Goal: Task Accomplishment & Management: Use online tool/utility

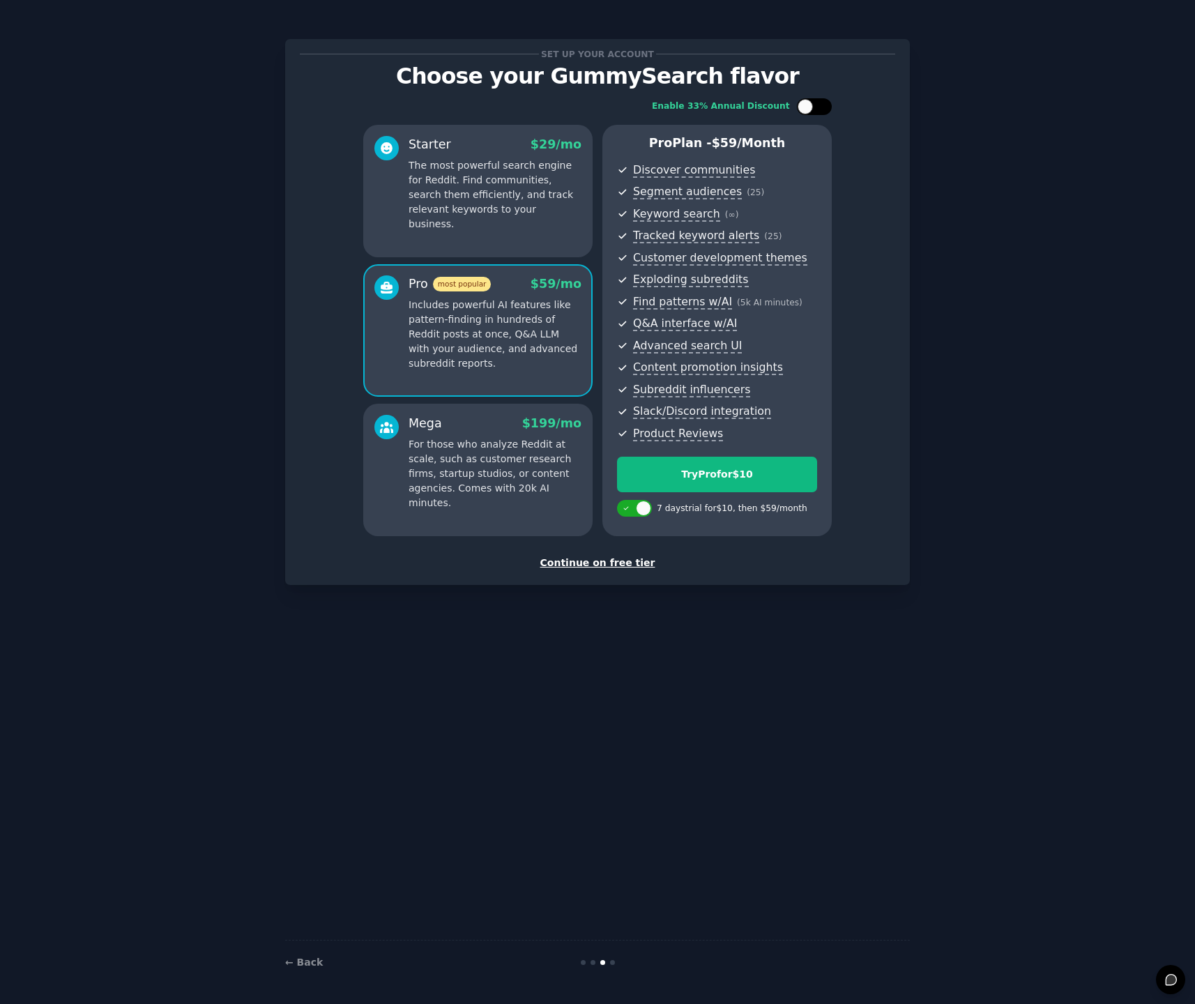
click at [820, 106] on div at bounding box center [821, 106] width 7 height 7
click at [825, 105] on div at bounding box center [823, 106] width 15 height 15
click at [825, 105] on div at bounding box center [814, 106] width 35 height 17
click at [825, 105] on div at bounding box center [823, 106] width 15 height 15
checkbox input "false"
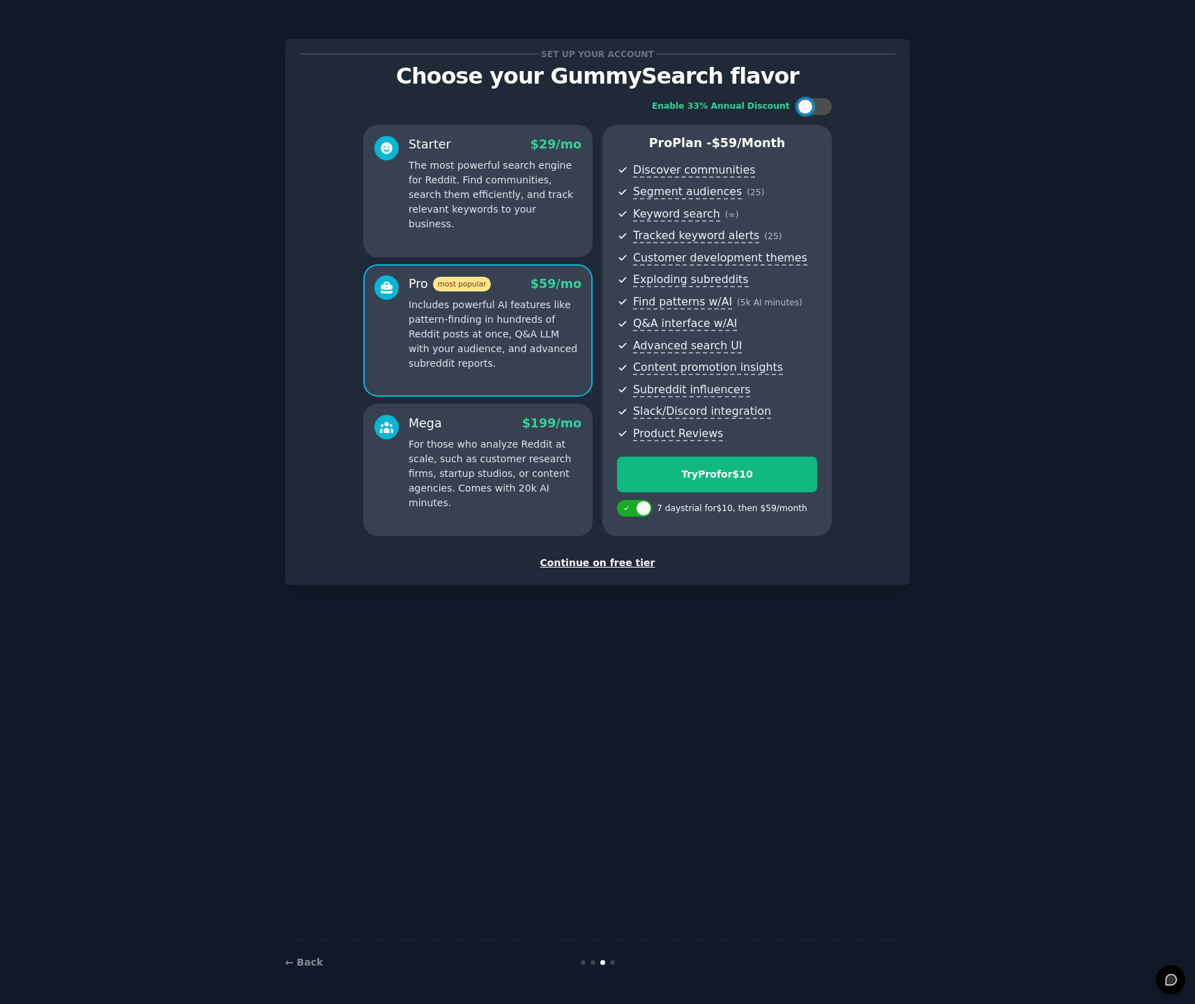
click at [506, 461] on p "For those who analyze Reddit at scale, such as customer research firms, startup…" at bounding box center [495, 473] width 173 height 73
click at [485, 340] on p "Includes powerful AI features like pattern-finding in hundreds of Reddit posts …" at bounding box center [495, 334] width 173 height 73
drag, startPoint x: 487, startPoint y: 427, endPoint x: 487, endPoint y: 416, distance: 11.9
click at [487, 427] on div "Mega $ 199 /mo" at bounding box center [495, 423] width 173 height 17
click at [484, 341] on p "Includes powerful AI features like pattern-finding in hundreds of Reddit posts …" at bounding box center [495, 334] width 173 height 73
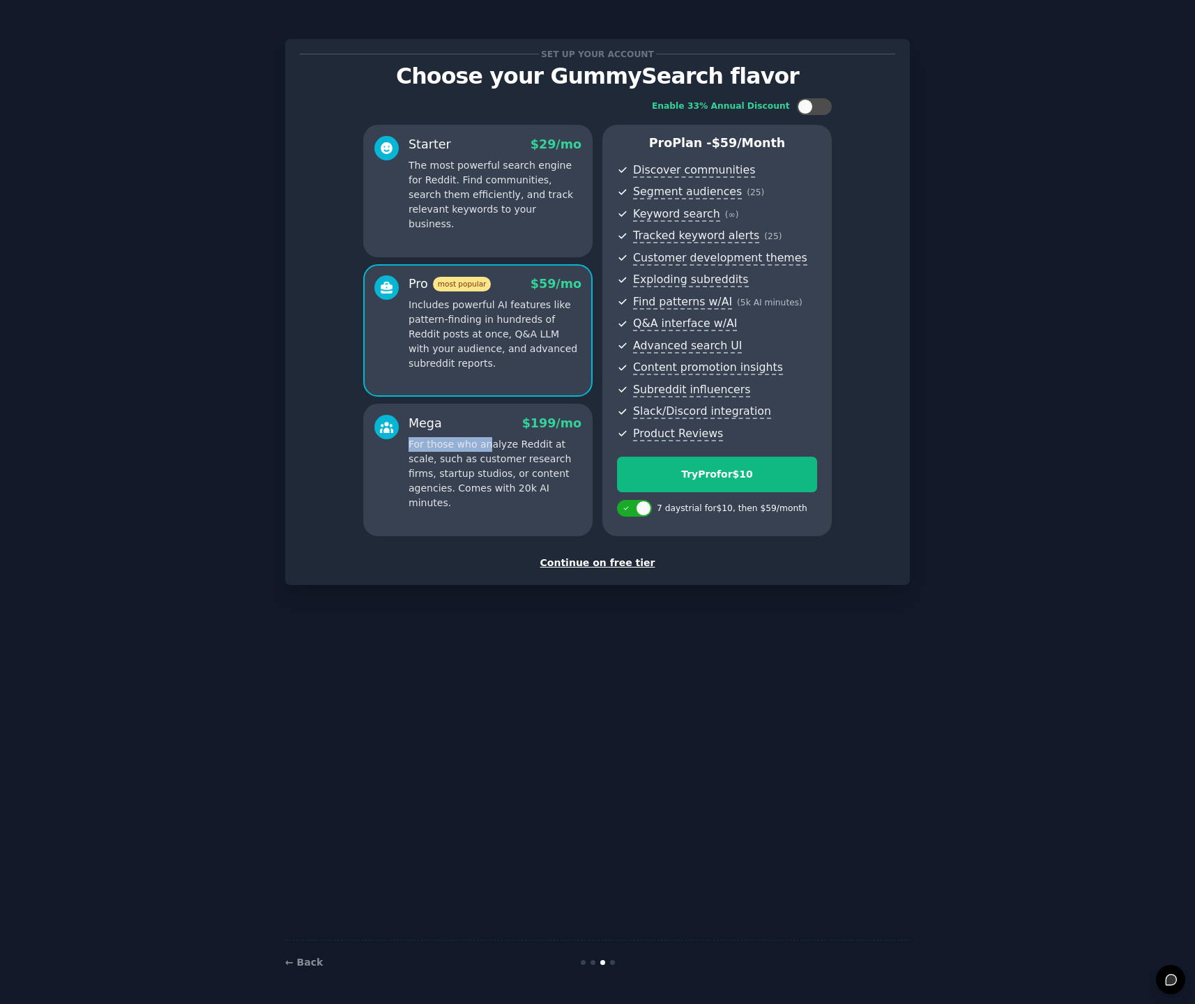
click at [488, 437] on p "For those who analyze Reddit at scale, such as customer research firms, startup…" at bounding box center [495, 473] width 173 height 73
click at [492, 348] on p "Includes powerful AI features like pattern-finding in hundreds of Reddit posts …" at bounding box center [495, 334] width 173 height 73
click at [483, 443] on p "For those who analyze Reddit at scale, such as customer research firms, startup…" at bounding box center [495, 473] width 173 height 73
click at [485, 357] on p "Includes powerful AI features like pattern-finding in hundreds of Reddit posts …" at bounding box center [495, 334] width 173 height 73
click at [694, 476] on div "Try Pro for $10" at bounding box center [717, 474] width 199 height 15
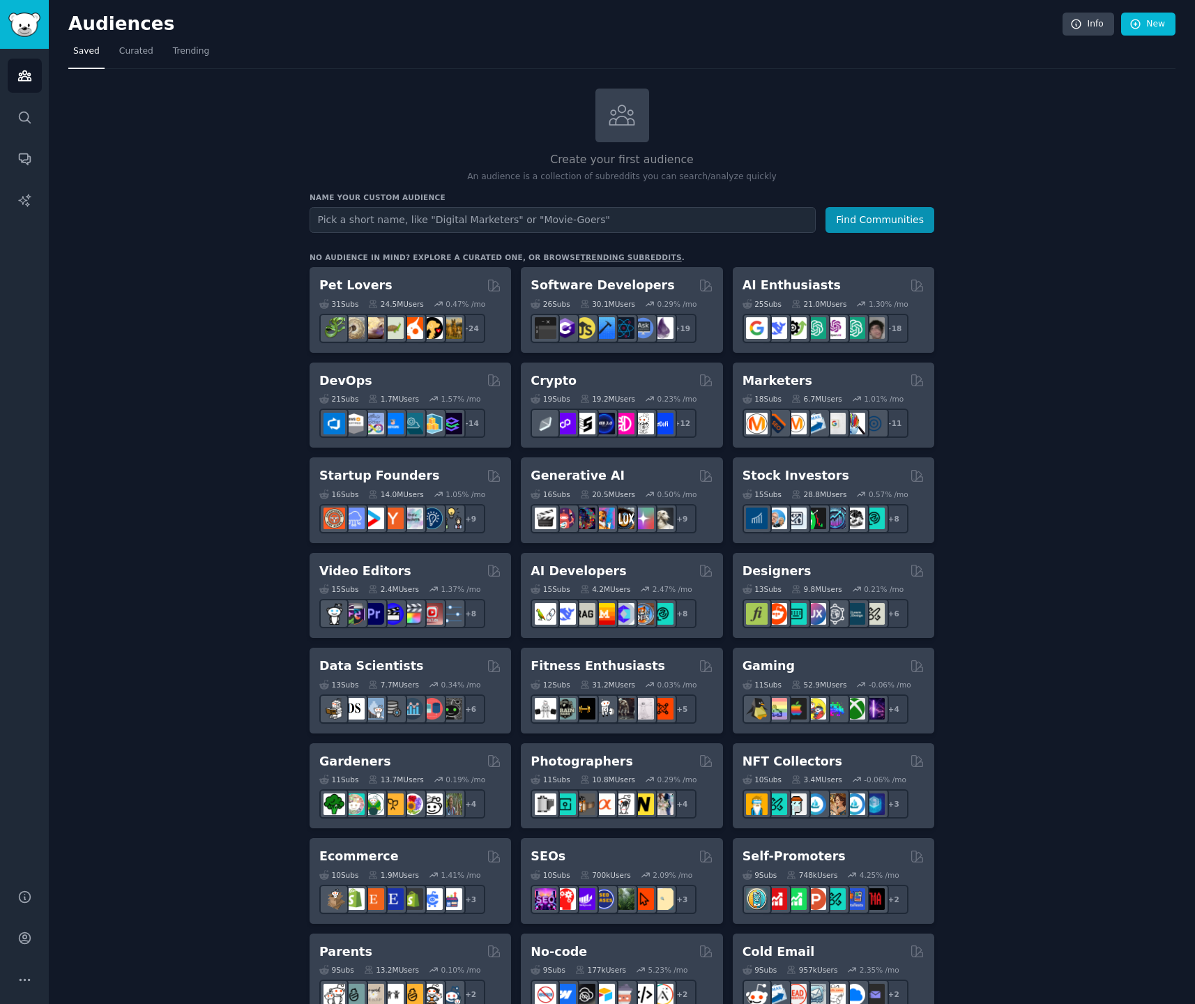
click at [502, 219] on input "text" at bounding box center [563, 220] width 506 height 26
type input ":"
type input "Young Couple Travellers"
click at [789, 136] on div "Create your first audience An audience is a collection of subreddits you can se…" at bounding box center [622, 136] width 625 height 95
click at [588, 220] on input "Young Couple Travellers" at bounding box center [563, 220] width 506 height 26
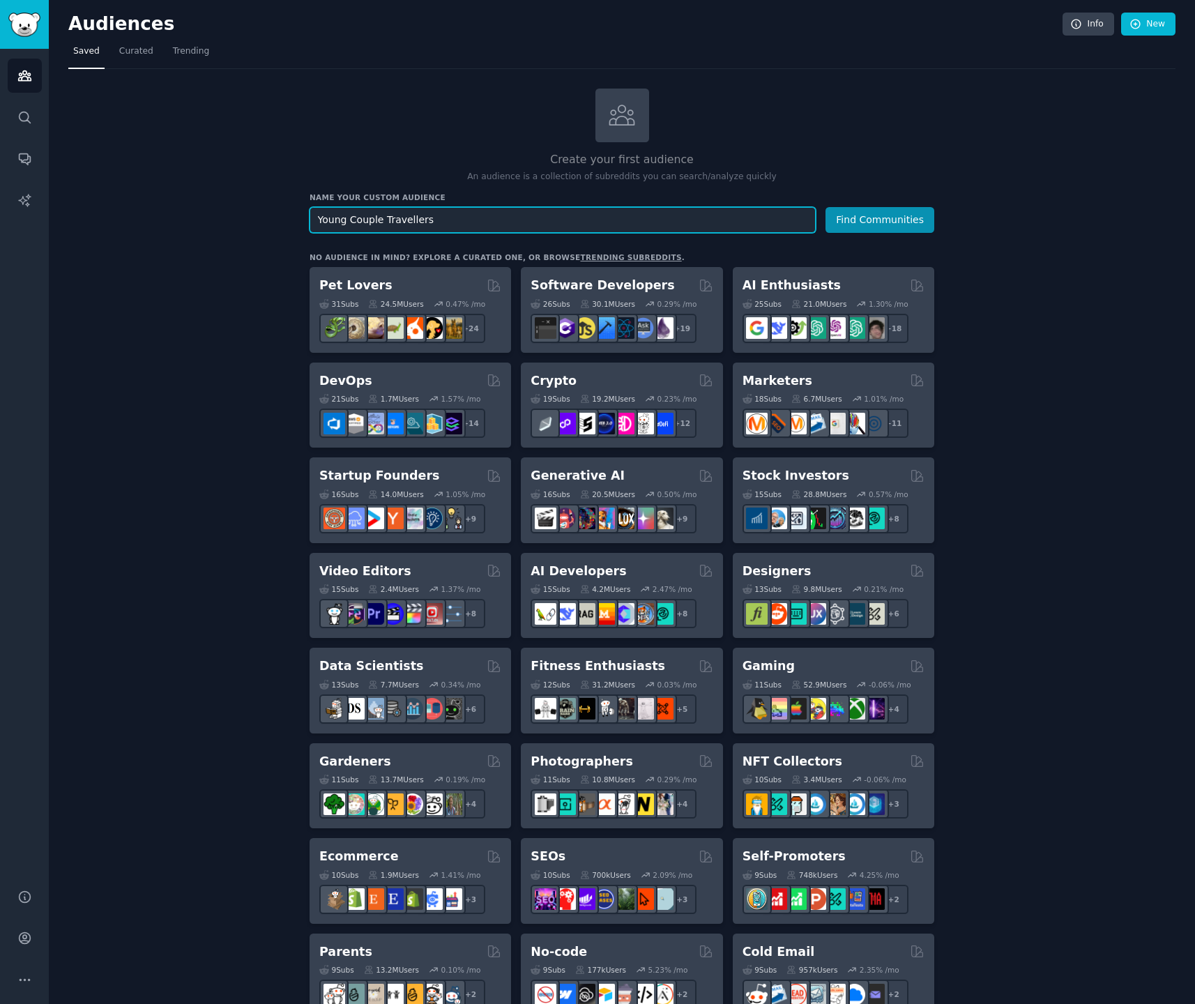
click at [588, 220] on input "Young Couple Travellers" at bounding box center [563, 220] width 506 height 26
click at [589, 219] on input "Young Couple Travellers" at bounding box center [563, 220] width 506 height 26
click at [875, 220] on button "Find Communities" at bounding box center [880, 220] width 109 height 26
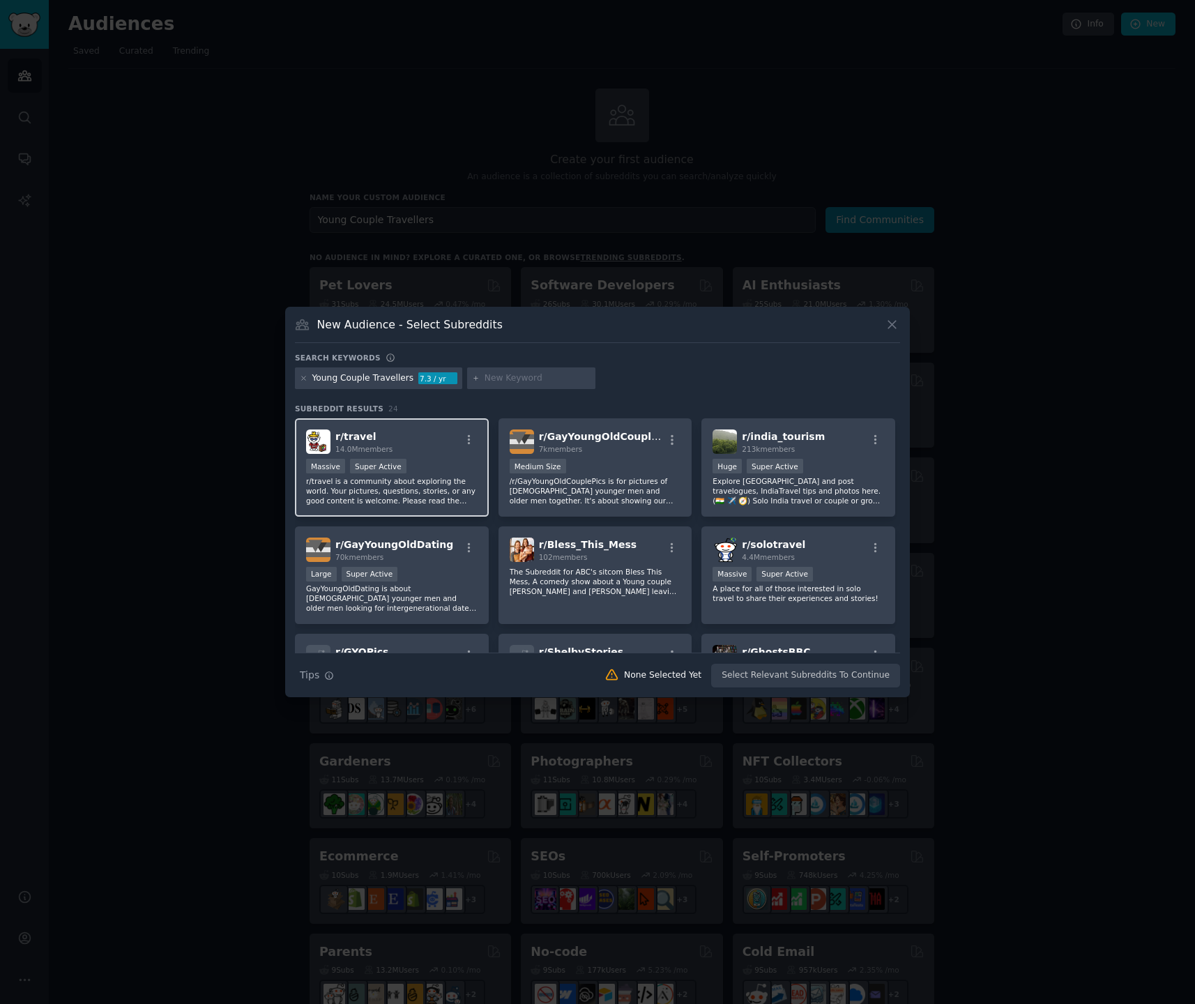
click at [424, 441] on div "r/ travel 14.0M members" at bounding box center [392, 442] width 172 height 24
click at [510, 380] on input "text" at bounding box center [538, 378] width 106 height 13
click at [502, 375] on input "text" at bounding box center [538, 378] width 106 height 13
paste input "r/AskTravelAgents"
drag, startPoint x: 552, startPoint y: 379, endPoint x: 480, endPoint y: 380, distance: 71.8
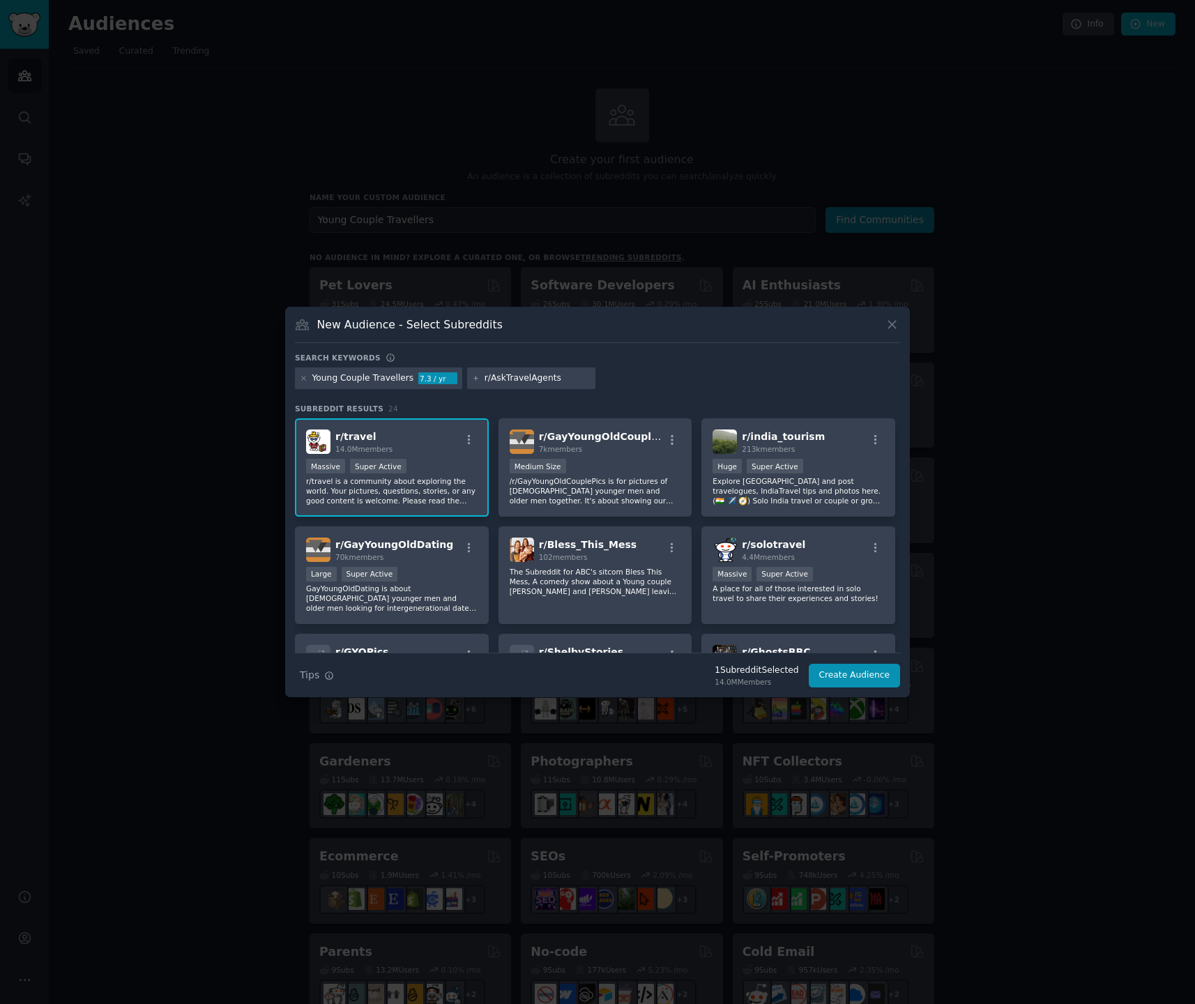
click at [485, 380] on input "r/AskTravelAgents" at bounding box center [538, 378] width 106 height 13
type input "Travel Agents"
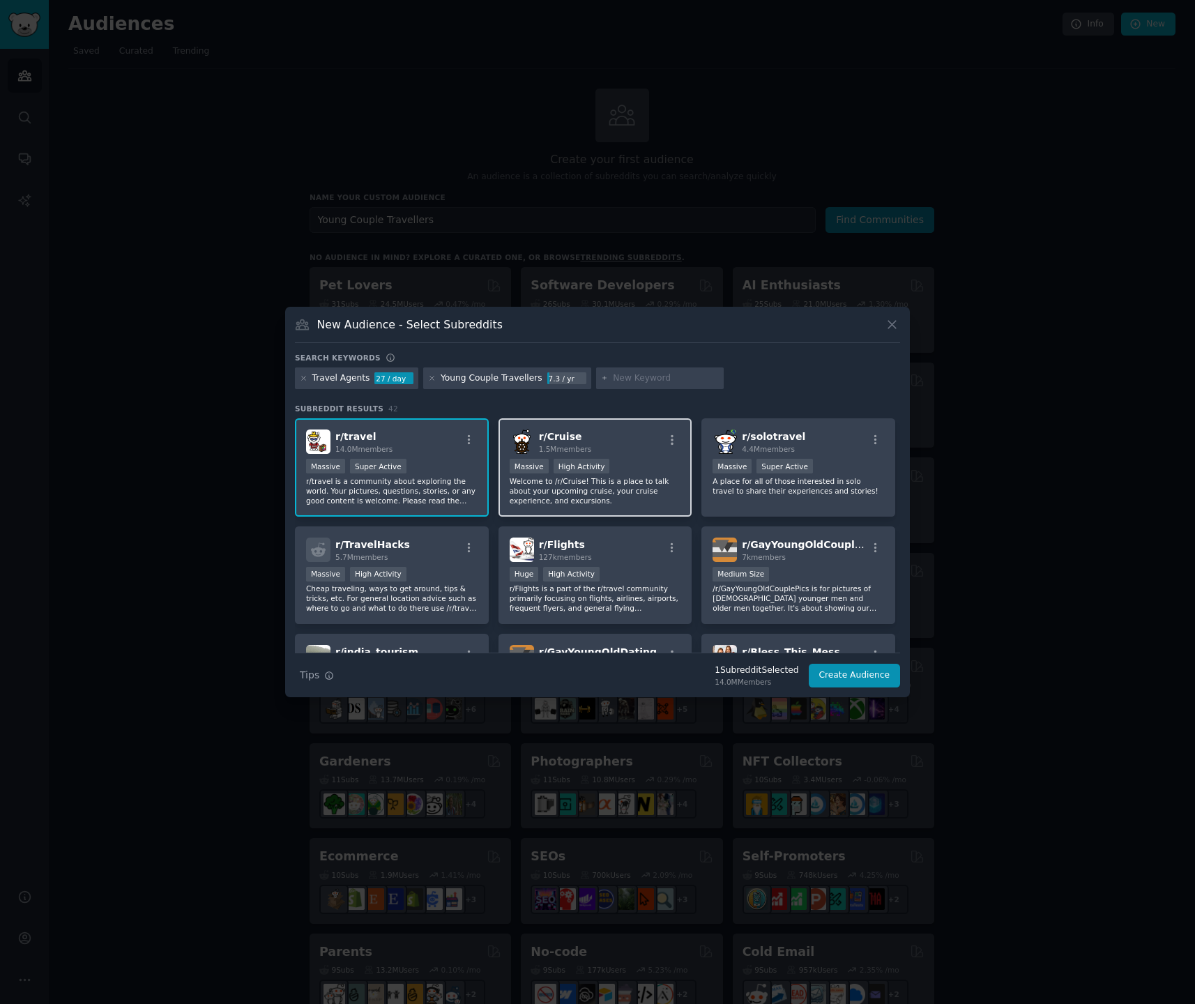
click at [616, 453] on div "r/ Cruise 1.5M members" at bounding box center [596, 442] width 172 height 24
click at [433, 545] on div "r/ TravelHacks 5.7M members" at bounding box center [392, 550] width 172 height 24
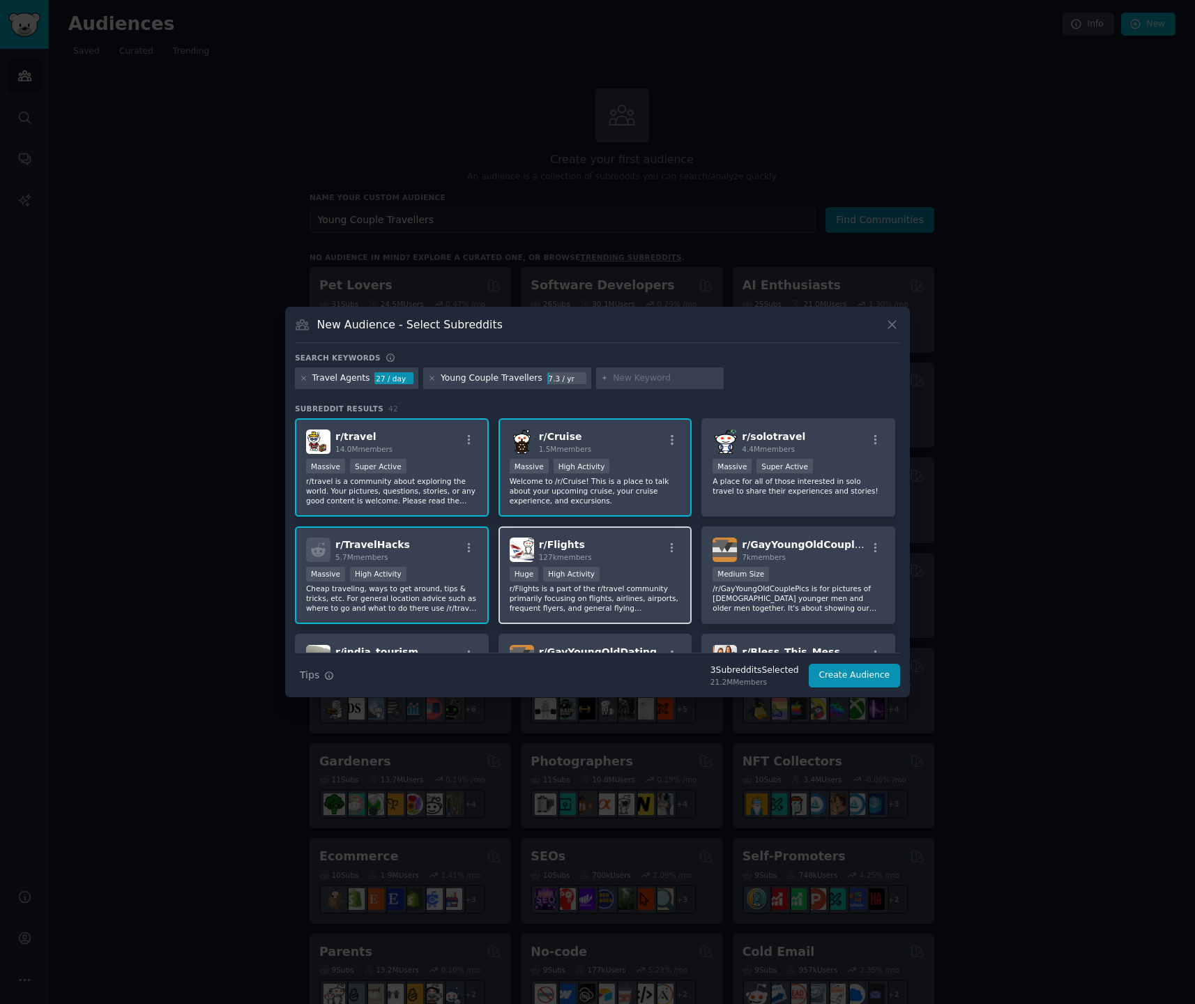
drag, startPoint x: 640, startPoint y: 556, endPoint x: 614, endPoint y: 550, distance: 27.2
click at [640, 556] on div "r/ Flights 127k members" at bounding box center [596, 550] width 172 height 24
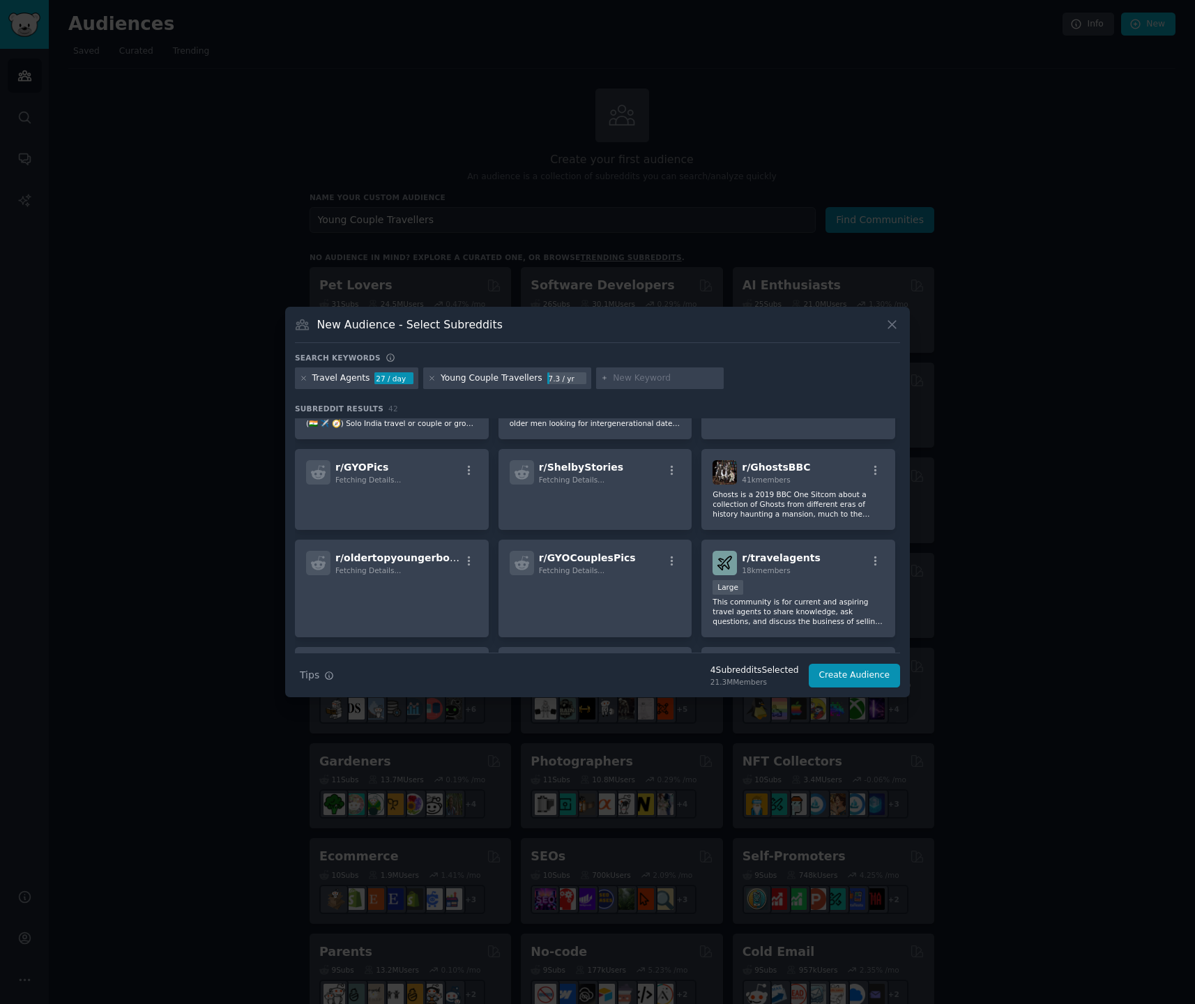
scroll to position [305, 0]
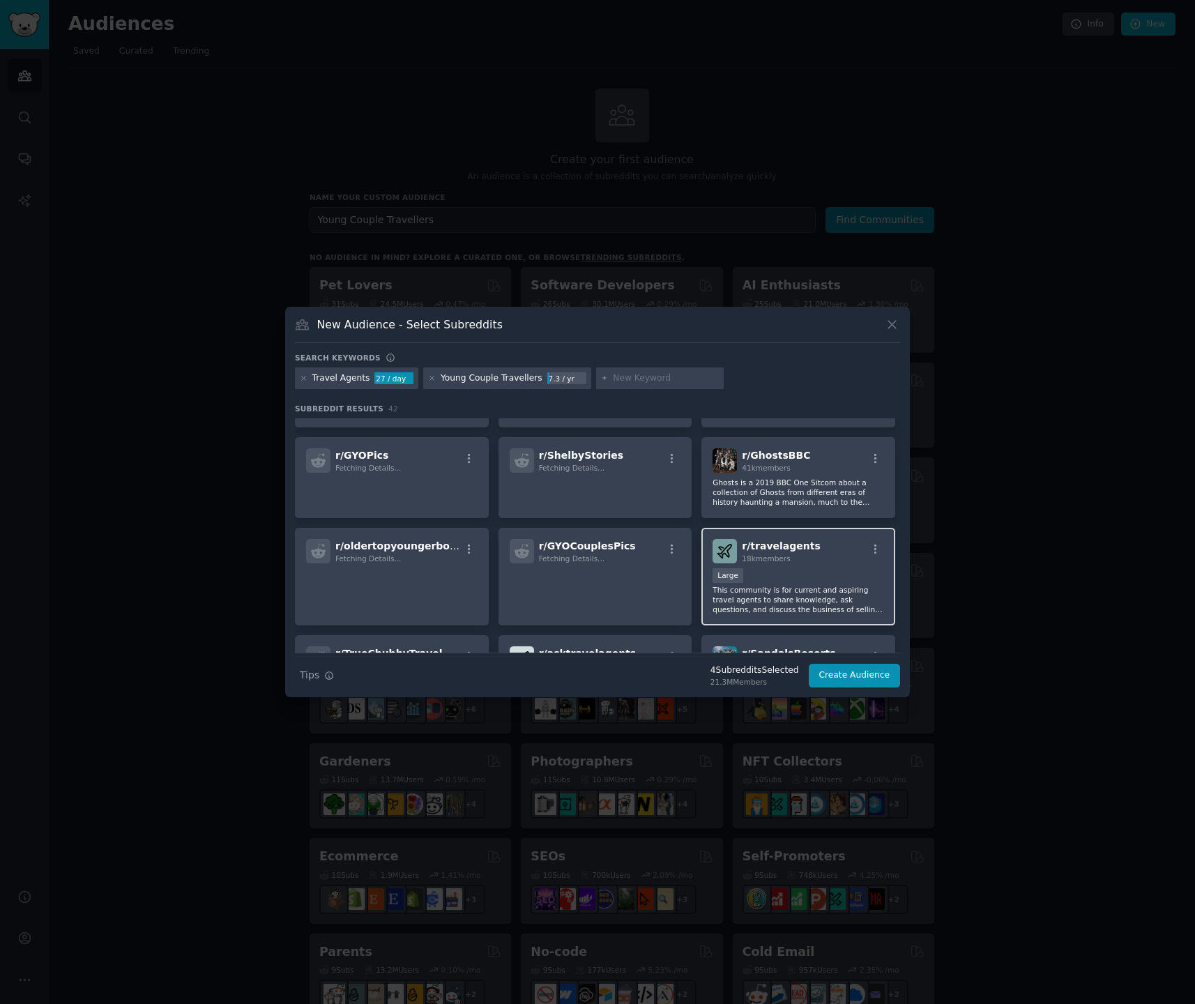
click at [819, 557] on div "r/ travelagents 18k members" at bounding box center [799, 551] width 172 height 24
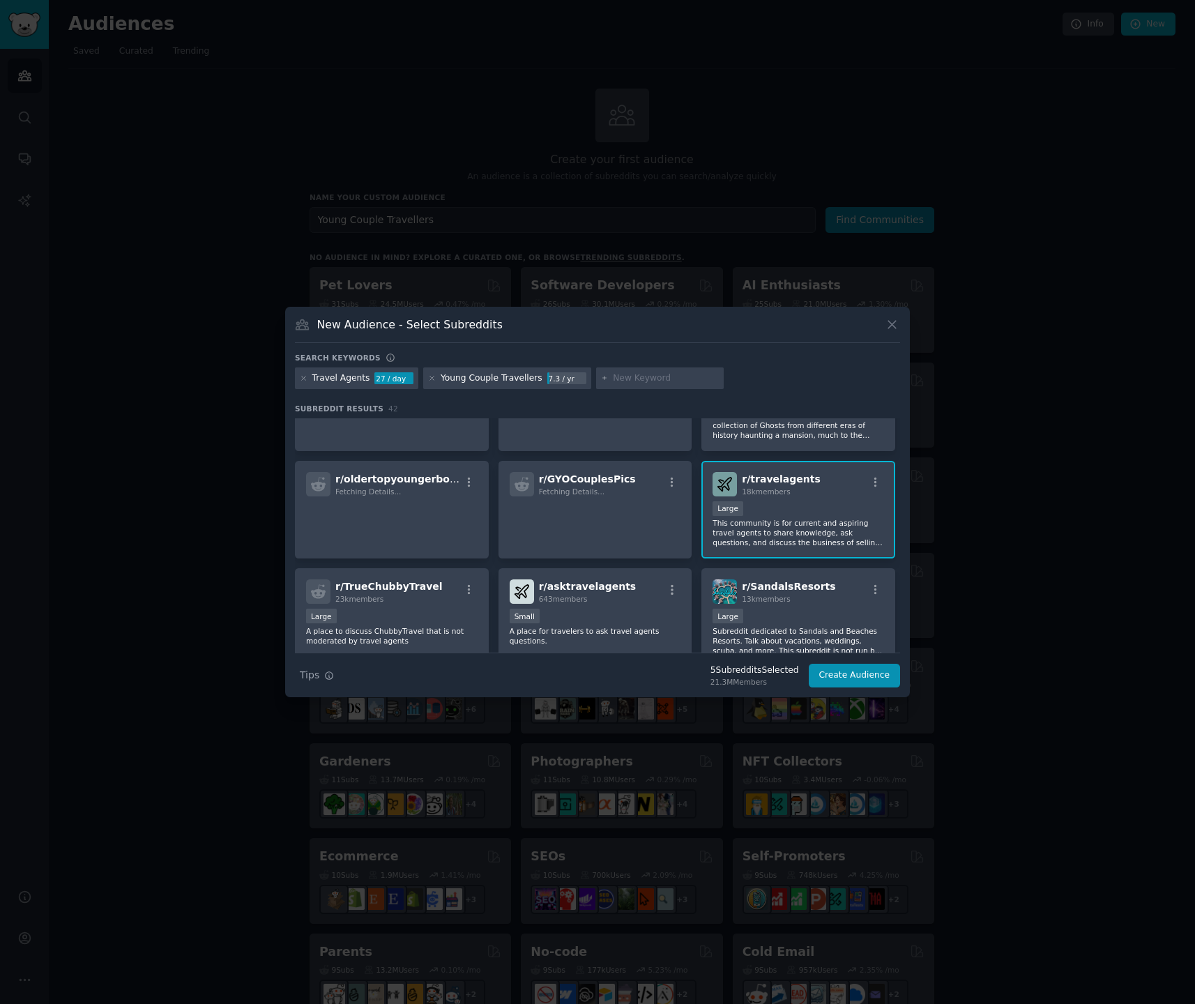
scroll to position [384, 0]
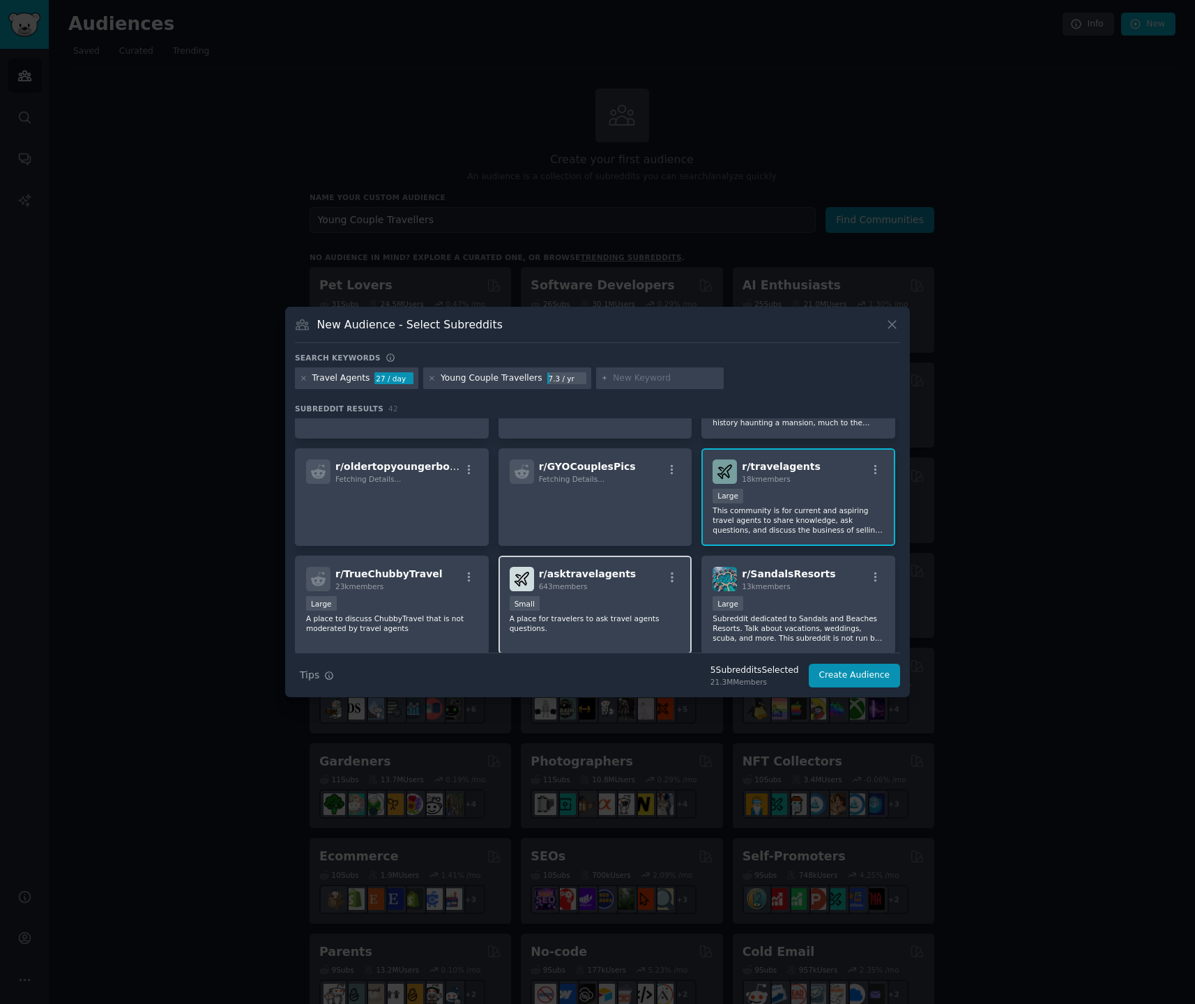
click at [588, 593] on div "r/ asktravelagents 643 members Small A place for travelers to ask travel agents…" at bounding box center [596, 605] width 194 height 98
click at [794, 499] on div "Large" at bounding box center [799, 497] width 172 height 17
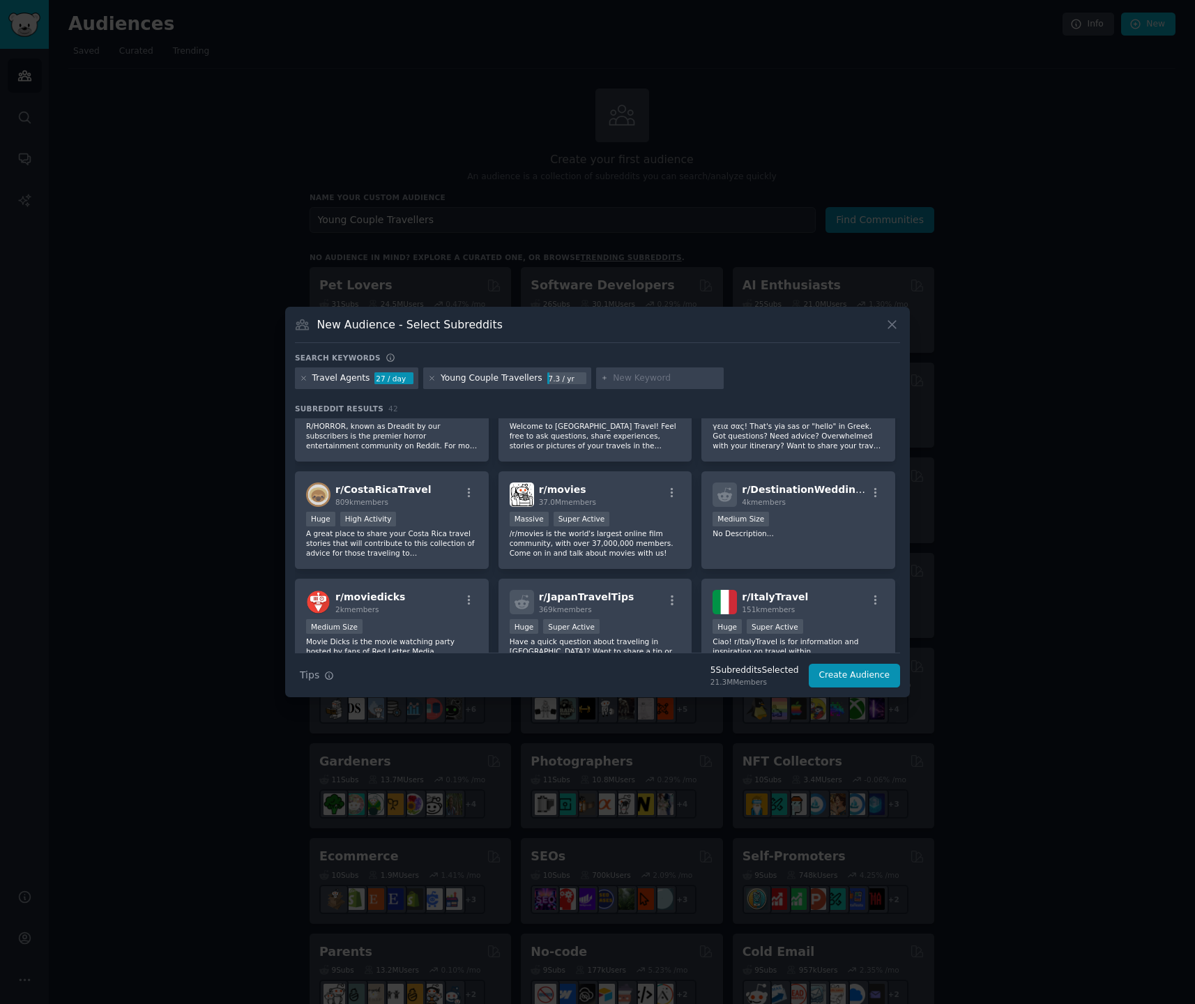
scroll to position [817, 0]
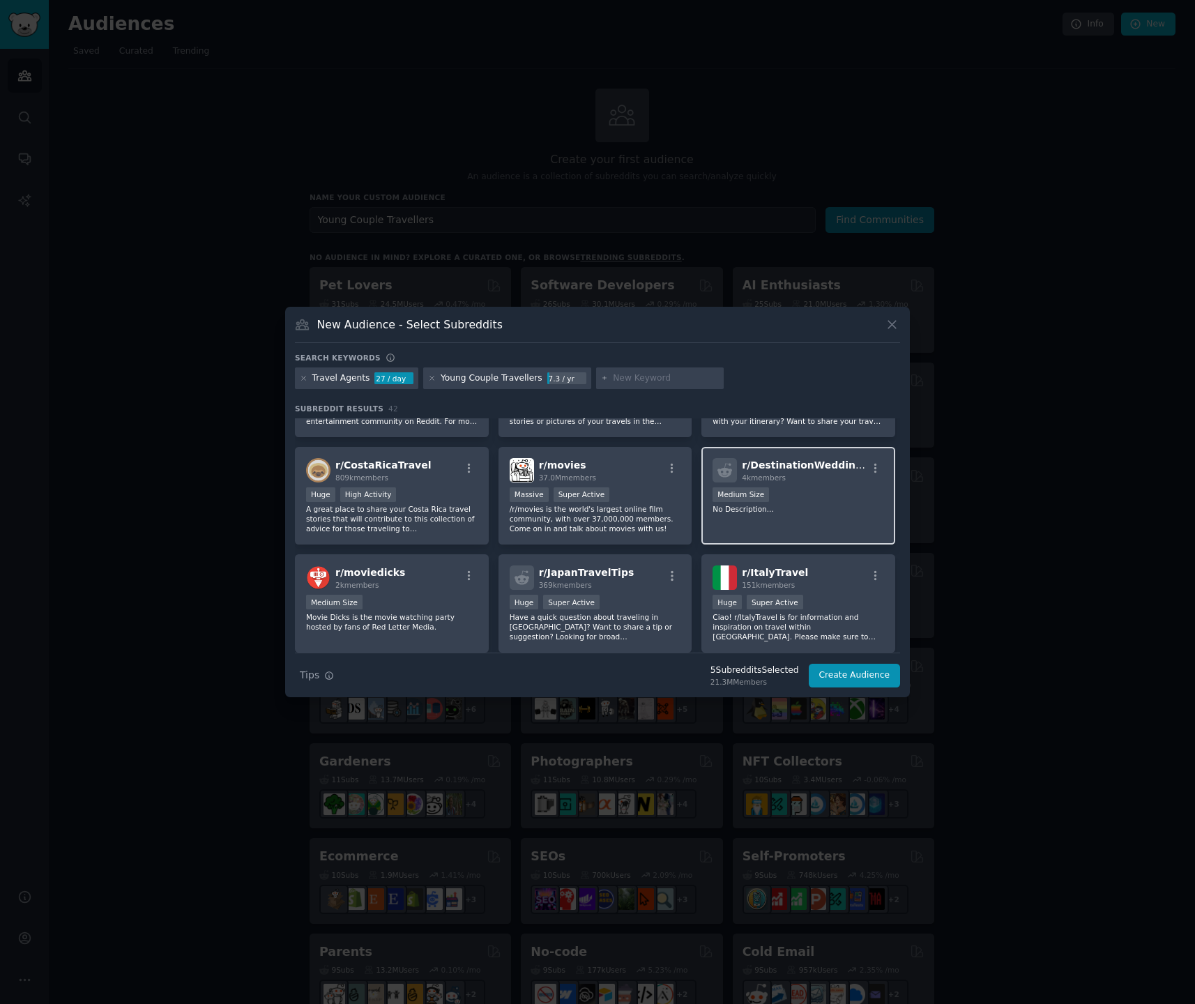
click at [837, 499] on div "Medium Size" at bounding box center [799, 495] width 172 height 17
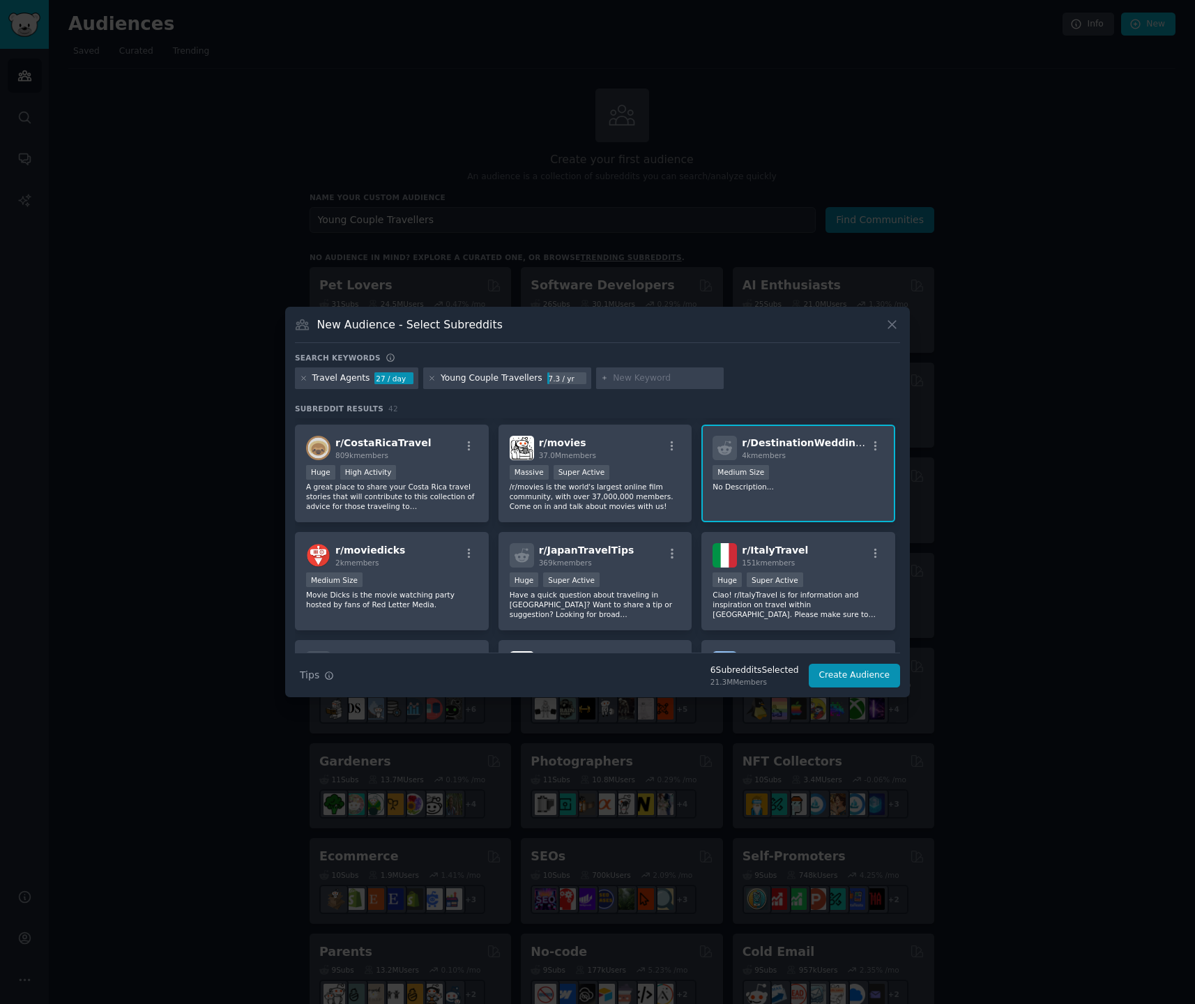
click at [824, 497] on div "r/ DestinationWeddings 4k members Medium Size No Description..." at bounding box center [798, 474] width 194 height 98
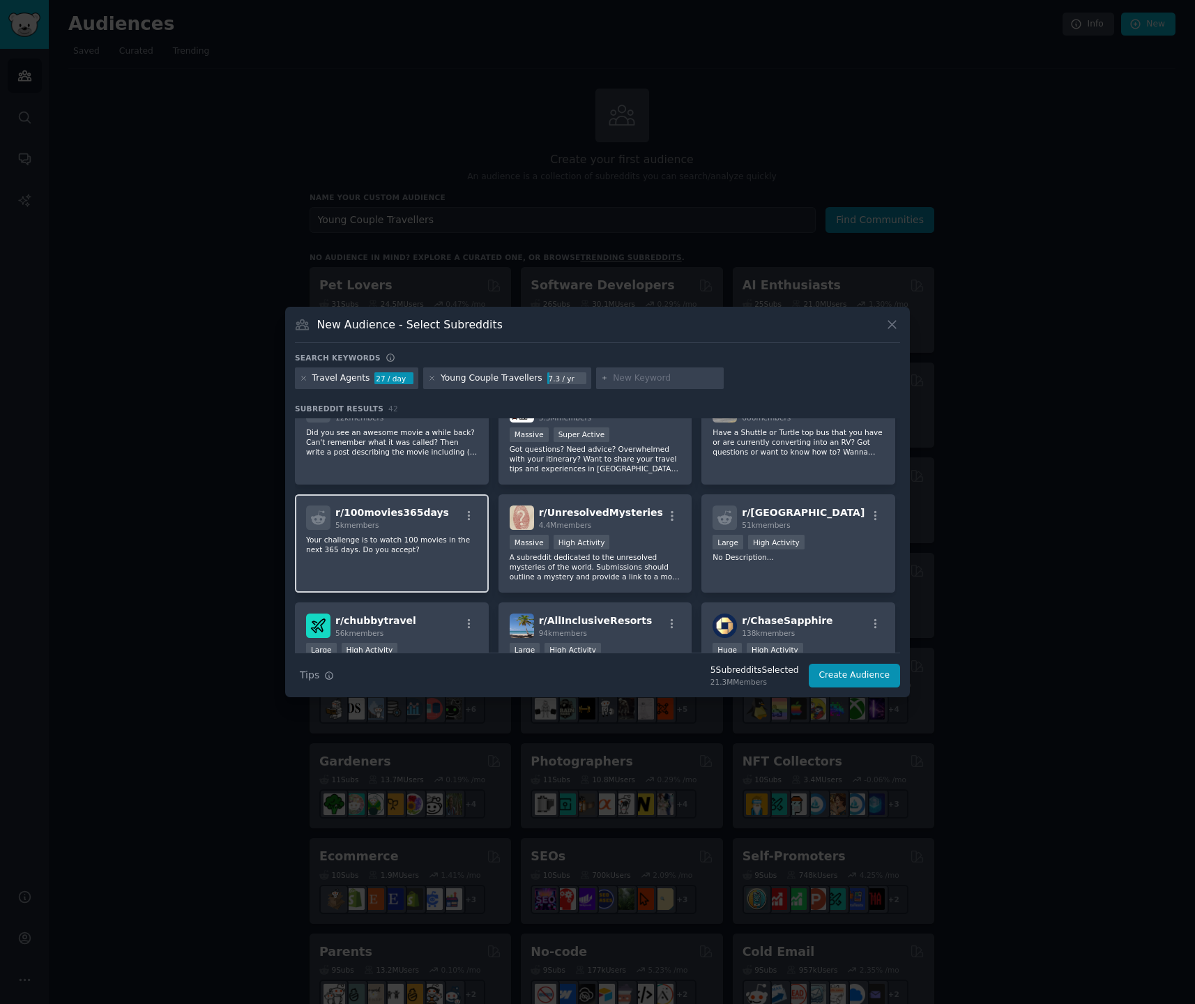
scroll to position [1155, 0]
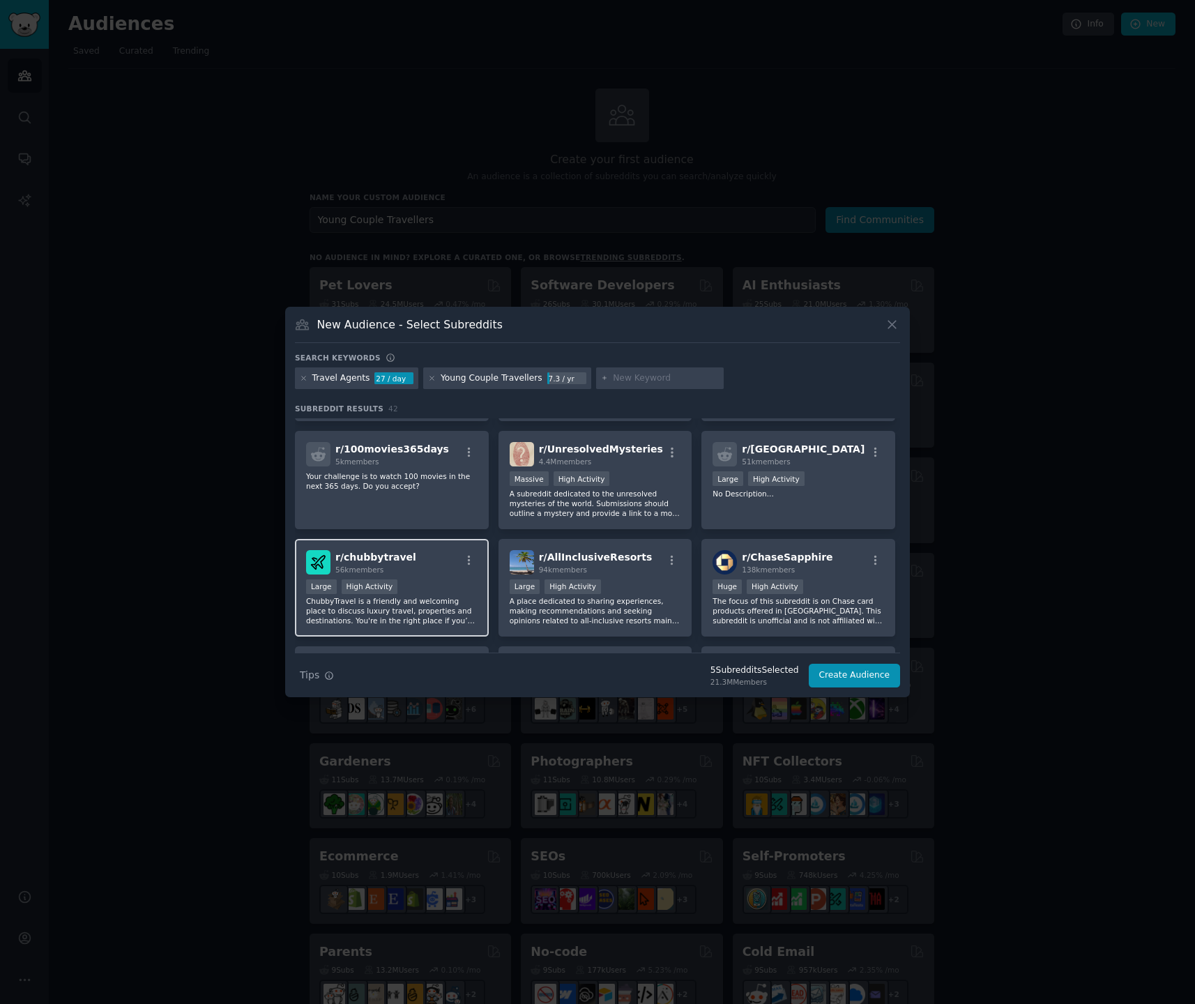
click at [441, 570] on div "r/ chubbytravel 56k members" at bounding box center [392, 562] width 172 height 24
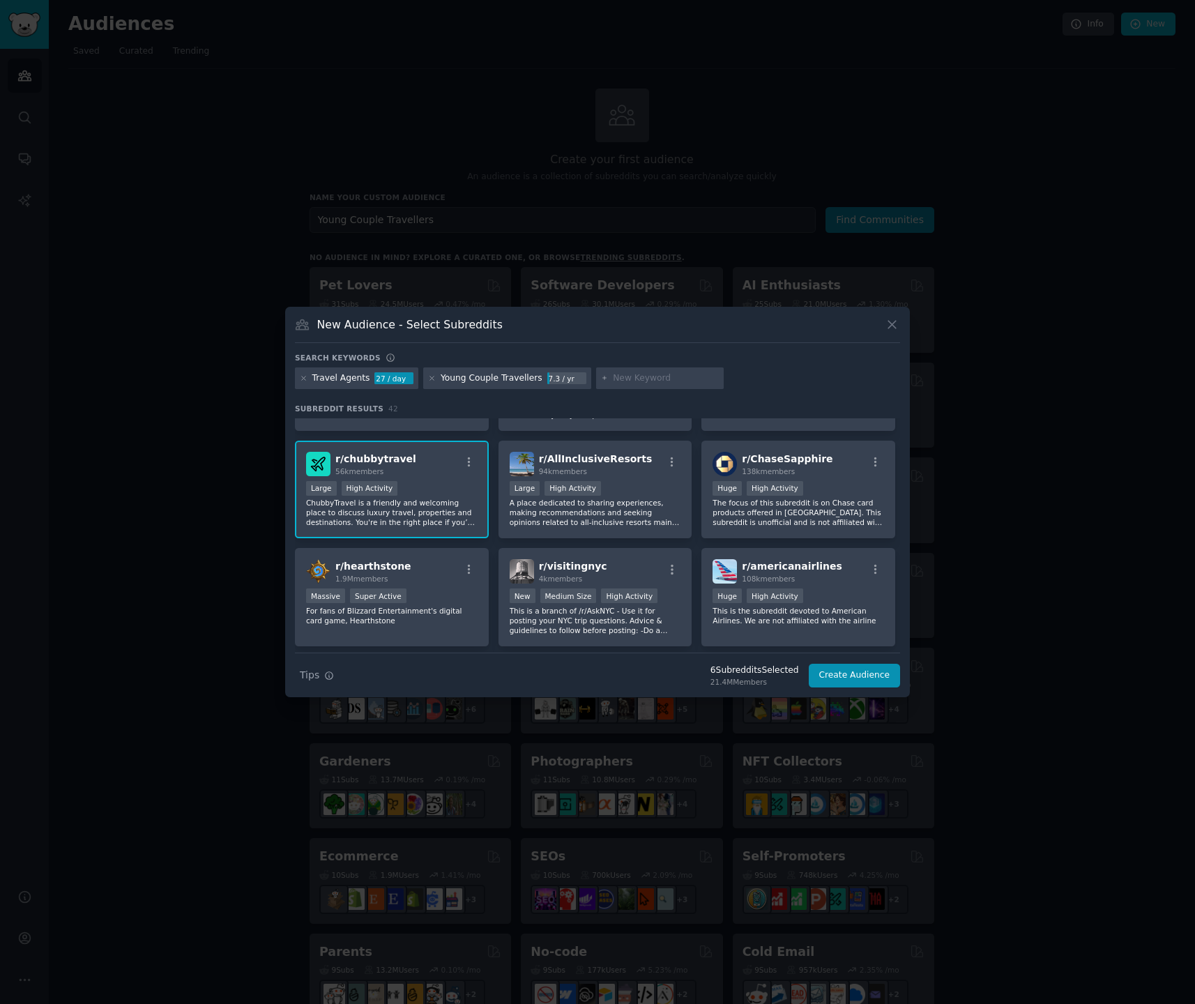
scroll to position [1251, 0]
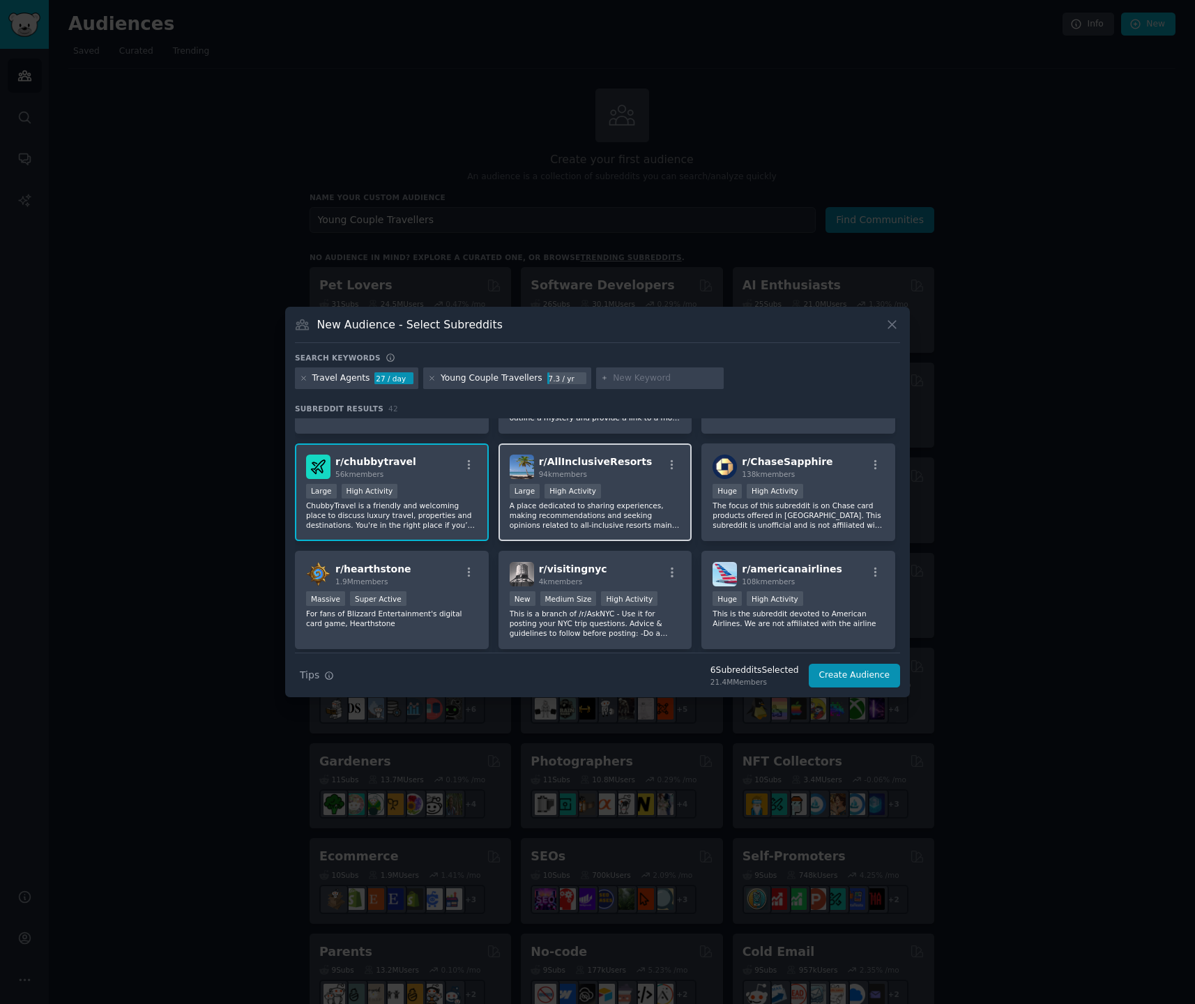
click at [634, 487] on div "Large High Activity" at bounding box center [596, 492] width 172 height 17
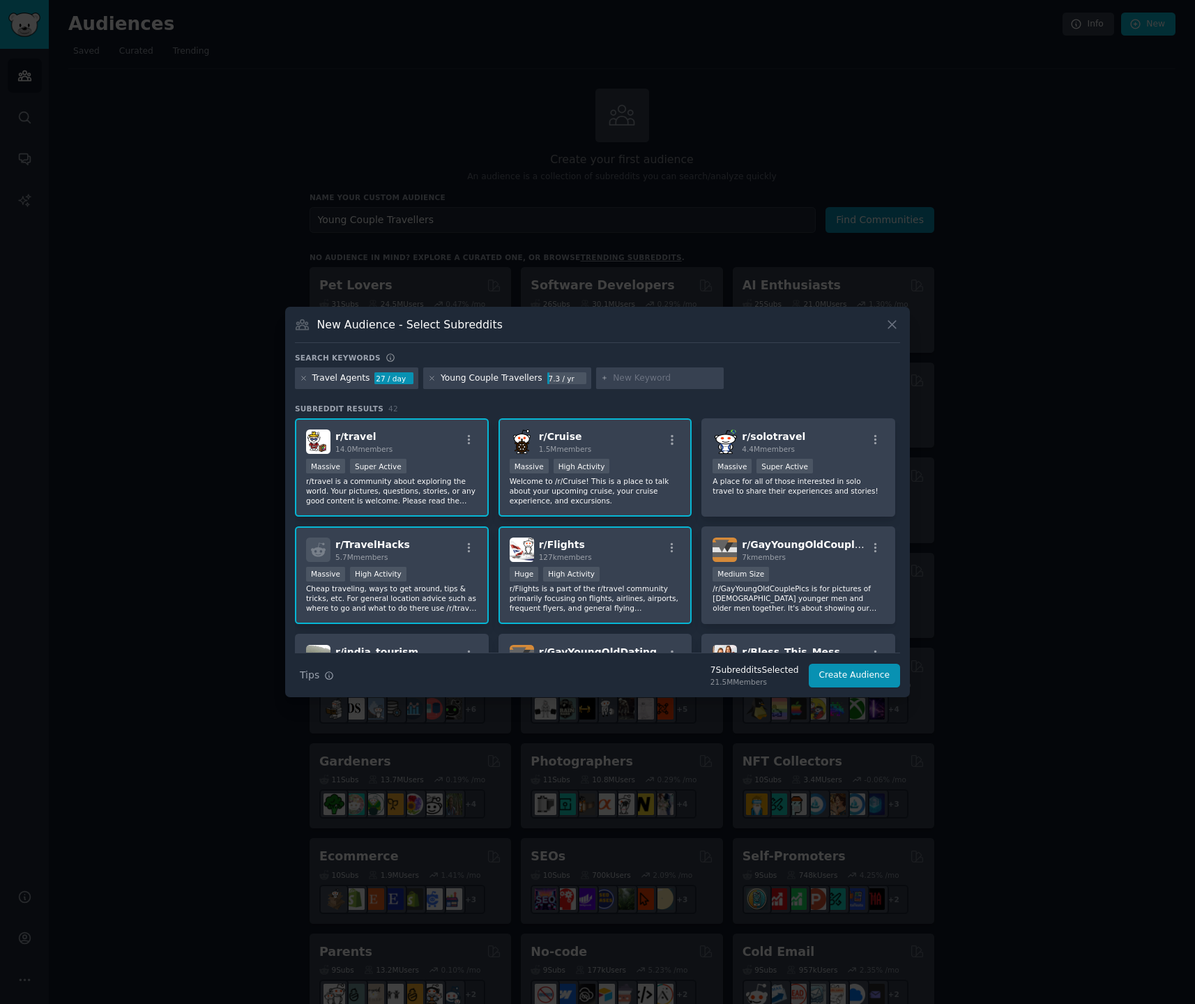
scroll to position [3, 0]
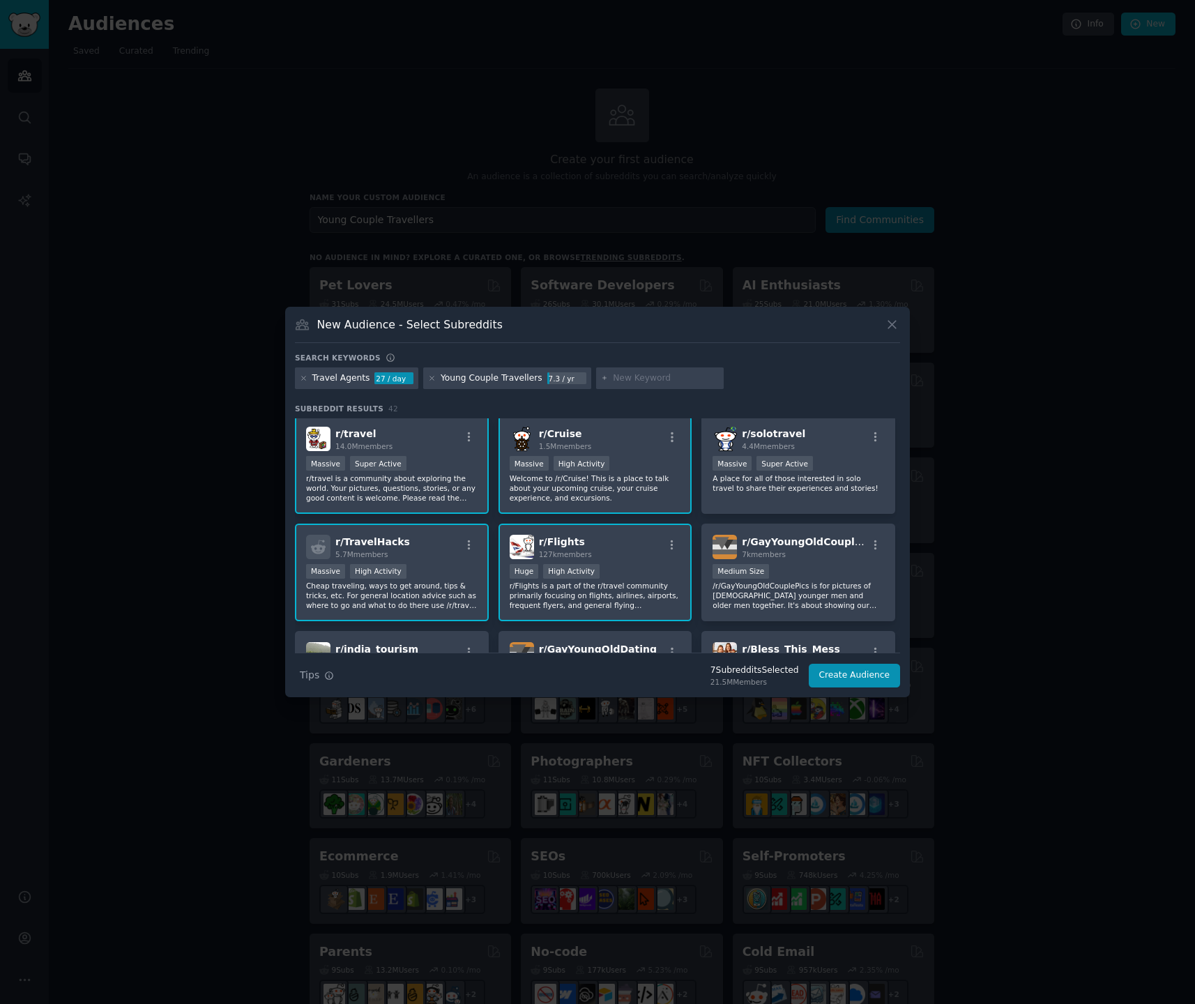
click at [624, 385] on div at bounding box center [660, 378] width 128 height 22
click at [627, 380] on input "text" at bounding box center [666, 378] width 106 height 13
type input "Hotel"
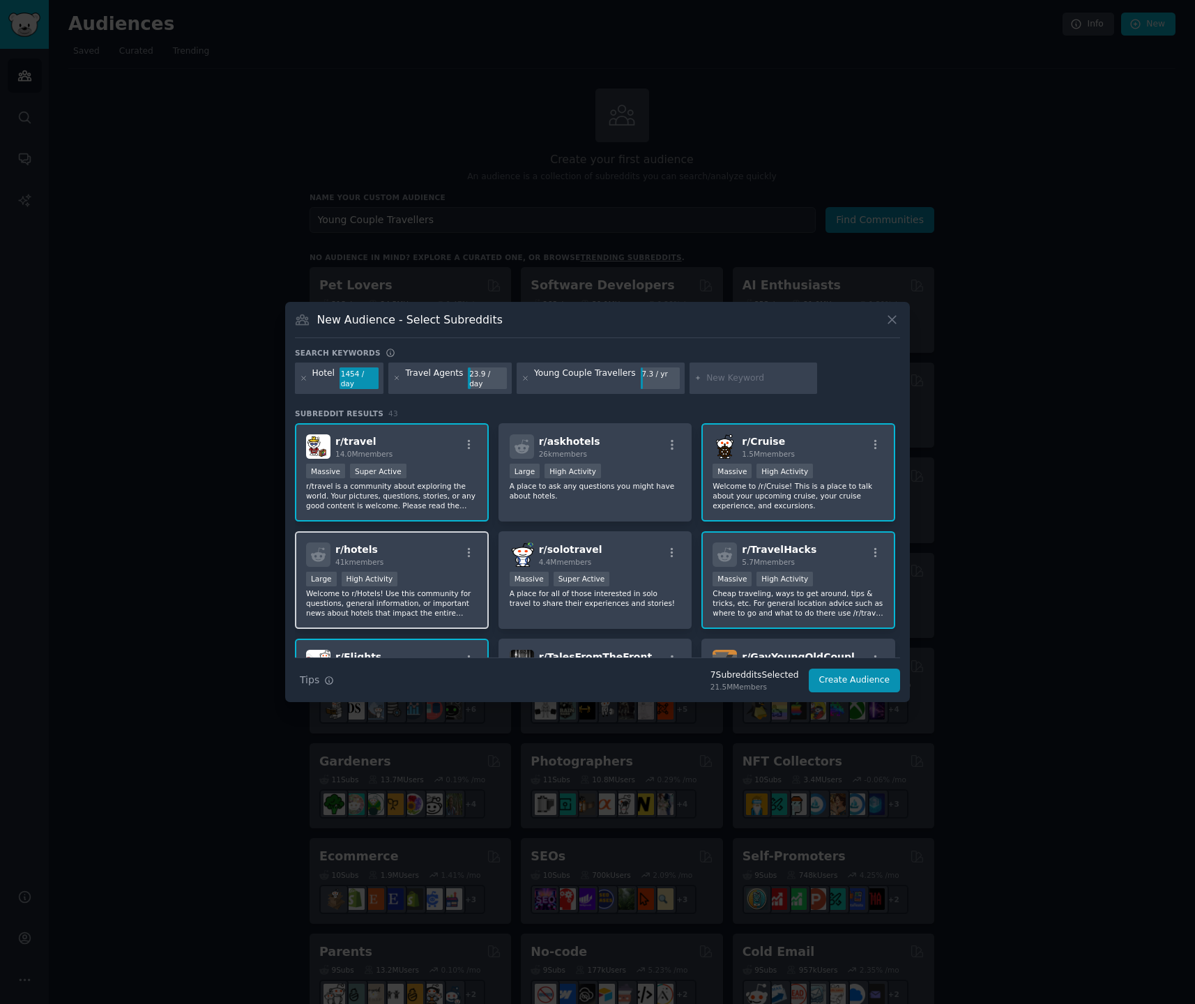
click at [416, 557] on div "r/ hotels 41k members" at bounding box center [392, 554] width 172 height 24
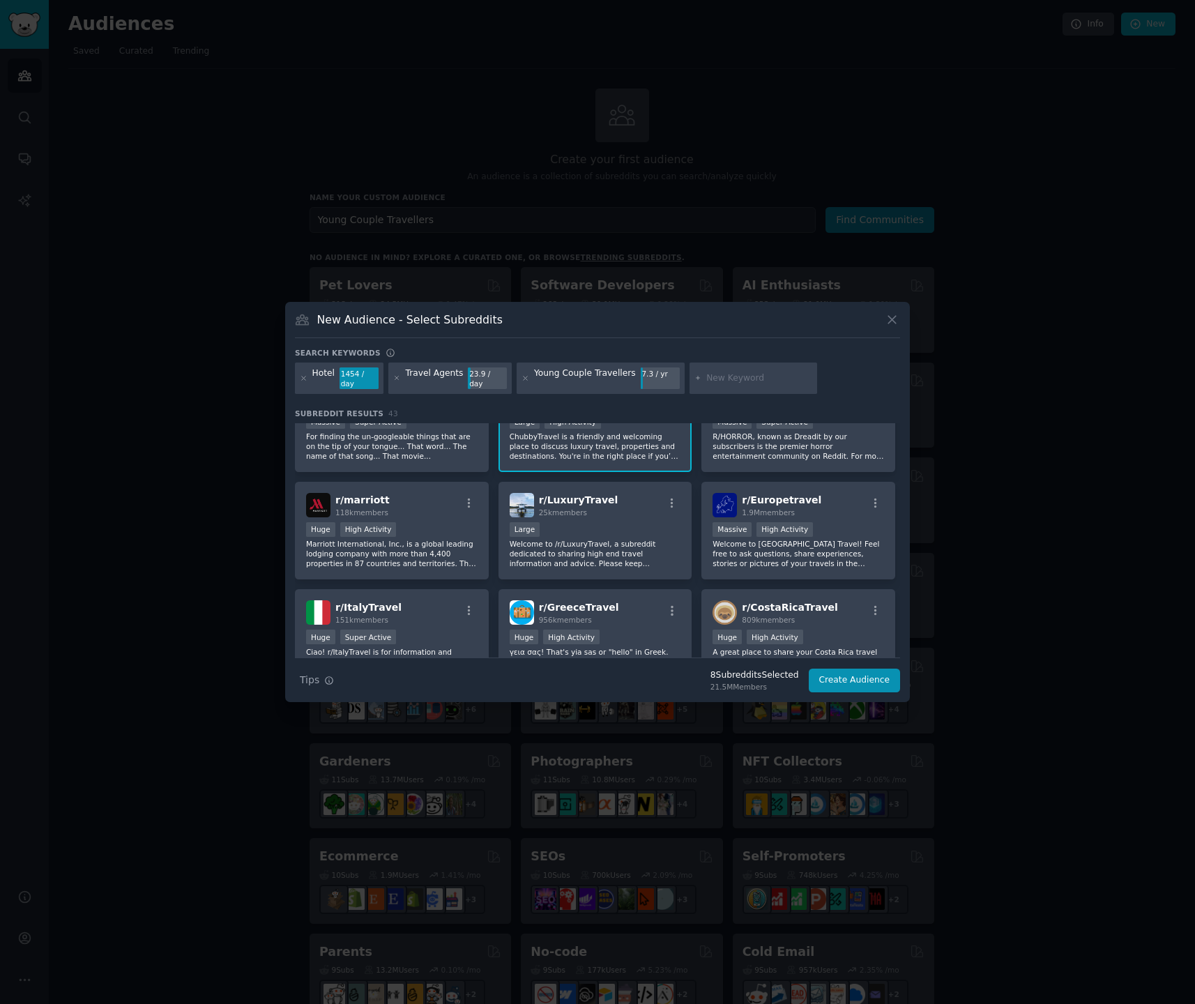
scroll to position [1141, 0]
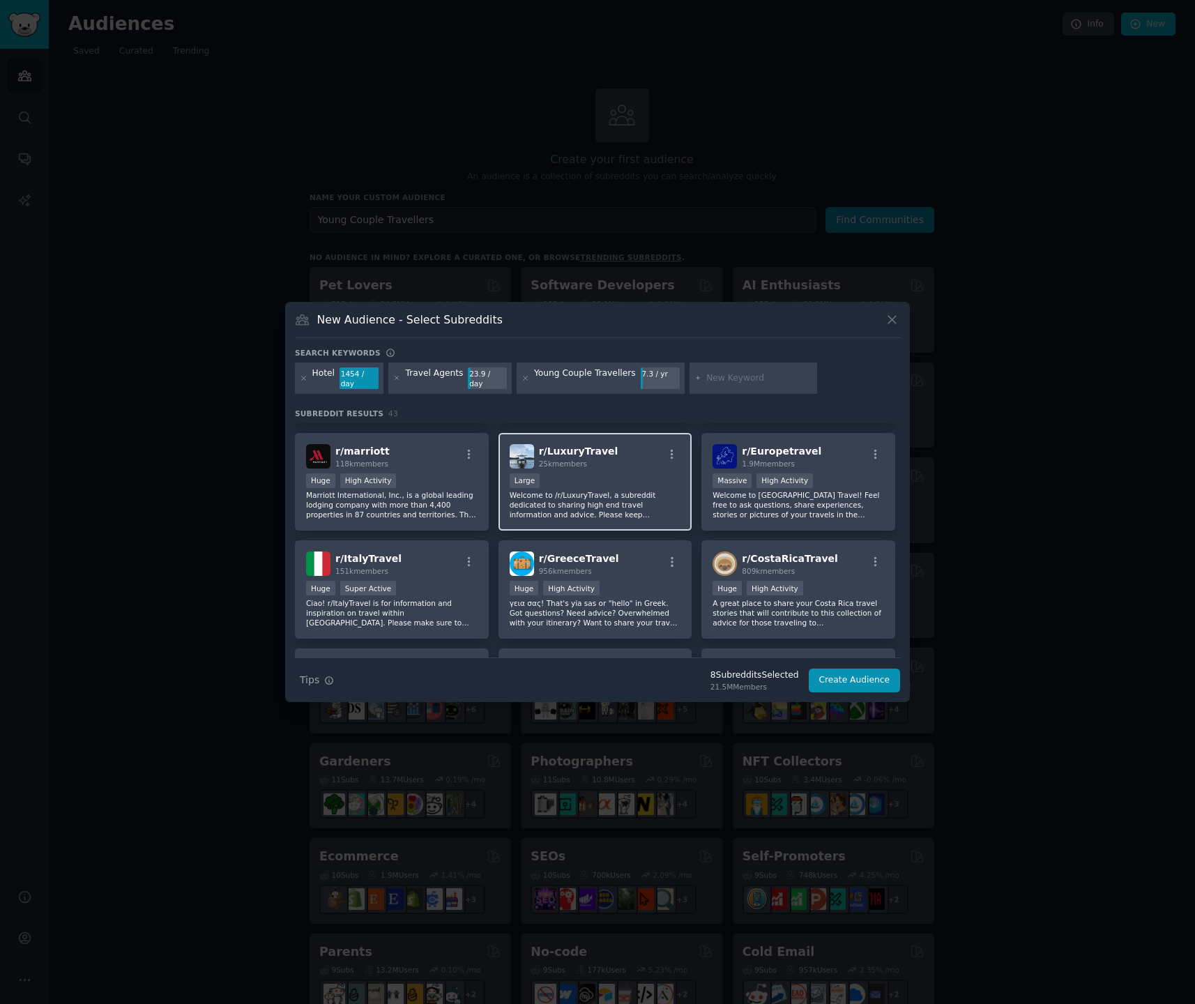
click at [593, 478] on div "Large" at bounding box center [596, 481] width 172 height 17
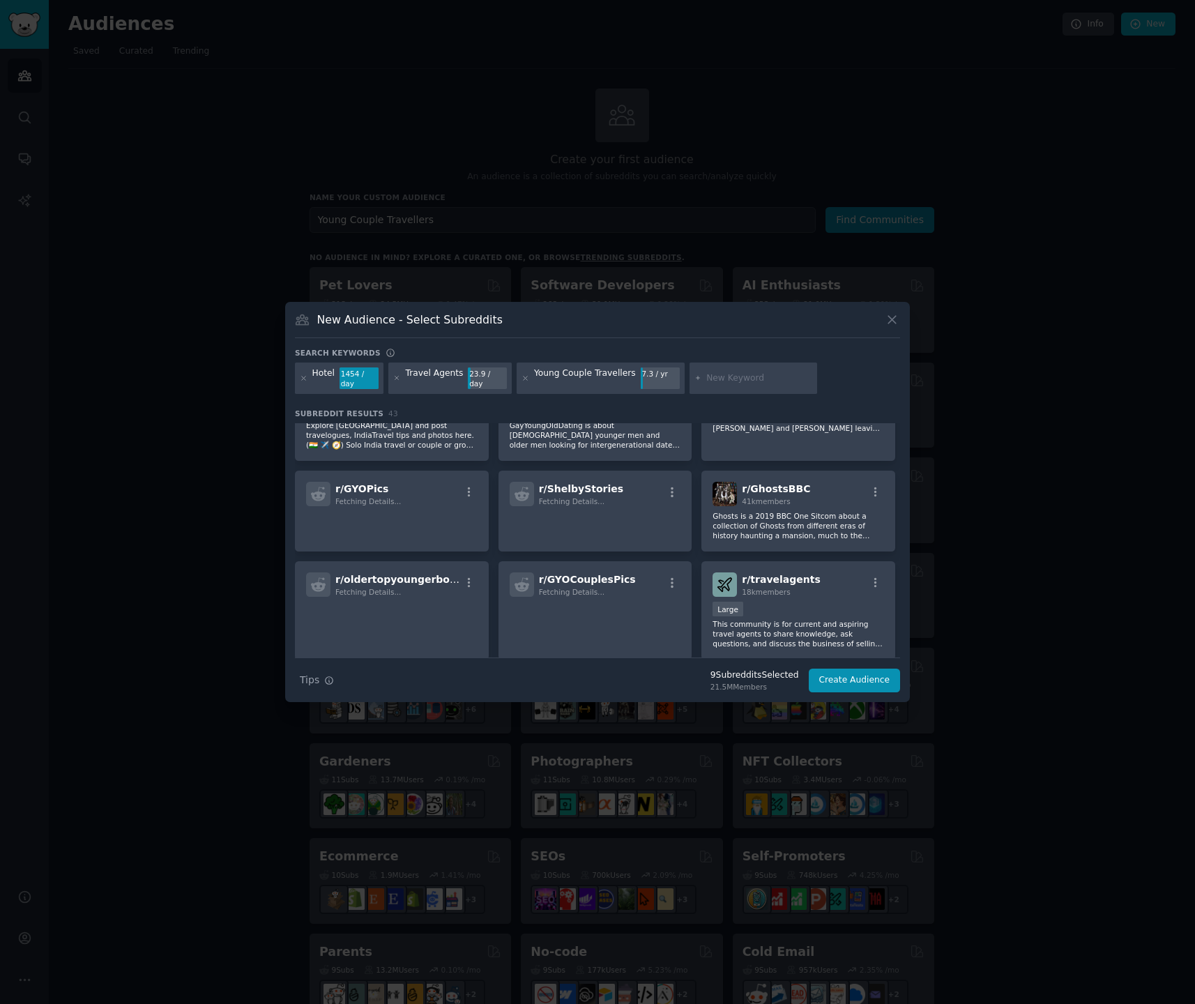
scroll to position [0, 0]
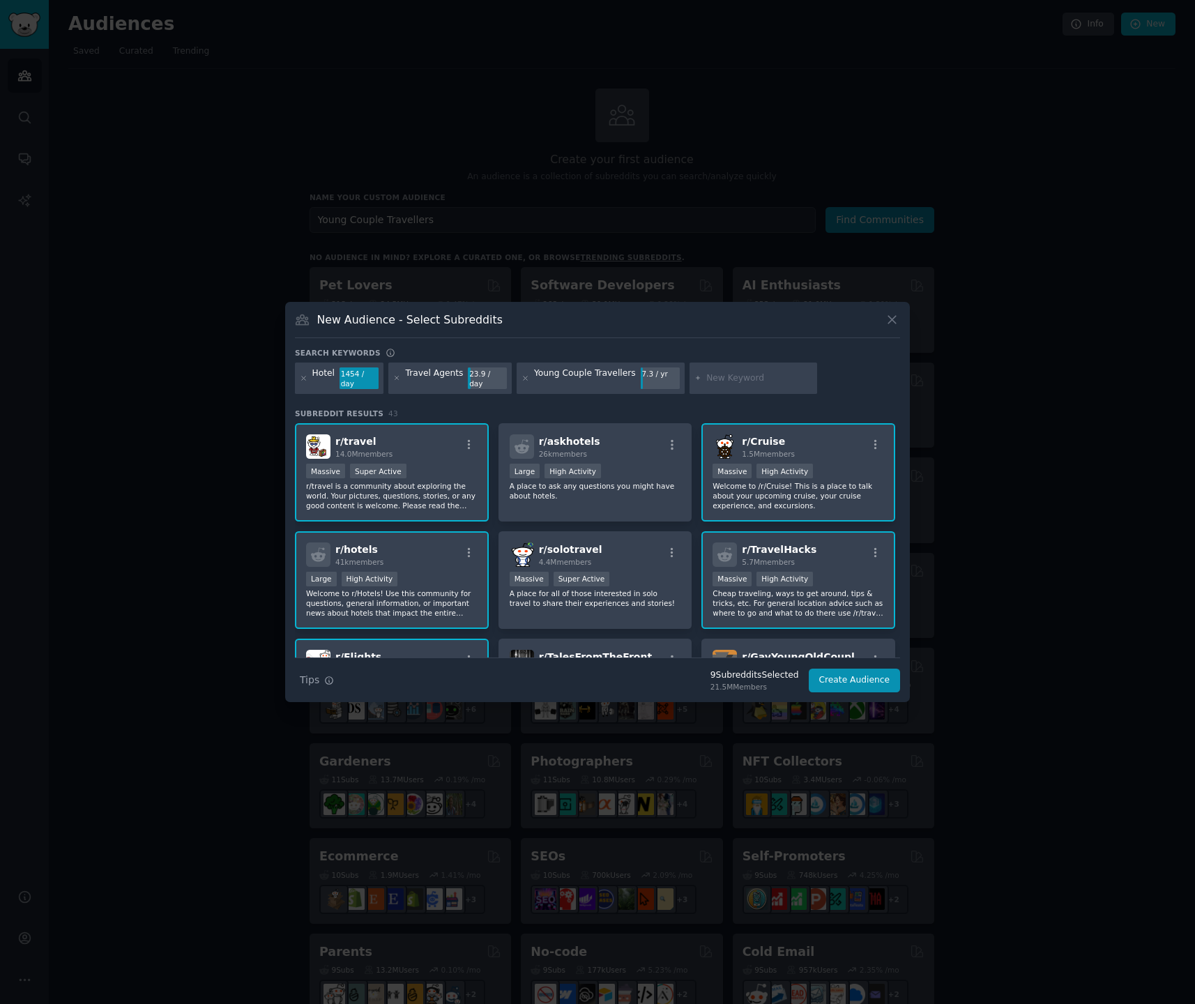
click at [731, 374] on input "text" at bounding box center [759, 378] width 106 height 13
type input "Honeymoon"
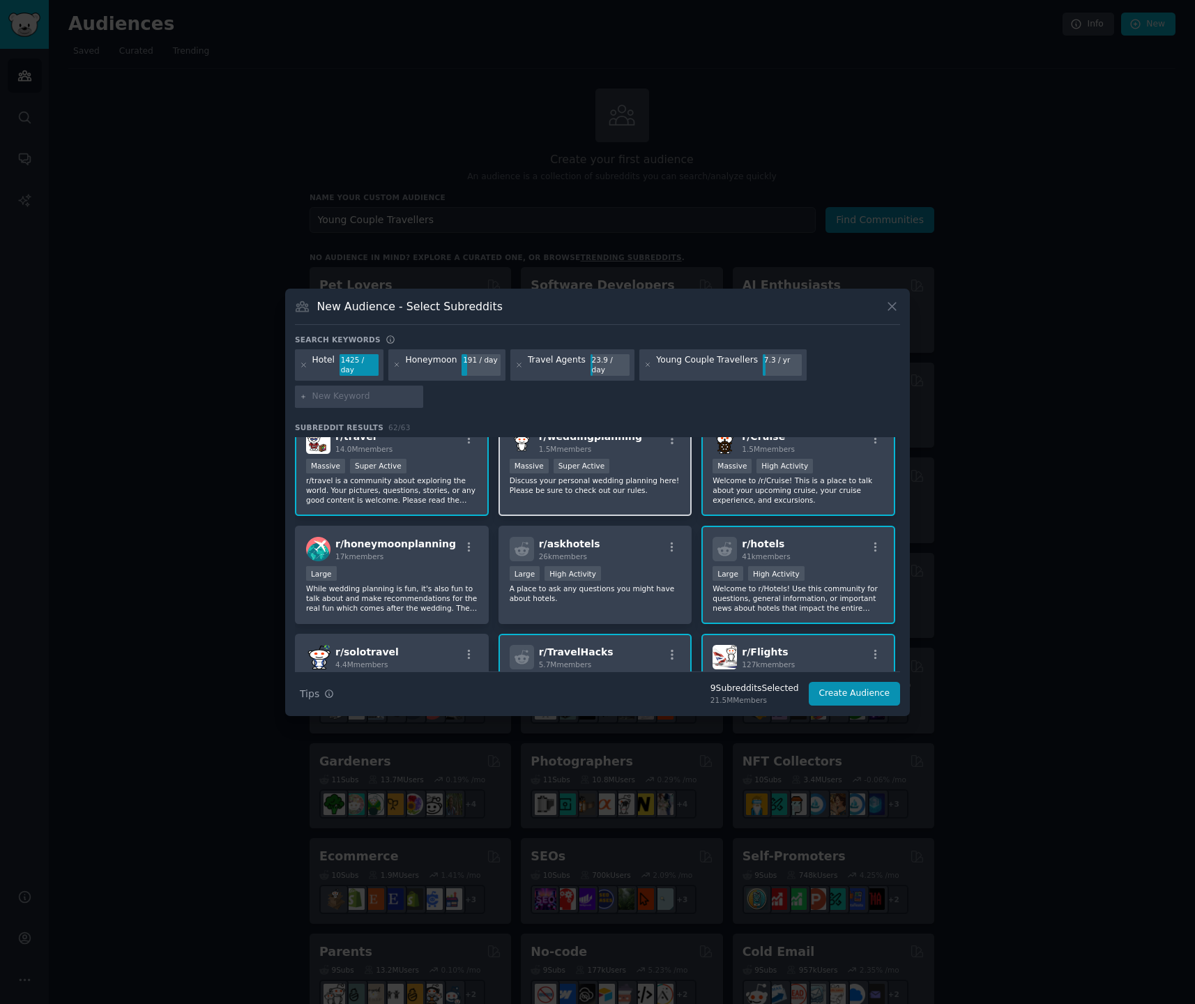
scroll to position [20, 0]
click at [397, 551] on div "17k members" at bounding box center [395, 556] width 121 height 10
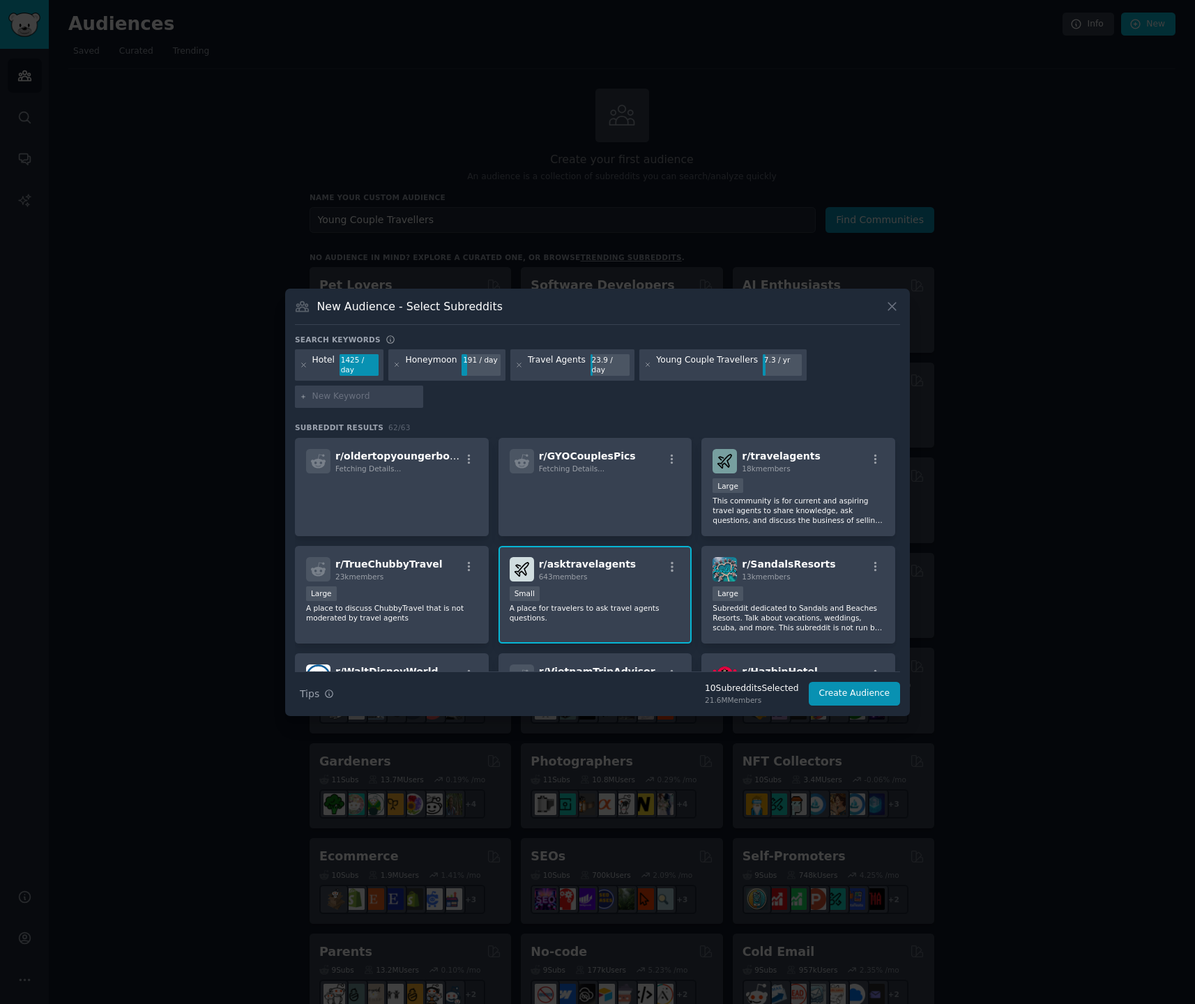
scroll to position [629, 0]
click at [402, 586] on div "Large" at bounding box center [392, 594] width 172 height 17
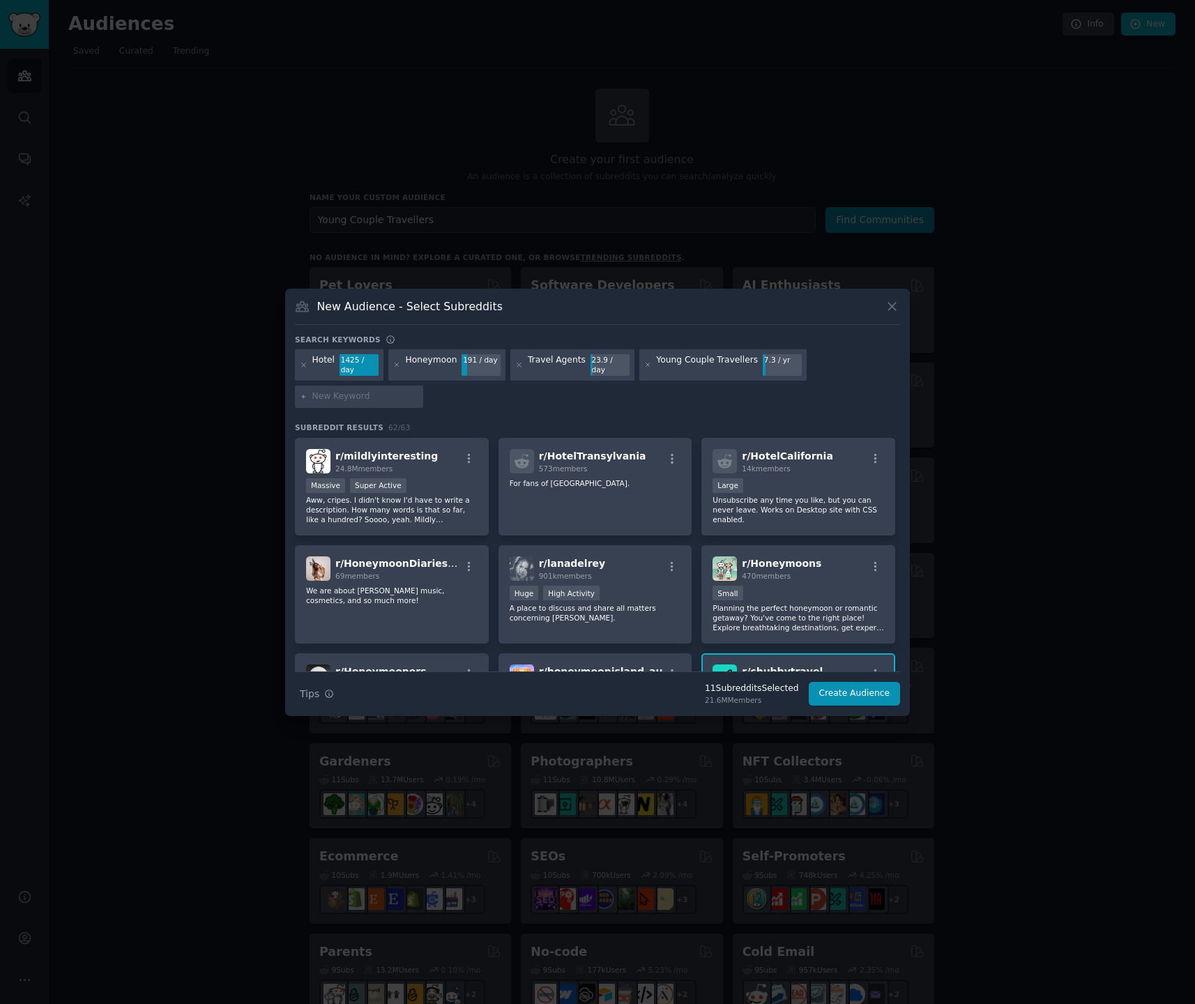
scroll to position [1055, 0]
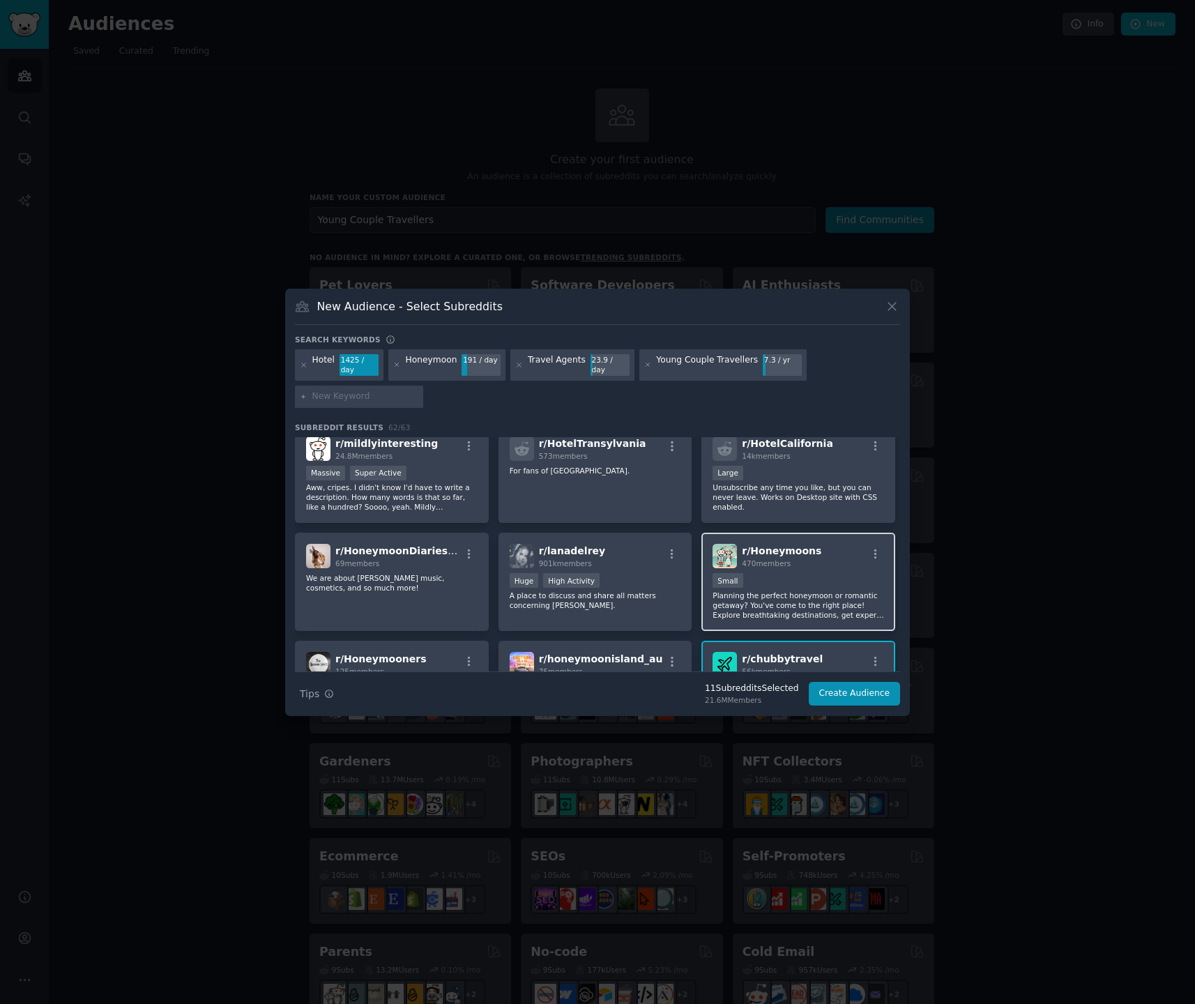
click at [802, 573] on div "Small" at bounding box center [799, 581] width 172 height 17
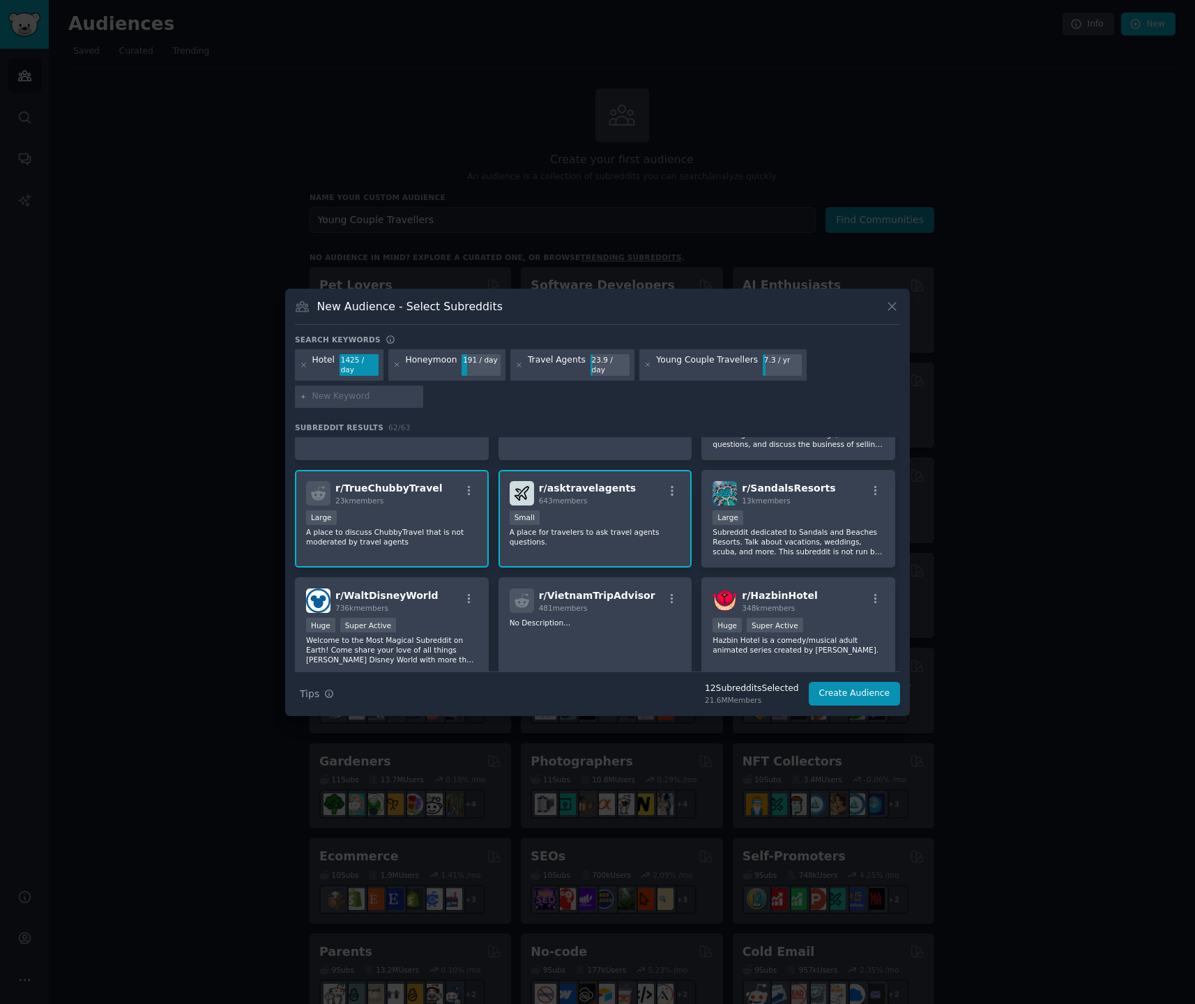
scroll to position [0, 0]
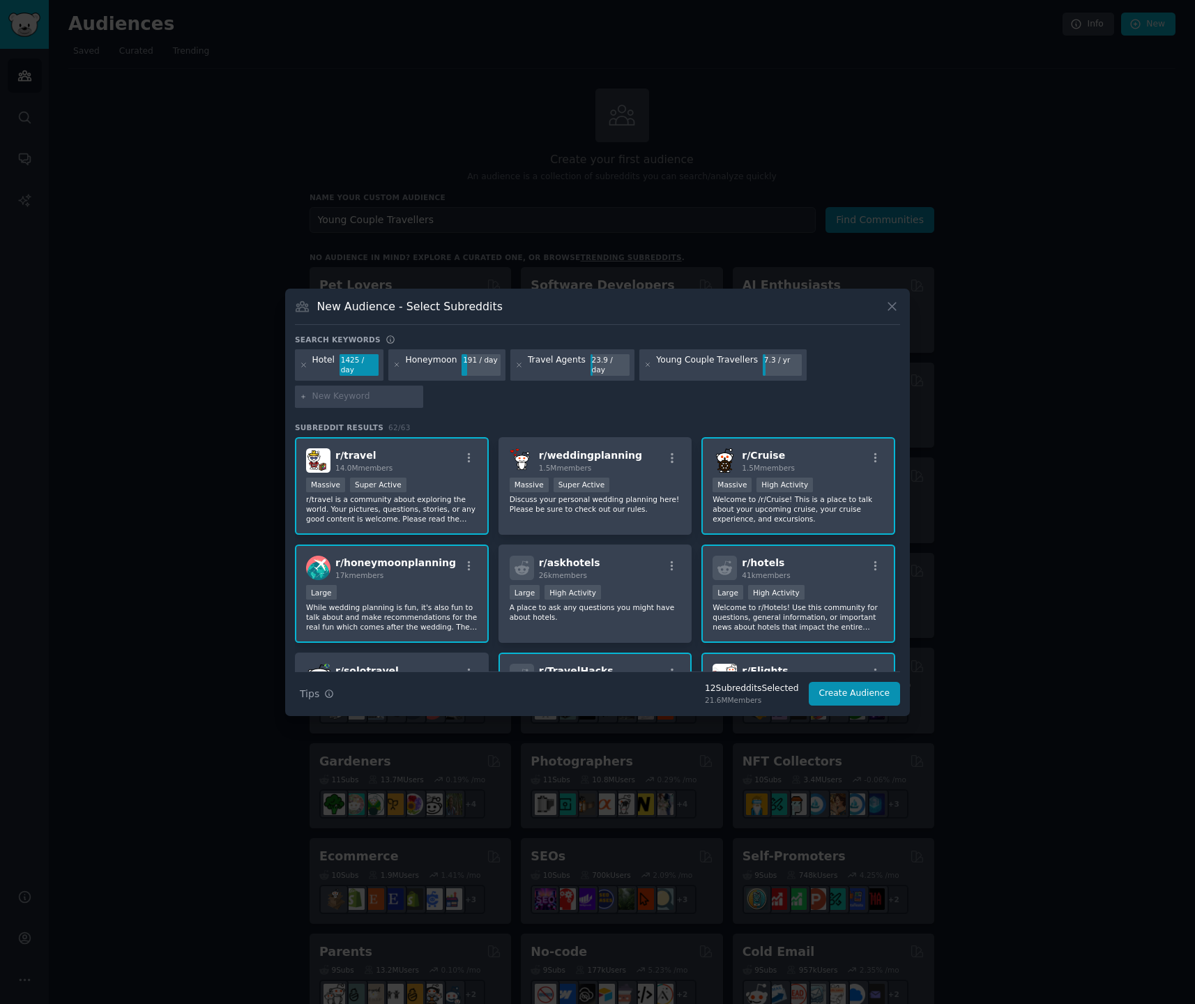
click at [368, 392] on input "text" at bounding box center [365, 396] width 106 height 13
type input "Couple Travel"
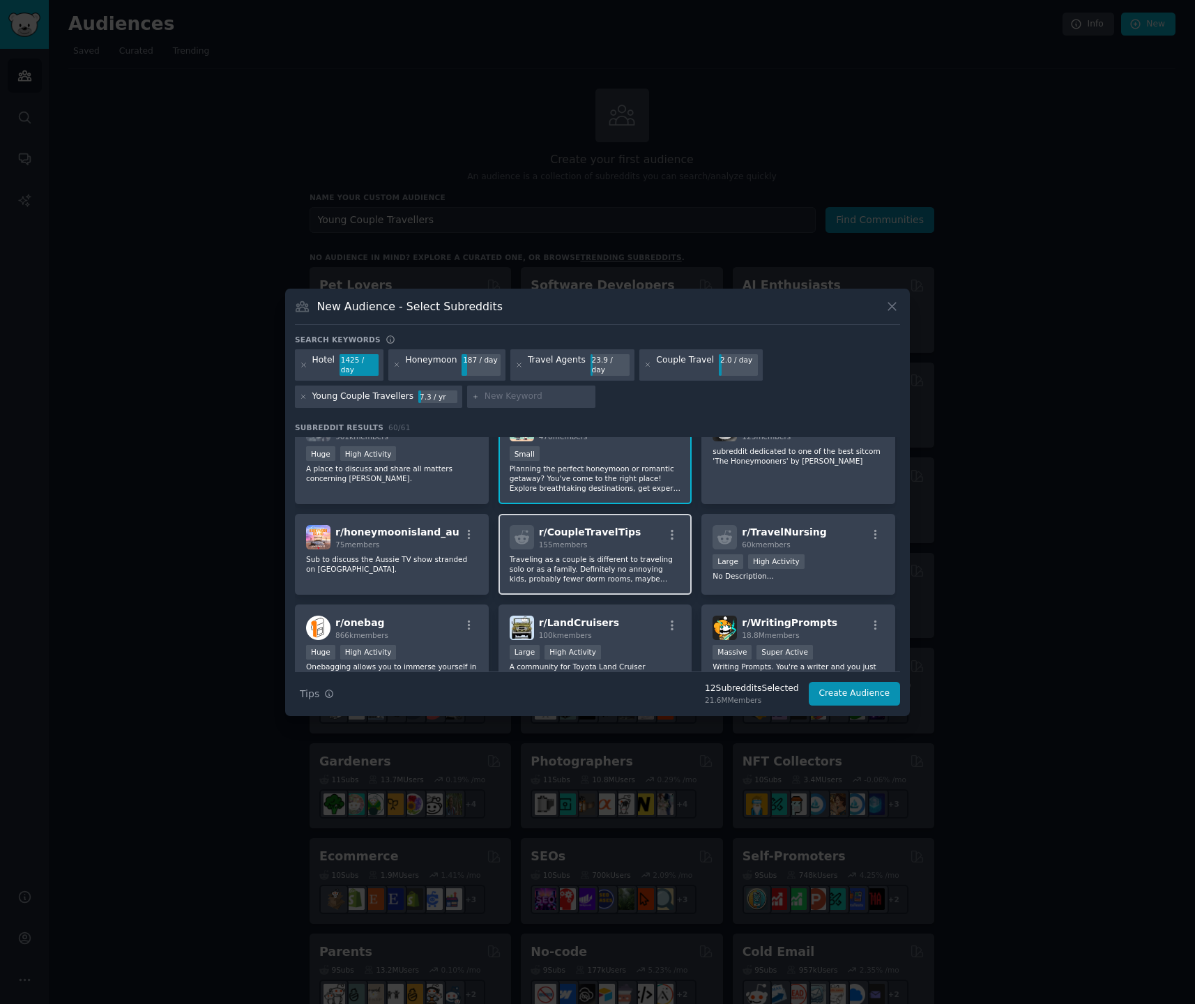
scroll to position [1297, 0]
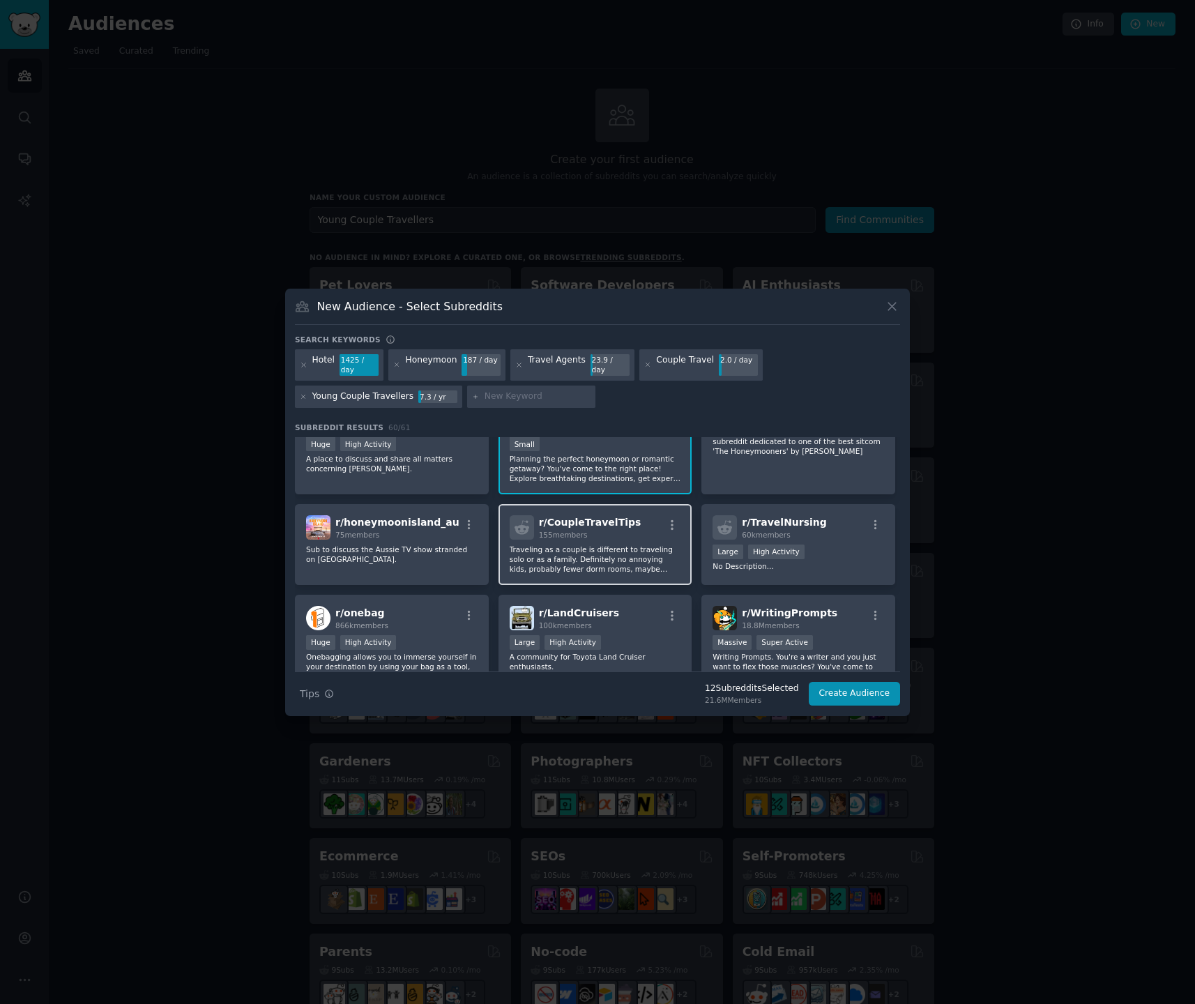
click at [600, 545] on p "Traveling as a couple is different to traveling solo or as a family. Definitely…" at bounding box center [596, 559] width 172 height 29
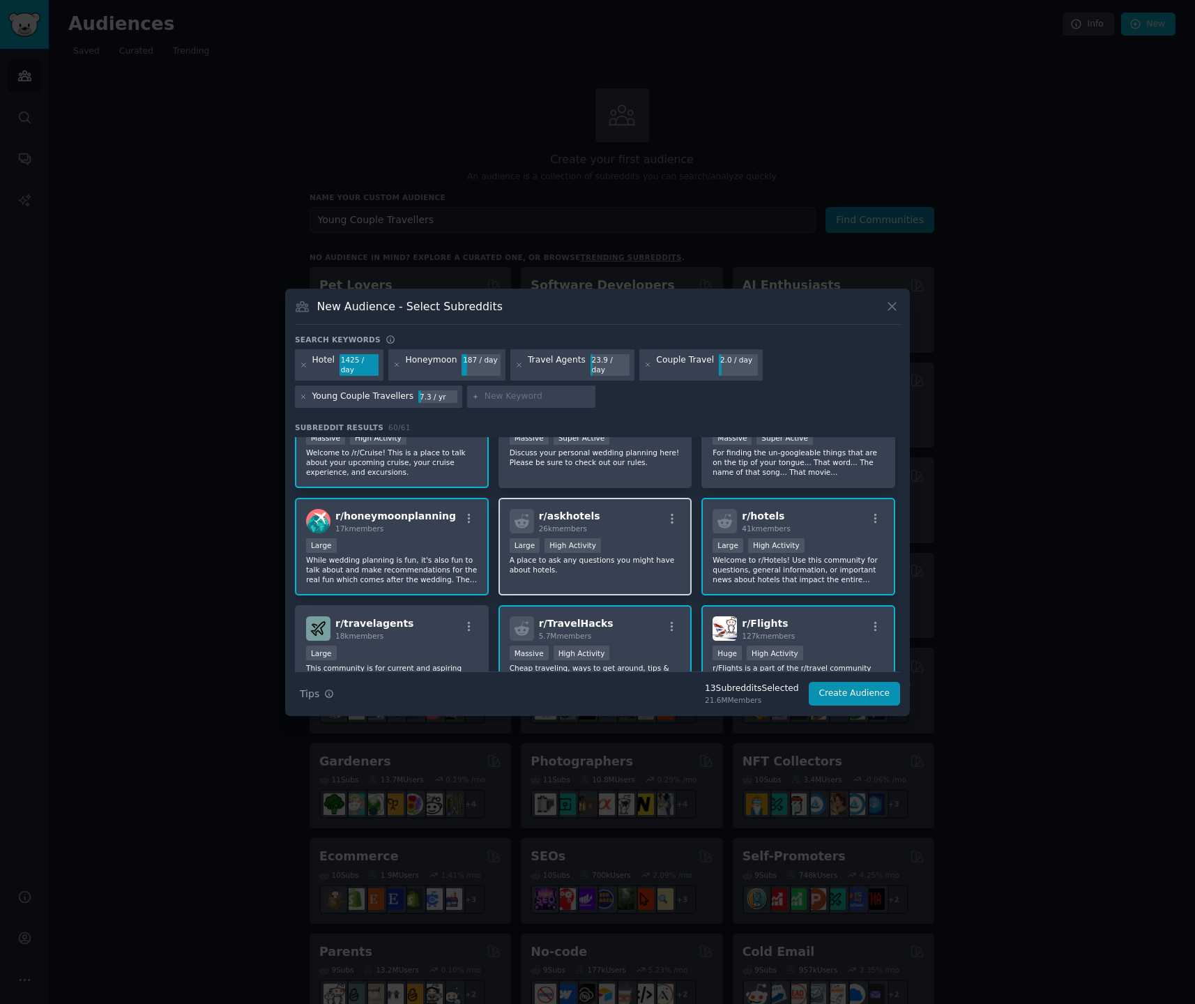
scroll to position [159, 0]
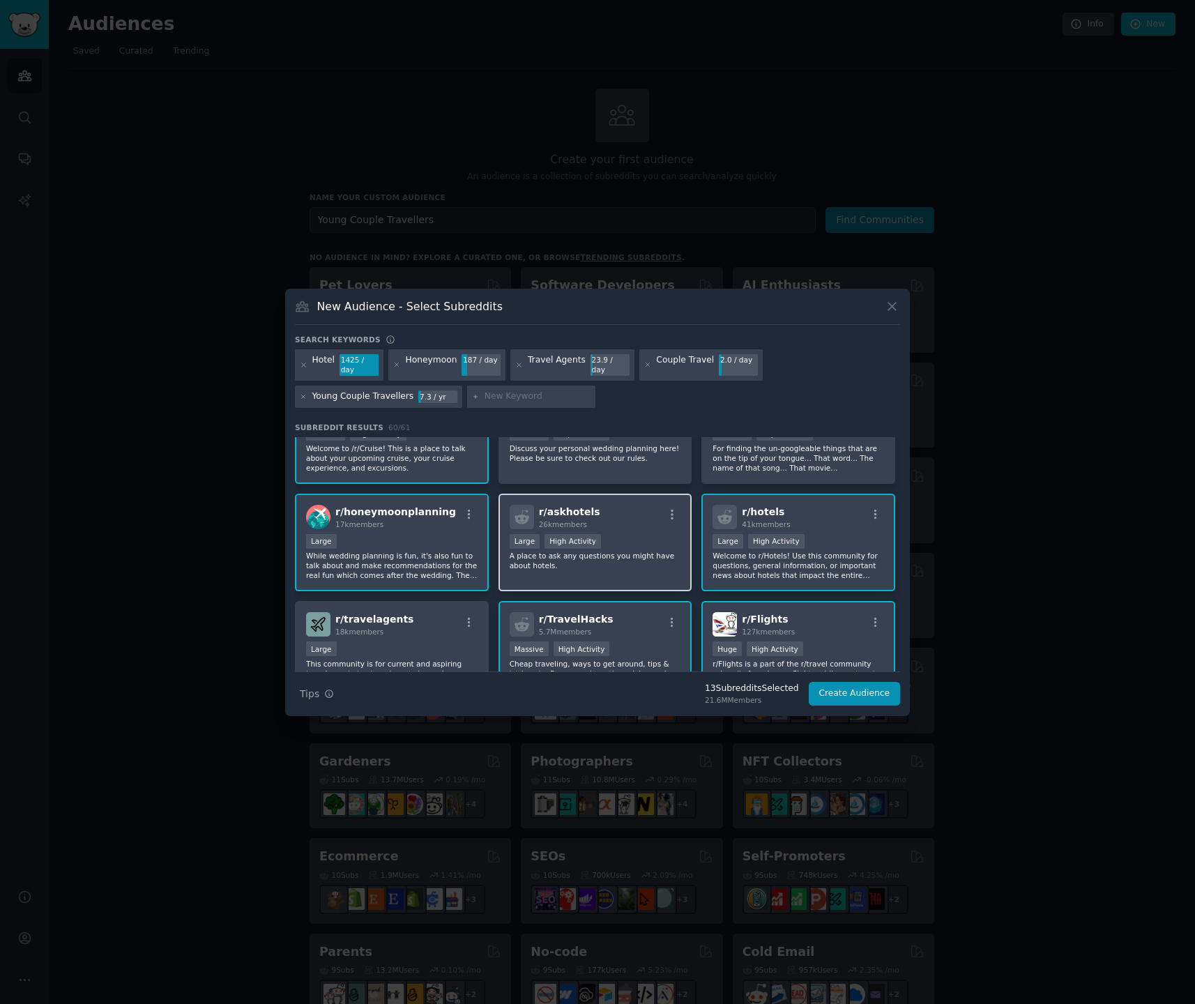
click at [617, 559] on p "A place to ask any questions you might have about hotels." at bounding box center [596, 561] width 172 height 20
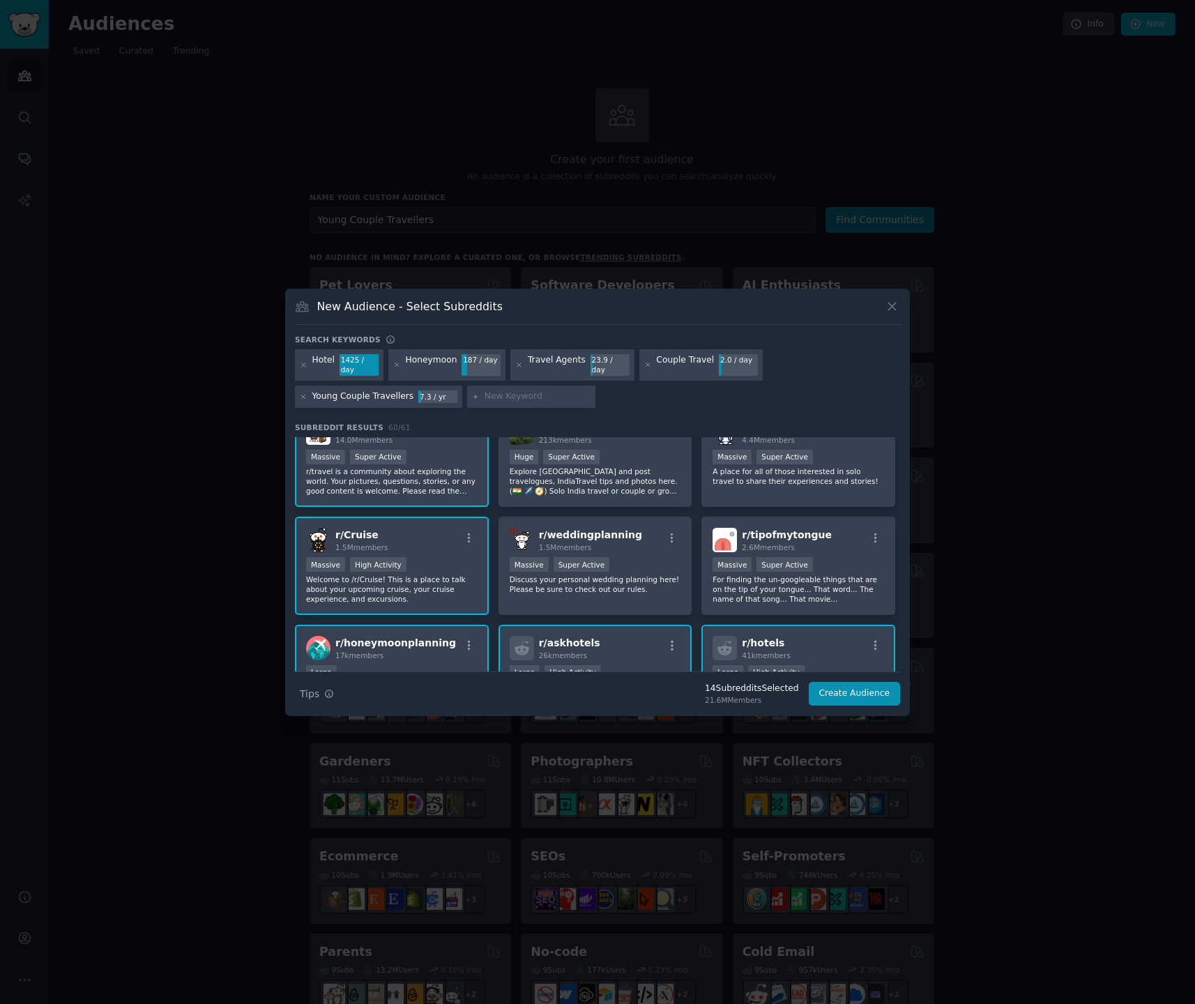
scroll to position [0, 0]
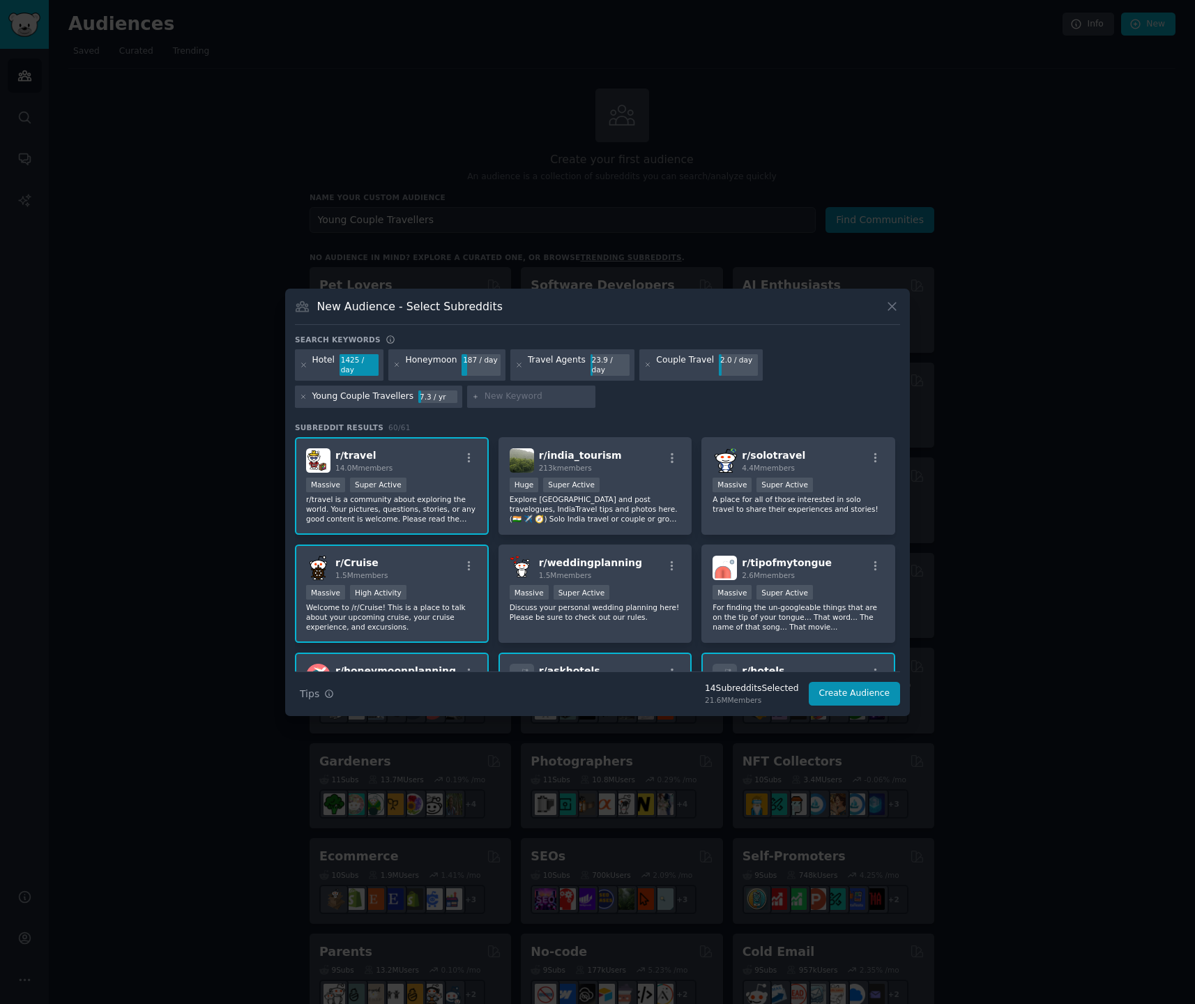
click at [453, 575] on div "r/ Cruise 1.5M members Massive High Activity Welcome to /r/Cruise! This is a pl…" at bounding box center [392, 594] width 194 height 98
click at [858, 688] on button "Create Audience" at bounding box center [855, 694] width 92 height 24
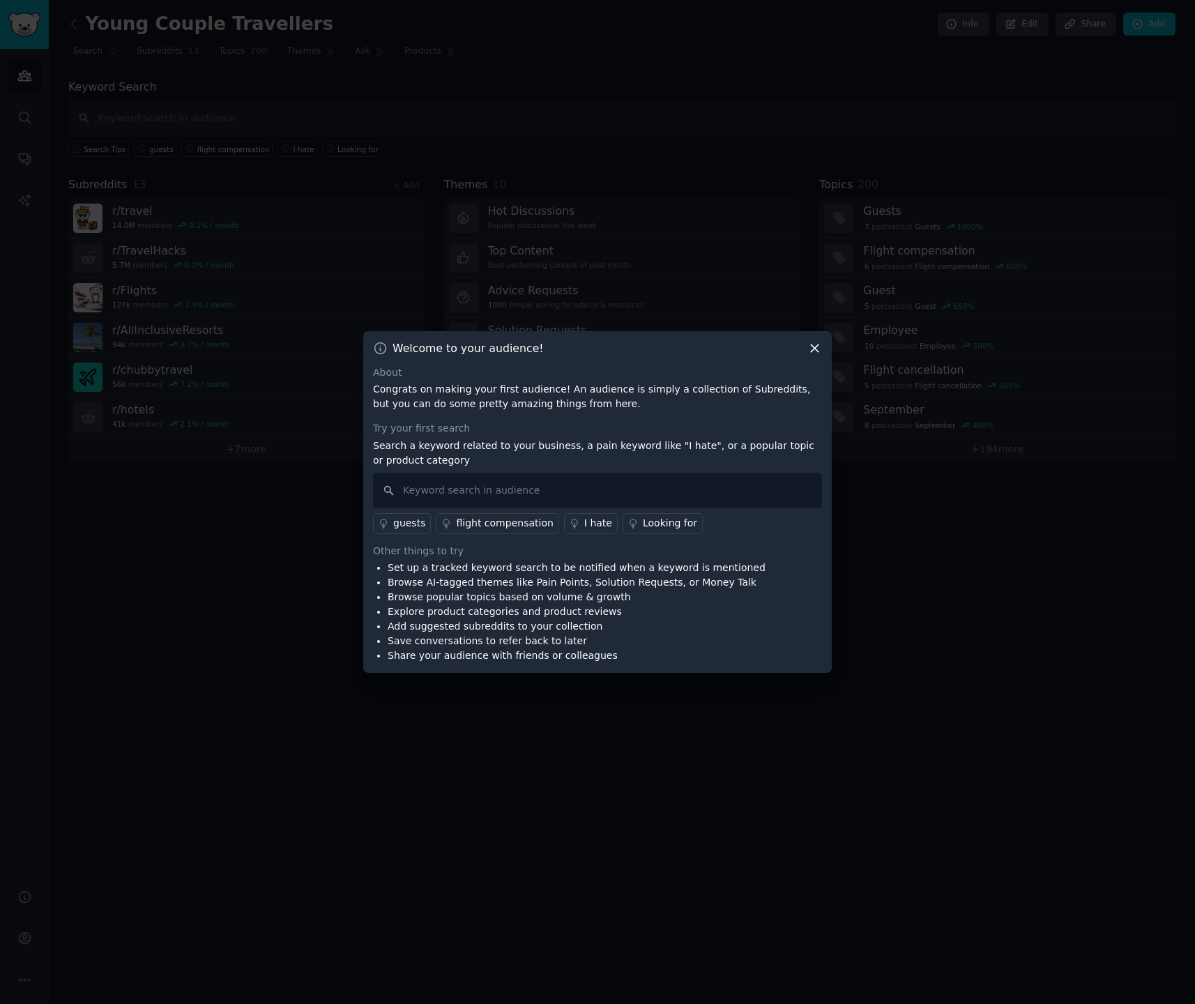
click at [425, 385] on p "Congrats on making your first audience! An audience is simply a collection of S…" at bounding box center [597, 396] width 449 height 29
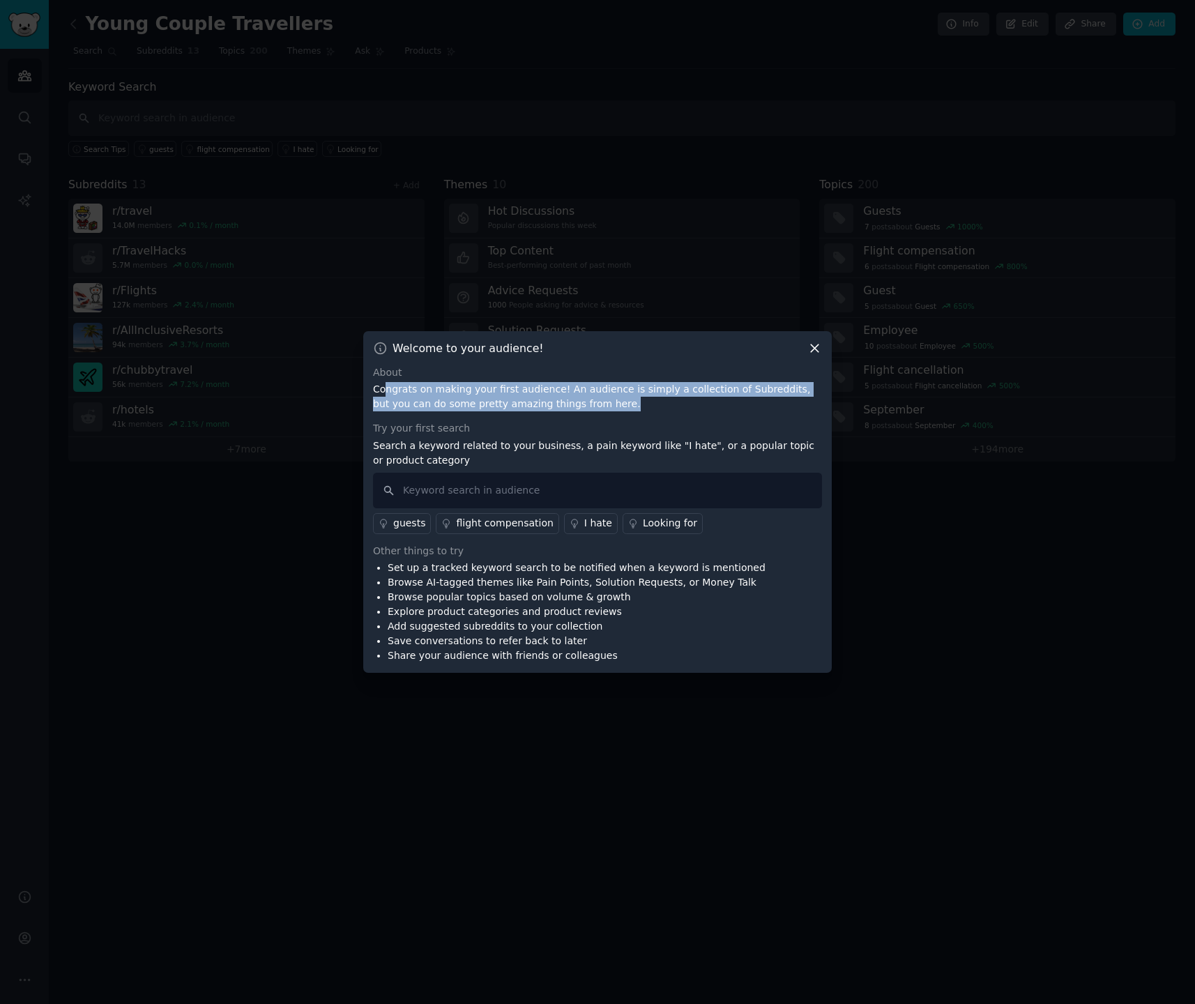
drag, startPoint x: 389, startPoint y: 388, endPoint x: 674, endPoint y: 404, distance: 284.9
click at [674, 404] on p "Congrats on making your first audience! An audience is simply a collection of S…" at bounding box center [597, 396] width 449 height 29
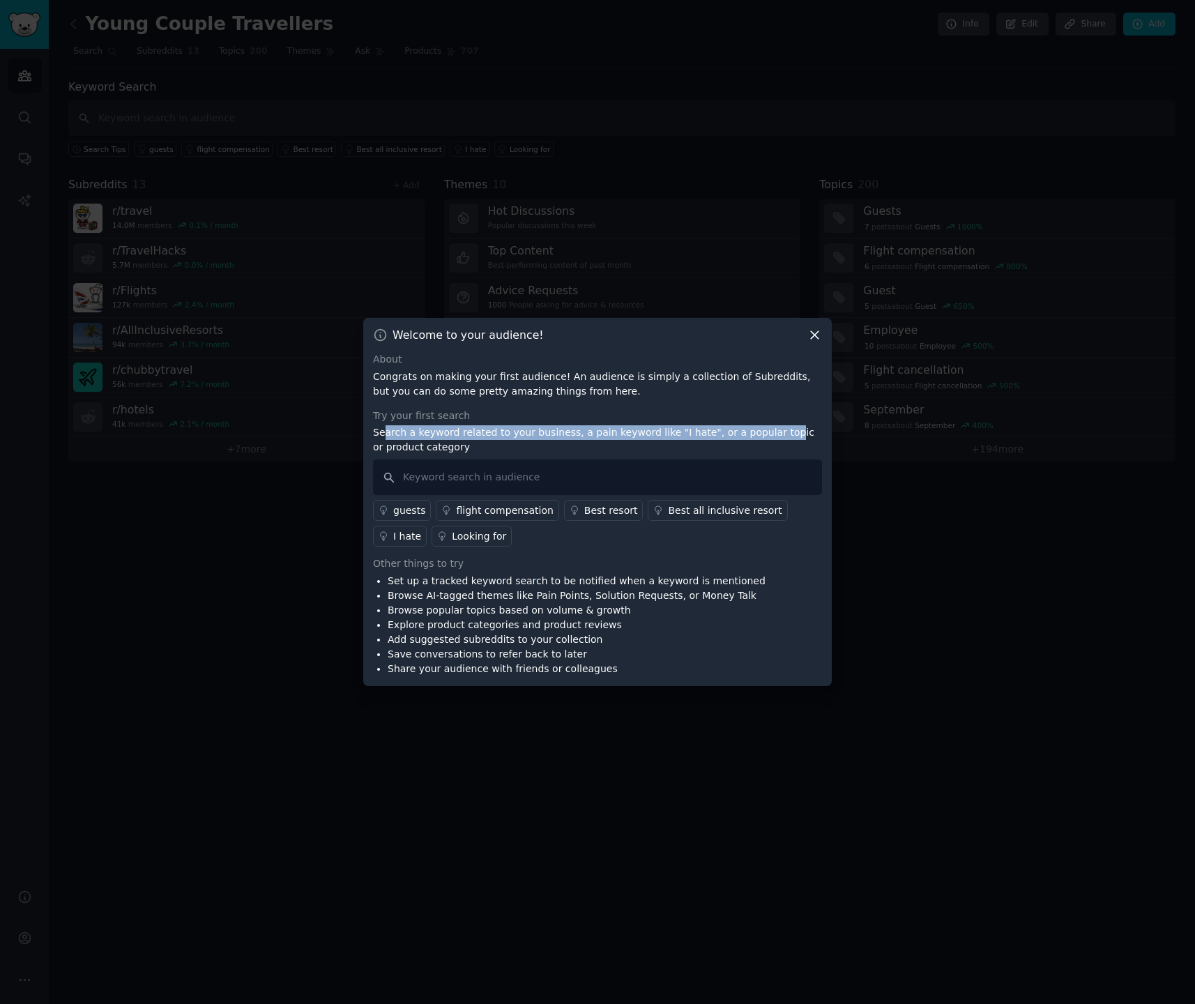
drag, startPoint x: 386, startPoint y: 434, endPoint x: 766, endPoint y: 433, distance: 380.7
click at [766, 433] on p "Search a keyword related to your business, a pain keyword like "I hate", or a p…" at bounding box center [597, 439] width 449 height 29
drag, startPoint x: 389, startPoint y: 448, endPoint x: 450, endPoint y: 448, distance: 60.7
click at [448, 448] on p "Search a keyword related to your business, a pain keyword like "I hate", or a p…" at bounding box center [597, 439] width 449 height 29
drag, startPoint x: 485, startPoint y: 447, endPoint x: 506, endPoint y: 448, distance: 20.9
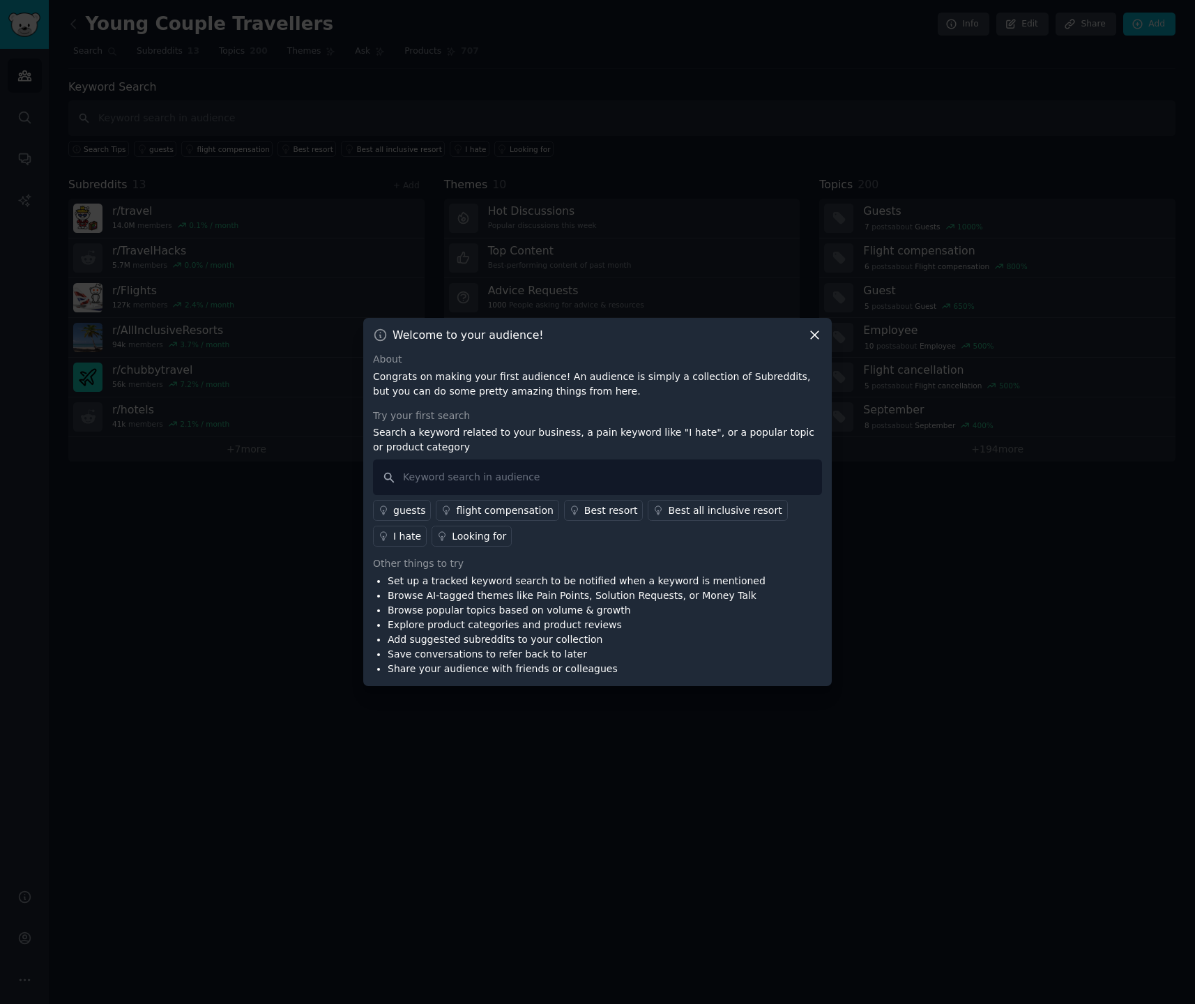
click at [506, 447] on p "Search a keyword related to your business, a pain keyword like "I hate", or a p…" at bounding box center [597, 439] width 449 height 29
click at [398, 536] on div "I hate" at bounding box center [407, 536] width 28 height 15
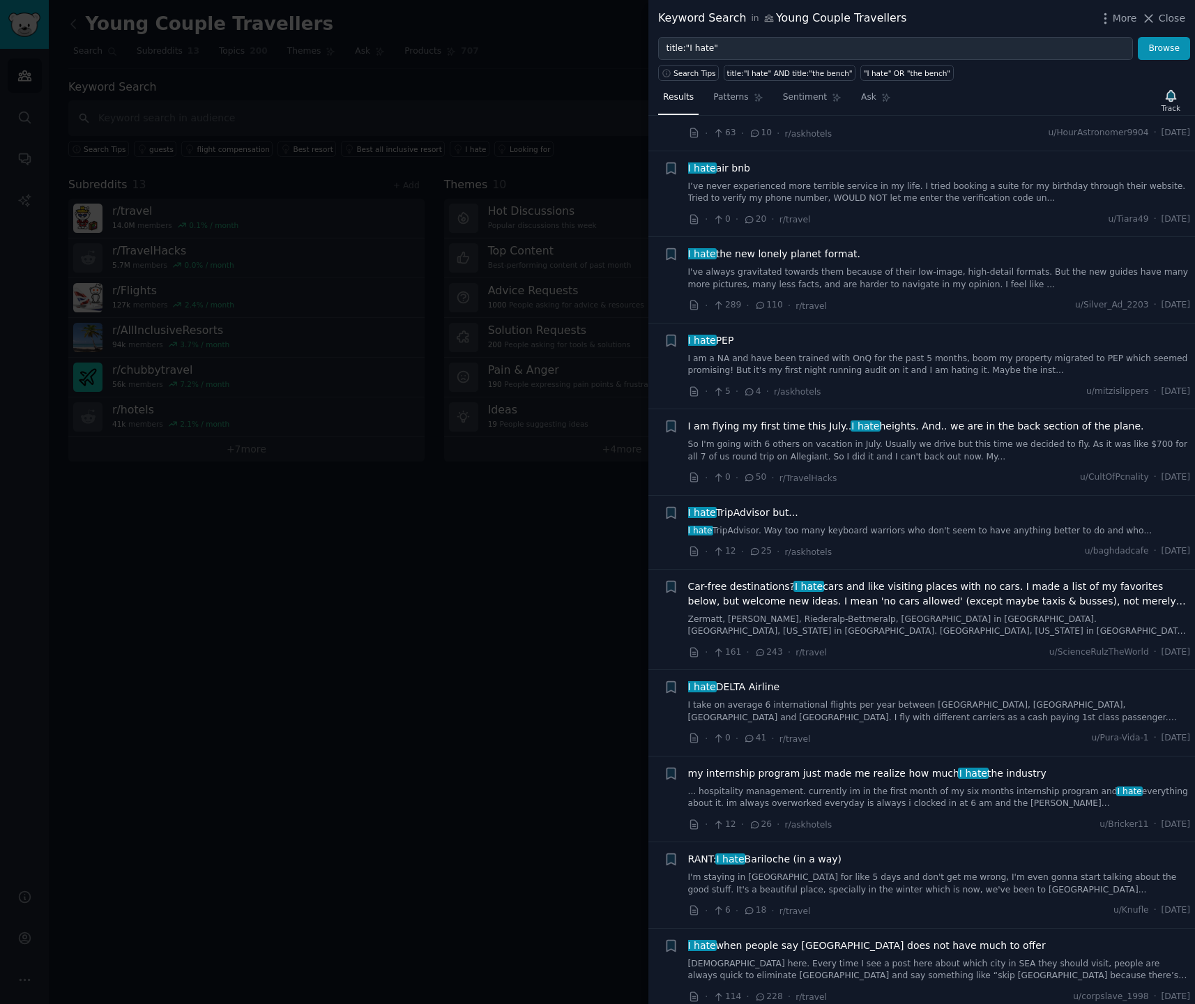
scroll to position [181, 0]
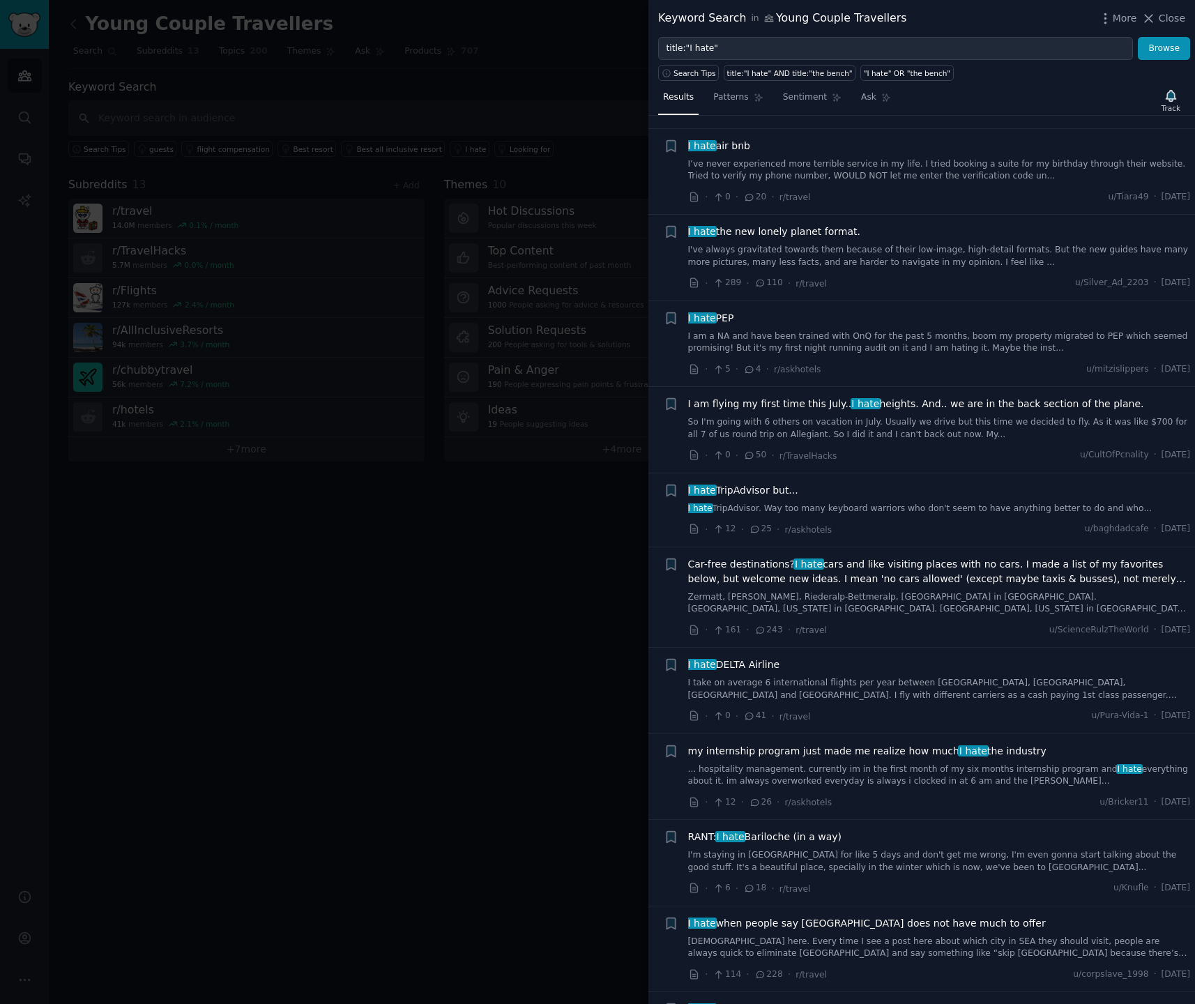
click at [798, 483] on div "I hate TripAdvisor but..." at bounding box center [939, 490] width 503 height 15
click at [784, 483] on span "I hate TripAdvisor but..." at bounding box center [743, 490] width 110 height 15
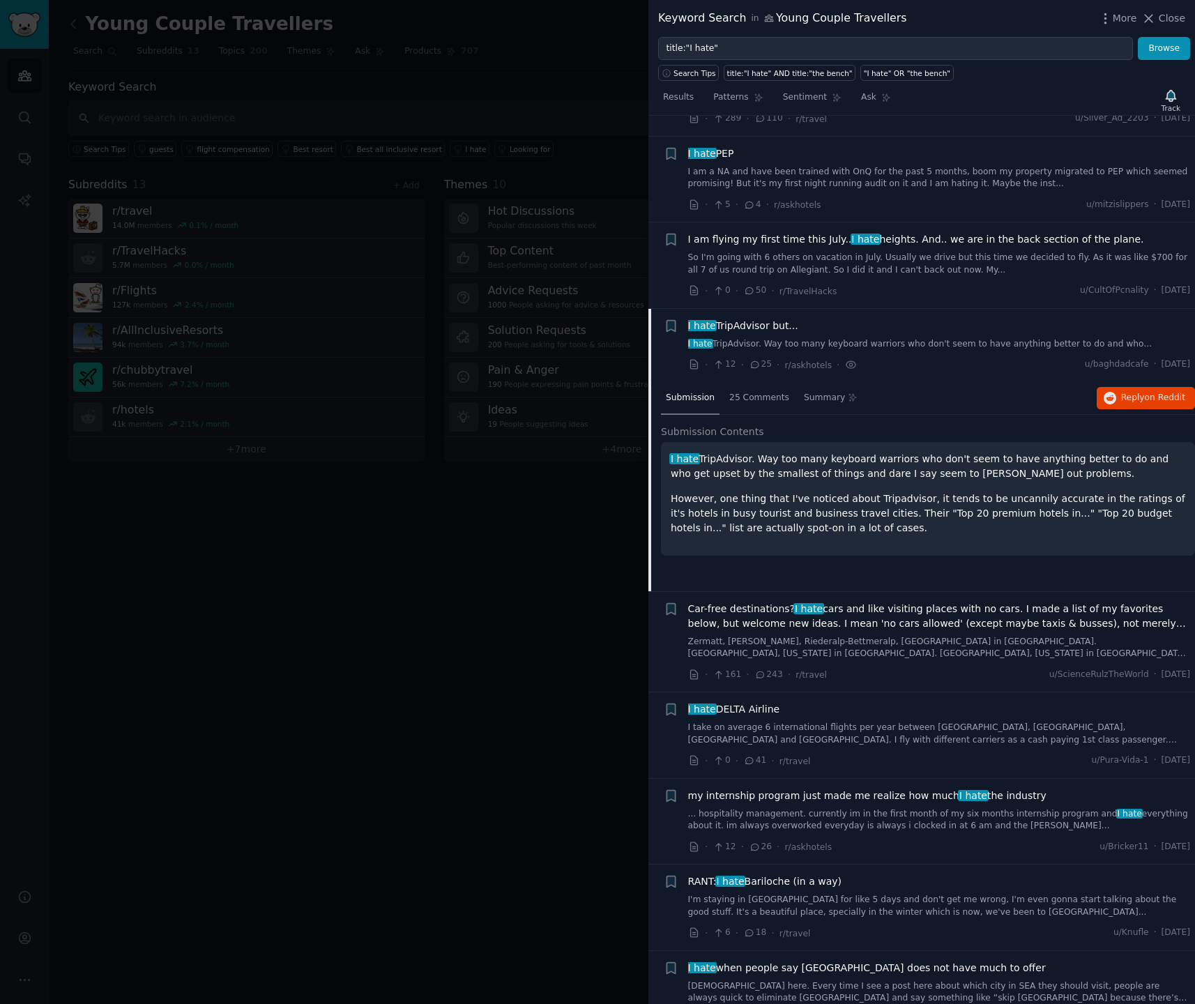
scroll to position [317, 0]
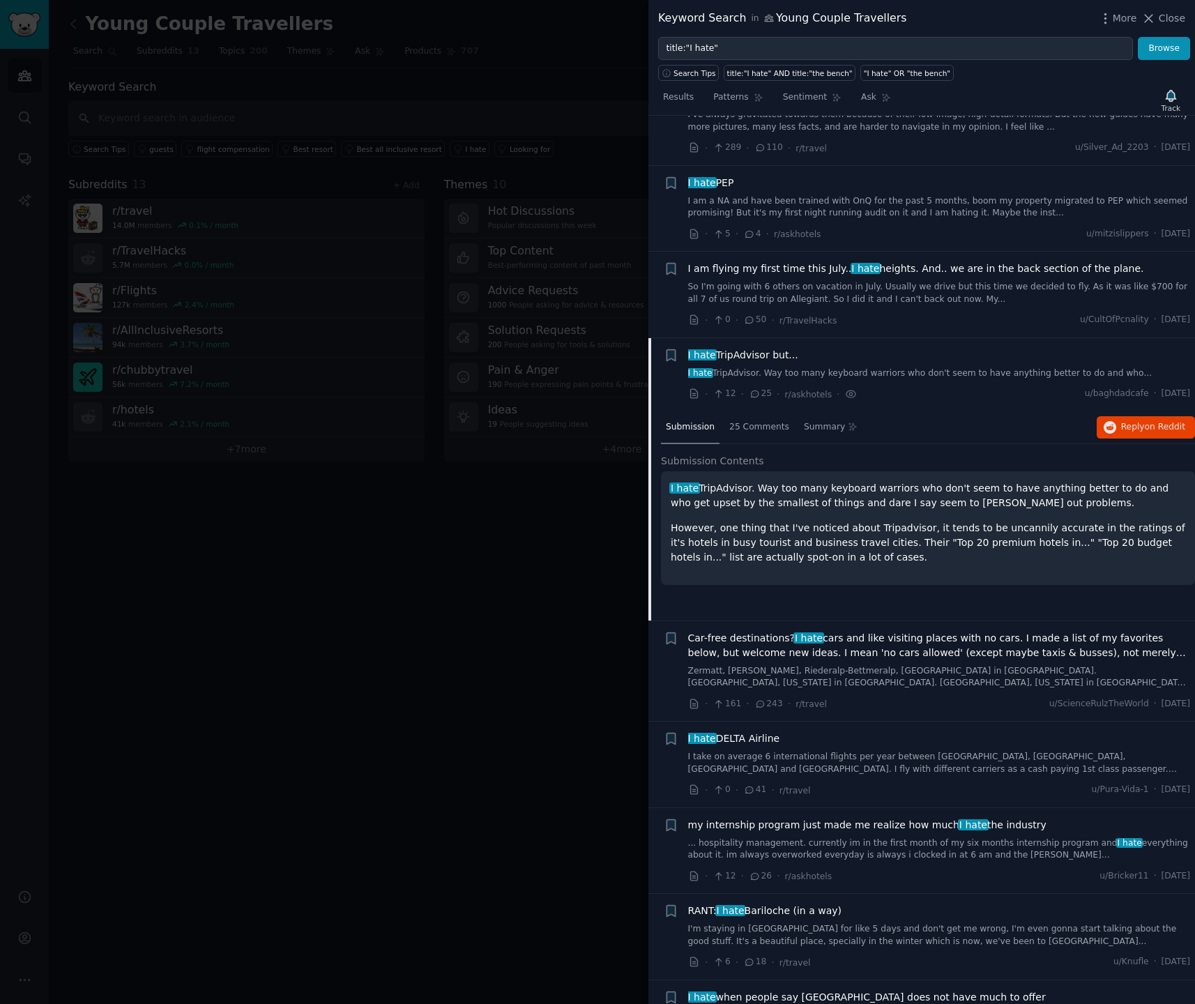
drag, startPoint x: 827, startPoint y: 476, endPoint x: 888, endPoint y: 476, distance: 60.7
click at [888, 481] on p "I hate TripAdvisor. Way too many keyboard warriors who don't seem to have anyth…" at bounding box center [928, 495] width 515 height 29
drag, startPoint x: 864, startPoint y: 476, endPoint x: 1079, endPoint y: 480, distance: 215.5
click at [1079, 481] on p "I hate TripAdvisor. Way too many keyboard warriors who don't seem to have anyth…" at bounding box center [928, 495] width 515 height 29
drag, startPoint x: 741, startPoint y: 489, endPoint x: 954, endPoint y: 496, distance: 212.8
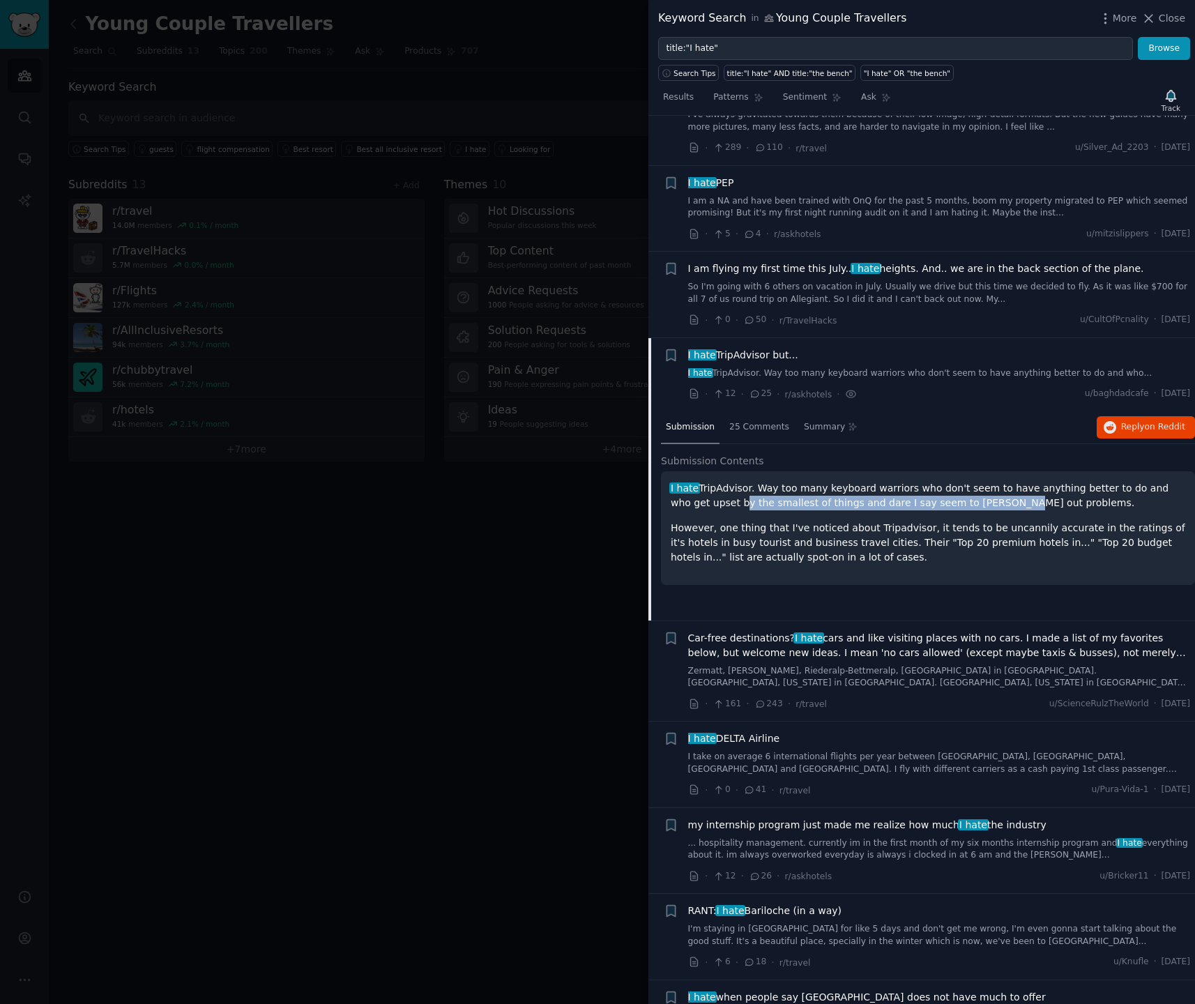
click at [959, 495] on p "I hate TripAdvisor. Way too many keyboard warriors who don't seem to have anyth…" at bounding box center [928, 495] width 515 height 29
drag, startPoint x: 714, startPoint y: 515, endPoint x: 796, endPoint y: 515, distance: 81.6
click at [789, 521] on p "However, one thing that I've noticed about Tripadvisor, it tends to be uncannil…" at bounding box center [928, 543] width 515 height 44
drag, startPoint x: 871, startPoint y: 517, endPoint x: 909, endPoint y: 517, distance: 38.4
click at [902, 521] on p "However, one thing that I've noticed about Tripadvisor, it tends to be uncannil…" at bounding box center [928, 543] width 515 height 44
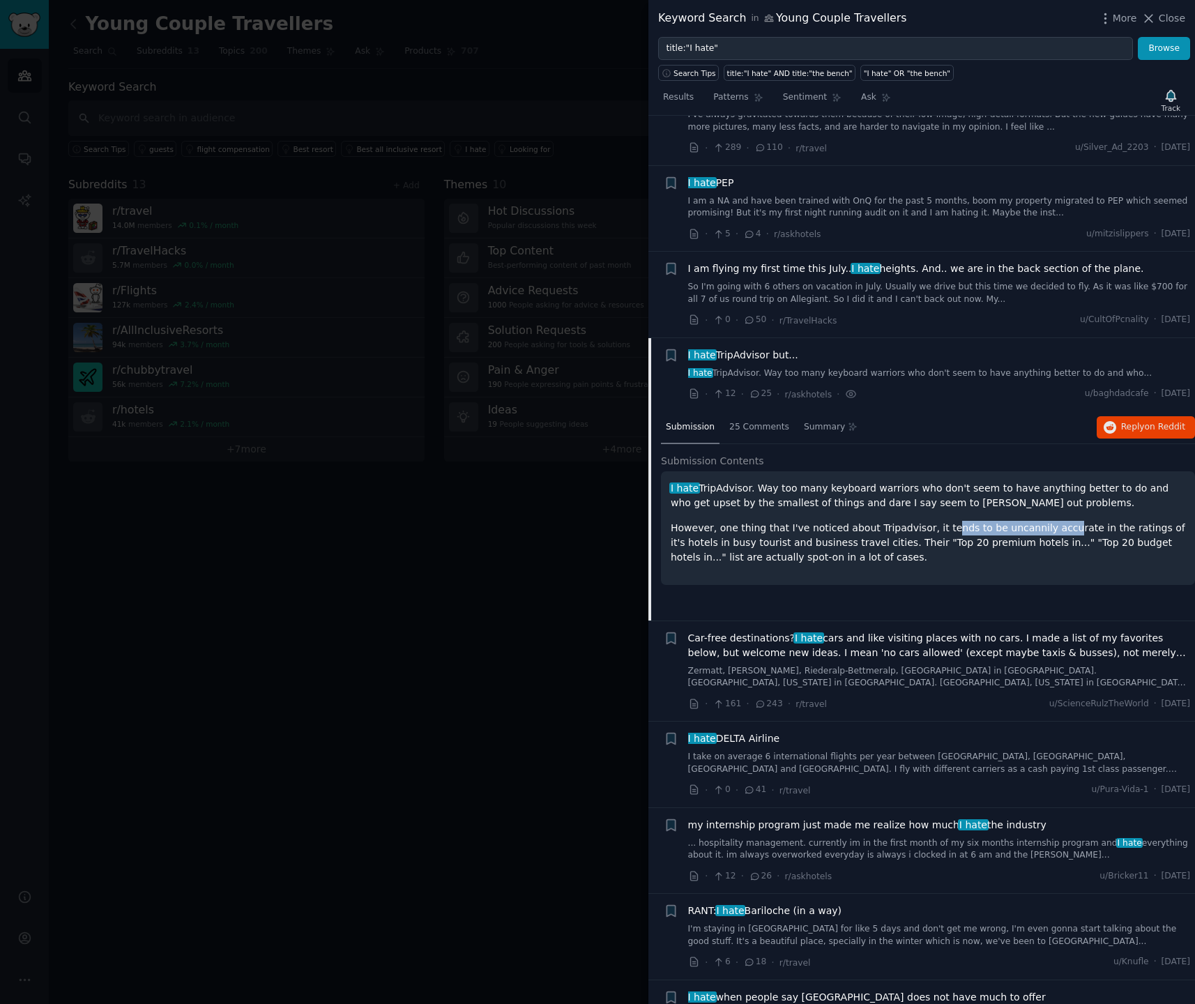
drag, startPoint x: 969, startPoint y: 517, endPoint x: 1054, endPoint y: 519, distance: 84.4
click at [1047, 521] on p "However, one thing that I've noticed about Tripadvisor, it tends to be uncannil…" at bounding box center [928, 543] width 515 height 44
drag, startPoint x: 1090, startPoint y: 517, endPoint x: 1116, endPoint y: 516, distance: 25.8
click at [1115, 521] on p "However, one thing that I've noticed about Tripadvisor, it tends to be uncannil…" at bounding box center [928, 543] width 515 height 44
drag, startPoint x: 730, startPoint y: 529, endPoint x: 765, endPoint y: 527, distance: 34.9
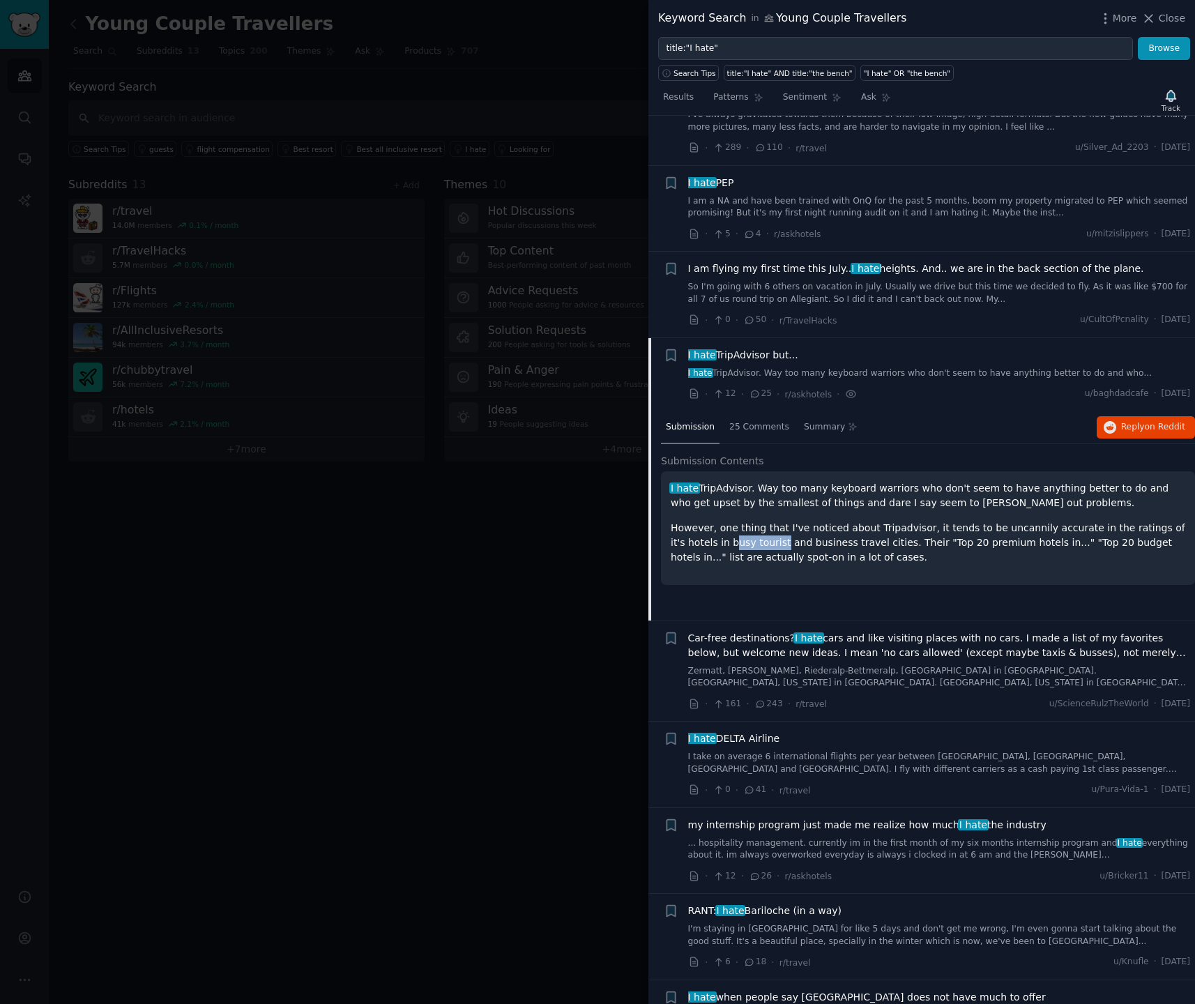
click at [764, 527] on p "However, one thing that I've noticed about Tripadvisor, it tends to be uncannil…" at bounding box center [928, 543] width 515 height 44
drag, startPoint x: 806, startPoint y: 531, endPoint x: 860, endPoint y: 532, distance: 54.4
click at [858, 531] on p "However, one thing that I've noticed about Tripadvisor, it tends to be uncannil…" at bounding box center [928, 543] width 515 height 44
drag, startPoint x: 911, startPoint y: 531, endPoint x: 1003, endPoint y: 538, distance: 93.0
click at [1000, 538] on p "However, one thing that I've noticed about Tripadvisor, it tends to be uncannil…" at bounding box center [928, 543] width 515 height 44
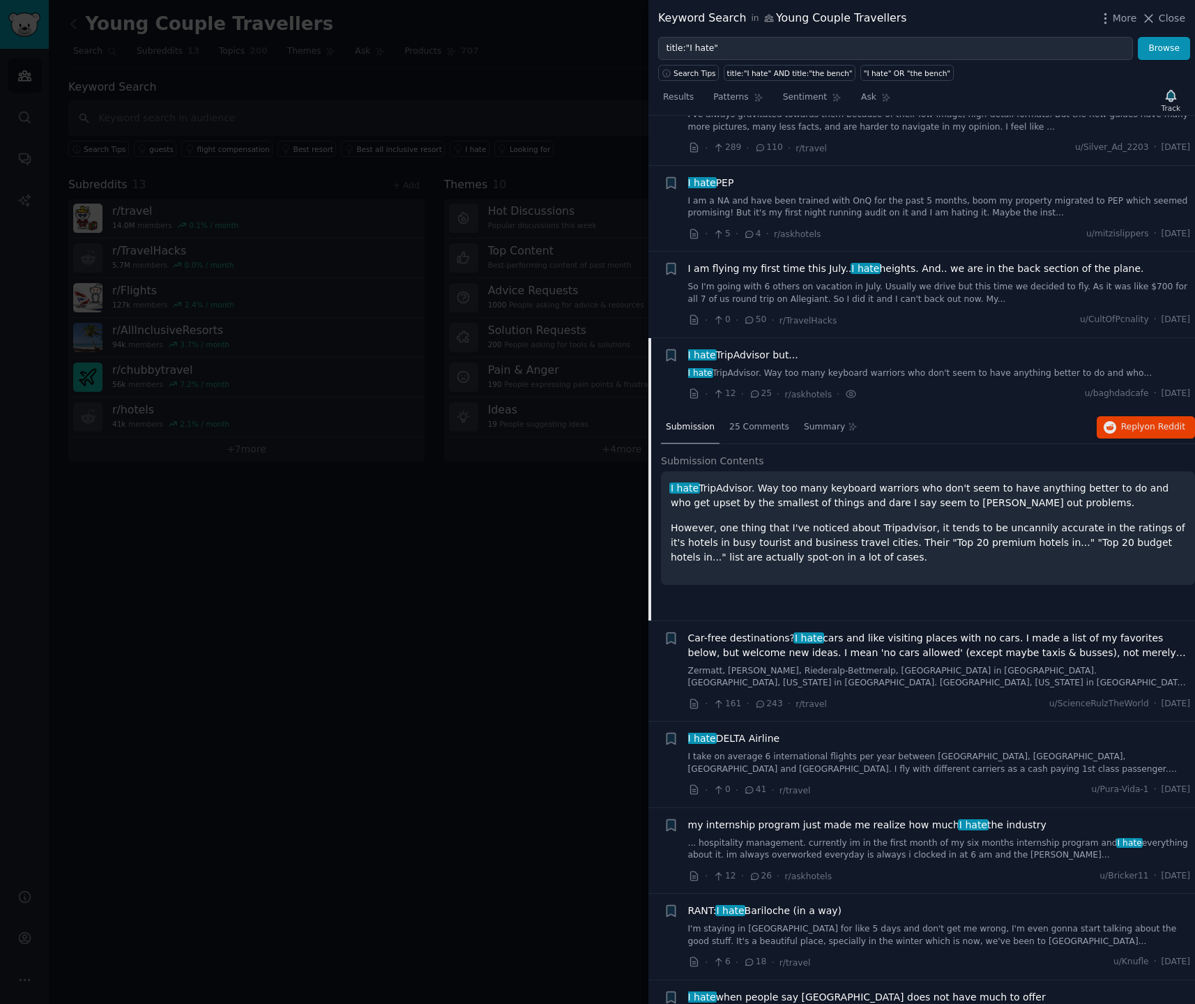
click at [979, 546] on p "However, one thing that I've noticed about Tripadvisor, it tends to be uncannil…" at bounding box center [928, 543] width 515 height 44
click at [957, 348] on div "I hate TripAdvisor but..." at bounding box center [939, 355] width 503 height 15
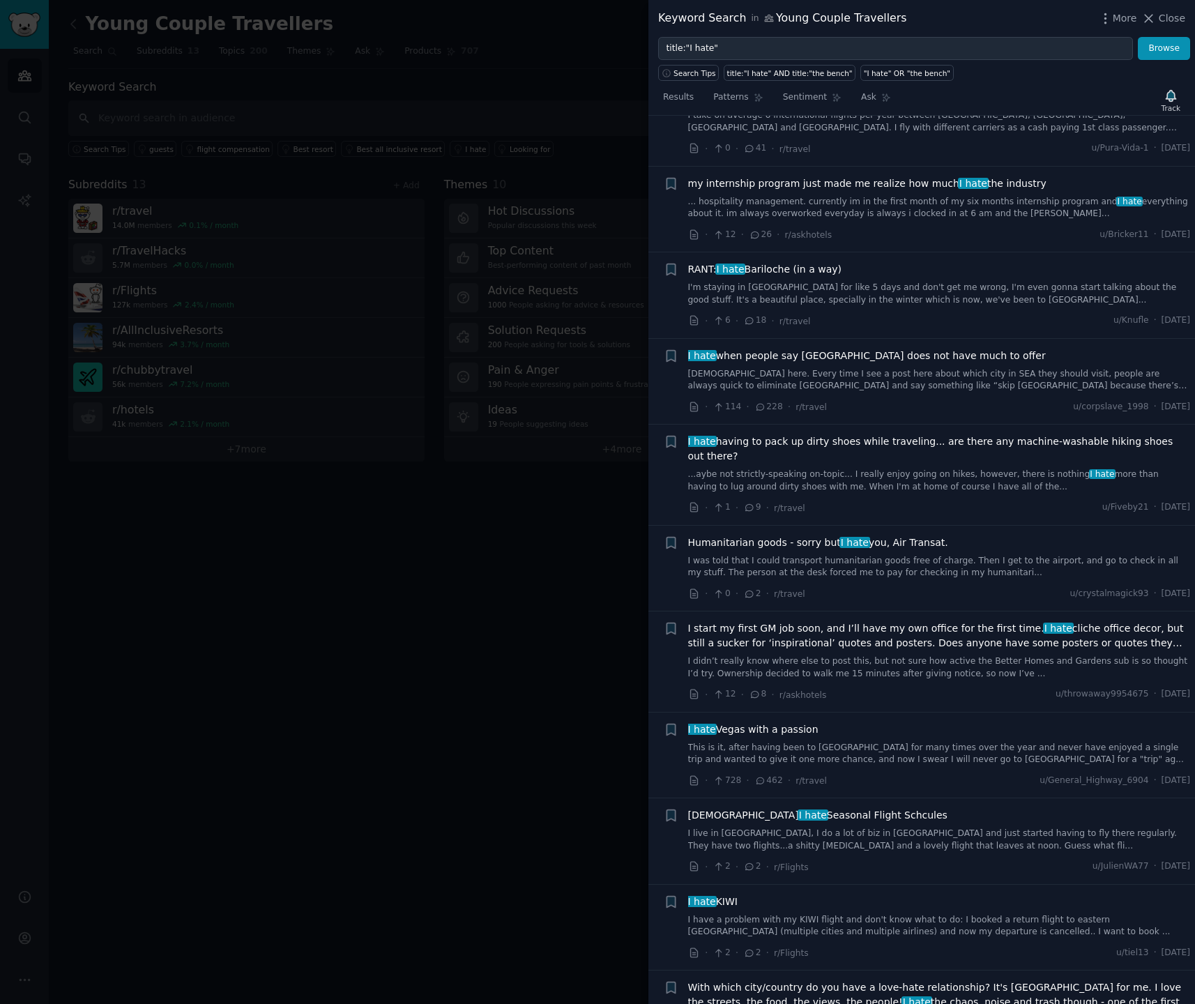
scroll to position [0, 0]
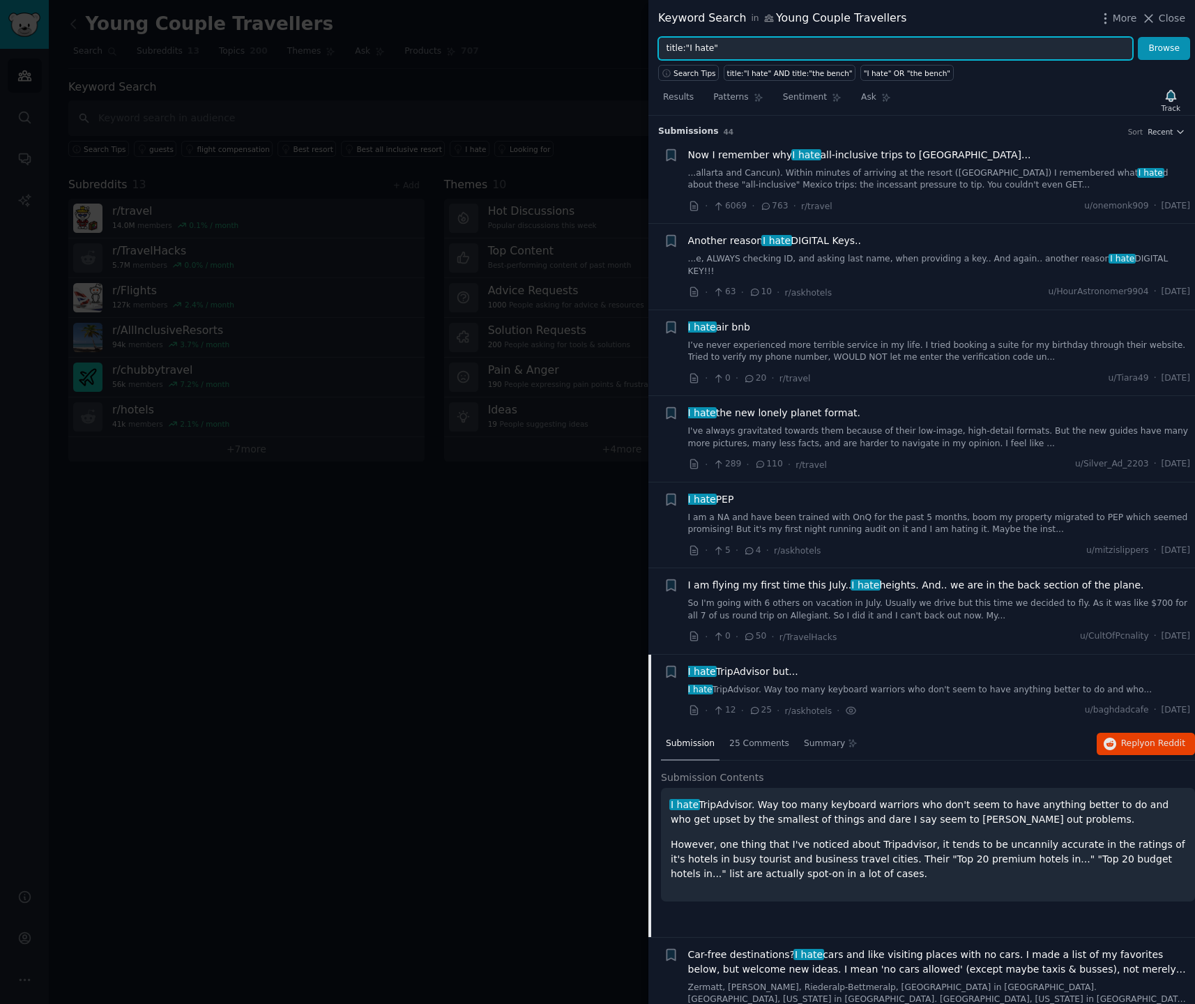
click at [952, 52] on input "title:"I hate"" at bounding box center [895, 49] width 475 height 24
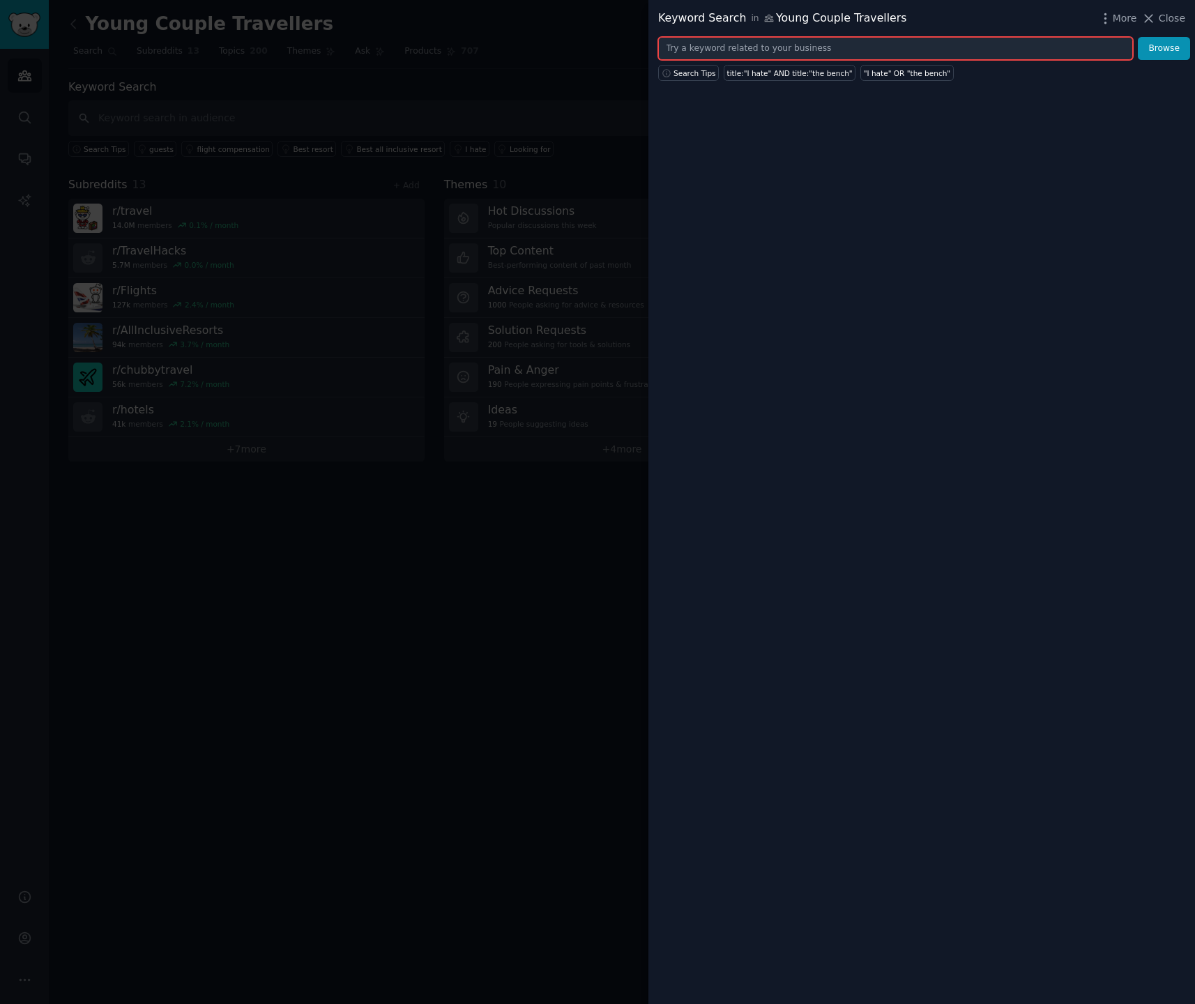
click at [835, 45] on input "text" at bounding box center [895, 49] width 475 height 24
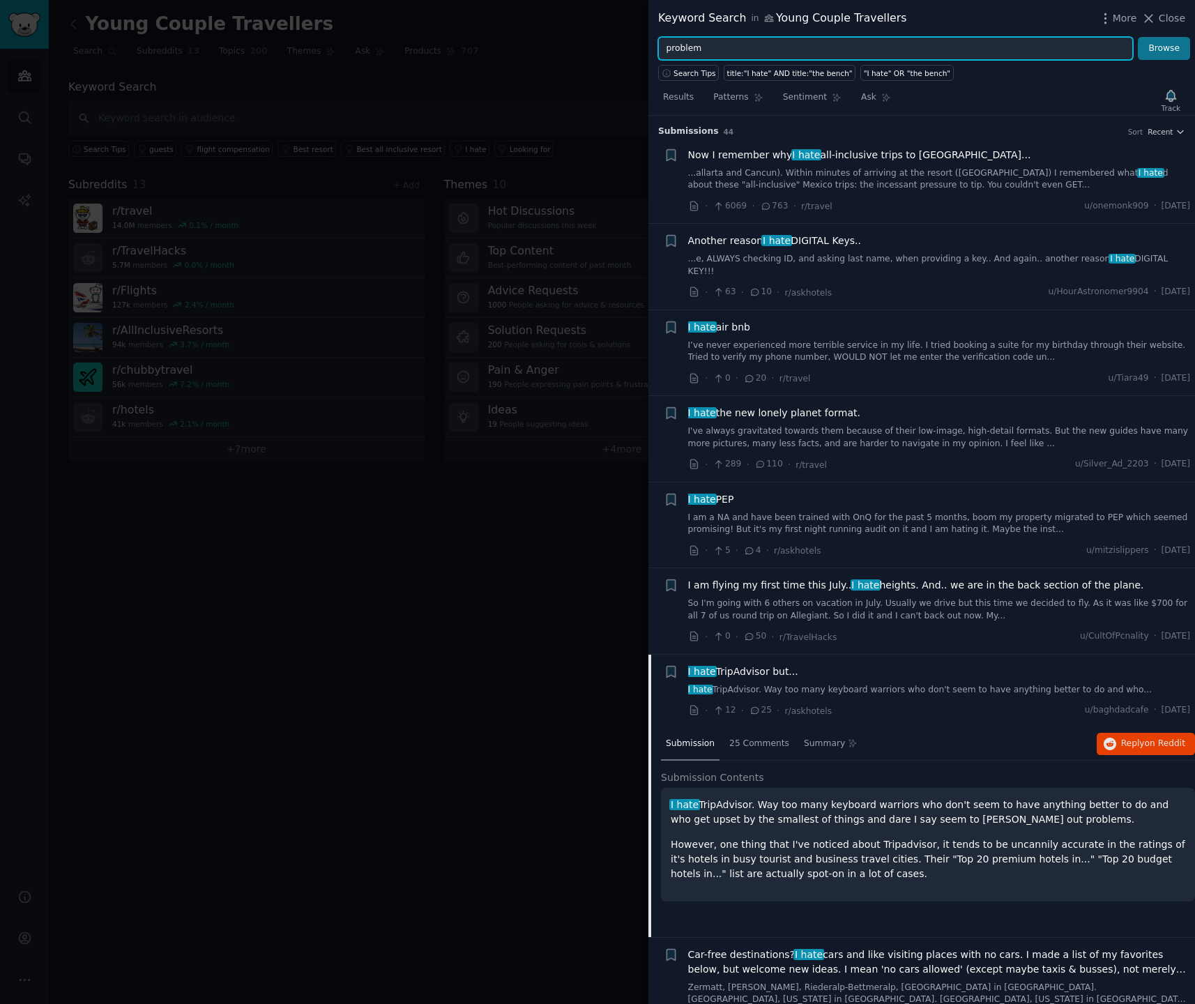
type input "problem"
click at [1162, 52] on button "Browse" at bounding box center [1164, 49] width 52 height 24
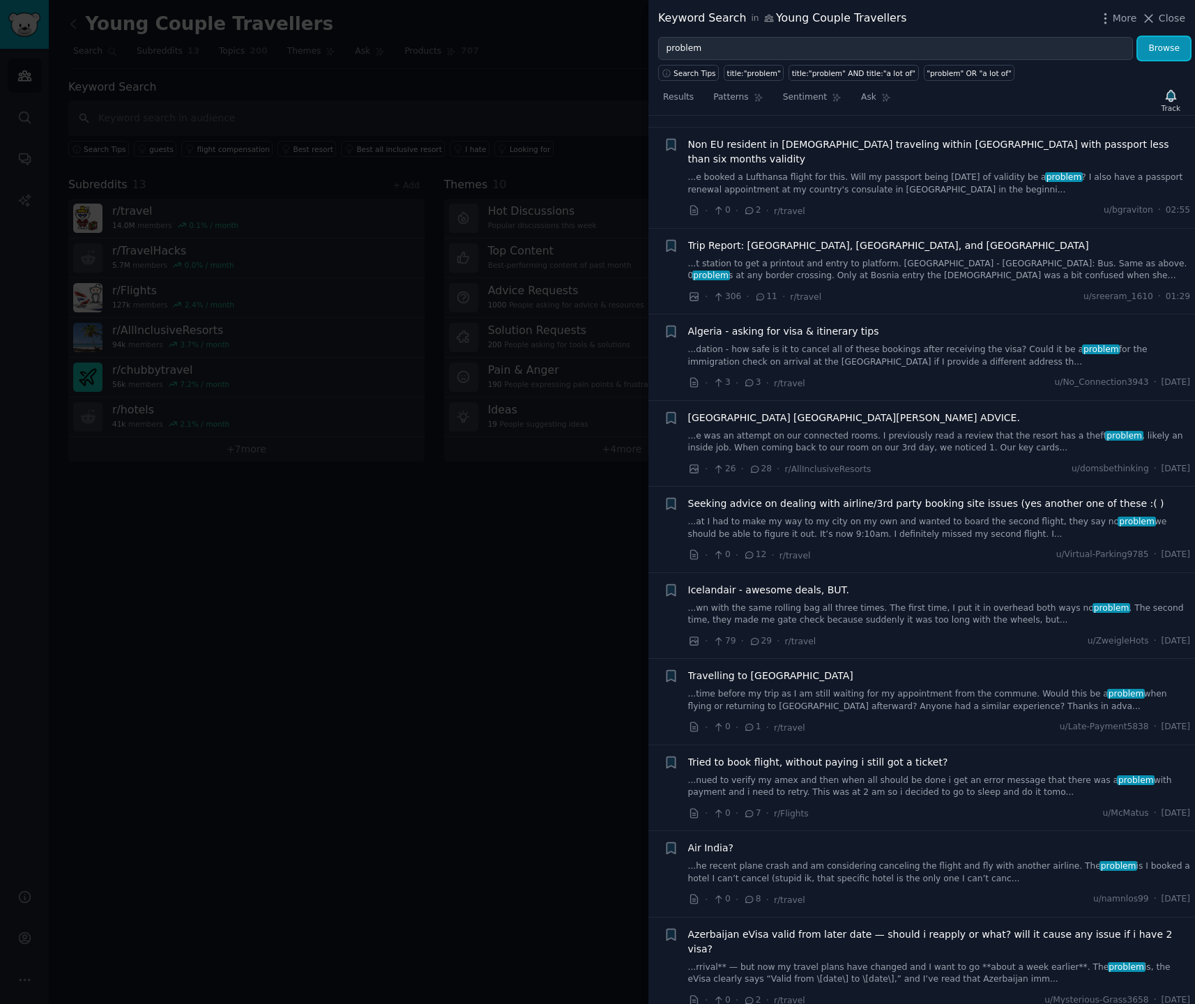
scroll to position [443, 0]
click at [936, 494] on span "Seeking advice on dealing with airline/3rd party booking site issues (yes anoth…" at bounding box center [926, 501] width 476 height 15
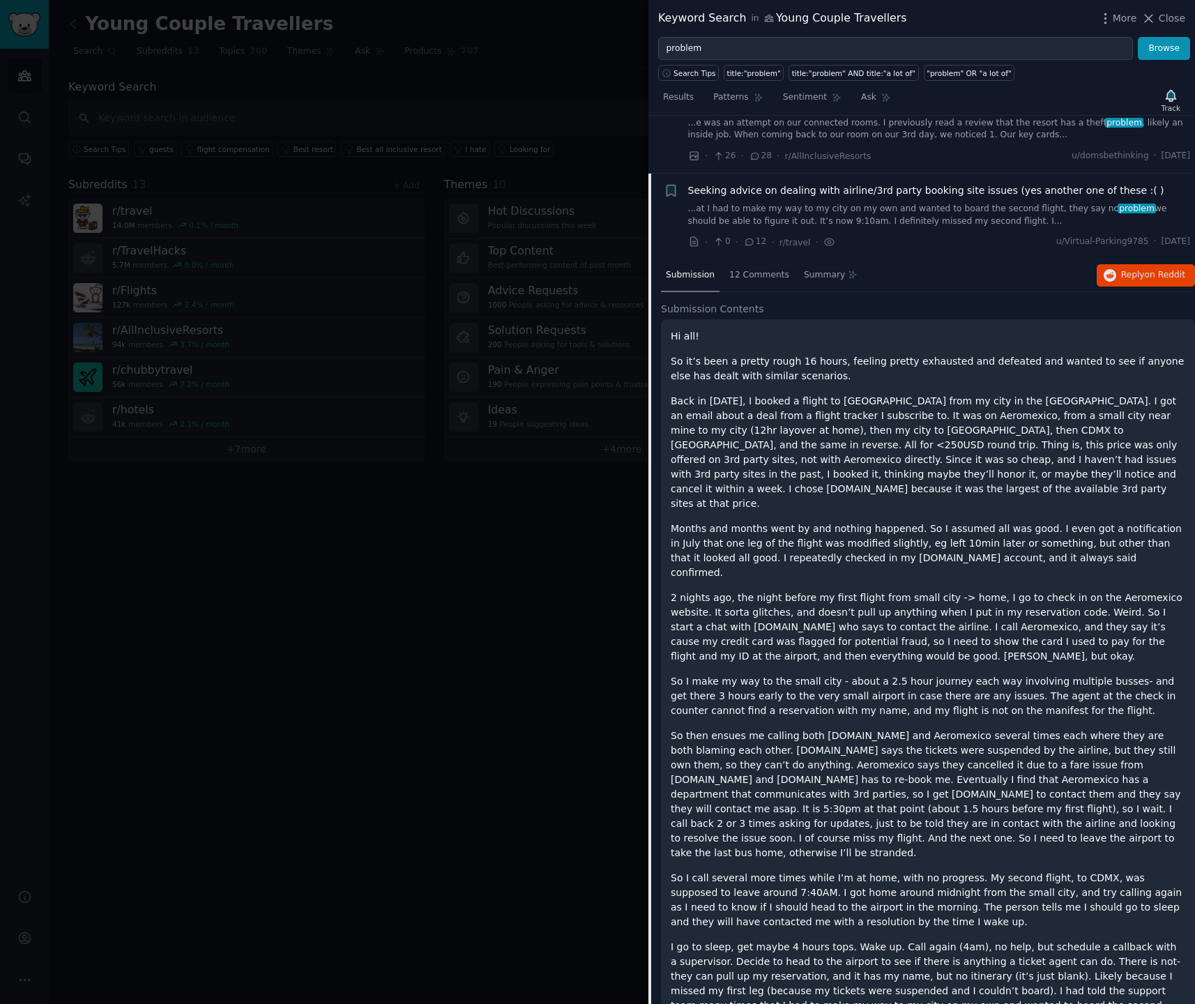
scroll to position [773, 0]
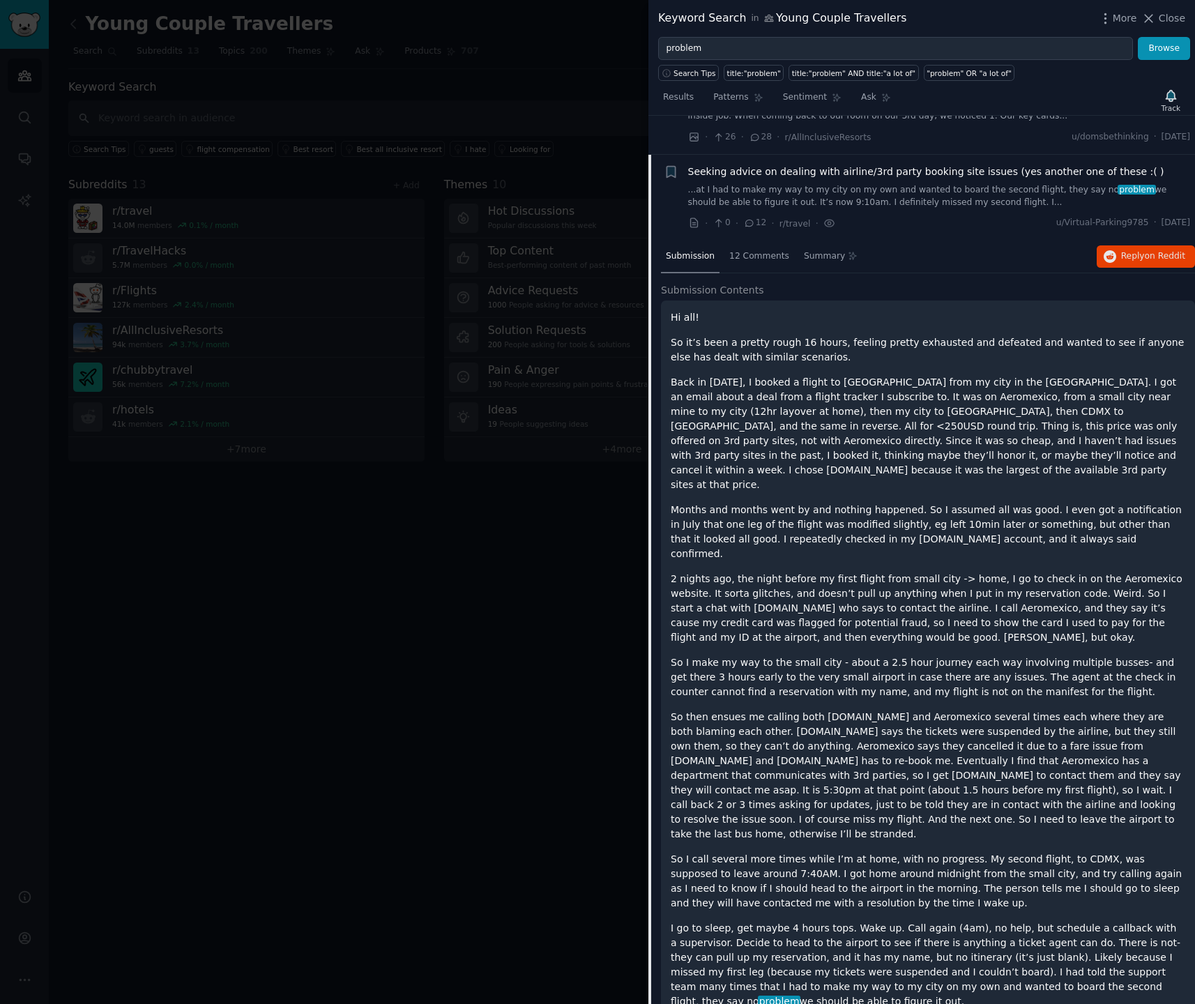
drag, startPoint x: 773, startPoint y: 301, endPoint x: 1004, endPoint y: 299, distance: 231.5
click at [1001, 335] on p "So it’s been a pretty rough 16 hours, feeling pretty exhausted and defeated and…" at bounding box center [928, 349] width 515 height 29
drag, startPoint x: 1003, startPoint y: 304, endPoint x: 1097, endPoint y: 305, distance: 94.1
click at [1097, 335] on p "So it’s been a pretty rough 16 hours, feeling pretty exhausted and defeated and…" at bounding box center [928, 349] width 515 height 29
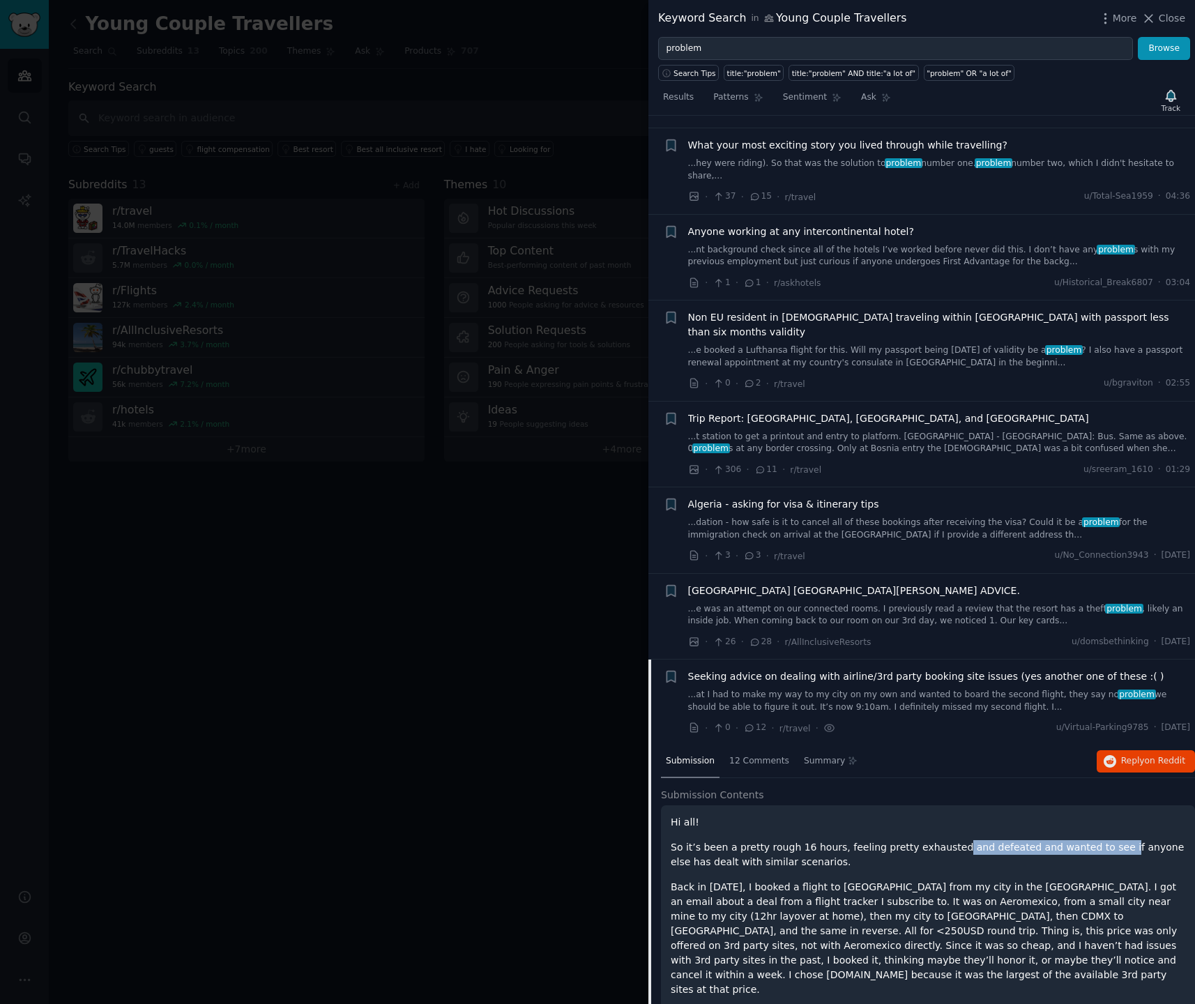
scroll to position [0, 0]
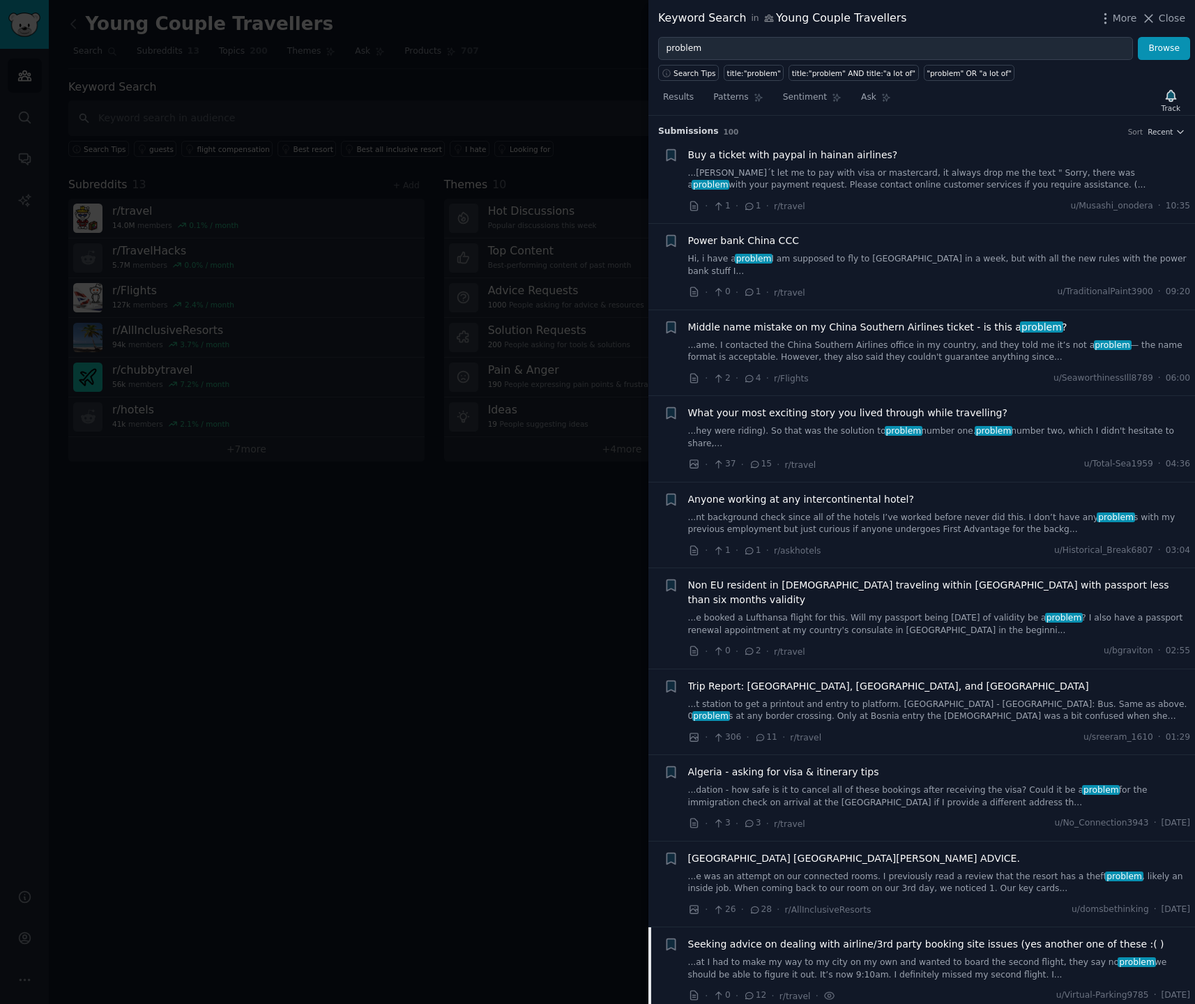
click at [1173, 20] on span "Close" at bounding box center [1172, 18] width 26 height 15
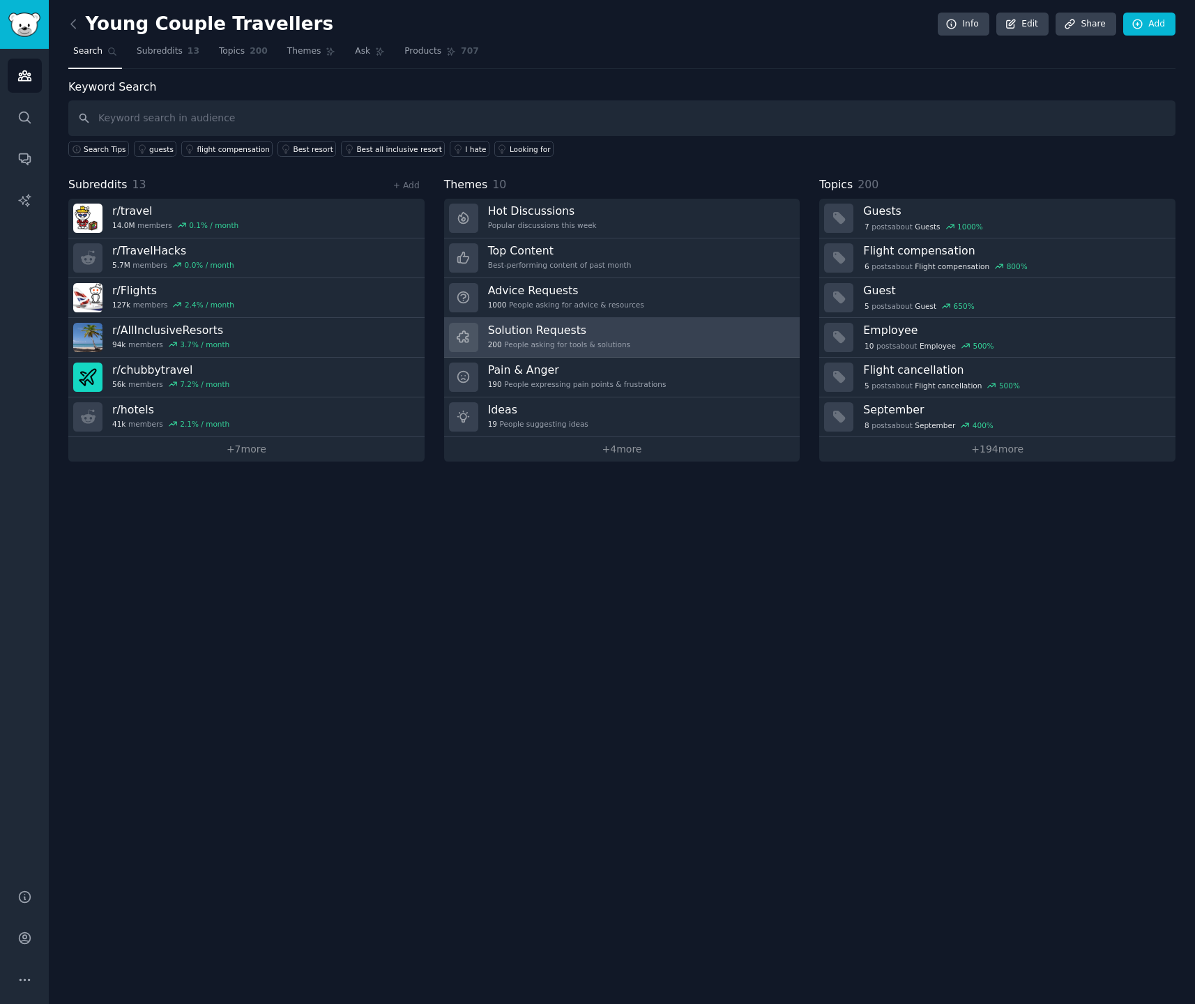
click at [568, 335] on h3 "Solution Requests" at bounding box center [559, 330] width 142 height 15
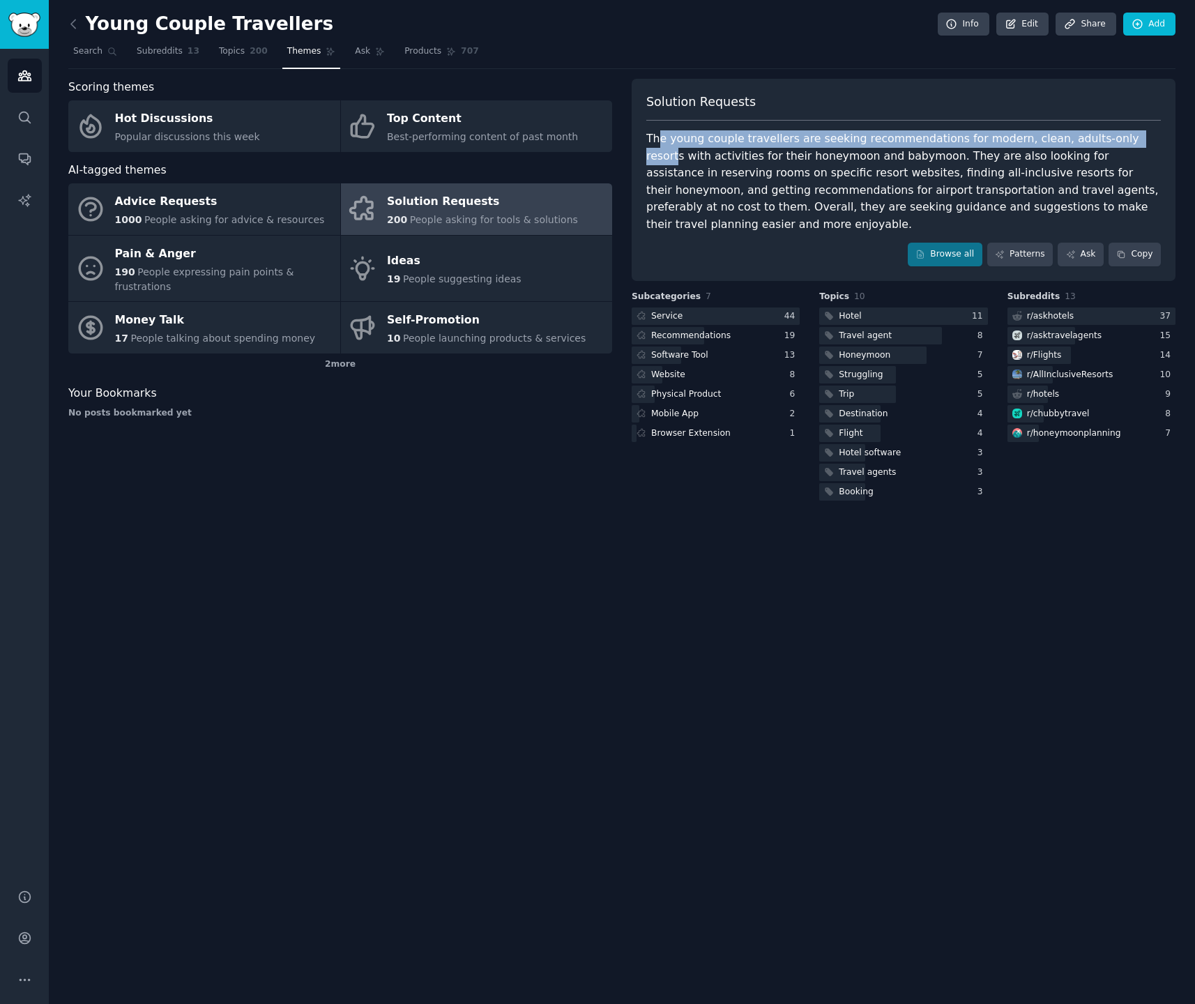
drag, startPoint x: 658, startPoint y: 139, endPoint x: 1121, endPoint y: 140, distance: 463.0
click at [1121, 140] on div "The young couple travellers are seeking recommendations for modern, clean, adul…" at bounding box center [903, 181] width 515 height 102
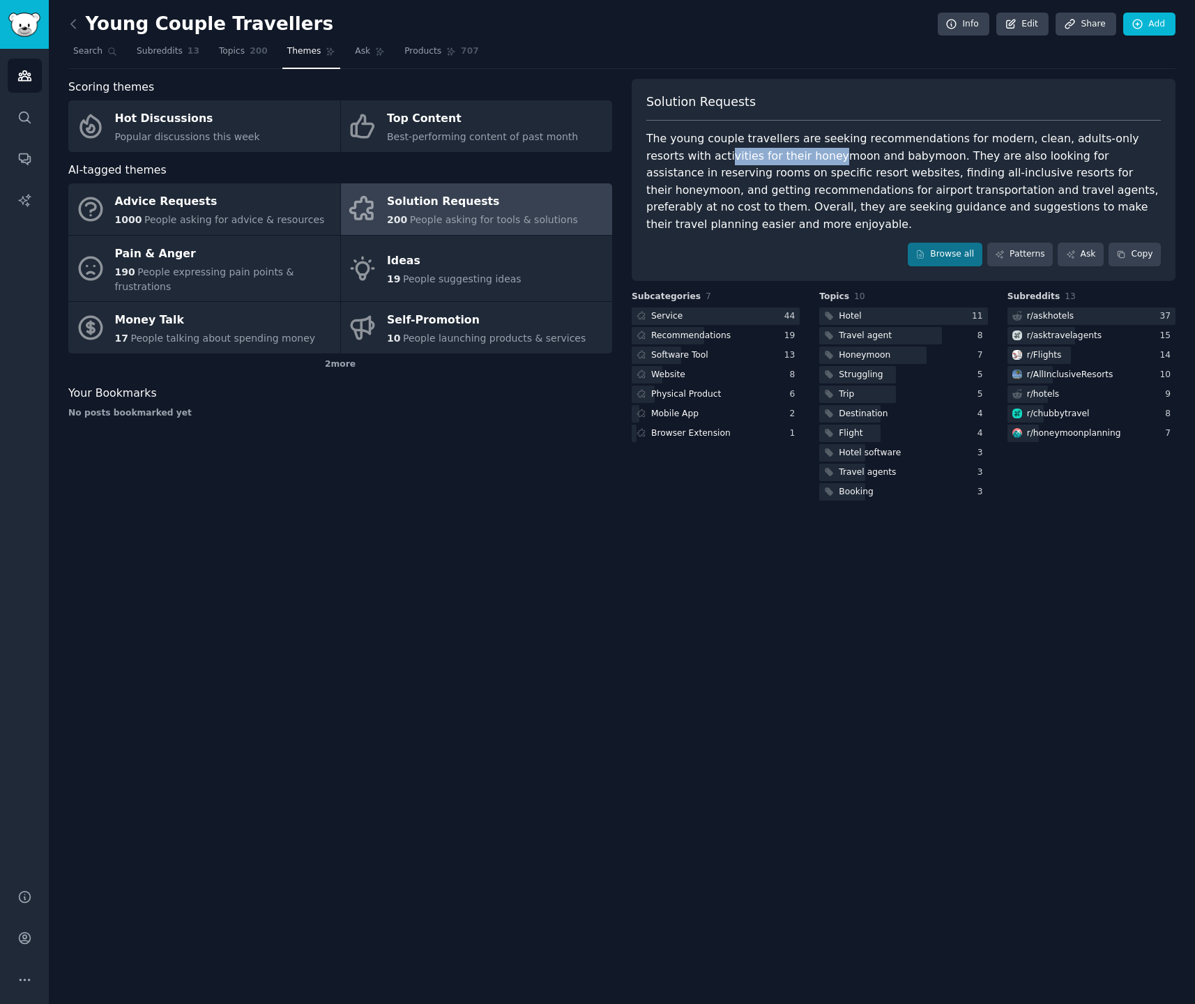
drag, startPoint x: 744, startPoint y: 155, endPoint x: 775, endPoint y: 154, distance: 30.7
click at [775, 154] on div "The young couple travellers are seeking recommendations for modern, clean, adul…" at bounding box center [903, 181] width 515 height 102
drag, startPoint x: 830, startPoint y: 152, endPoint x: 869, endPoint y: 152, distance: 39.7
click at [865, 151] on div "The young couple travellers are seeking recommendations for modern, clean, adul…" at bounding box center [903, 181] width 515 height 102
drag, startPoint x: 971, startPoint y: 154, endPoint x: 1053, endPoint y: 152, distance: 81.6
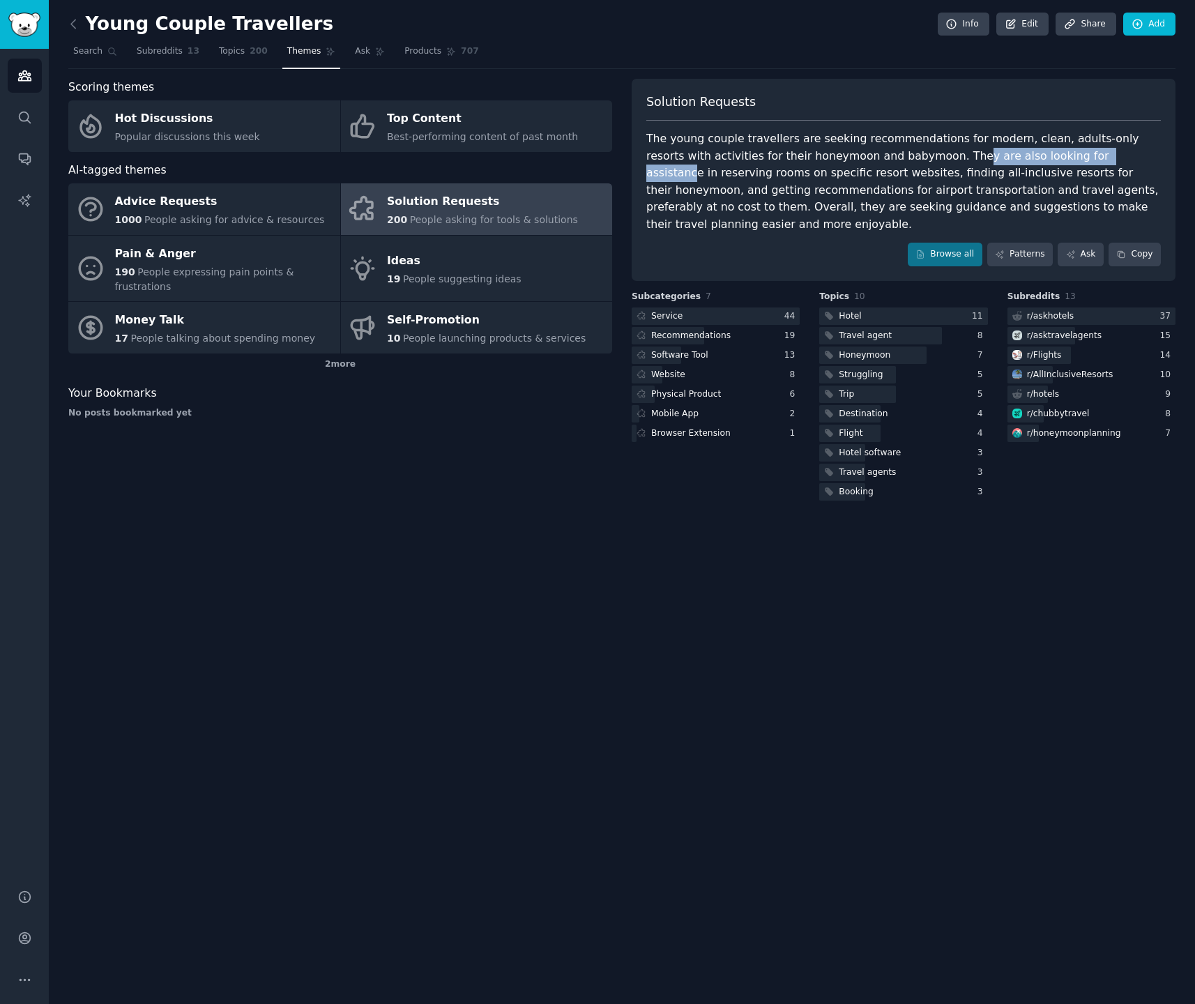
click at [1048, 152] on div "The young couple travellers are seeking recommendations for modern, clean, adul…" at bounding box center [903, 181] width 515 height 102
drag, startPoint x: 1087, startPoint y: 153, endPoint x: 1127, endPoint y: 154, distance: 39.8
click at [1126, 154] on div "The young couple travellers are seeking recommendations for modern, clean, adul…" at bounding box center [903, 181] width 515 height 102
drag, startPoint x: 815, startPoint y: 174, endPoint x: 934, endPoint y: 172, distance: 118.6
click at [932, 172] on div "The young couple travellers are seeking recommendations for modern, clean, adul…" at bounding box center [903, 181] width 515 height 102
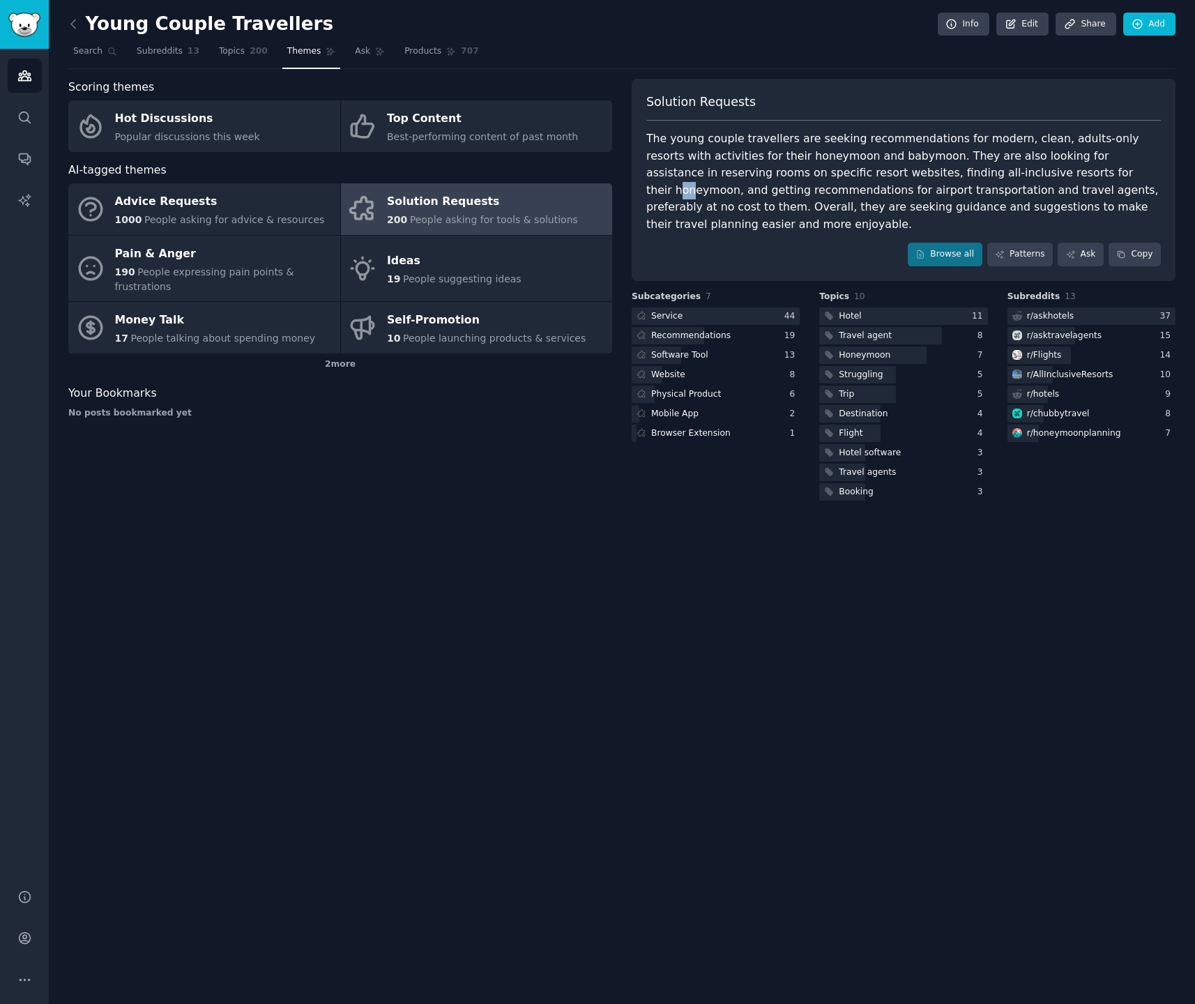
click at [995, 169] on div "The young couple travellers are seeking recommendations for modern, clean, adul…" at bounding box center [903, 181] width 515 height 102
drag, startPoint x: 704, startPoint y: 189, endPoint x: 803, endPoint y: 187, distance: 99.7
click at [800, 187] on div "The young couple travellers are seeking recommendations for modern, clean, adul…" at bounding box center [903, 181] width 515 height 102
drag, startPoint x: 879, startPoint y: 190, endPoint x: 937, endPoint y: 188, distance: 58.6
click at [934, 189] on div "The young couple travellers are seeking recommendations for modern, clean, adul…" at bounding box center [903, 181] width 515 height 102
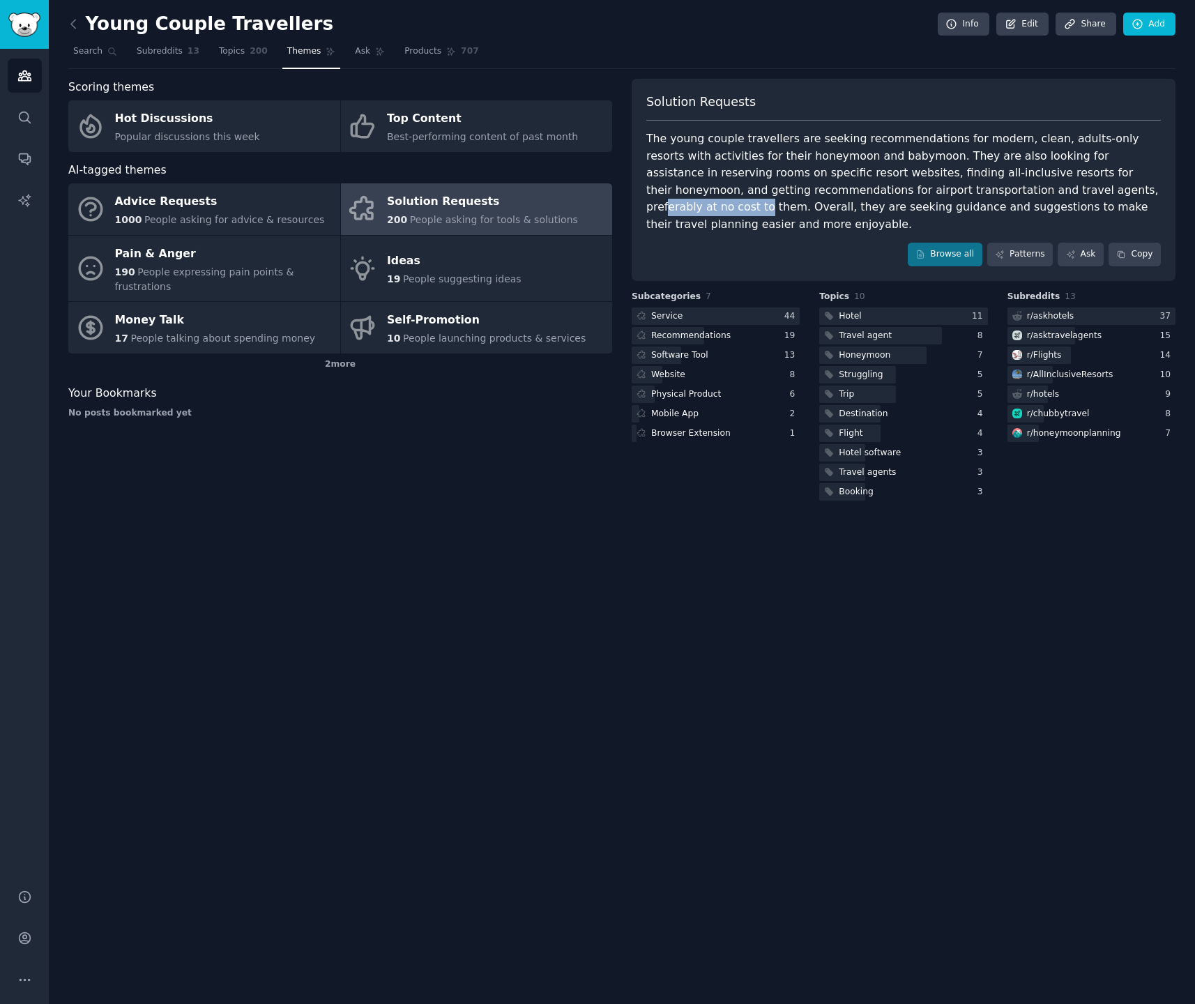
drag, startPoint x: 990, startPoint y: 190, endPoint x: 1074, endPoint y: 190, distance: 83.7
click at [1070, 190] on div "The young couple travellers are seeking recommendations for modern, clean, adul…" at bounding box center [903, 181] width 515 height 102
drag, startPoint x: 1074, startPoint y: 190, endPoint x: 1087, endPoint y: 190, distance: 13.2
click at [1078, 190] on div "The young couple travellers are seeking recommendations for modern, clean, adul…" at bounding box center [903, 181] width 515 height 102
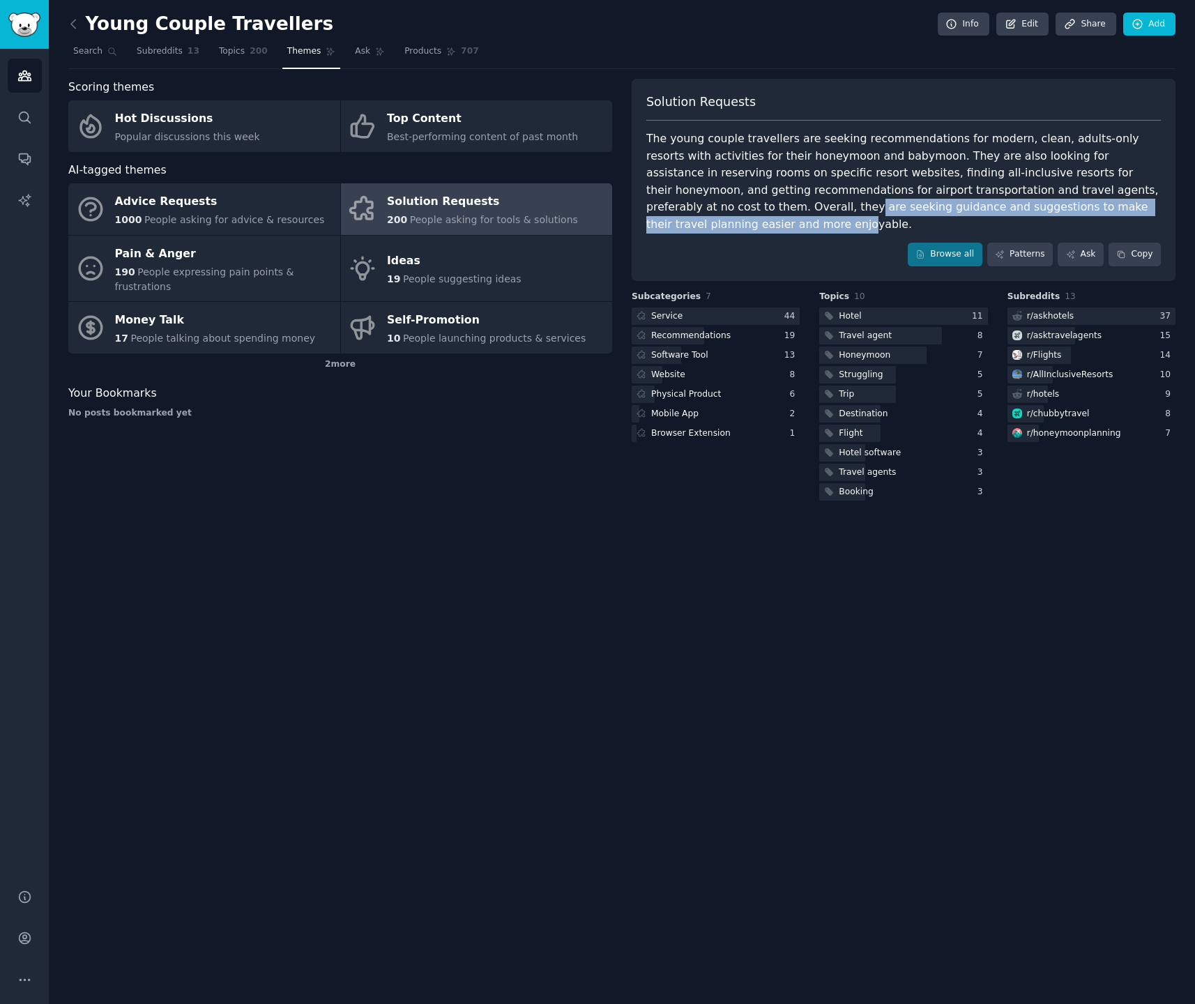
drag, startPoint x: 674, startPoint y: 207, endPoint x: 1111, endPoint y: 204, distance: 437.2
click at [1112, 204] on div "The young couple travellers are seeking recommendations for modern, clean, adul…" at bounding box center [903, 181] width 515 height 102
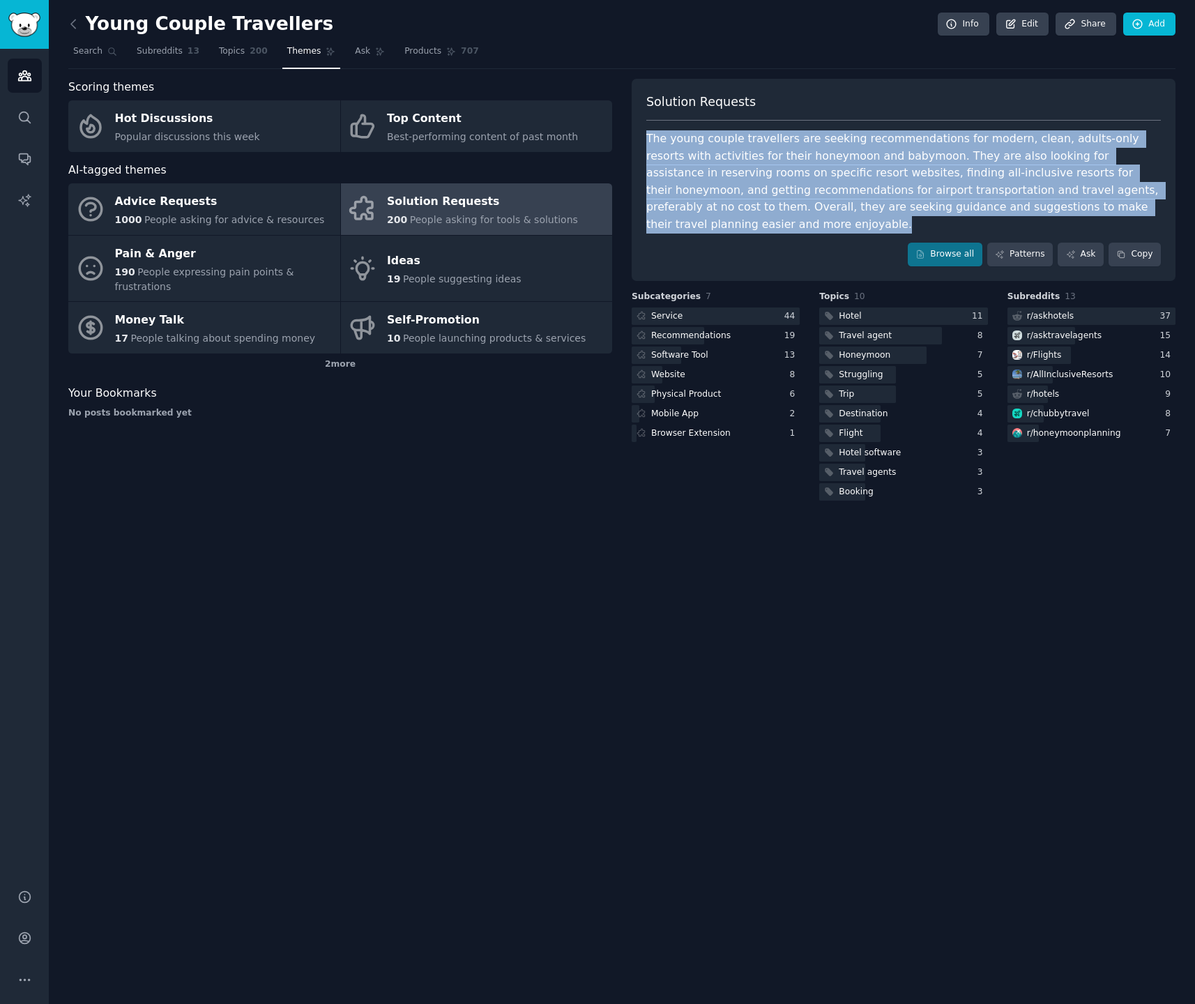
drag, startPoint x: 648, startPoint y: 138, endPoint x: 1149, endPoint y: 213, distance: 507.0
click at [1149, 213] on div "The young couple travellers are seeking recommendations for modern, clean, adul…" at bounding box center [903, 181] width 515 height 102
click at [1137, 243] on button "Copy" at bounding box center [1135, 255] width 52 height 24
click at [1022, 243] on link "Patterns" at bounding box center [1020, 255] width 66 height 24
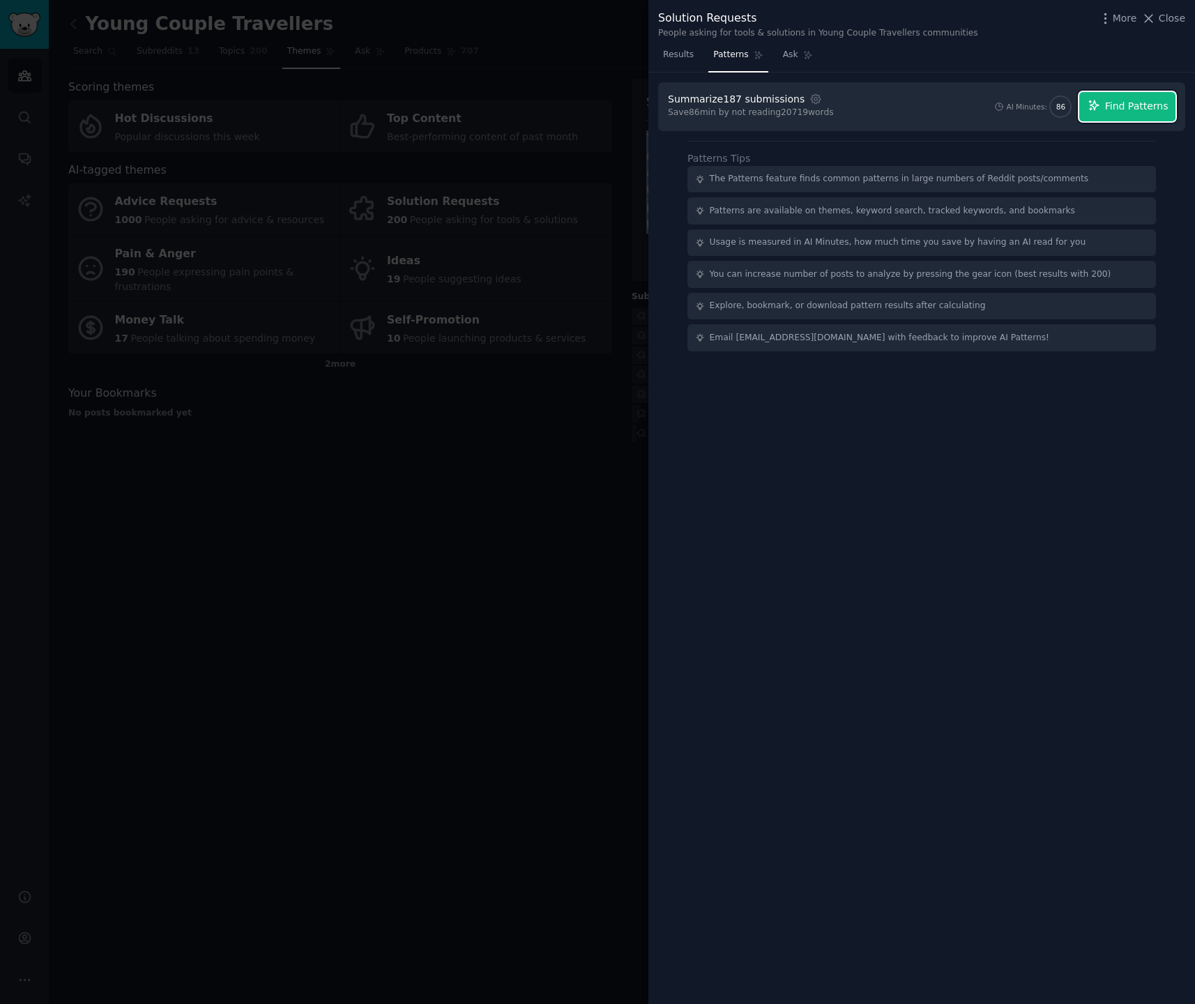
click at [1114, 107] on span "Find Patterns" at bounding box center [1136, 106] width 63 height 15
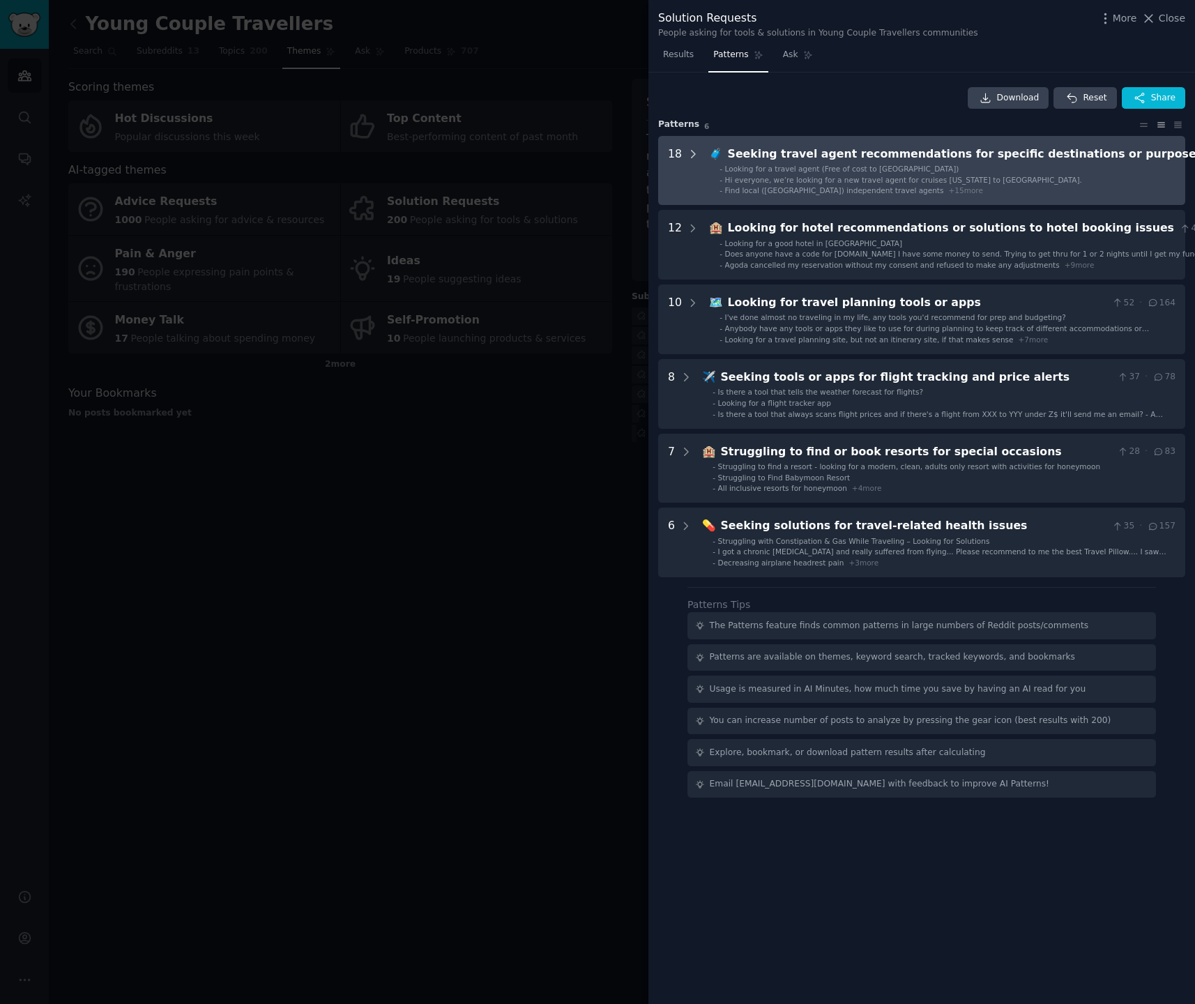
click at [692, 151] on icon at bounding box center [693, 154] width 13 height 13
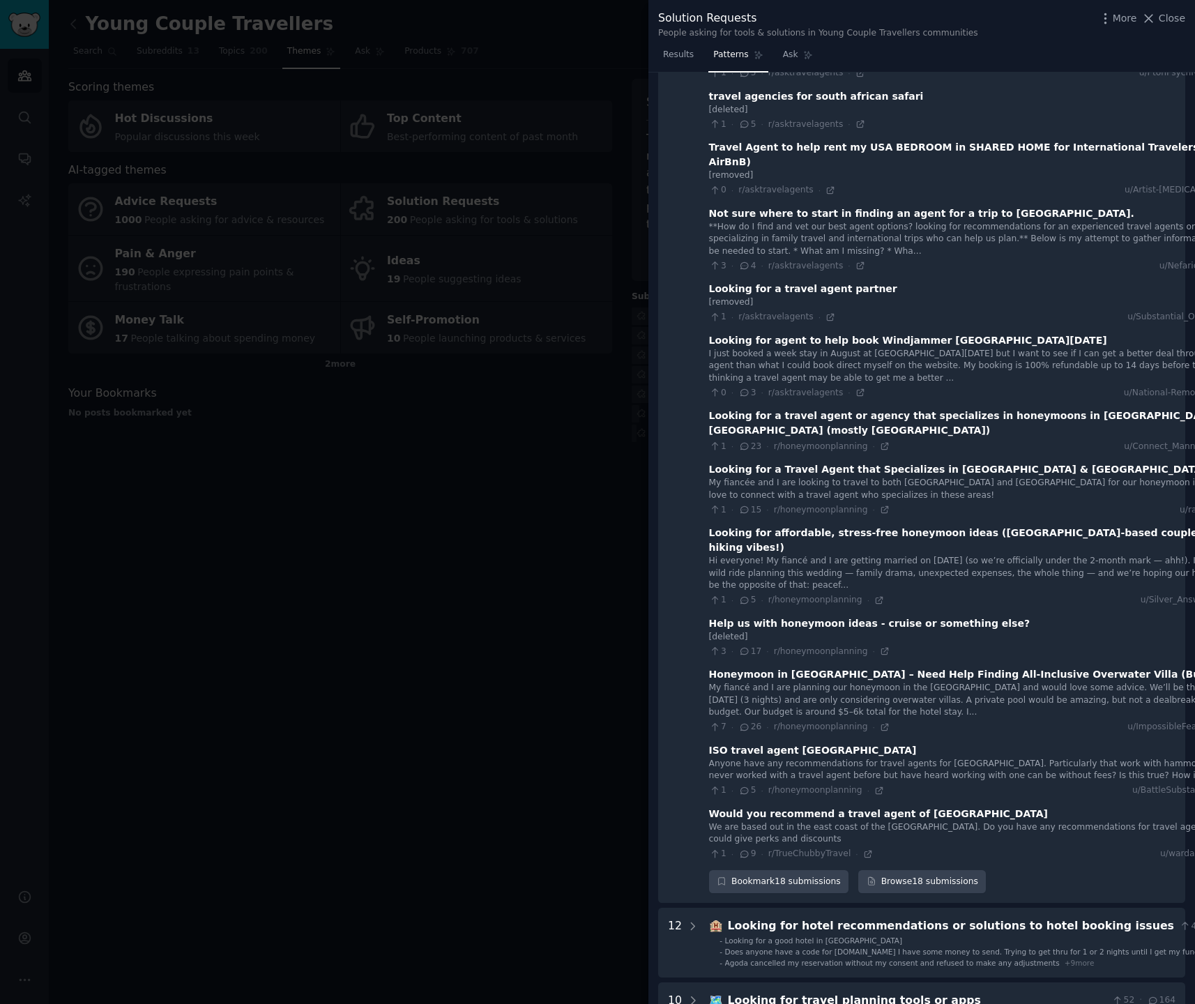
scroll to position [478, 0]
drag, startPoint x: 755, startPoint y: 364, endPoint x: 1110, endPoint y: 365, distance: 354.9
click at [1110, 365] on div "I just booked a week stay in August at Windjammer St Lucia but I want to see if…" at bounding box center [990, 365] width 563 height 37
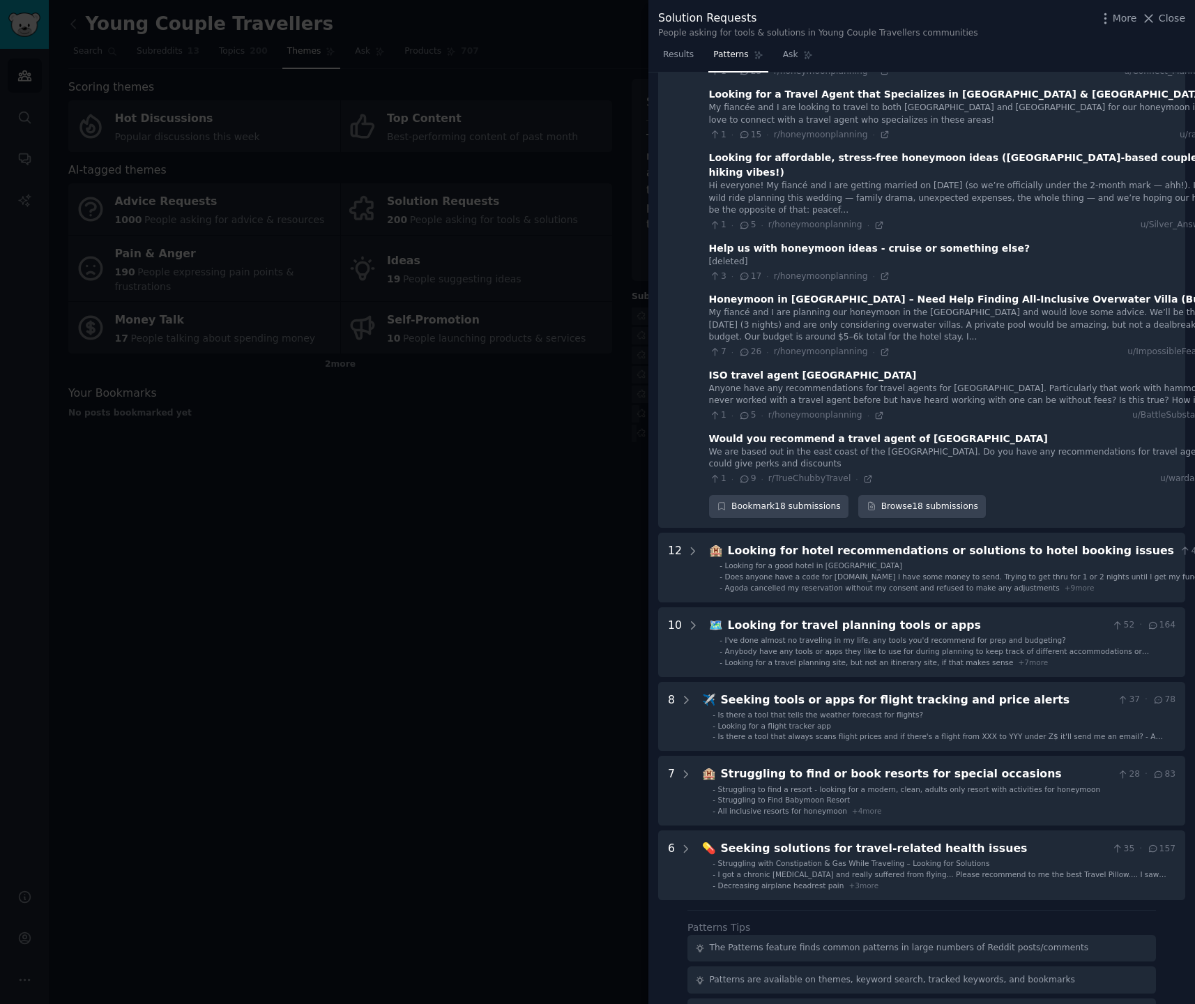
scroll to position [992, 0]
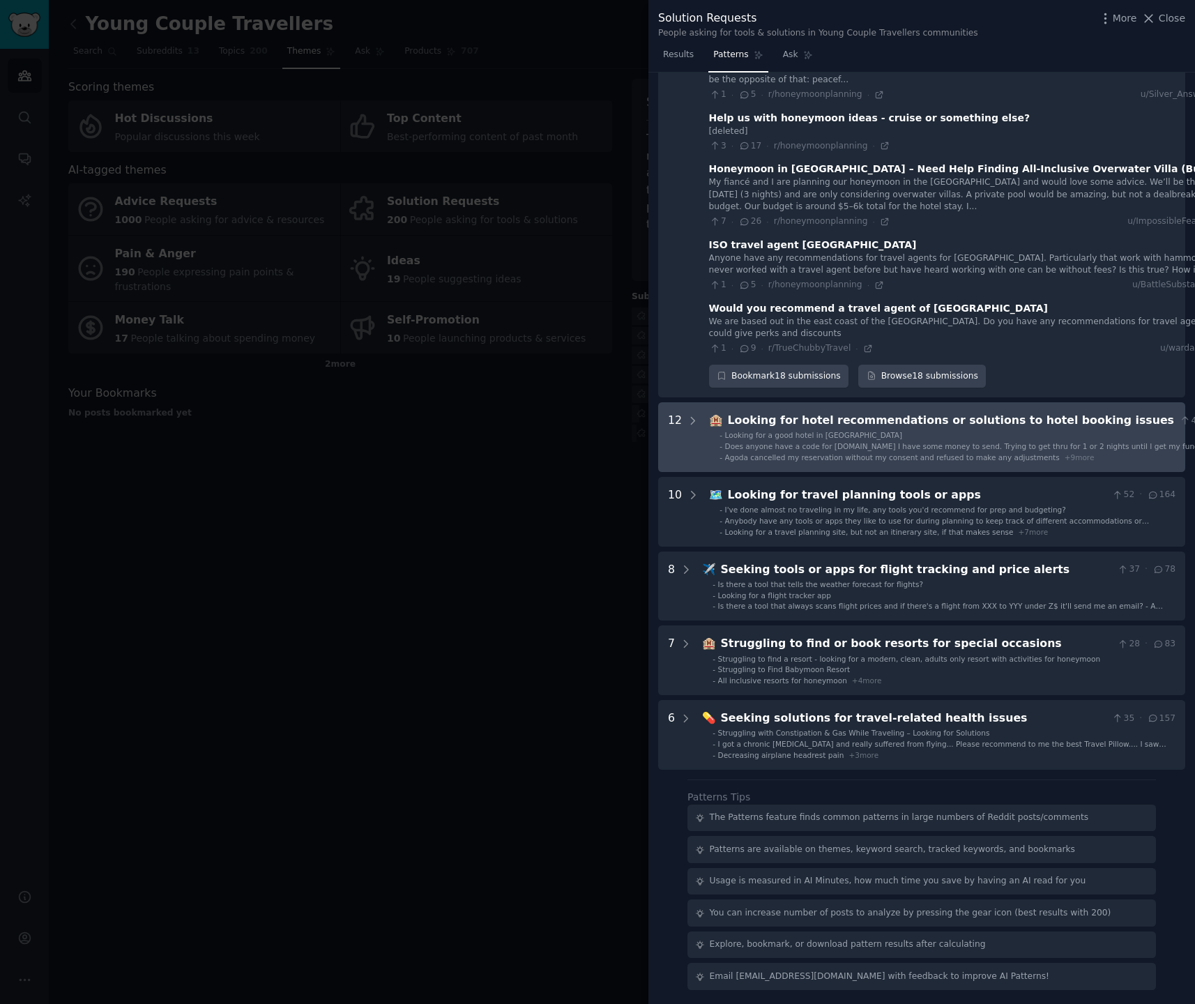
click at [701, 420] on issues "12 🏨 Looking for hotel recommendations or solutions to hotel booking issues 4 ·…" at bounding box center [921, 437] width 527 height 70
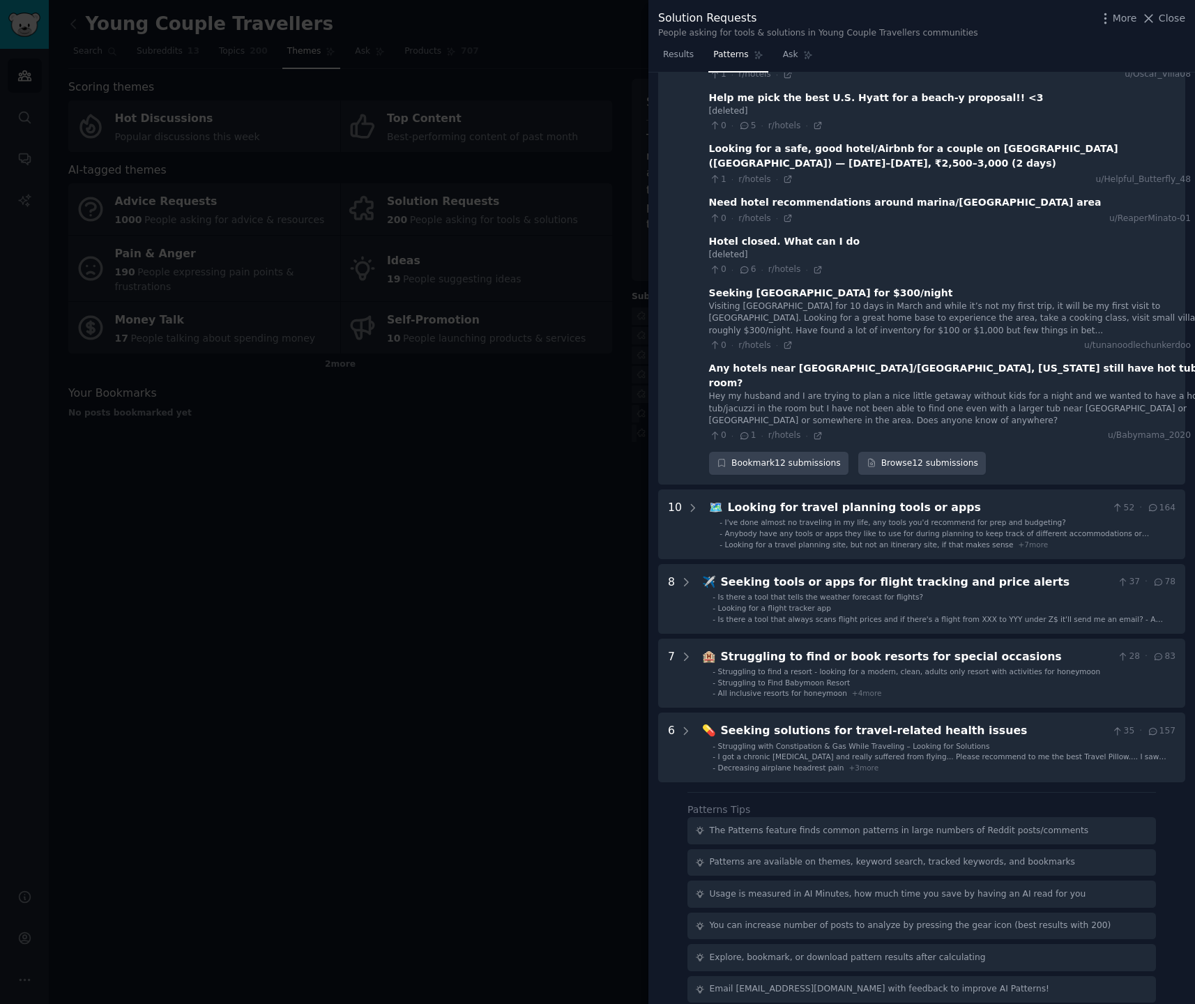
scroll to position [1687, 0]
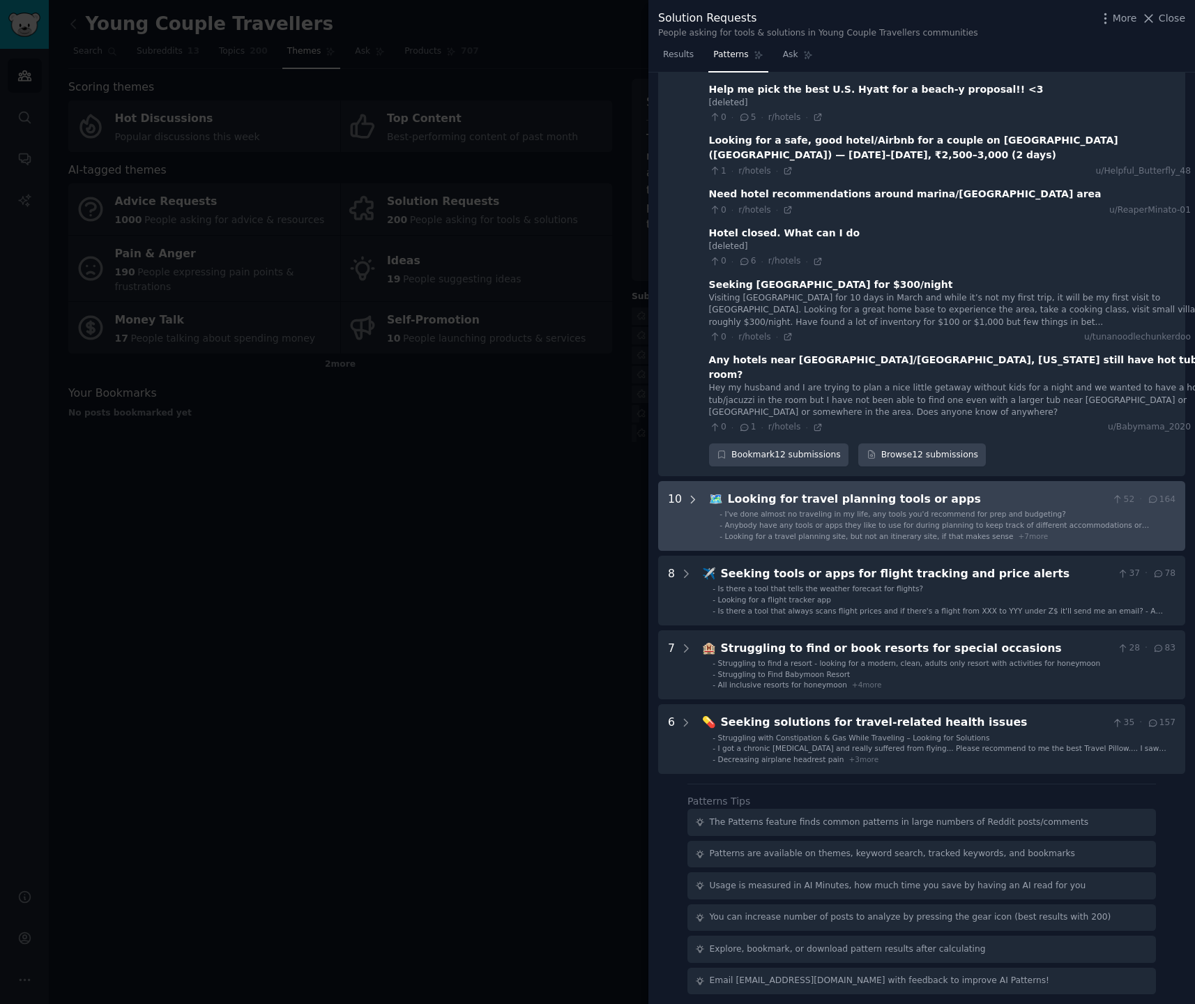
click at [692, 494] on icon at bounding box center [693, 500] width 13 height 13
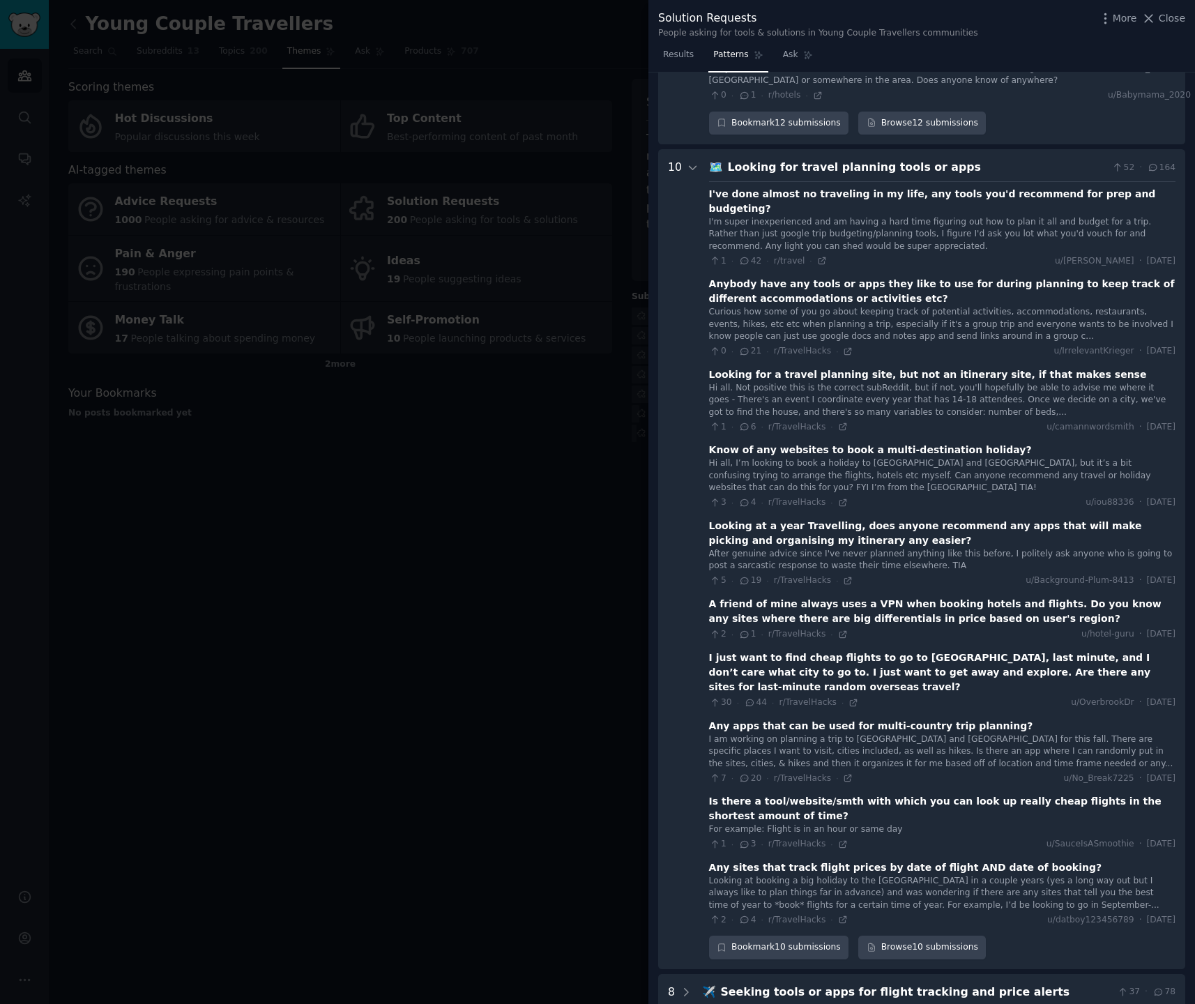
scroll to position [1855, 0]
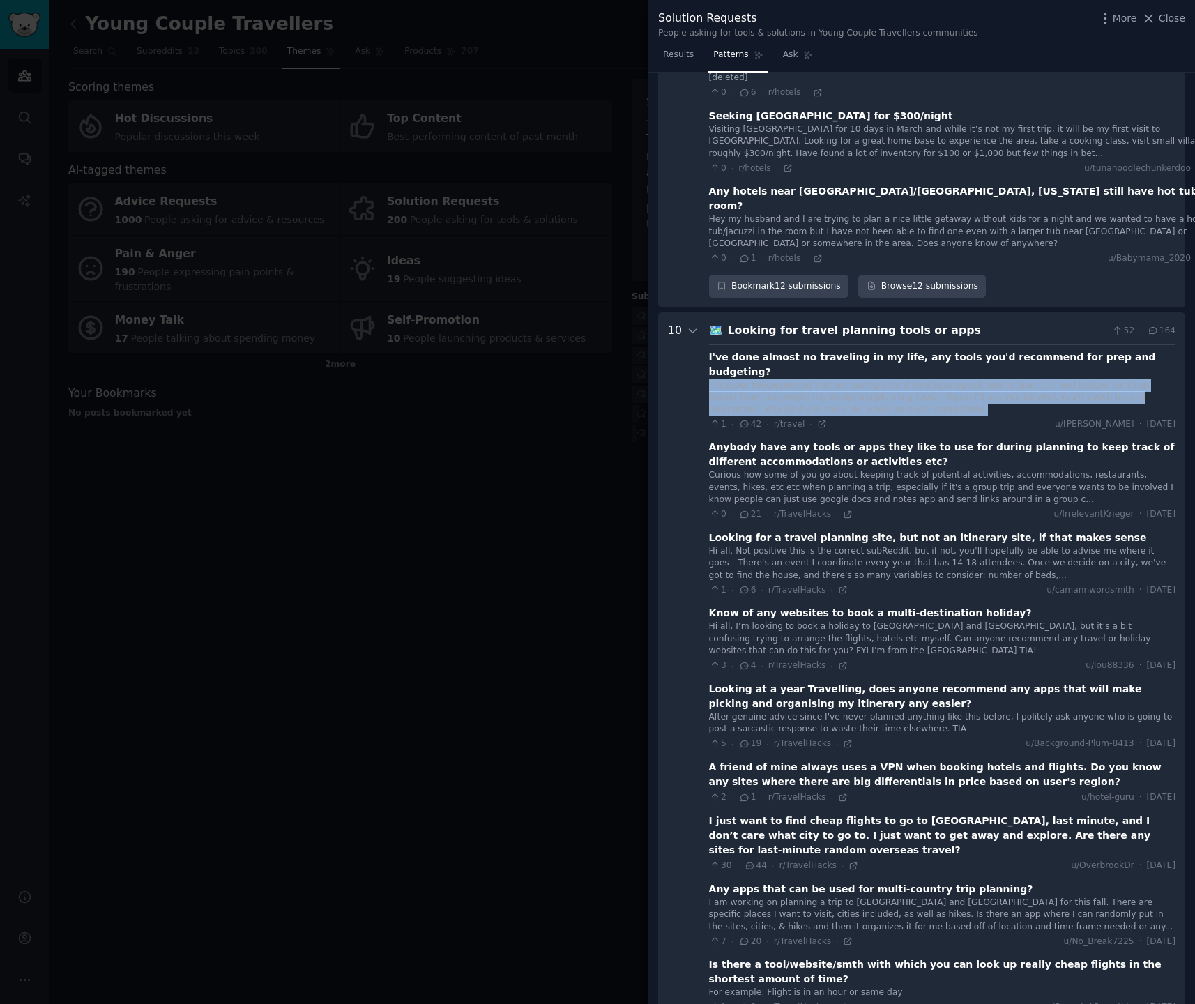
drag, startPoint x: 706, startPoint y: 365, endPoint x: 1008, endPoint y: 388, distance: 302.1
click at [1008, 388] on div "I'm super inexperienced and am having a hard time figuring out how to plan it a…" at bounding box center [942, 397] width 466 height 37
click at [952, 390] on div "I'm super inexperienced and am having a hard time figuring out how to plan it a…" at bounding box center [942, 397] width 466 height 37
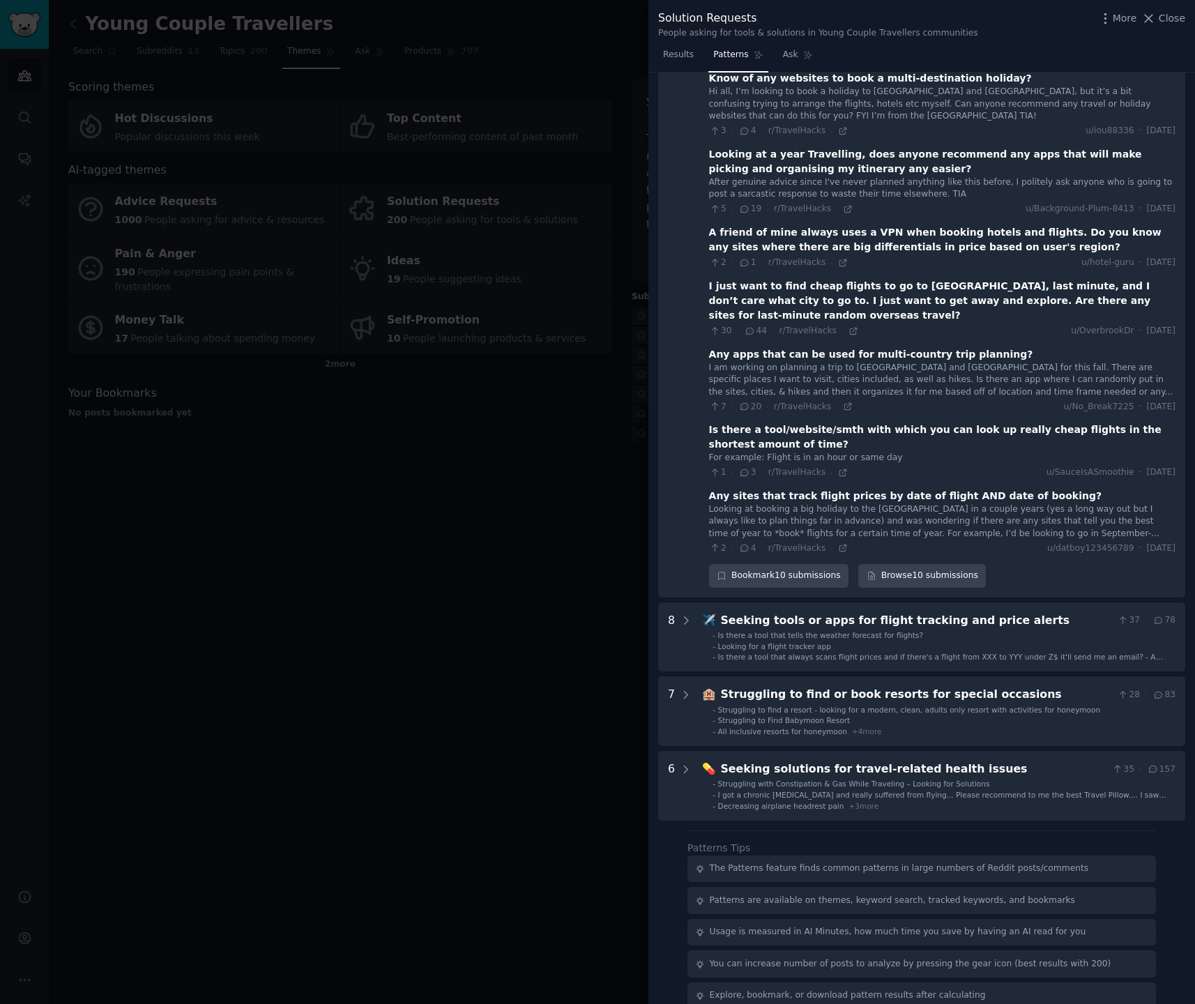
scroll to position [2395, 0]
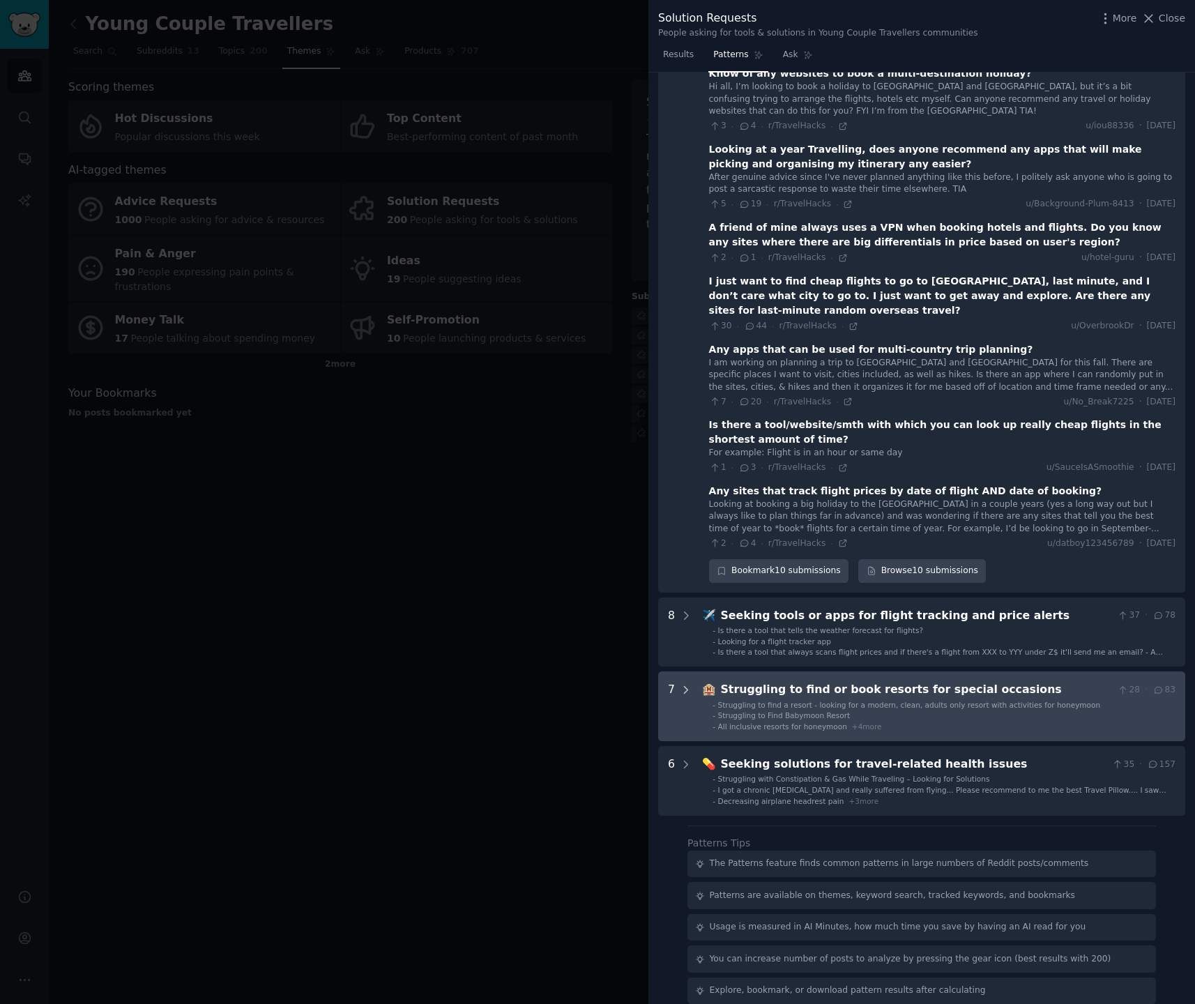
click at [682, 684] on icon at bounding box center [686, 690] width 13 height 13
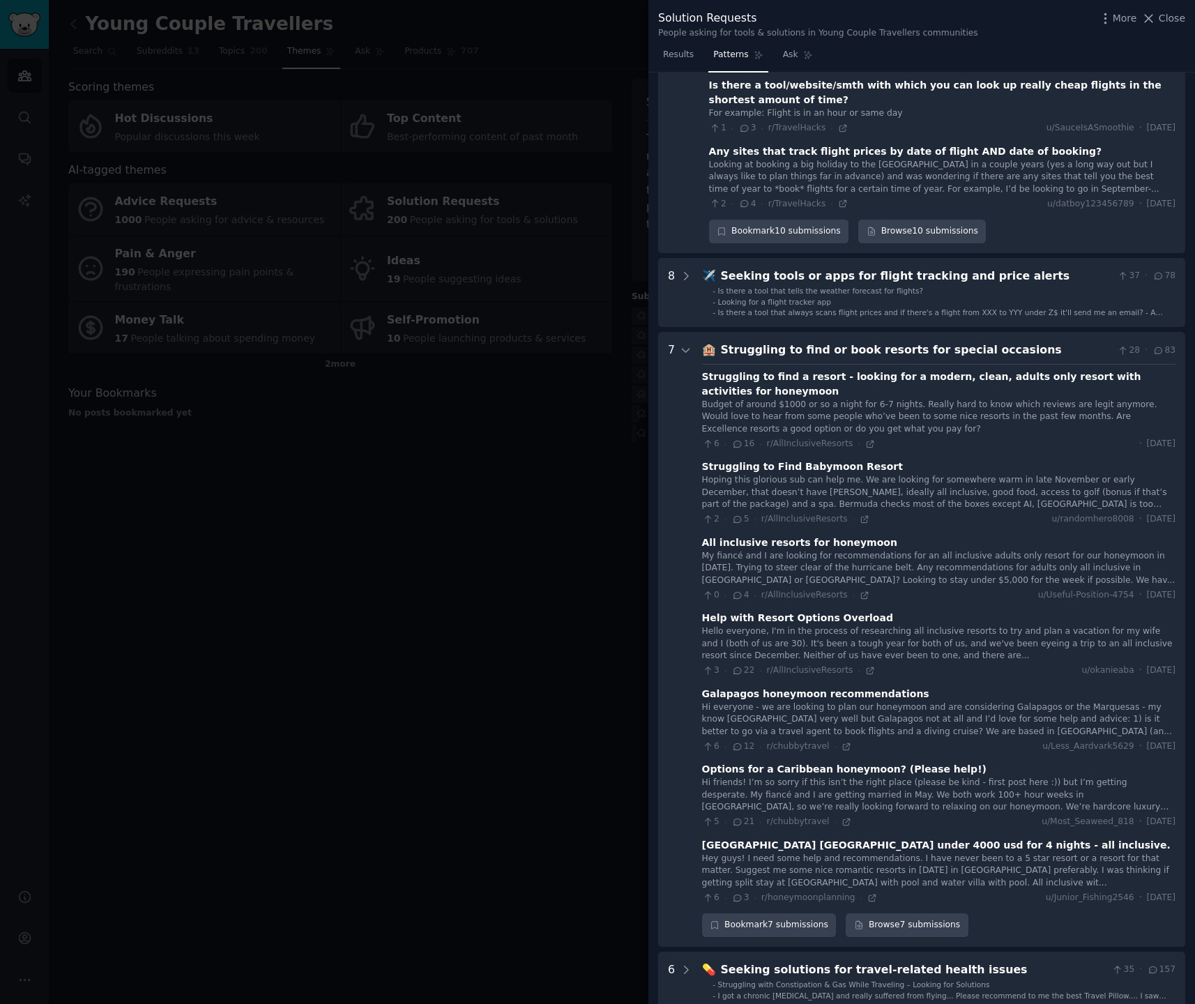
scroll to position [2695, 0]
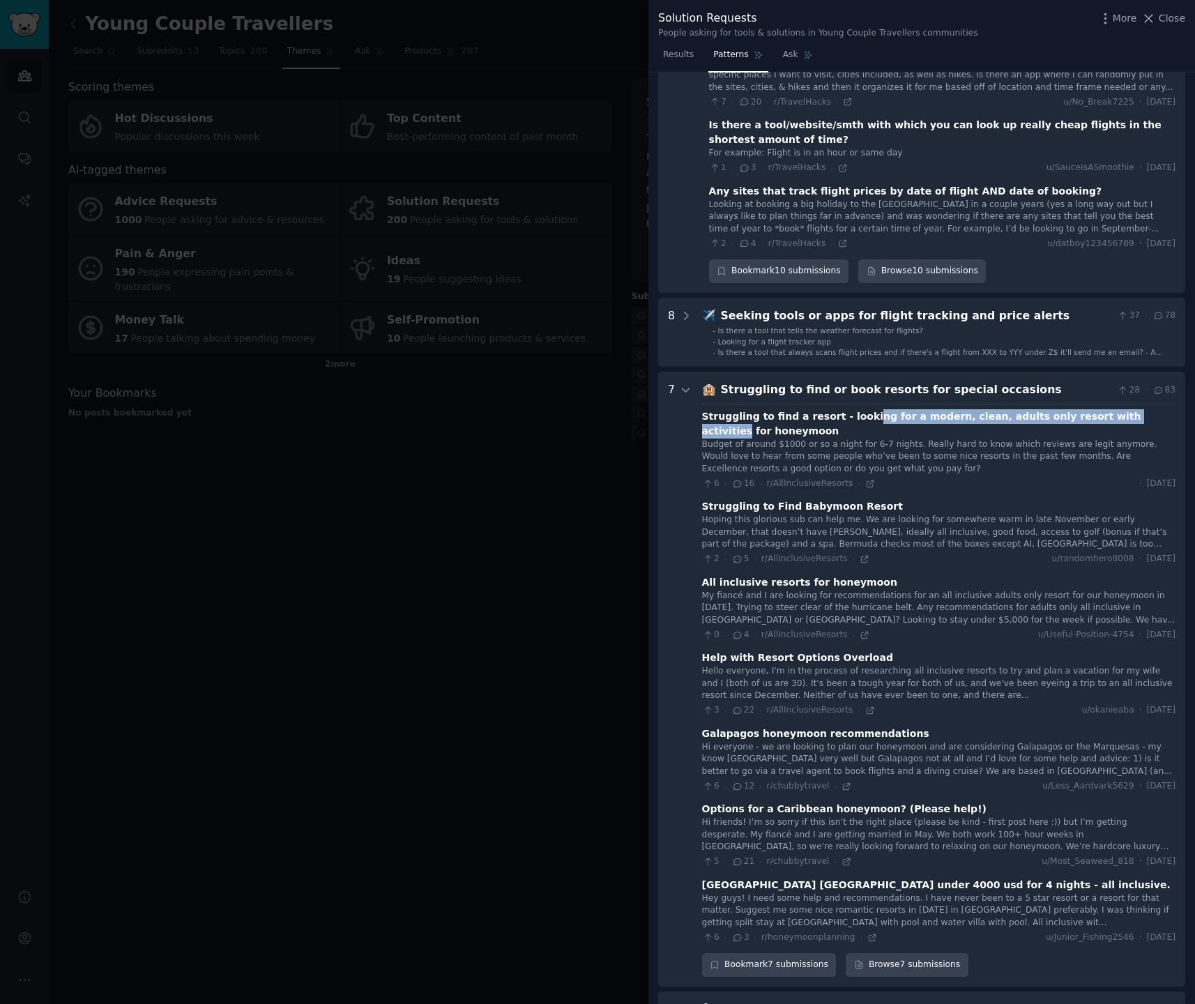
drag, startPoint x: 853, startPoint y: 368, endPoint x: 1116, endPoint y: 372, distance: 262.9
click at [1116, 409] on div "Struggling to find a resort - looking for a modern, clean, adults only resort w…" at bounding box center [938, 423] width 473 height 29
drag, startPoint x: 713, startPoint y: 400, endPoint x: 849, endPoint y: 397, distance: 135.3
click at [853, 439] on div "Budget of around $1000 or so a night for 6-7 nights. Really hard to know which …" at bounding box center [938, 457] width 473 height 37
drag, startPoint x: 922, startPoint y: 397, endPoint x: 953, endPoint y: 398, distance: 30.7
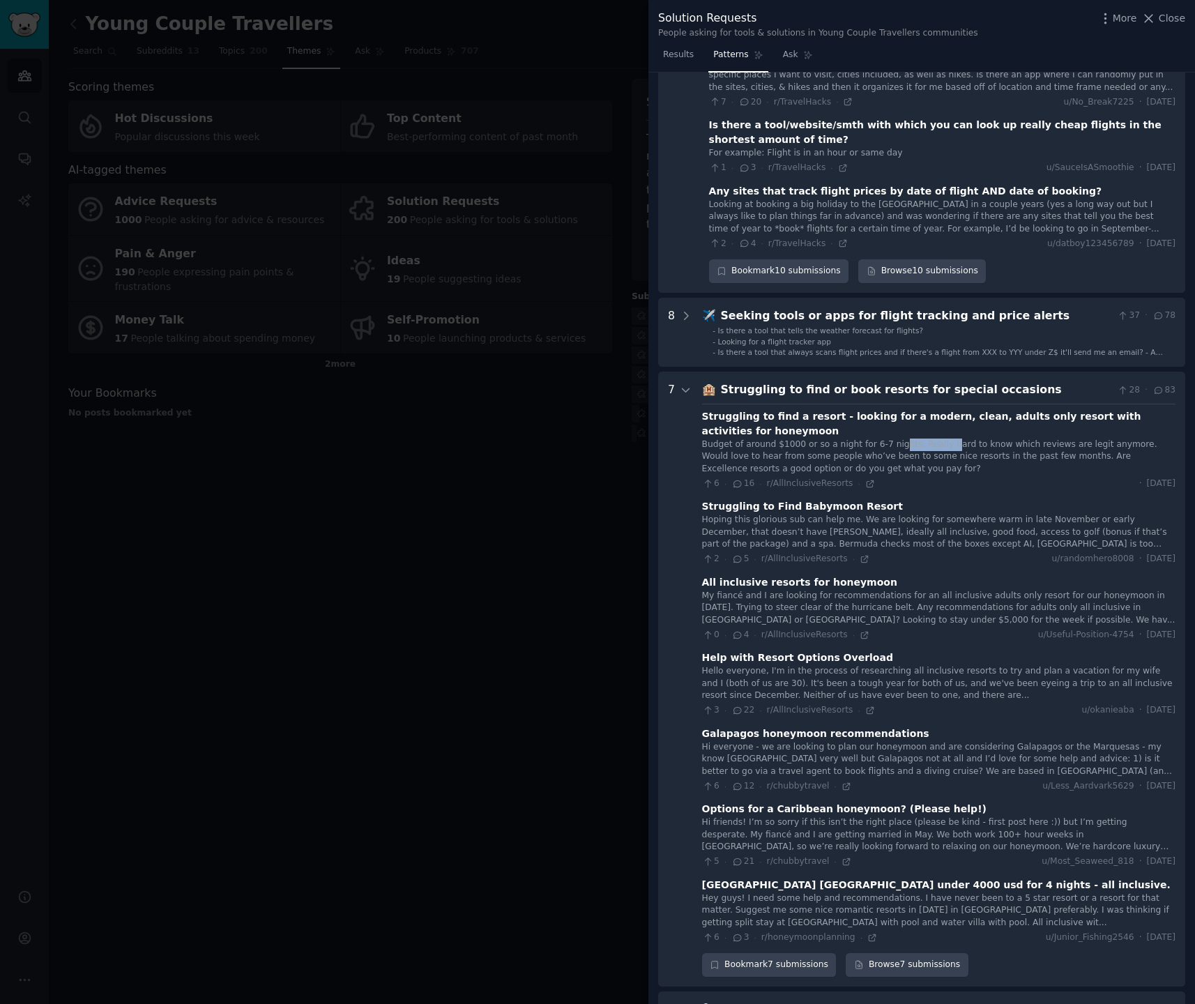
click at [948, 439] on div "Budget of around $1000 or so a night for 6-7 nights. Really hard to know which …" at bounding box center [938, 457] width 473 height 37
click at [964, 439] on div "Budget of around $1000 or so a night for 6-7 nights. Really hard to know which …" at bounding box center [938, 457] width 473 height 37
drag, startPoint x: 929, startPoint y: 397, endPoint x: 1054, endPoint y: 401, distance: 125.6
click at [1042, 439] on div "Budget of around $1000 or so a night for 6-7 nights. Really hard to know which …" at bounding box center [938, 457] width 473 height 37
drag, startPoint x: 1063, startPoint y: 400, endPoint x: 1109, endPoint y: 400, distance: 45.3
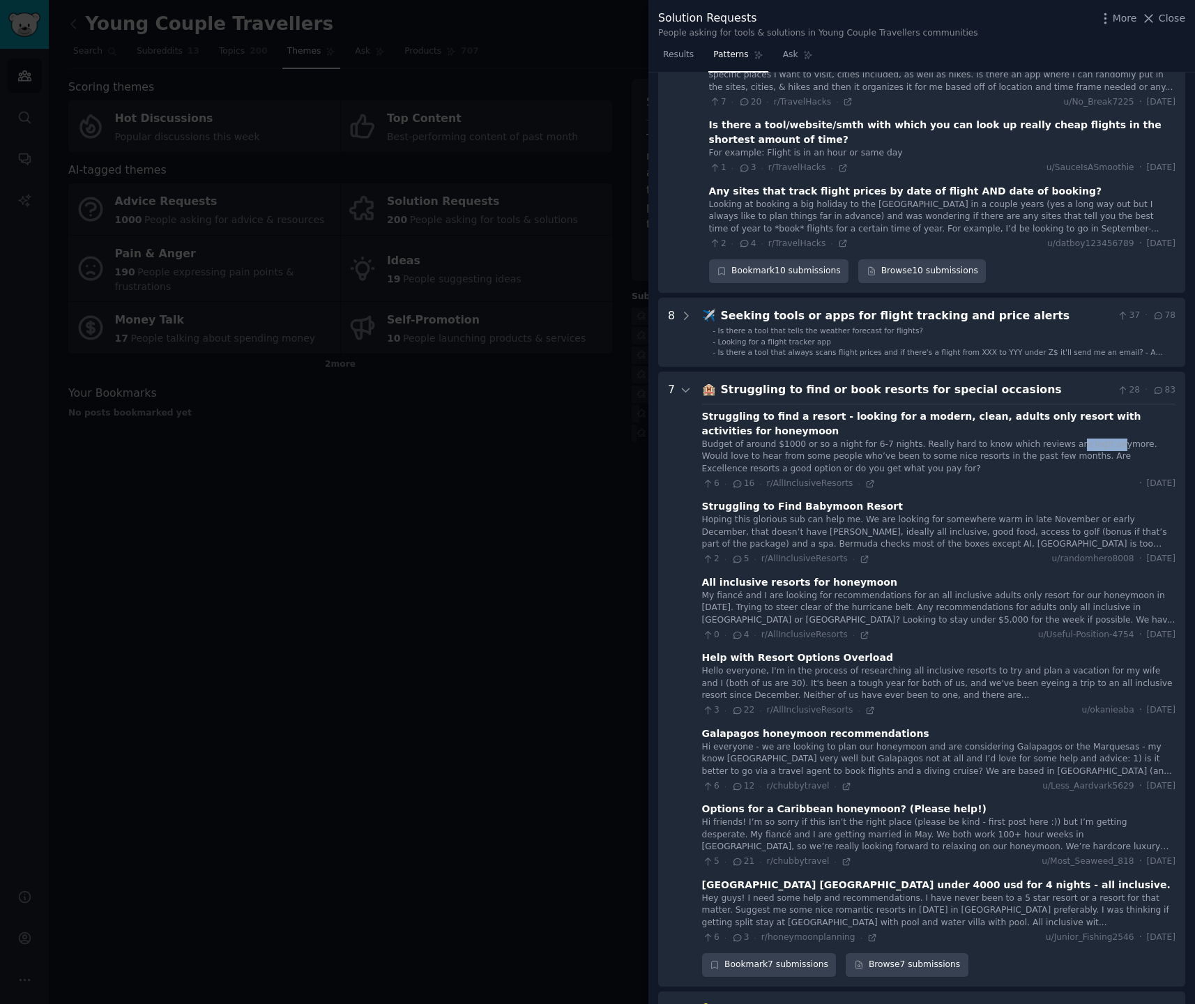
click at [1102, 439] on div "Budget of around $1000 or so a night for 6-7 nights. Really hard to know which …" at bounding box center [938, 457] width 473 height 37
click at [1147, 439] on div "Budget of around $1000 or so a night for 6-7 nights. Really hard to know which …" at bounding box center [938, 457] width 473 height 37
drag, startPoint x: 699, startPoint y: 410, endPoint x: 1141, endPoint y: 410, distance: 441.4
click at [1141, 410] on occasions "7 🏨 Struggling to find or book resorts for special occasions 28 · 83 Struggling…" at bounding box center [921, 679] width 527 height 615
drag, startPoint x: 900, startPoint y: 419, endPoint x: 869, endPoint y: 418, distance: 30.7
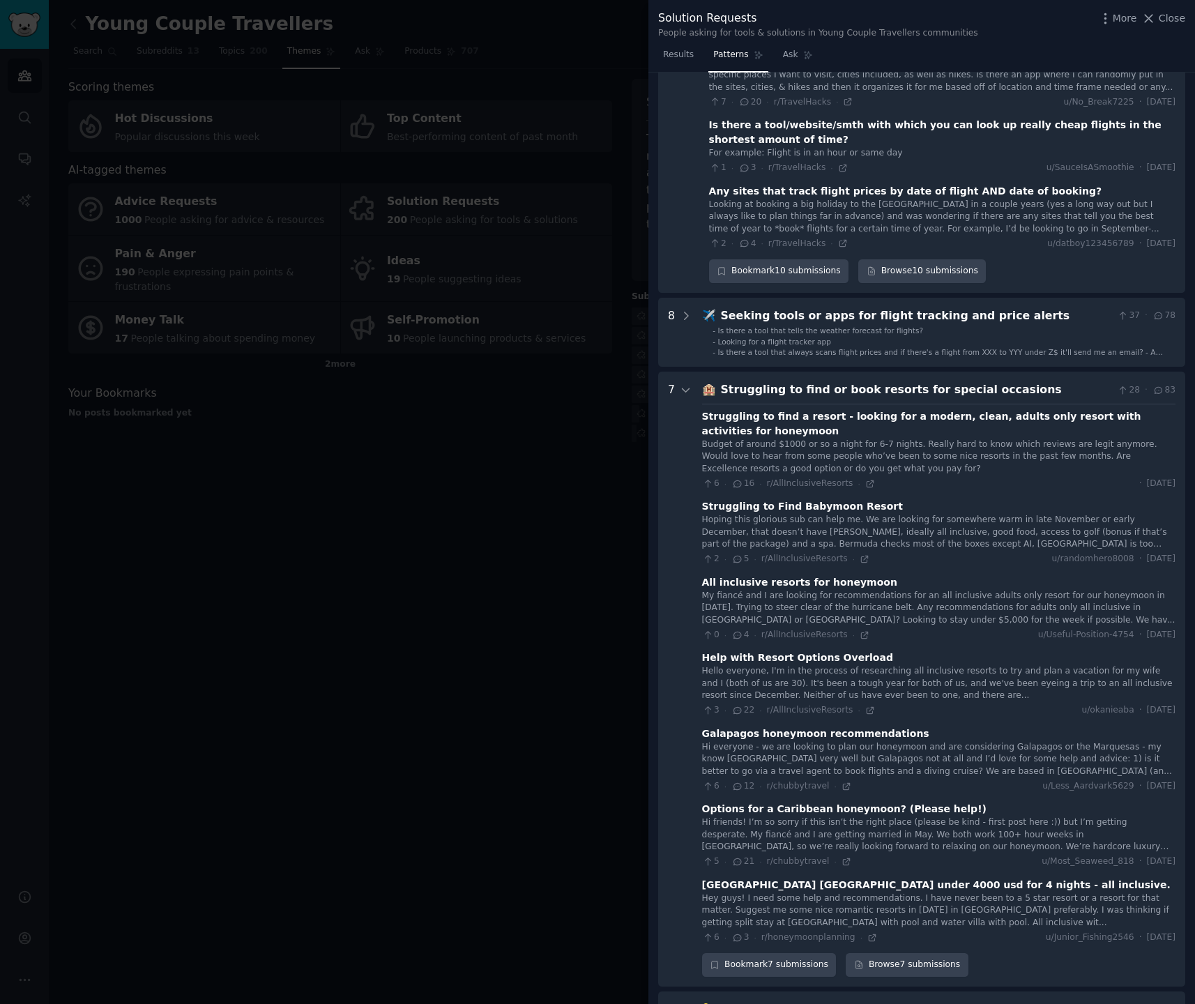
click at [899, 439] on div "Budget of around $1000 or so a night for 6-7 nights. Really hard to know which …" at bounding box center [938, 457] width 473 height 37
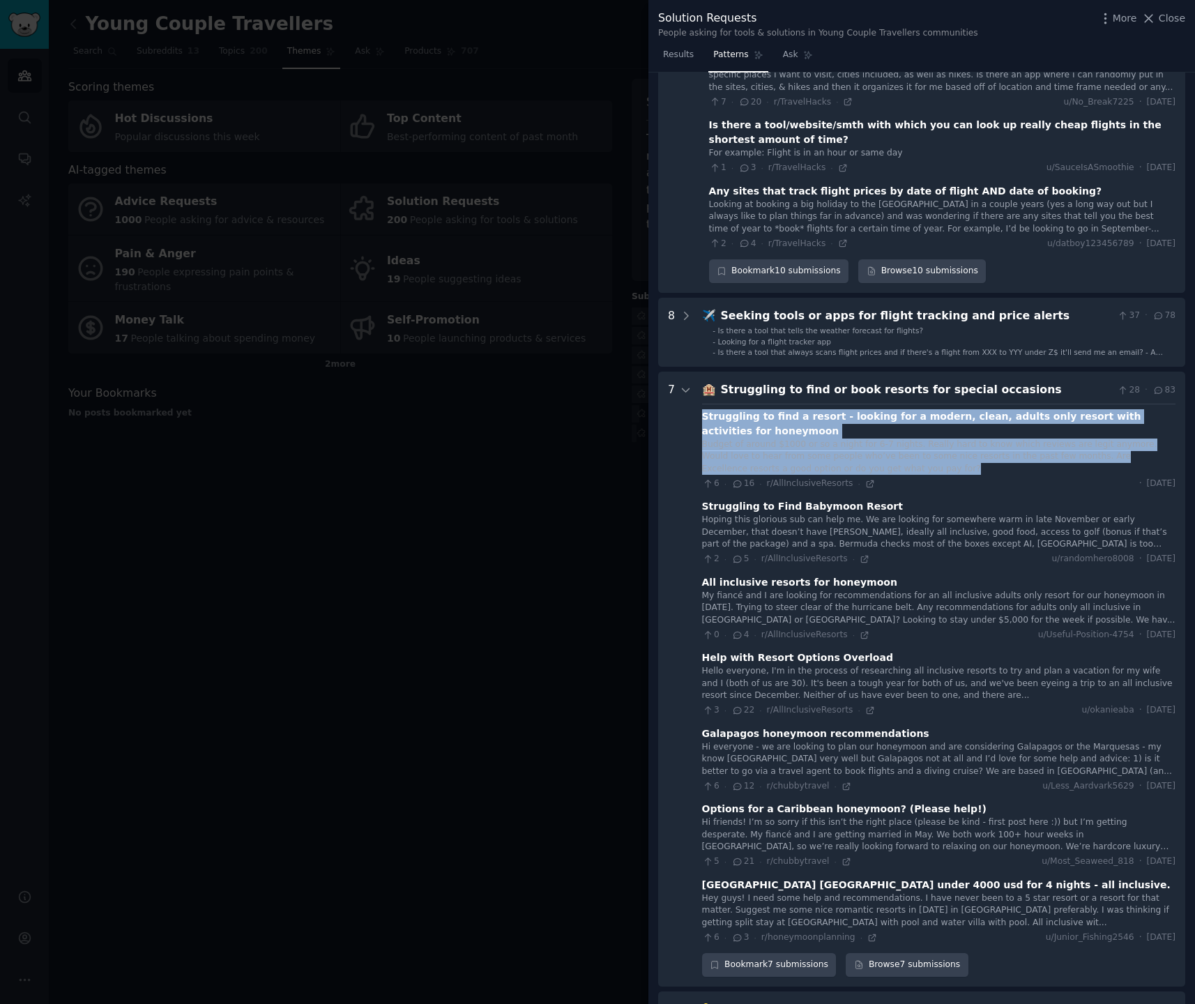
drag, startPoint x: 859, startPoint y: 422, endPoint x: 700, endPoint y: 370, distance: 167.4
click at [702, 409] on div "Struggling to find a resort - looking for a modern, clean, adults only resort w…" at bounding box center [938, 449] width 473 height 81
click at [865, 479] on icon at bounding box center [870, 484] width 10 height 10
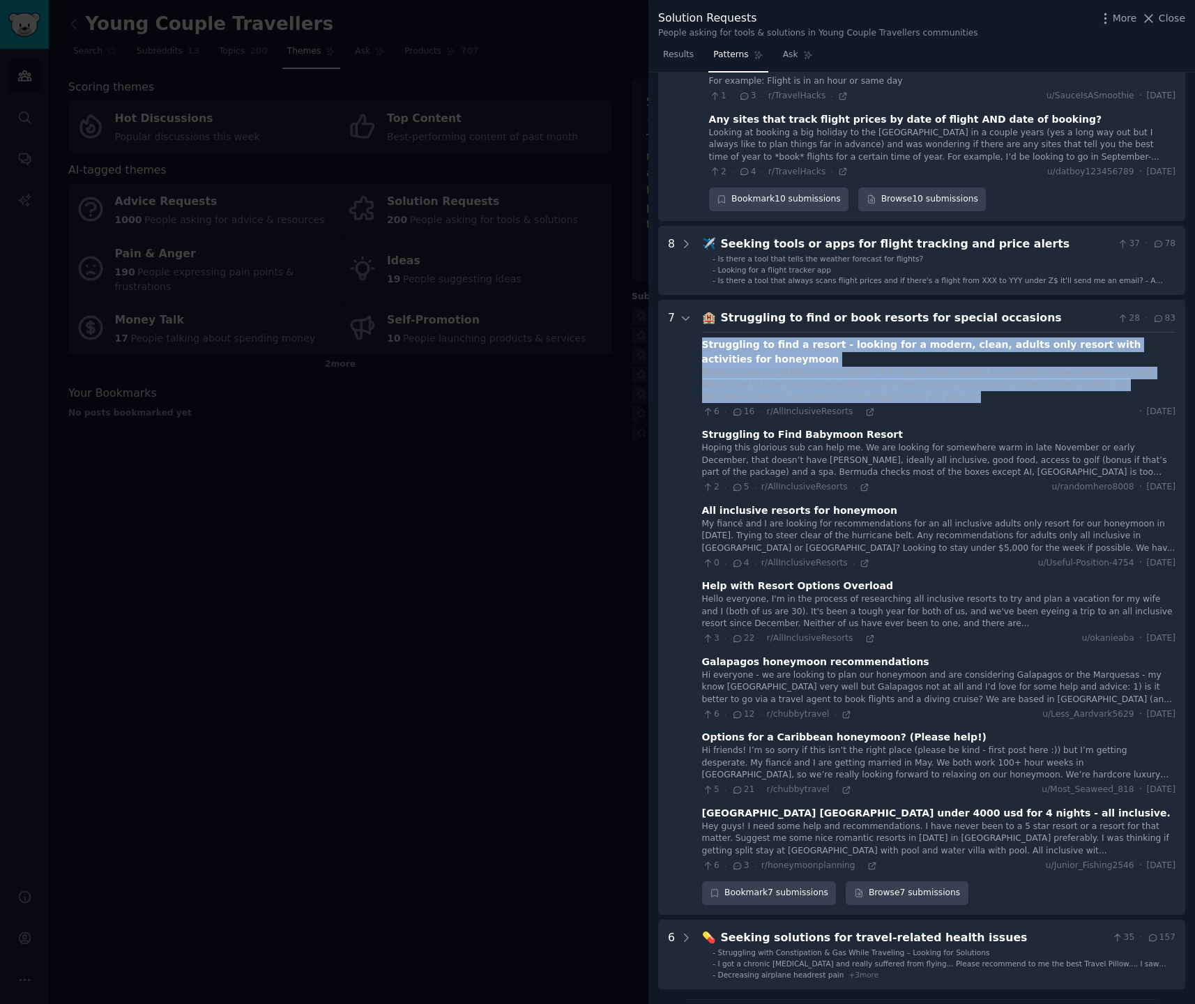
scroll to position [2781, 0]
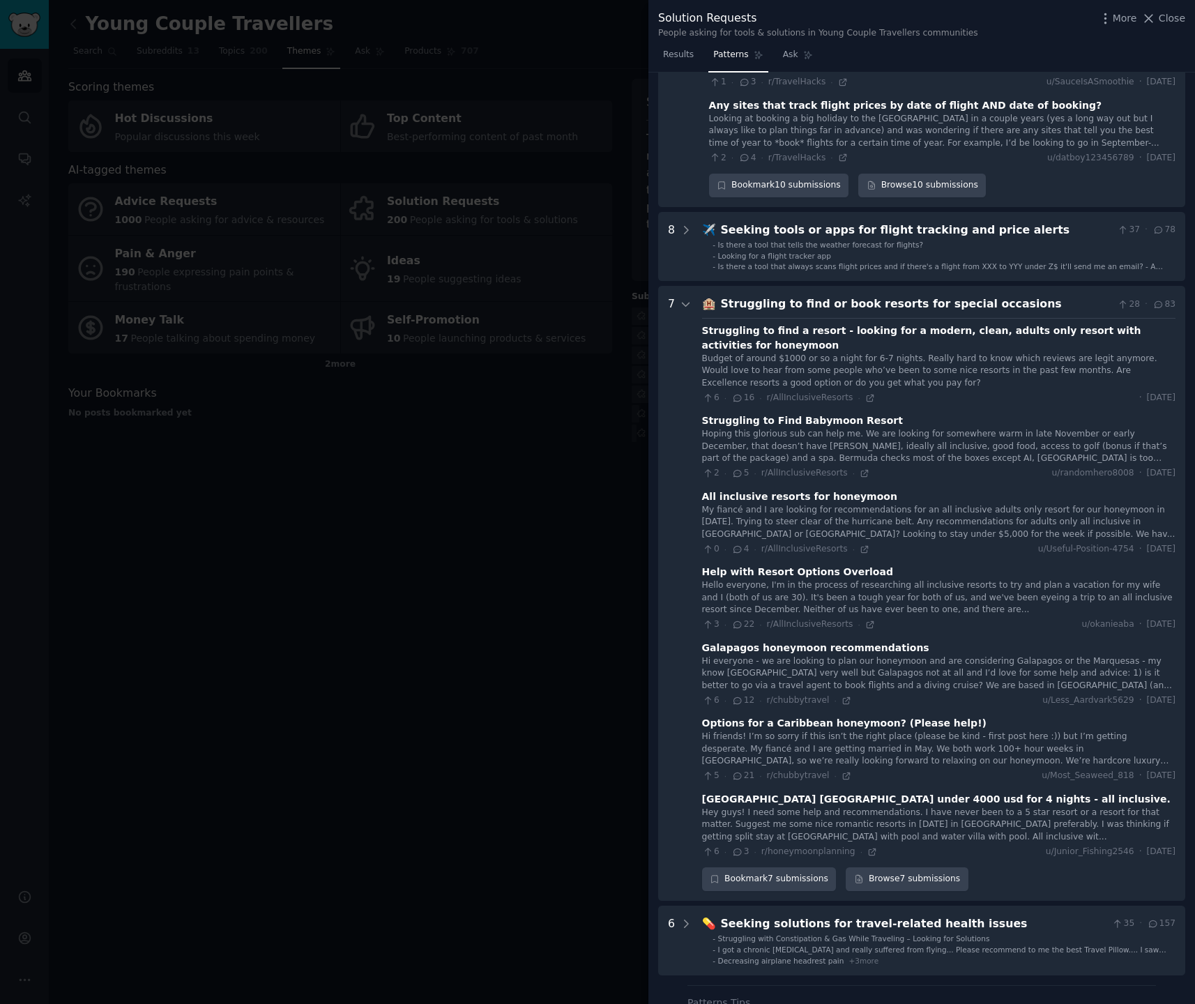
click at [837, 565] on div "Help with Resort Options Overload" at bounding box center [797, 572] width 191 height 15
click at [867, 620] on icon at bounding box center [870, 625] width 10 height 10
click at [876, 807] on div "Hey guys! I need some help and recommendations. I have never been to a 5 star r…" at bounding box center [938, 825] width 473 height 37
click at [869, 849] on icon at bounding box center [872, 852] width 6 height 6
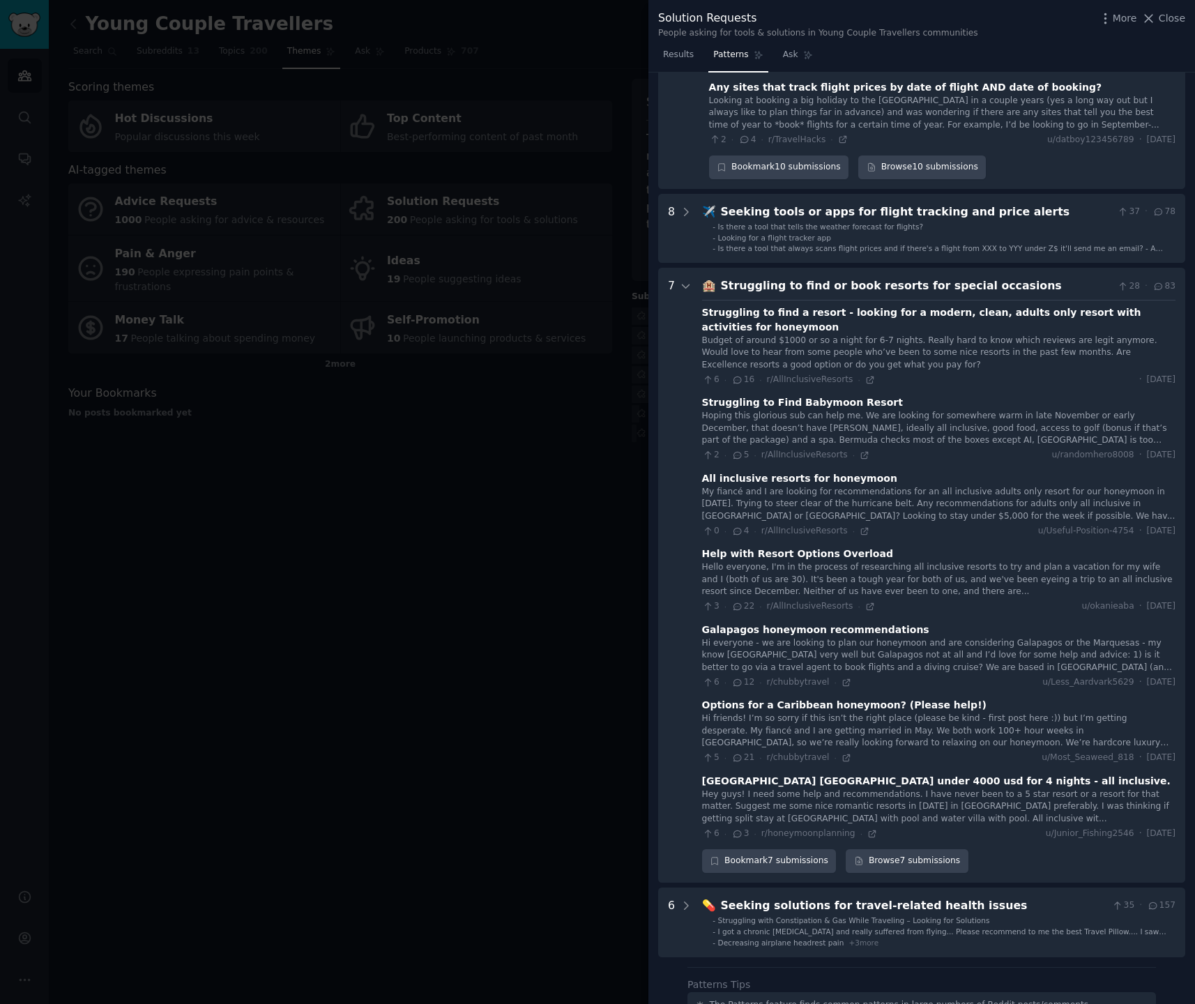
scroll to position [2801, 0]
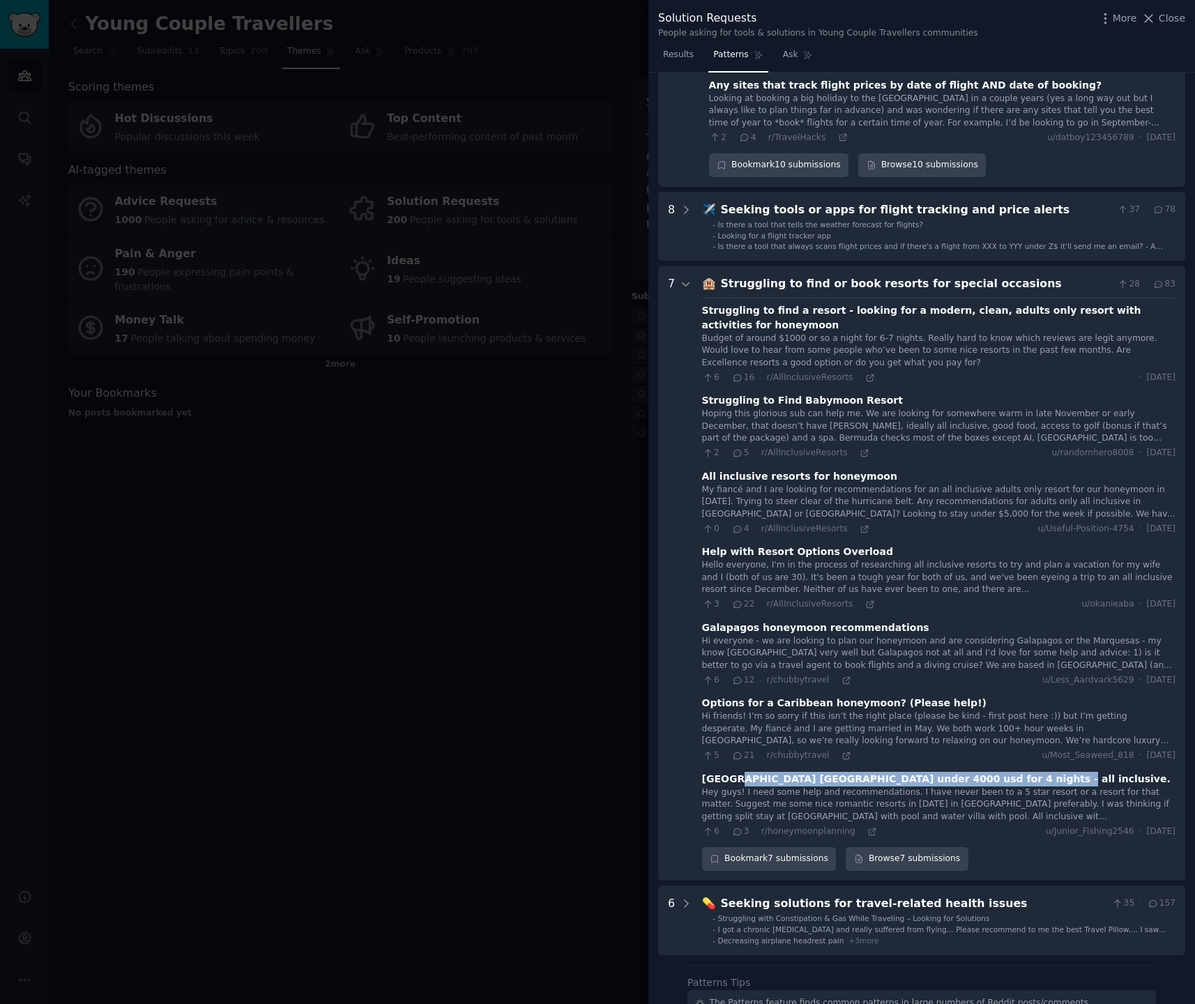
drag, startPoint x: 734, startPoint y: 734, endPoint x: 1013, endPoint y: 736, distance: 279.6
click at [1013, 772] on div "Maldives honeymoon resort under 4000 usd for 4 nights - all inclusive." at bounding box center [936, 779] width 469 height 15
drag, startPoint x: 821, startPoint y: 747, endPoint x: 979, endPoint y: 747, distance: 157.6
click at [979, 787] on div "Hey guys! I need some help and recommendations. I have never been to a 5 star r…" at bounding box center [938, 805] width 473 height 37
click at [843, 752] on icon at bounding box center [846, 755] width 6 height 6
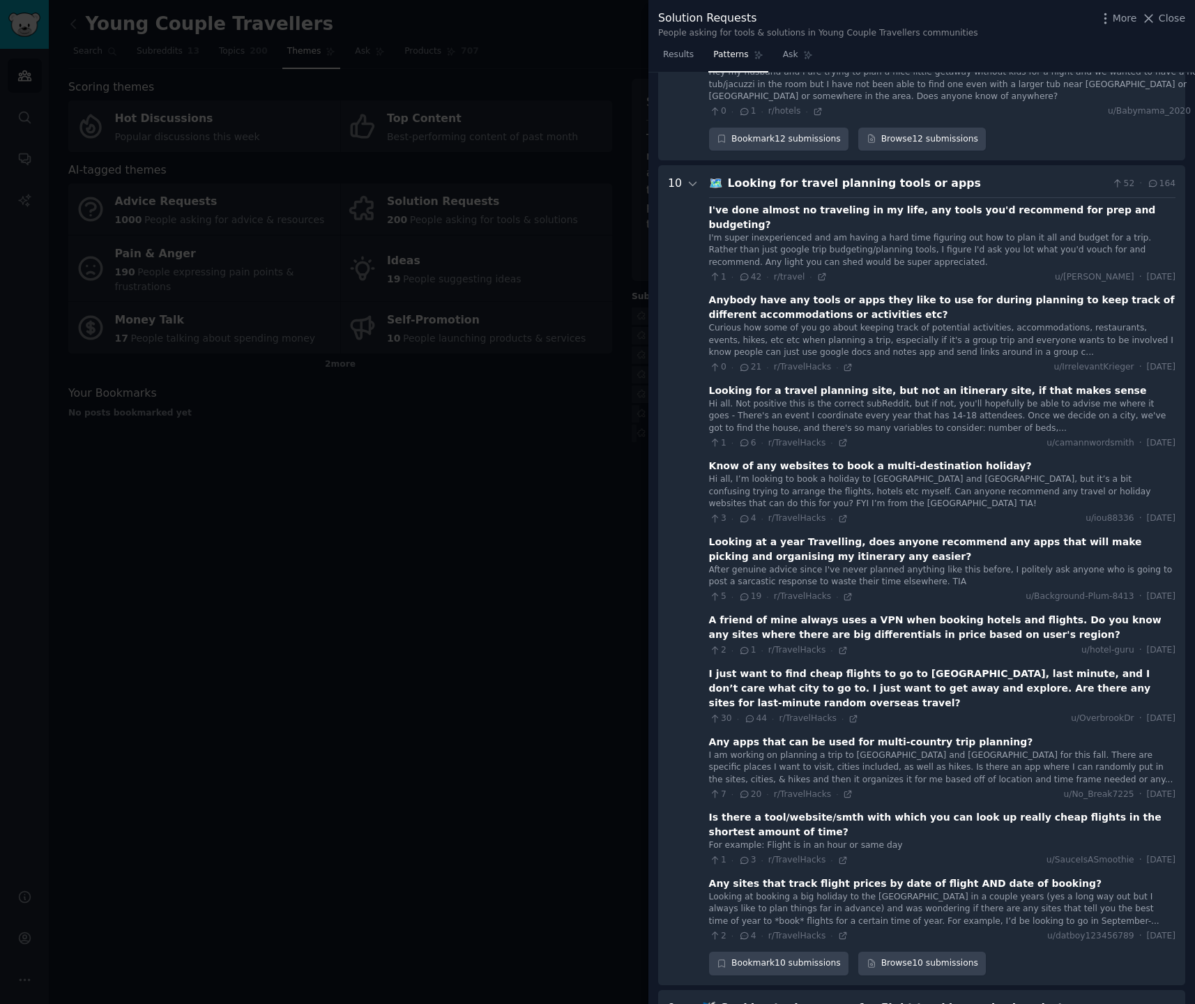
scroll to position [1891, 0]
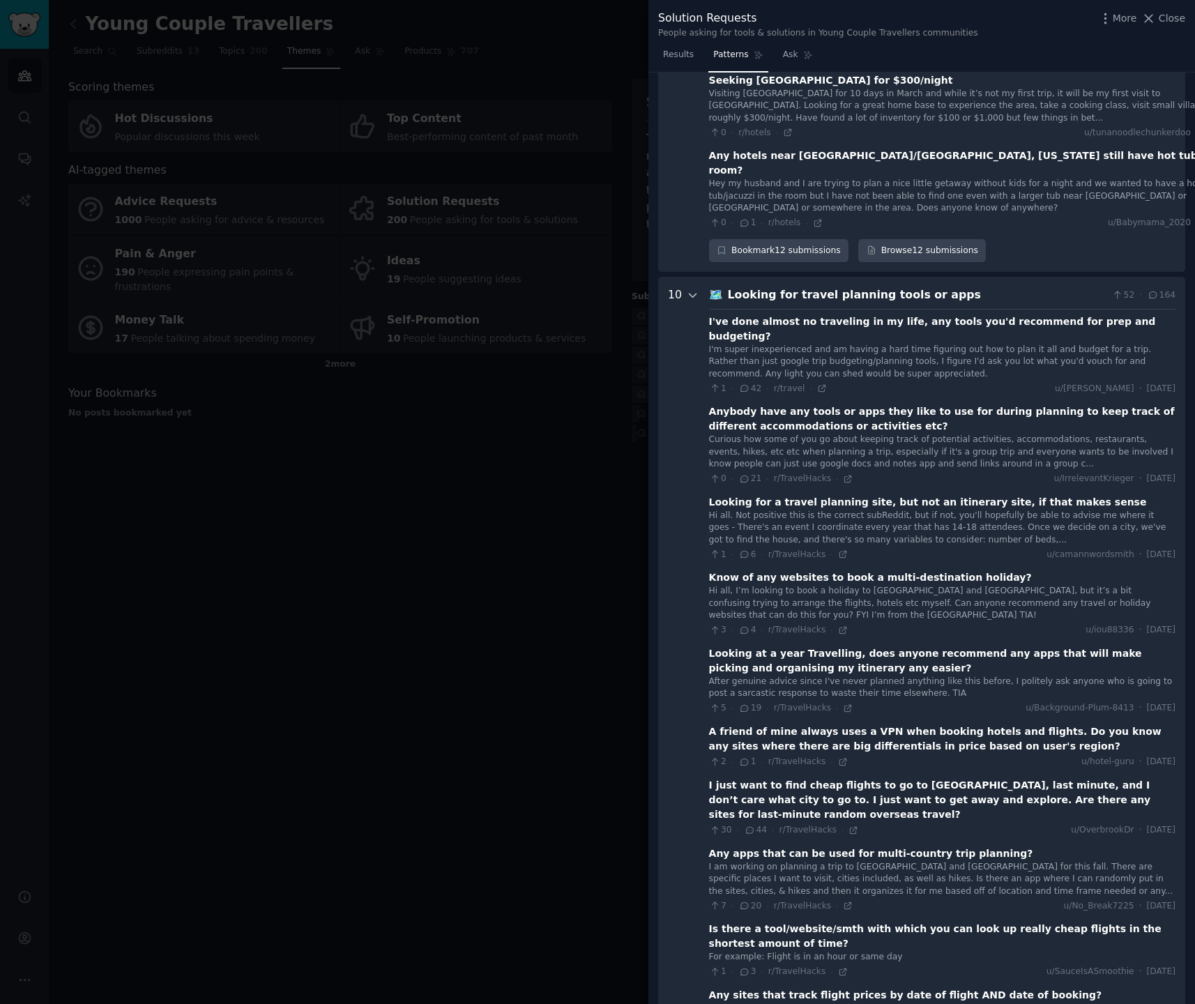
click at [687, 291] on icon at bounding box center [693, 295] width 13 height 13
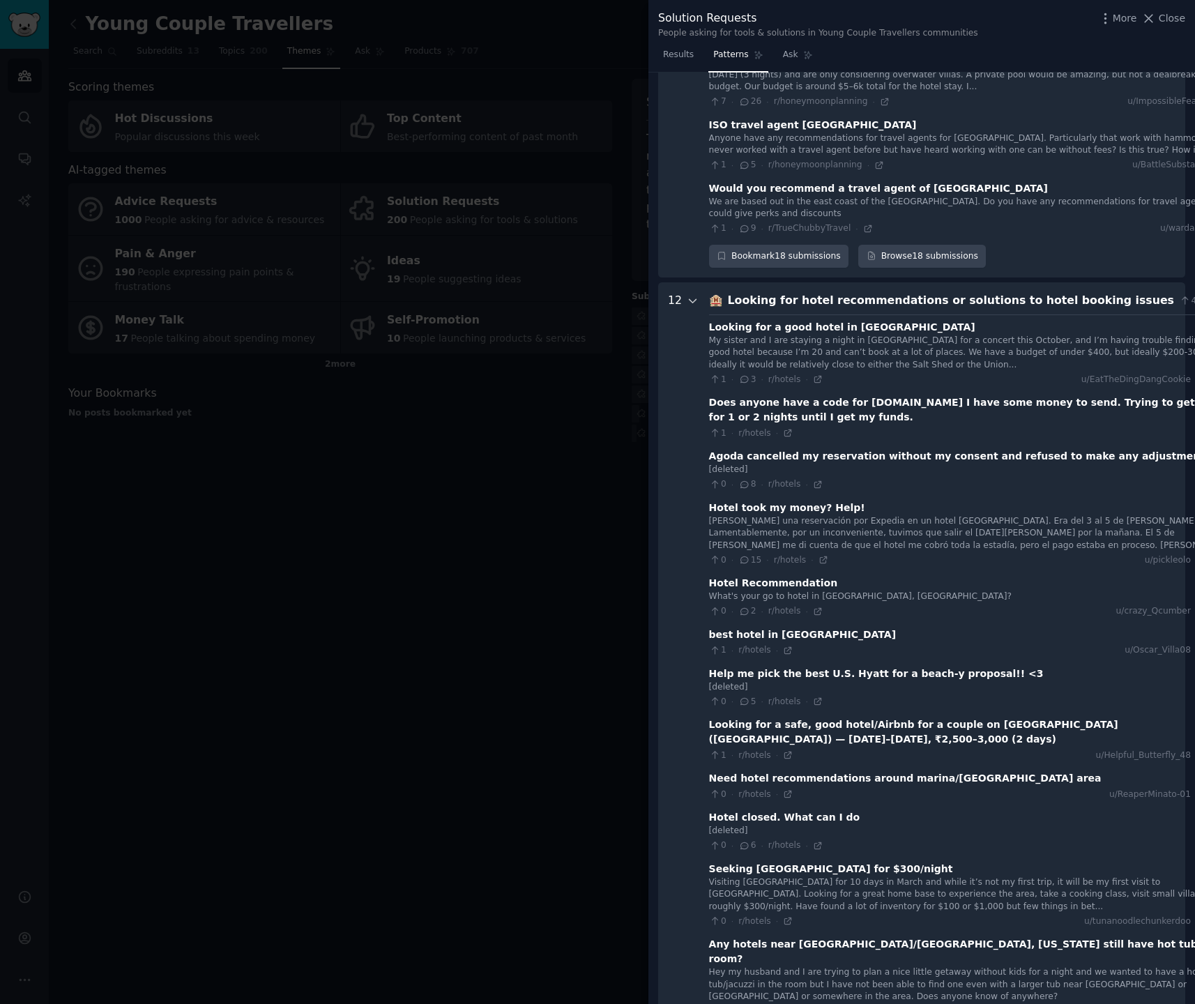
scroll to position [1012, 0]
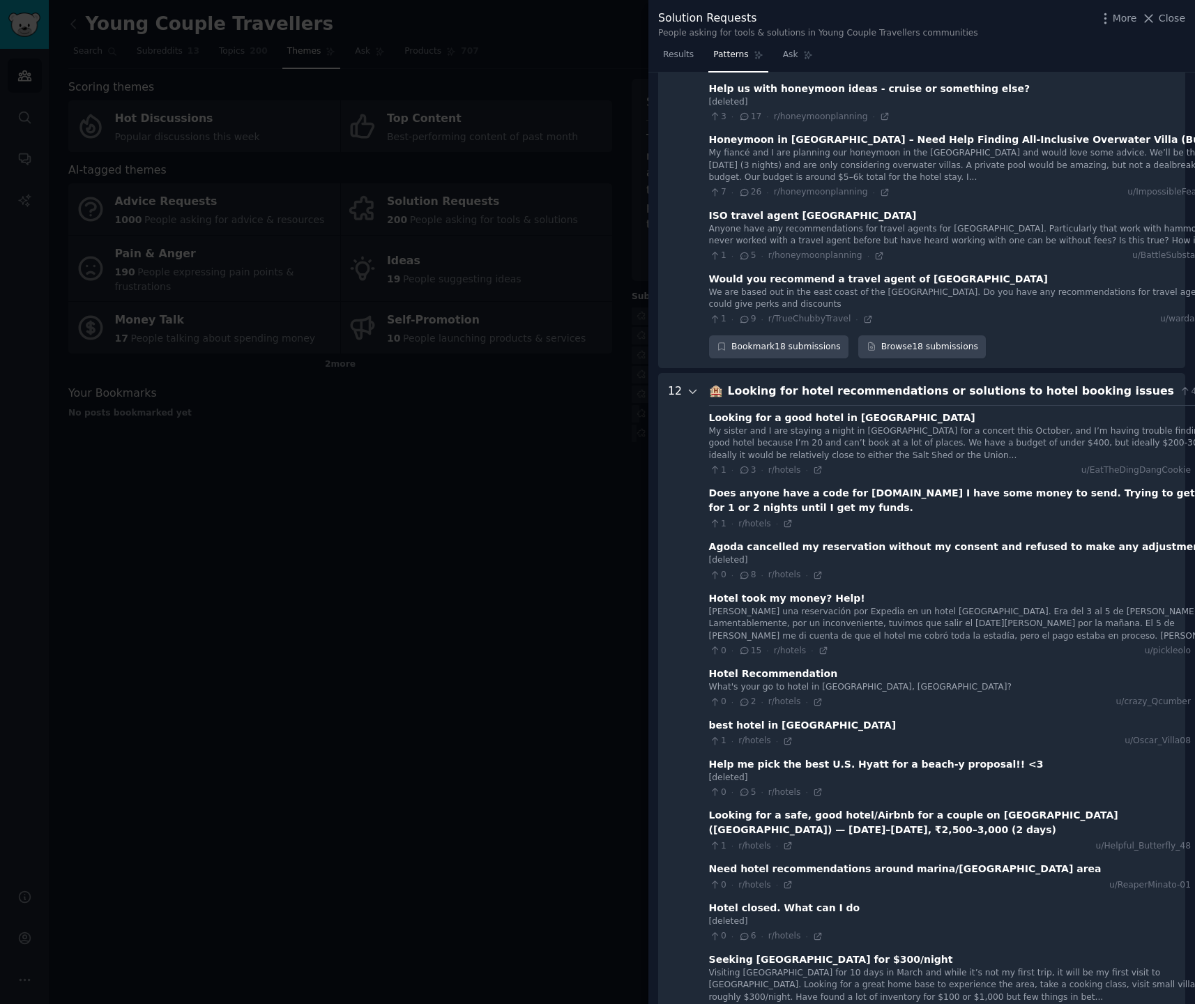
click at [688, 398] on icon at bounding box center [693, 392] width 13 height 13
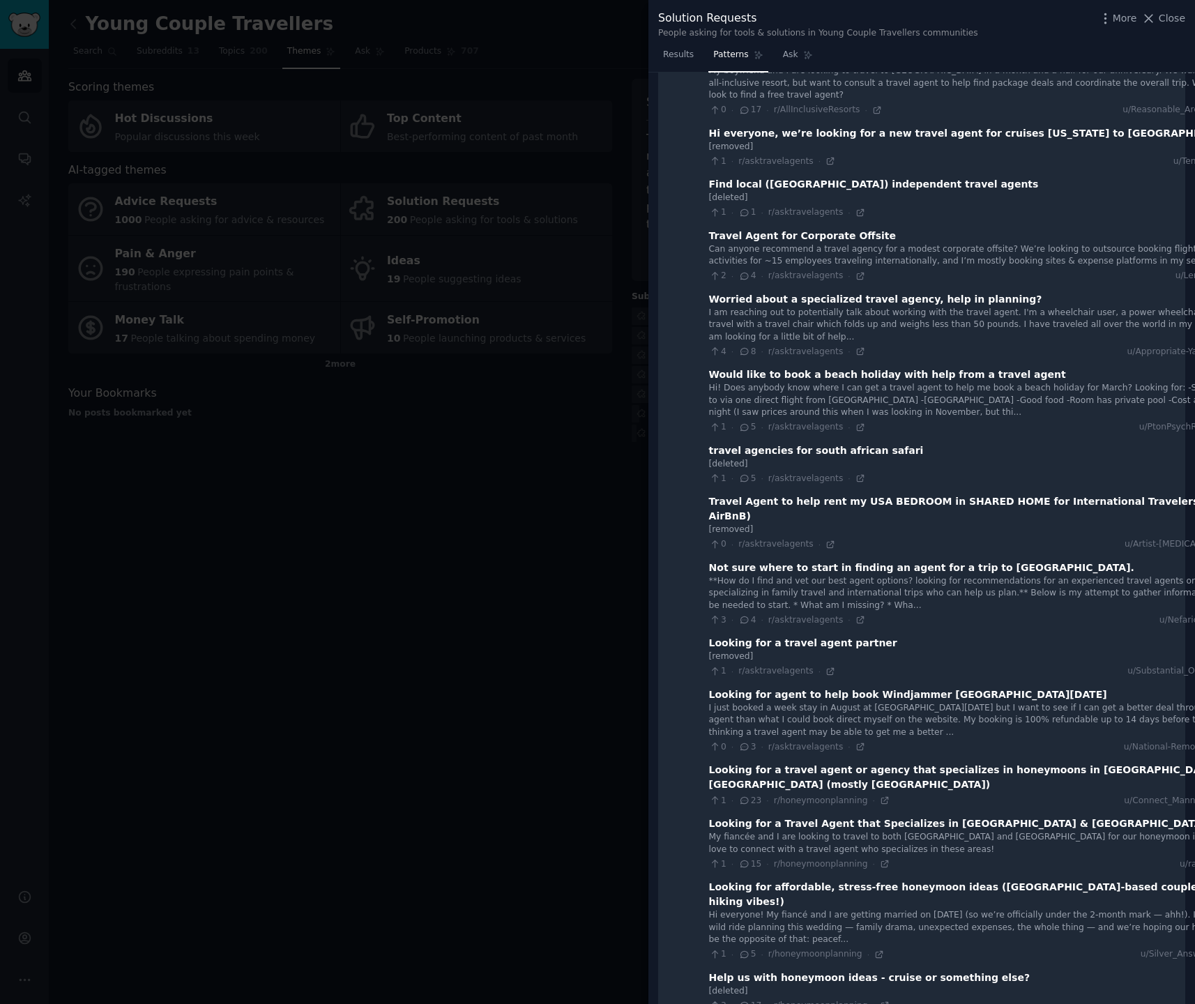
scroll to position [0, 0]
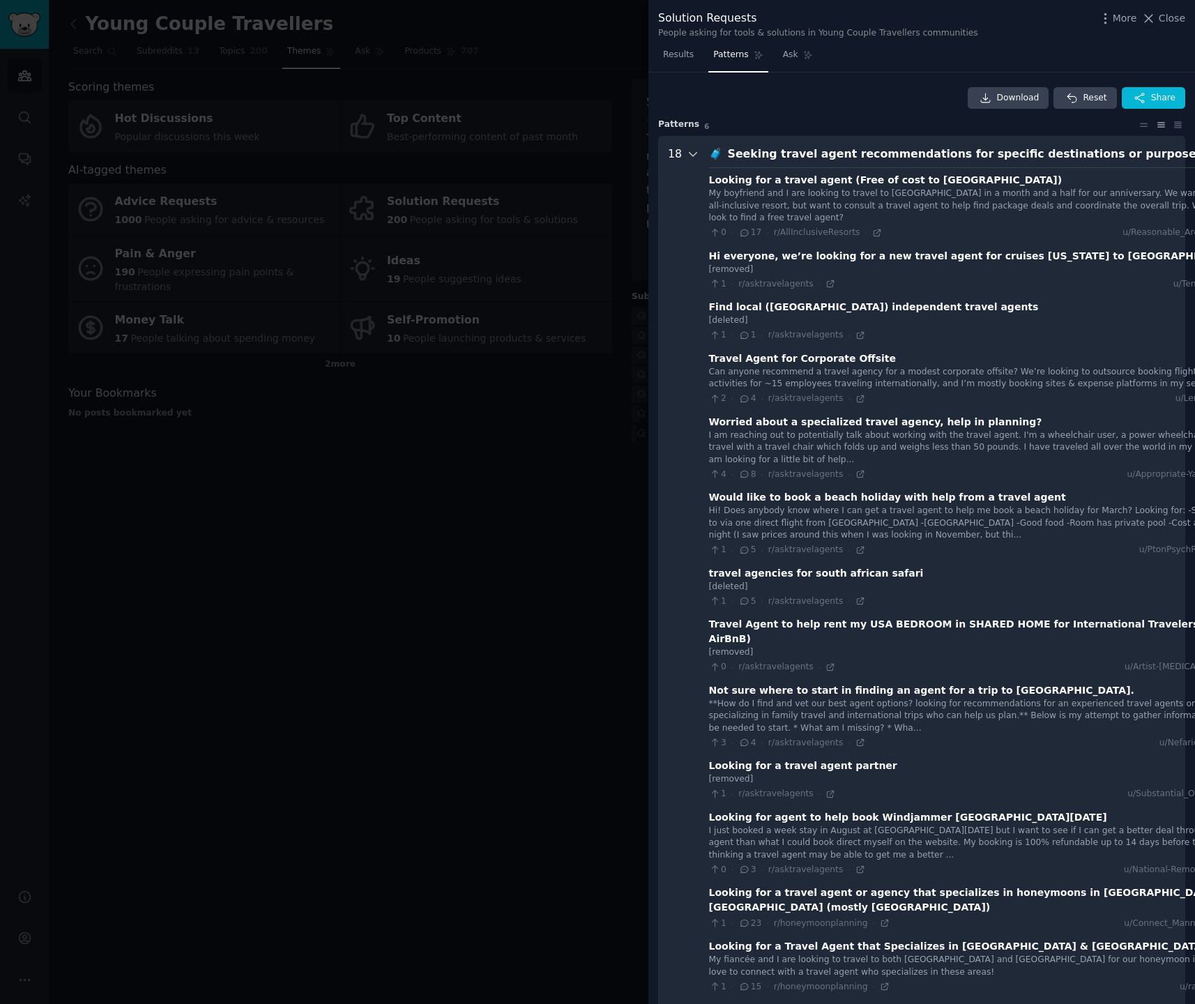
click at [690, 154] on icon at bounding box center [693, 154] width 13 height 13
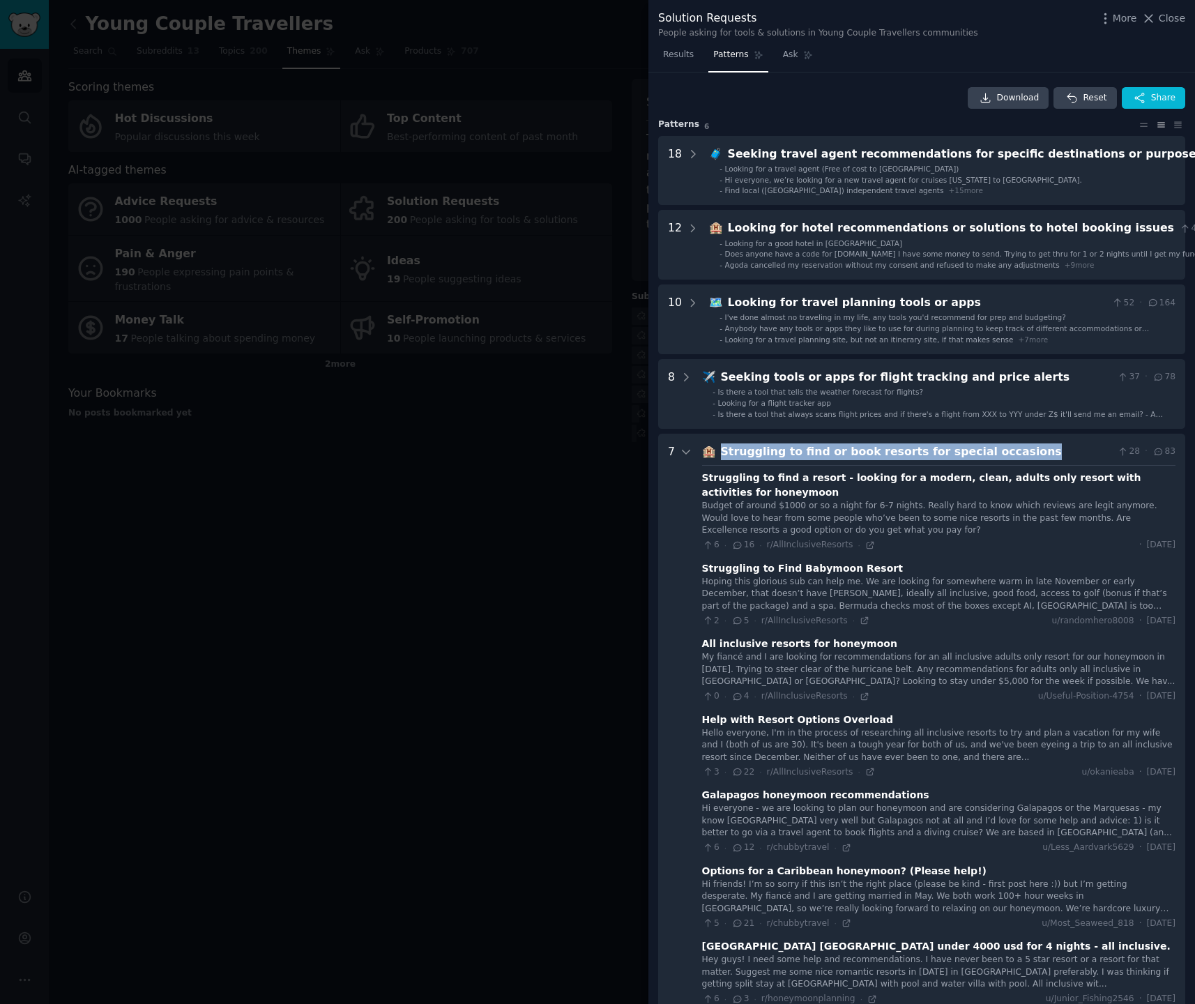
drag, startPoint x: 1022, startPoint y: 451, endPoint x: 721, endPoint y: 450, distance: 300.5
click at [721, 450] on div "Struggling to find or book resorts for special occasions" at bounding box center [916, 451] width 391 height 17
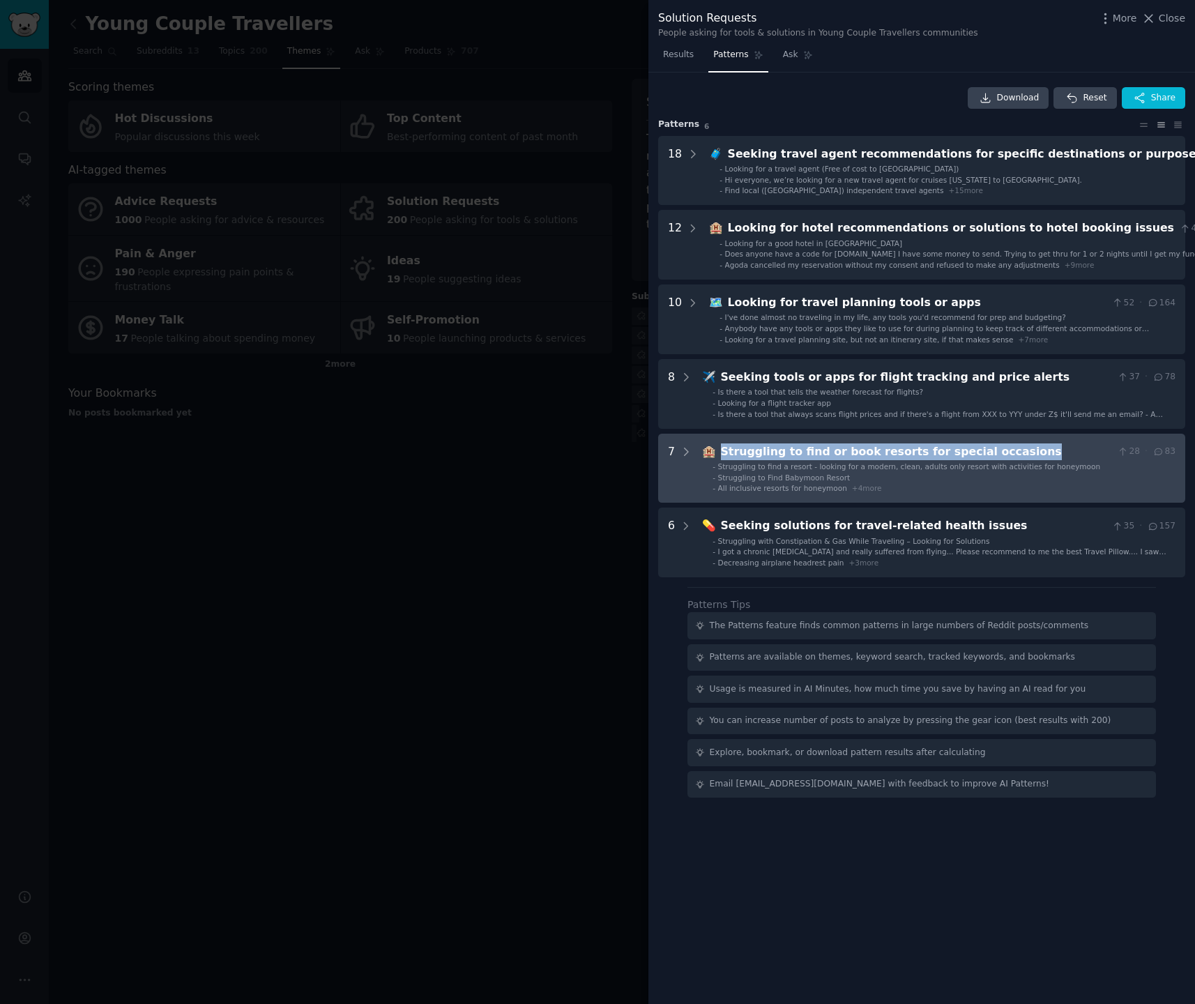
copy div "Struggling to find or book resorts for special occasions"
click at [685, 447] on icon at bounding box center [686, 452] width 13 height 13
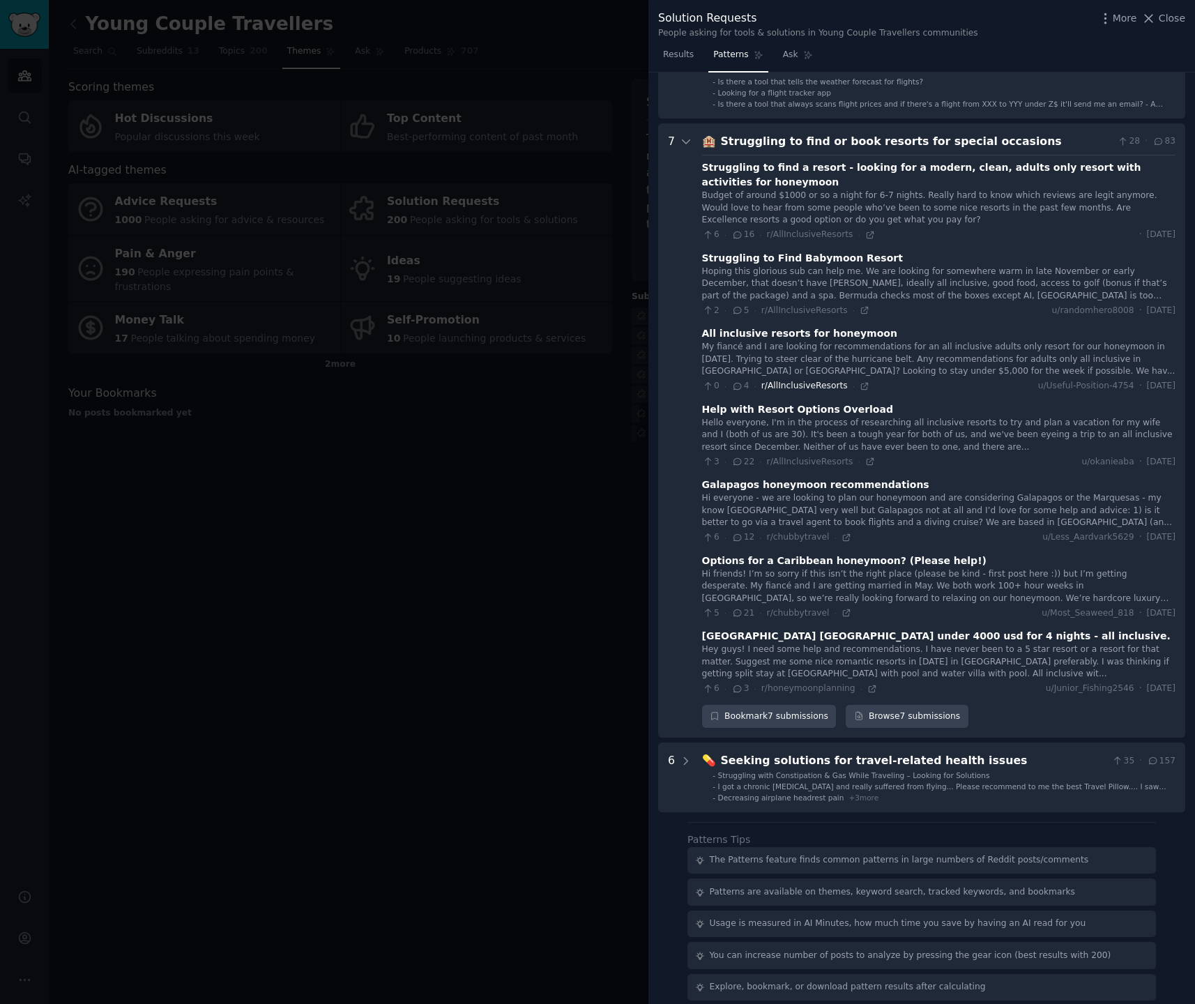
scroll to position [302, 0]
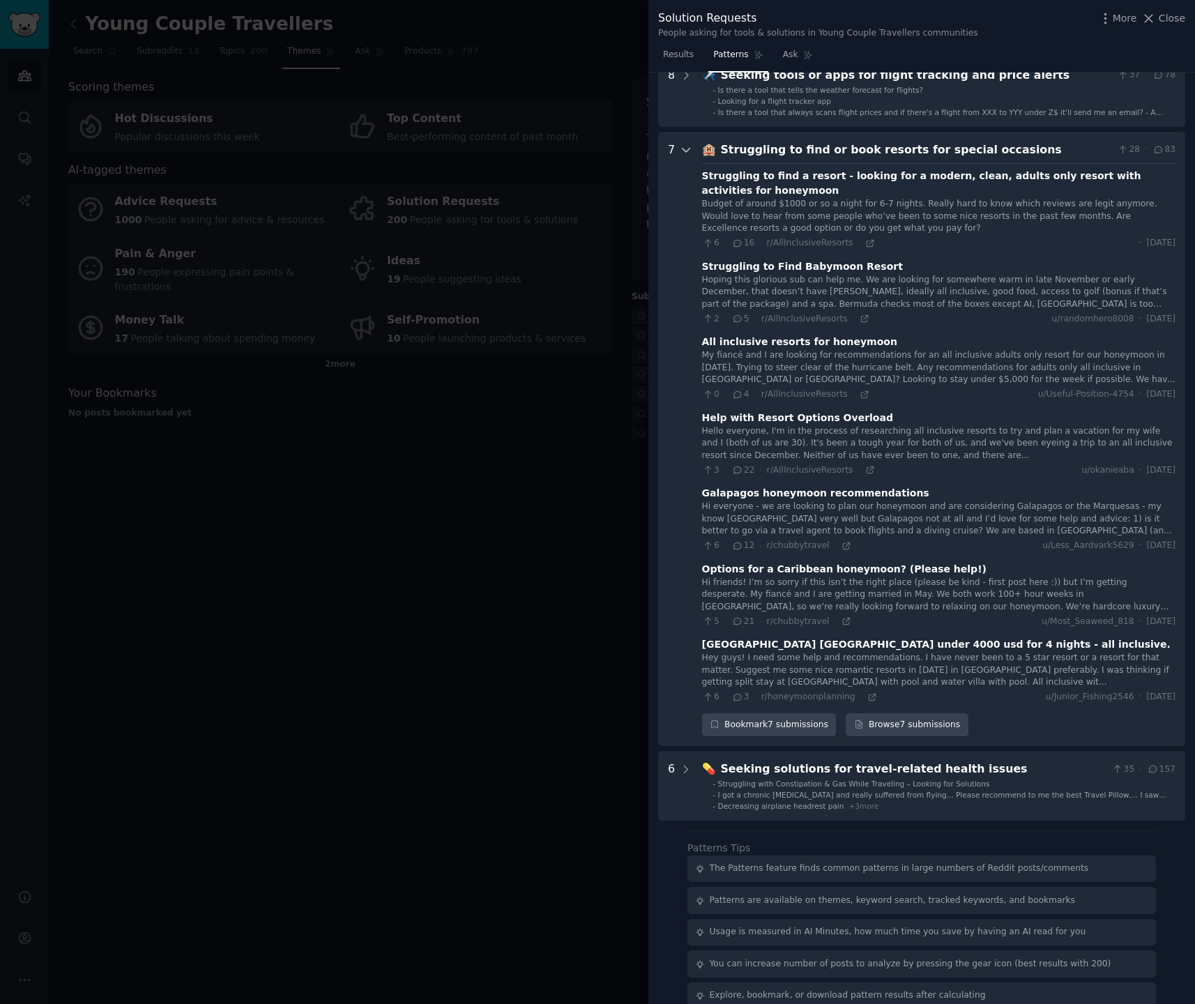
click at [687, 154] on icon at bounding box center [686, 150] width 13 height 13
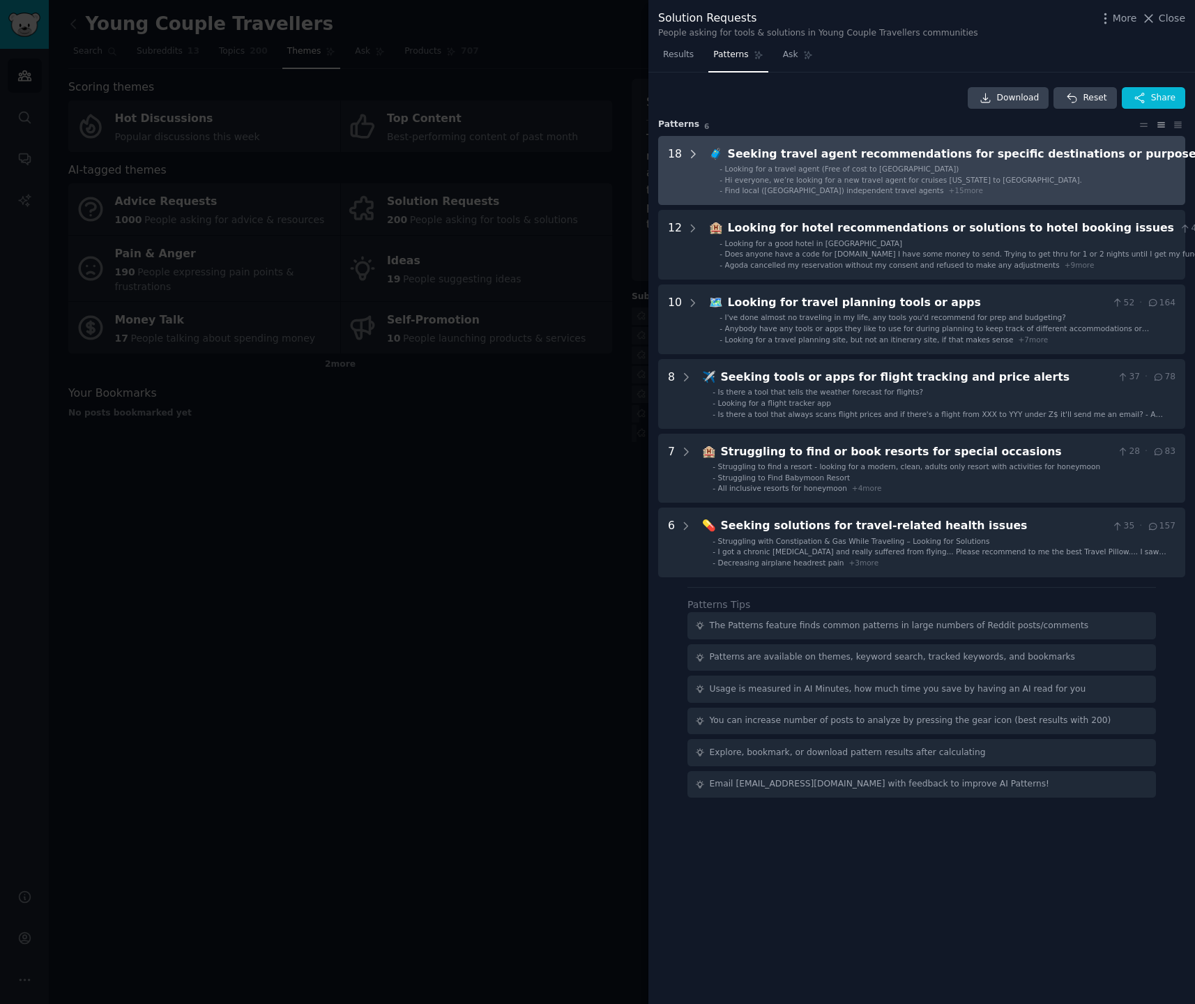
scroll to position [0, 0]
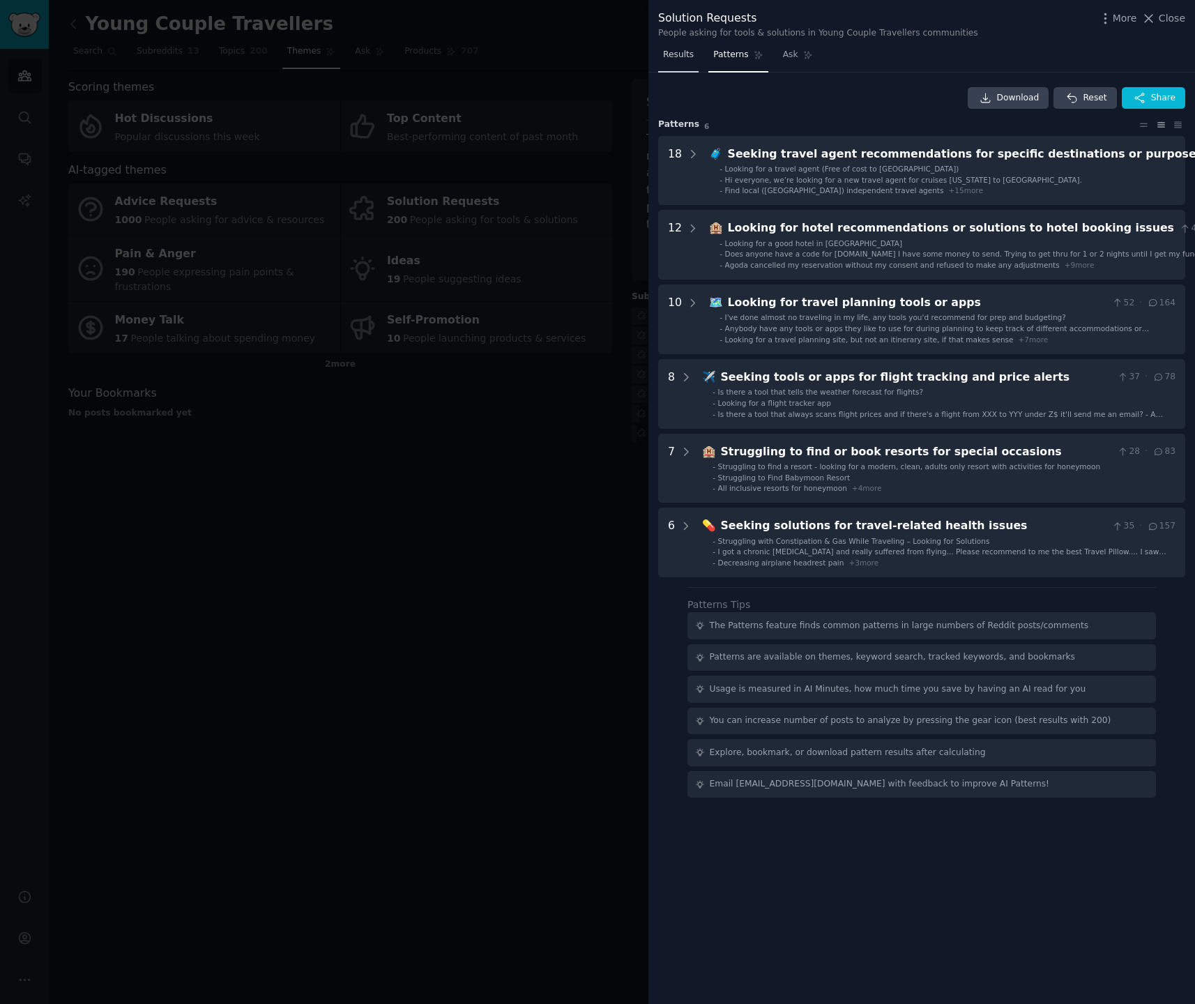
click at [685, 61] on link "Results" at bounding box center [678, 58] width 40 height 29
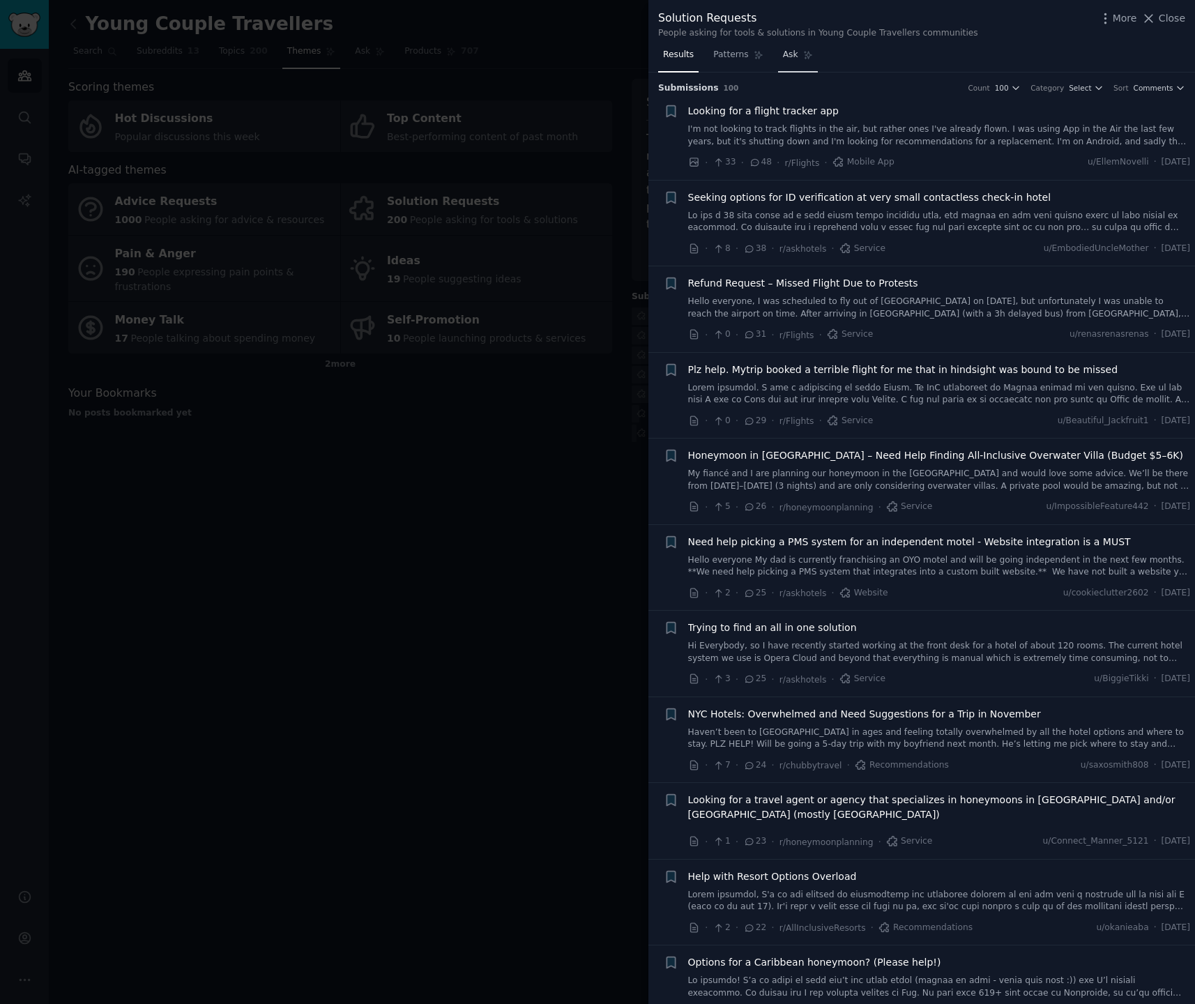
click at [787, 63] on link "Ask" at bounding box center [798, 58] width 40 height 29
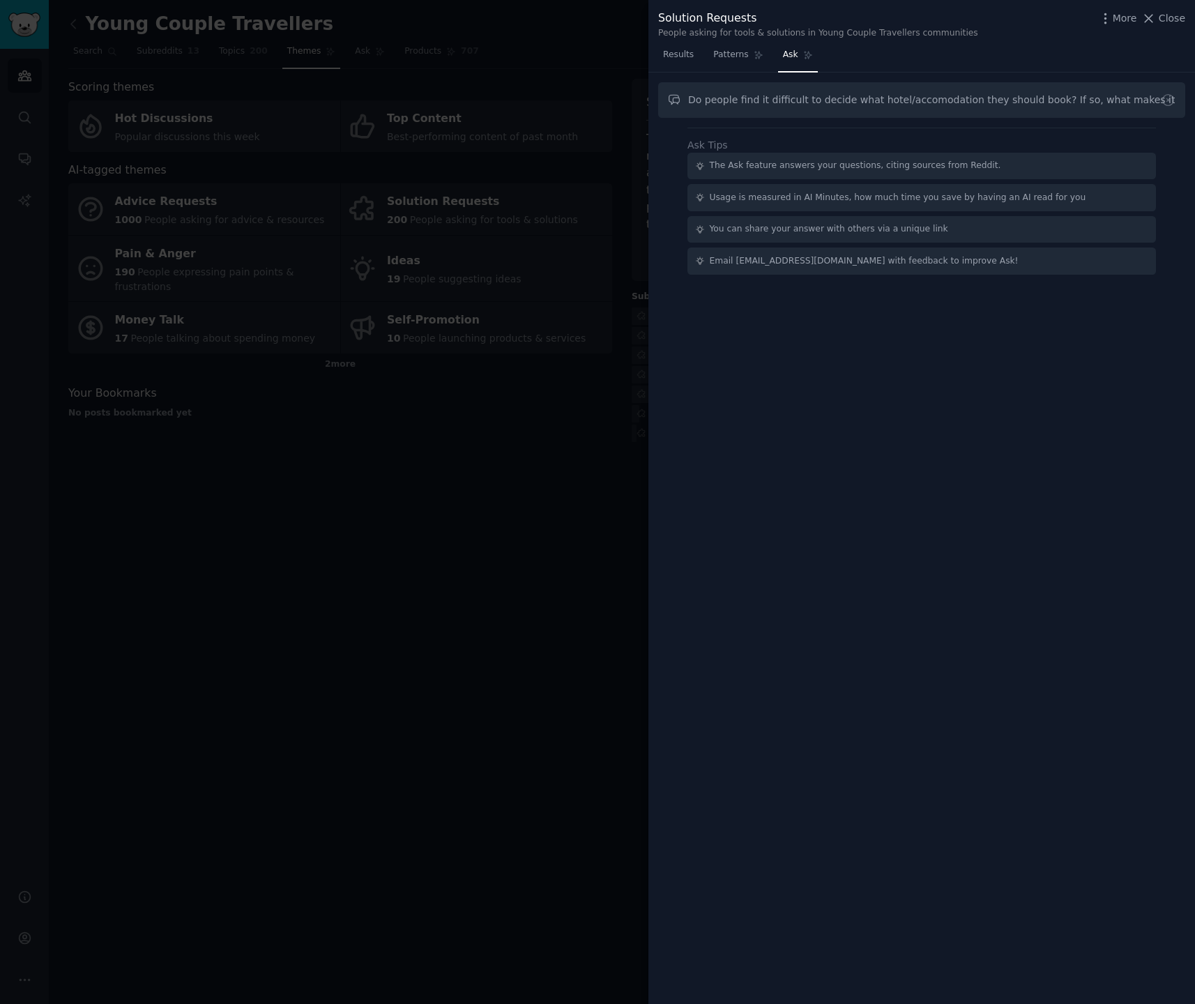
scroll to position [0, 1]
type input "Do people find it difficult to decide what hotel/accomodation they should book?…"
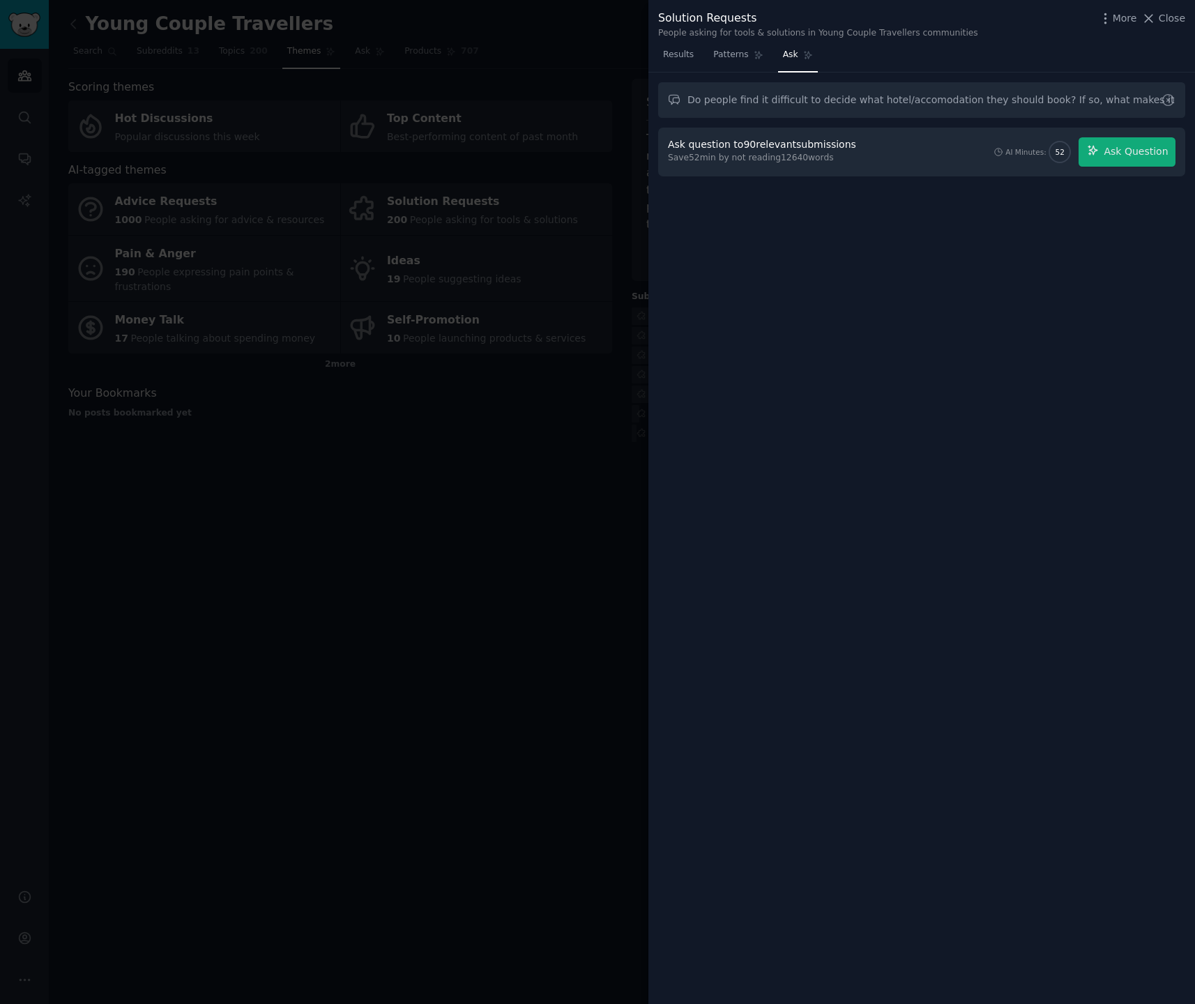
scroll to position [0, 0]
click at [1169, 104] on icon at bounding box center [1168, 100] width 15 height 15
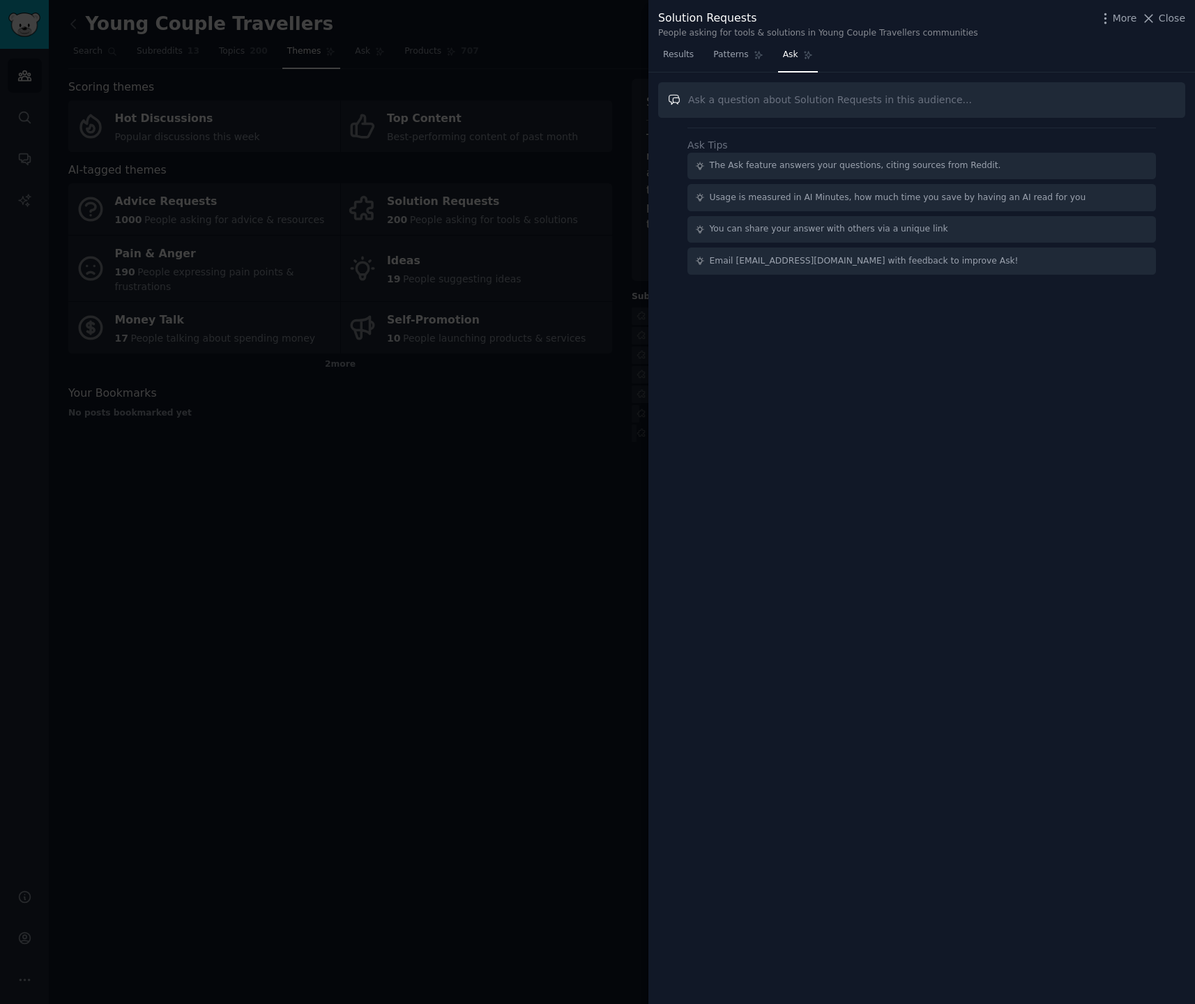
click at [1095, 100] on input "text" at bounding box center [921, 100] width 527 height 36
type input "Do people find it difficult to decide on hotels or accommodation for their holi…"
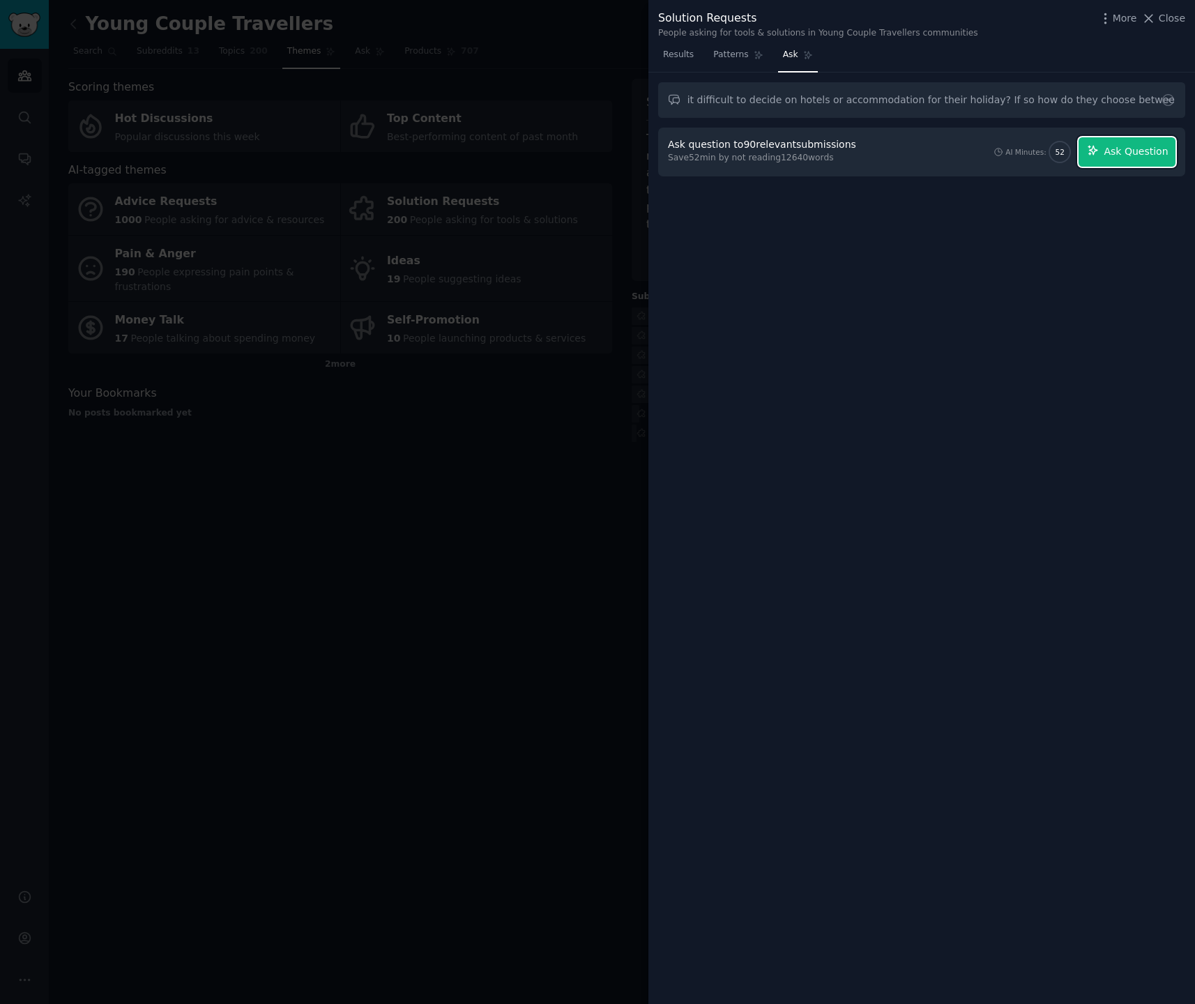
scroll to position [0, 0]
click at [1150, 154] on span "Ask Question" at bounding box center [1136, 151] width 64 height 15
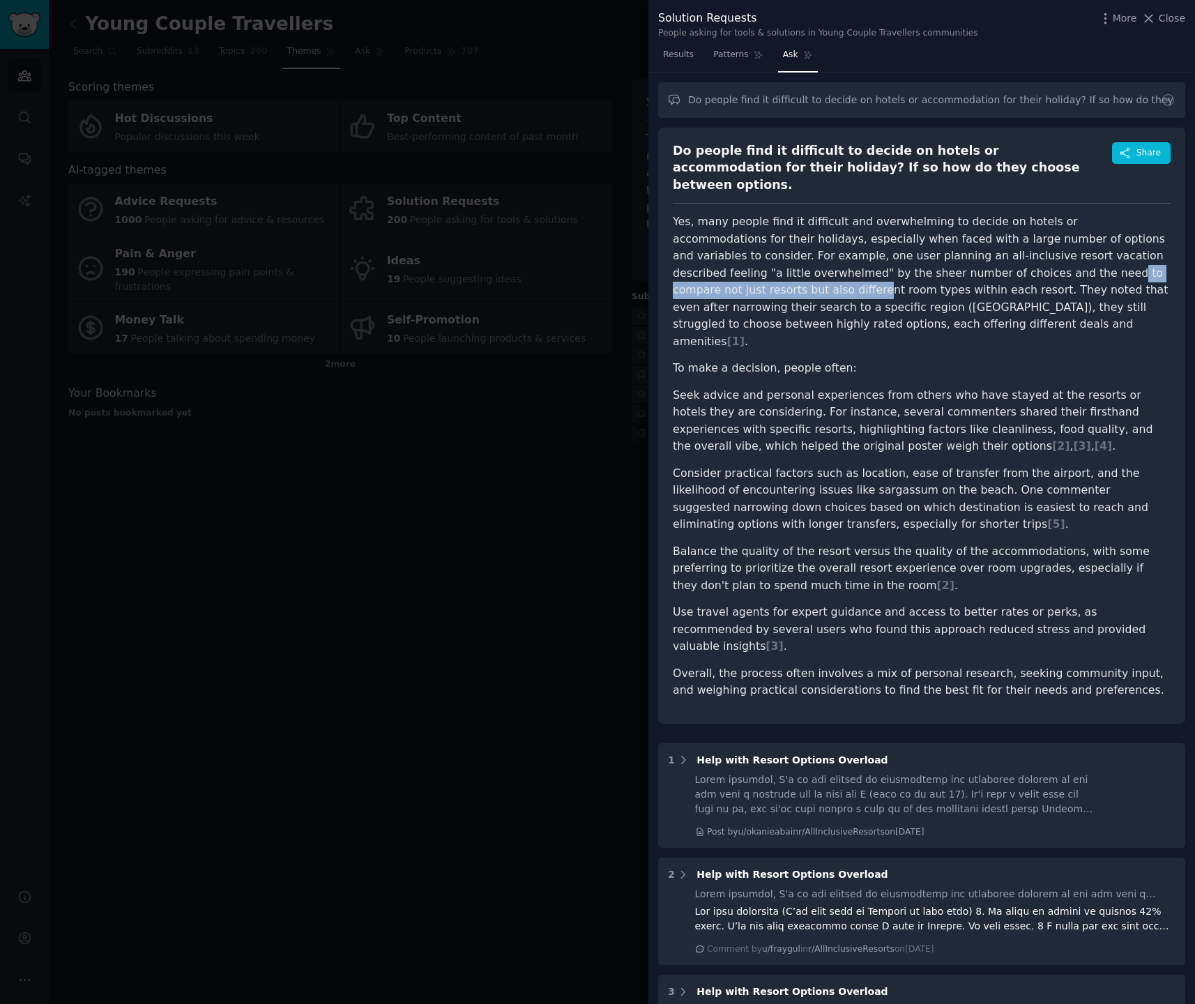
drag, startPoint x: 897, startPoint y: 257, endPoint x: 1116, endPoint y: 248, distance: 219.1
click at [1116, 248] on p "Yes, many people find it difficult and overwhelming to decide on hotels or acco…" at bounding box center [922, 281] width 498 height 137
drag, startPoint x: 699, startPoint y: 275, endPoint x: 817, endPoint y: 272, distance: 117.2
click at [817, 272] on p "Yes, many people find it difficult and overwhelming to decide on hotels or acco…" at bounding box center [922, 281] width 498 height 137
drag, startPoint x: 858, startPoint y: 270, endPoint x: 1118, endPoint y: 271, distance: 260.1
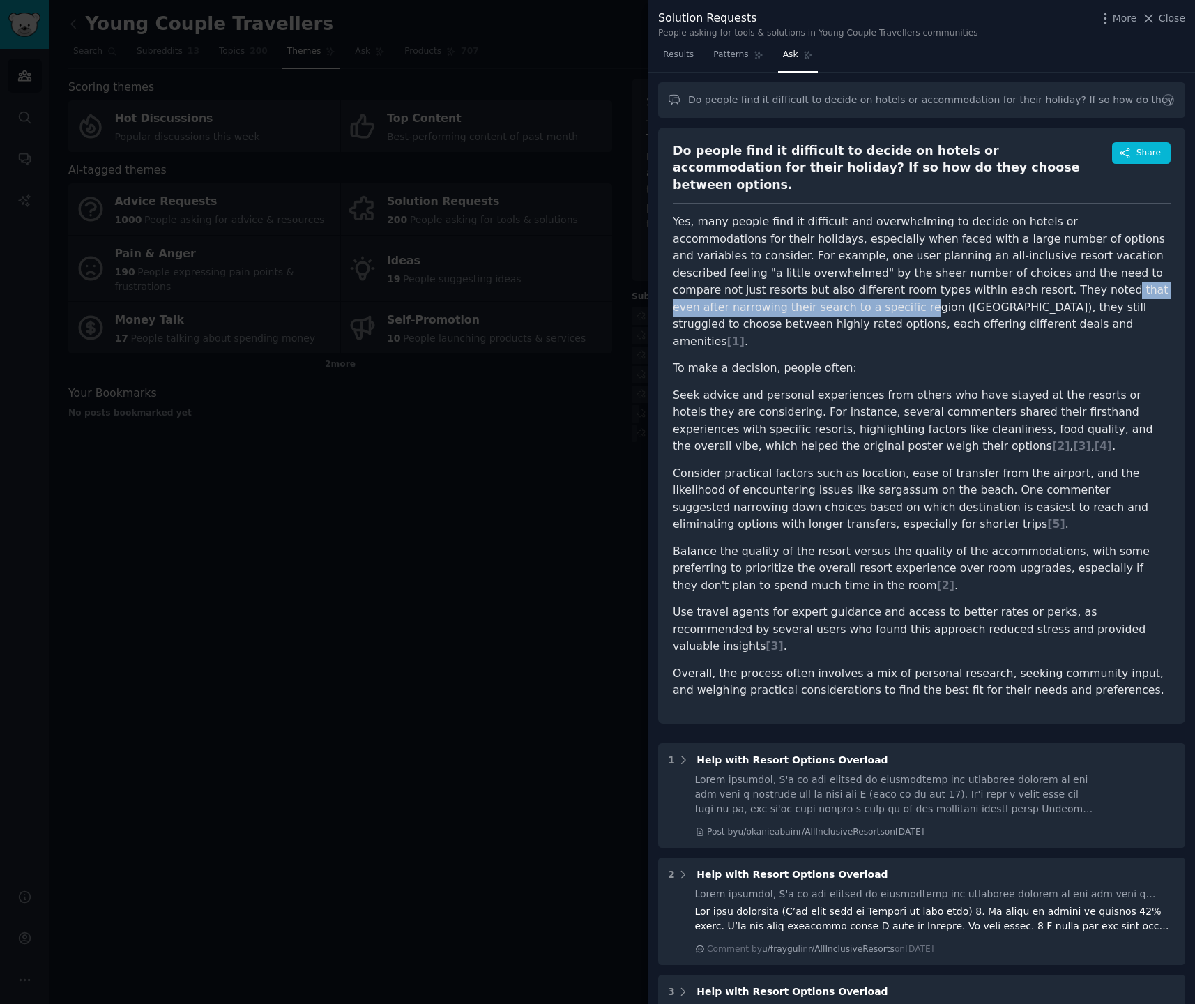
click at [1118, 271] on p "Yes, many people find it difficult and overwhelming to decide on hotels or acco…" at bounding box center [922, 281] width 498 height 137
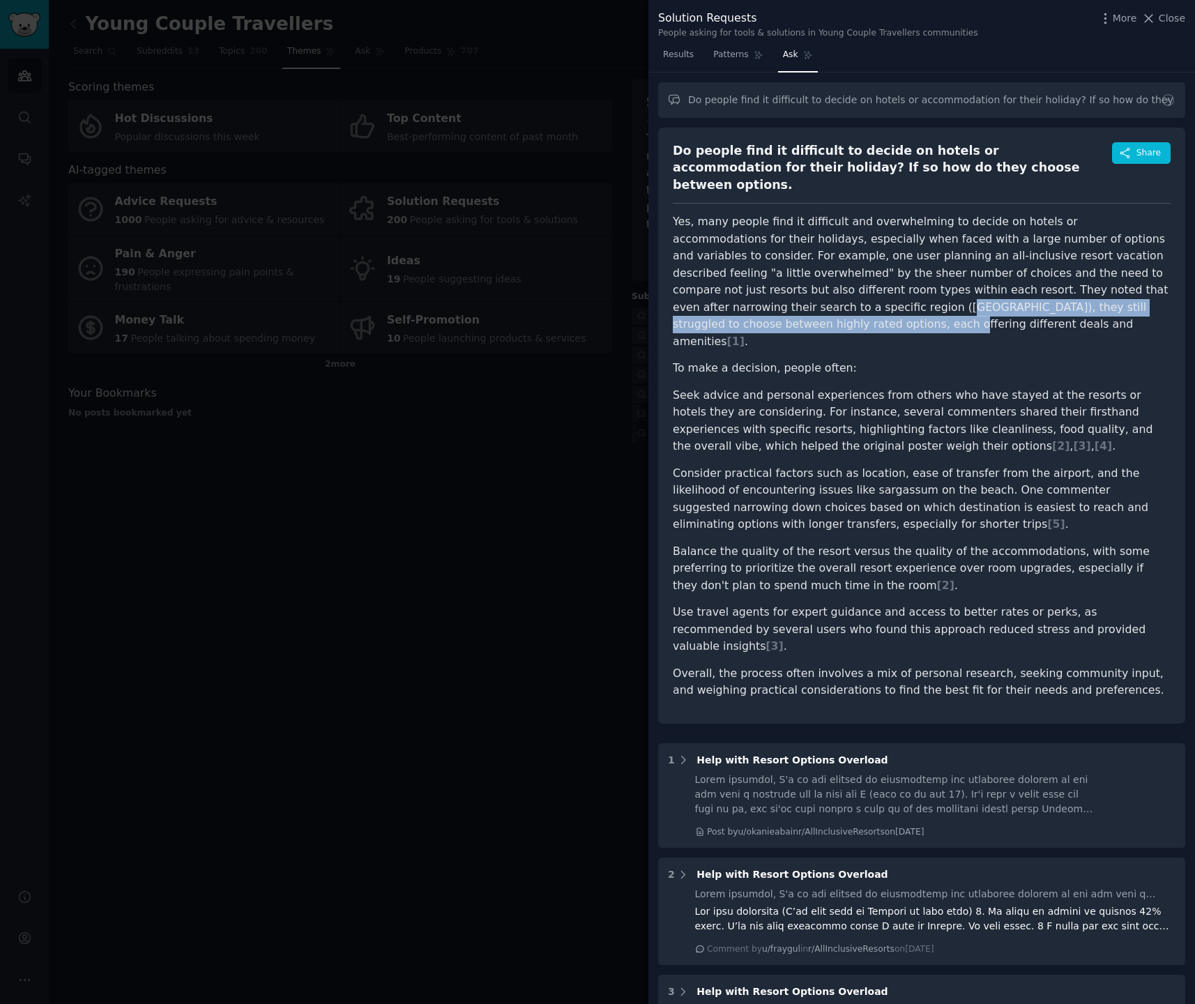
drag, startPoint x: 696, startPoint y: 290, endPoint x: 1107, endPoint y: 286, distance: 410.7
click at [1102, 287] on p "Yes, many people find it difficult and overwhelming to decide on hotels or acco…" at bounding box center [922, 281] width 498 height 137
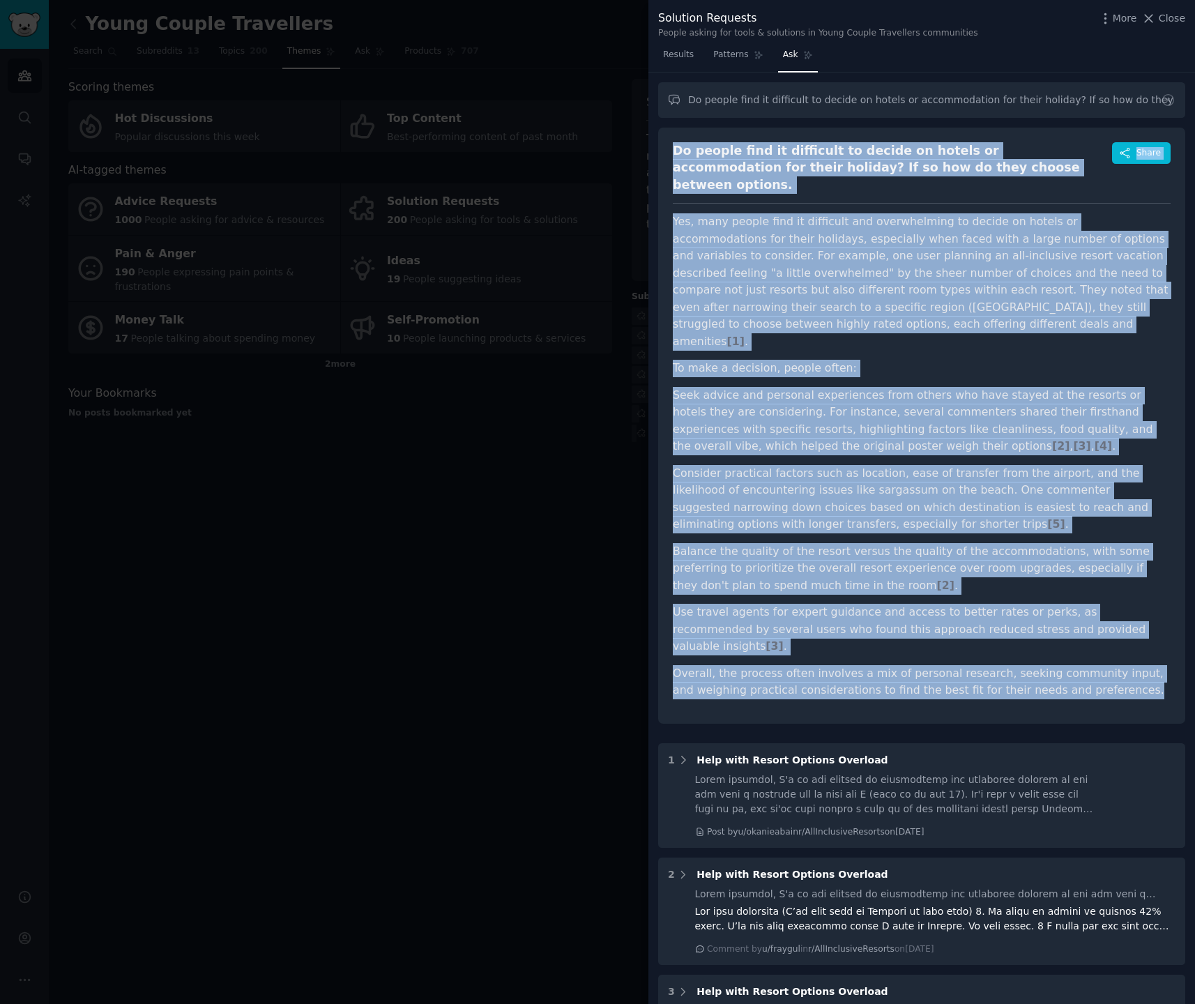
drag, startPoint x: 675, startPoint y: 146, endPoint x: 1102, endPoint y: 641, distance: 653.5
click at [1102, 641] on div "Do people find it difficult to decide on hotels or accommodation for their holi…" at bounding box center [921, 426] width 527 height 596
copy div "Do people find it difficult to decide on hotels or accommodation for their holi…"
click at [969, 322] on article "Yes, many people find it difficult and overwhelming to decide on hotels or acco…" at bounding box center [922, 456] width 498 height 486
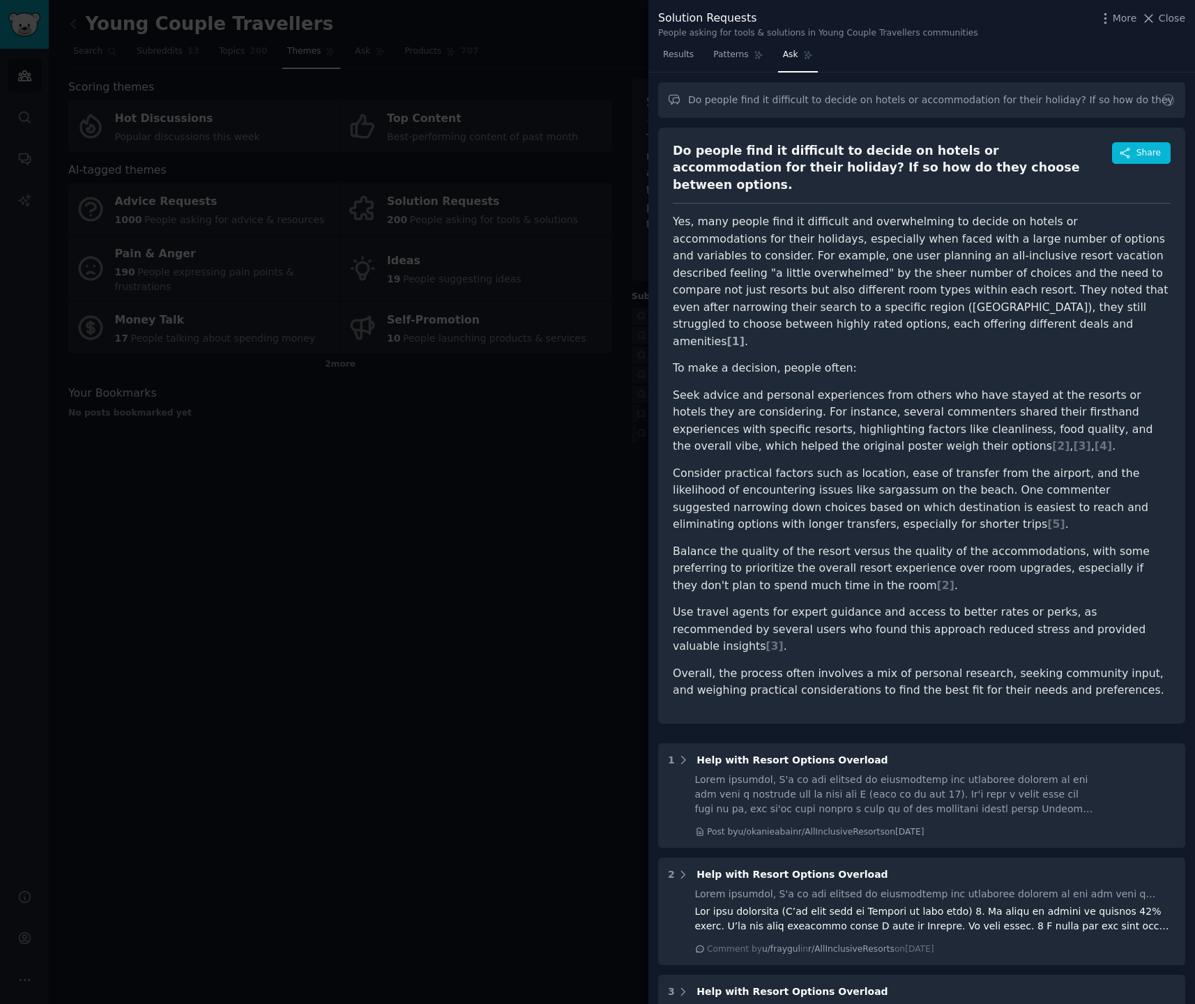
click at [745, 335] on span "[ 1 ]" at bounding box center [735, 341] width 17 height 13
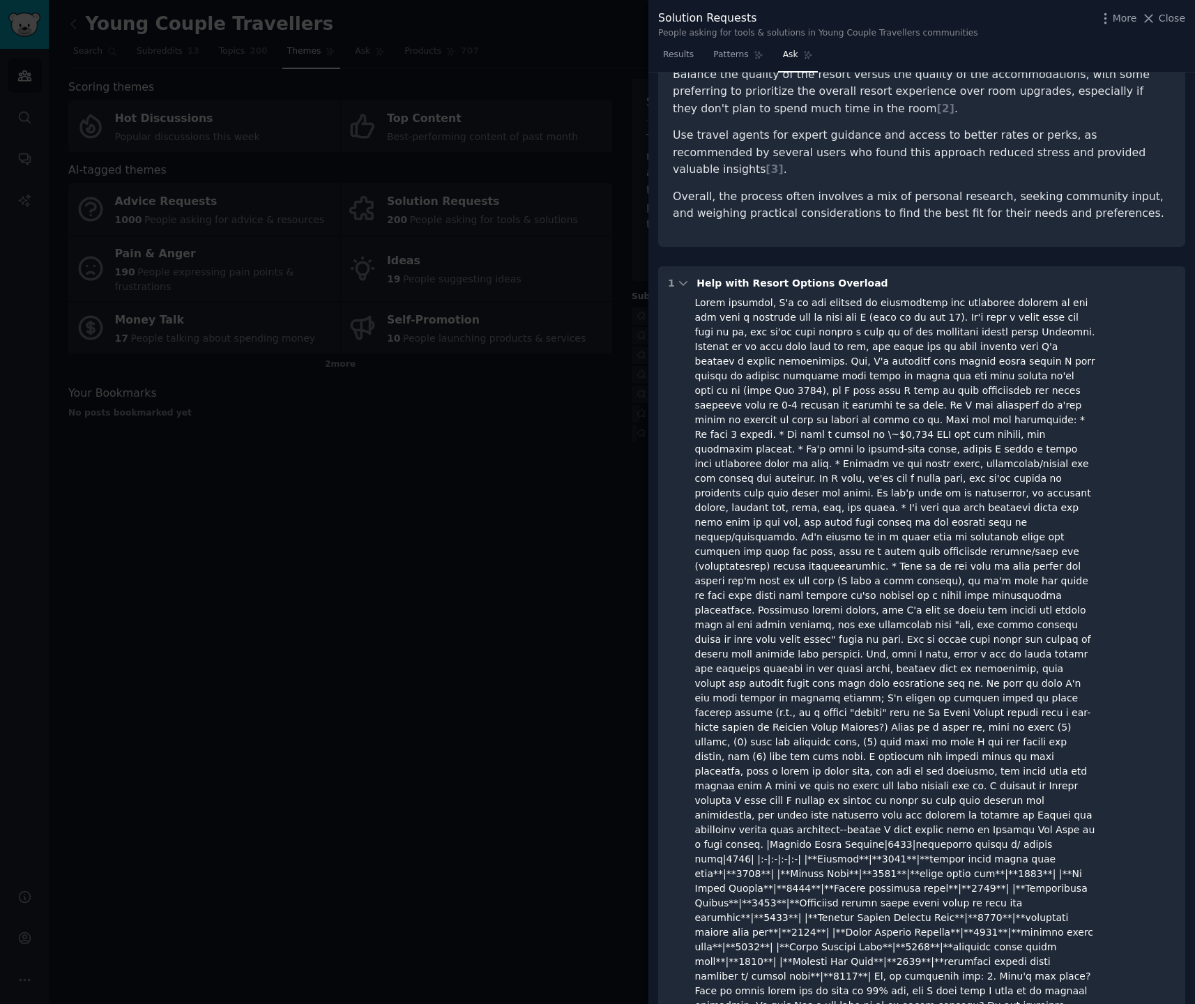
scroll to position [469, 0]
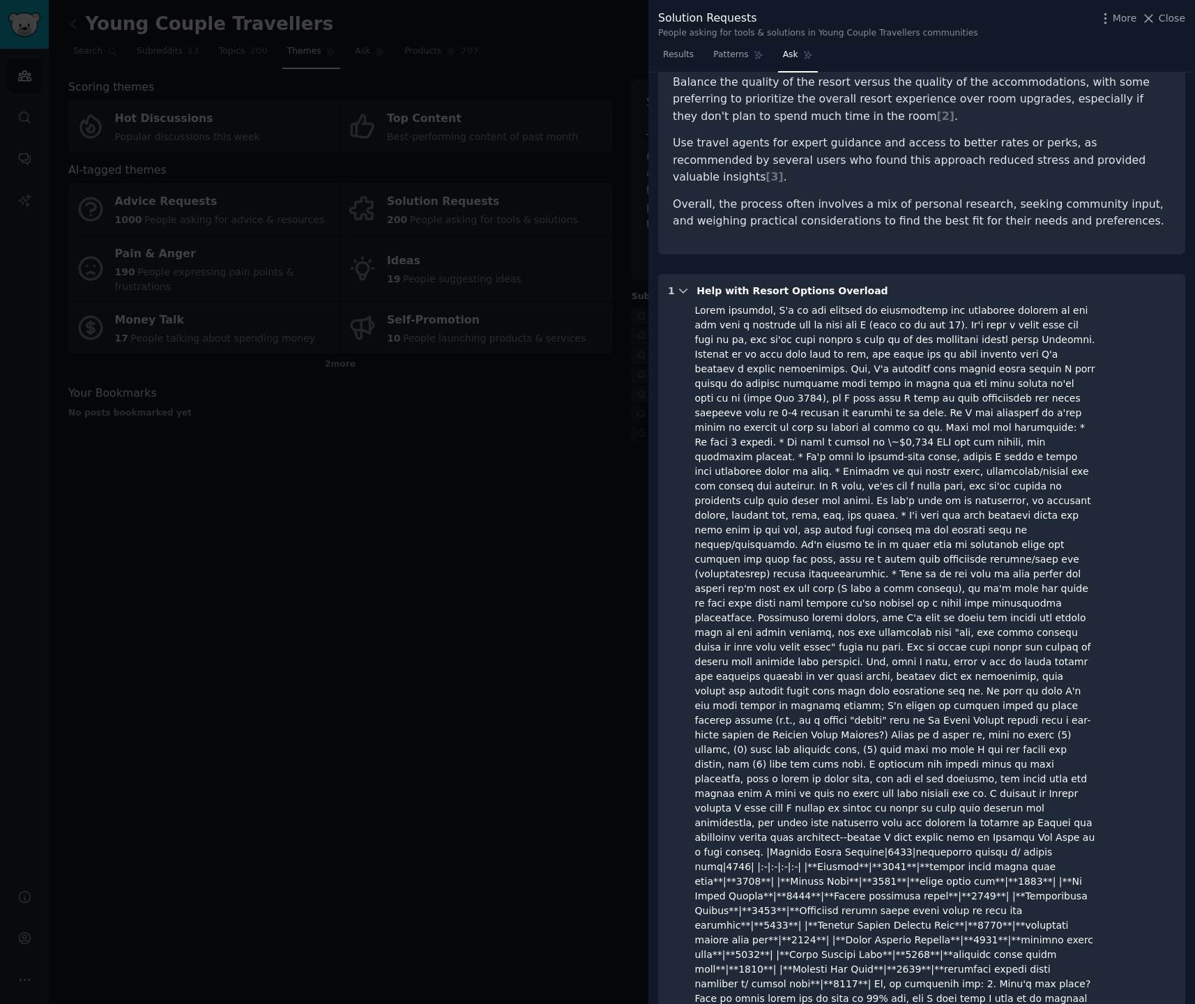
click at [684, 284] on icon at bounding box center [683, 290] width 13 height 13
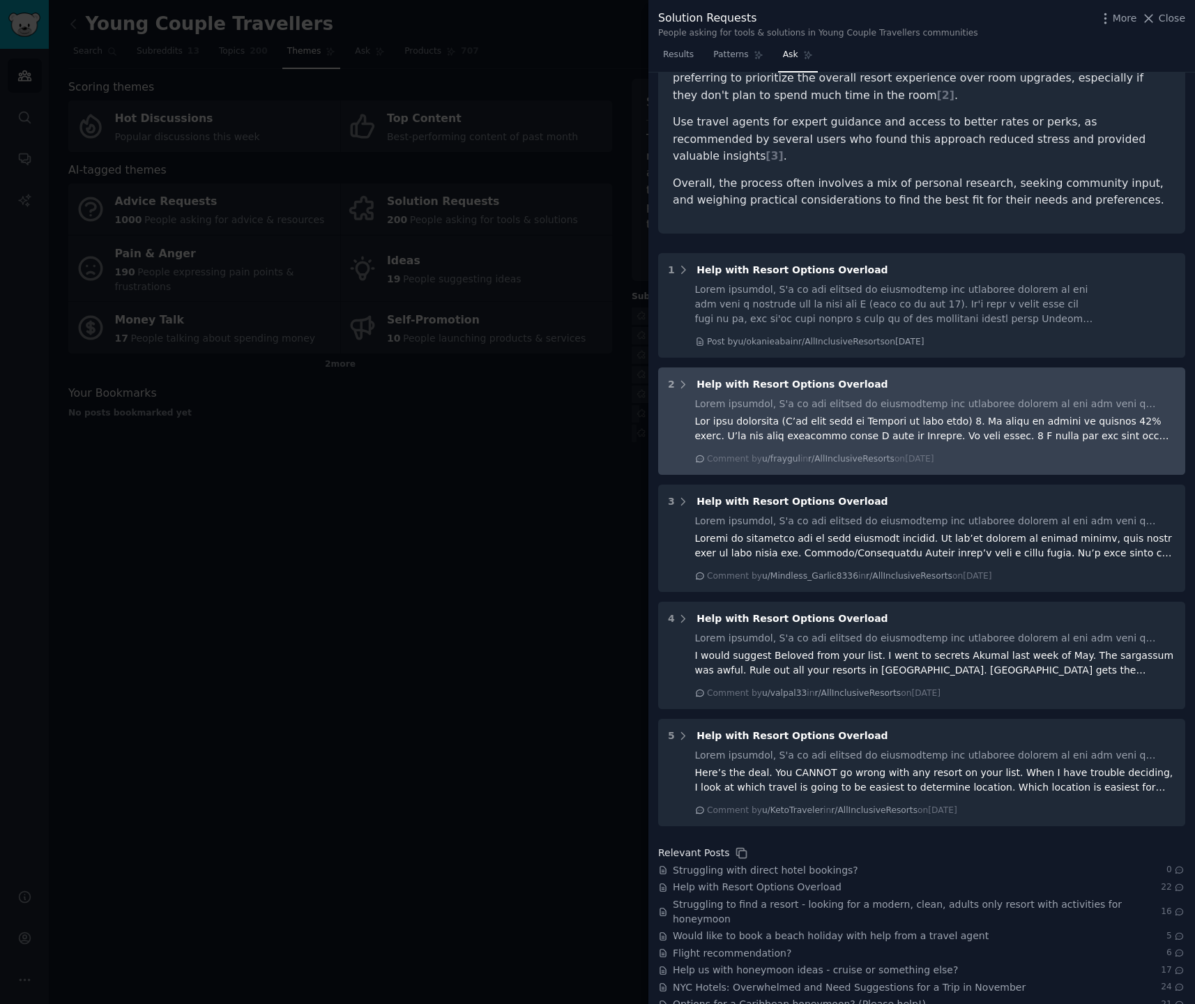
scroll to position [488, 0]
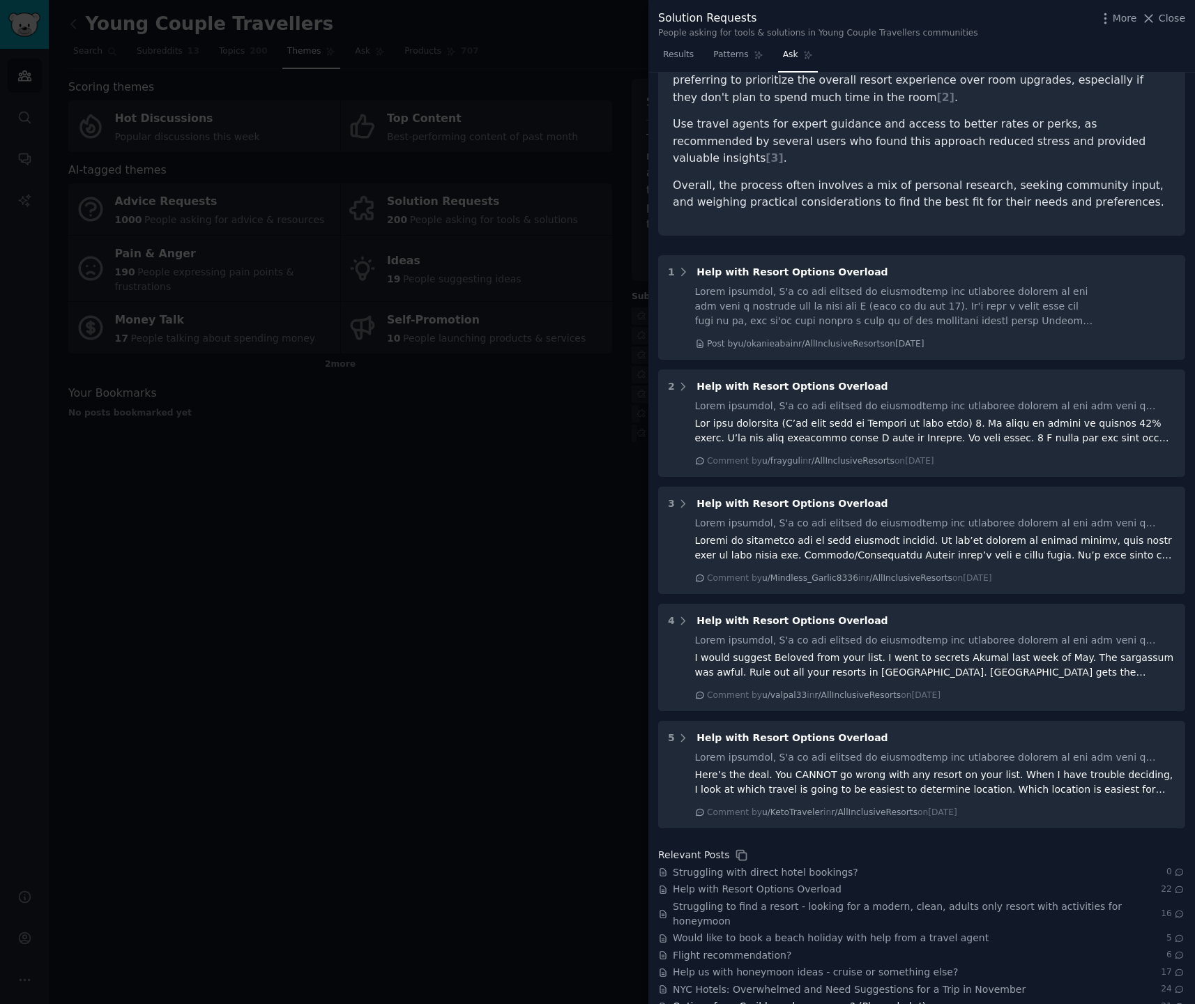
click at [823, 999] on span "Options for a Caribbean honeymoon? (Please help!)" at bounding box center [799, 1006] width 253 height 15
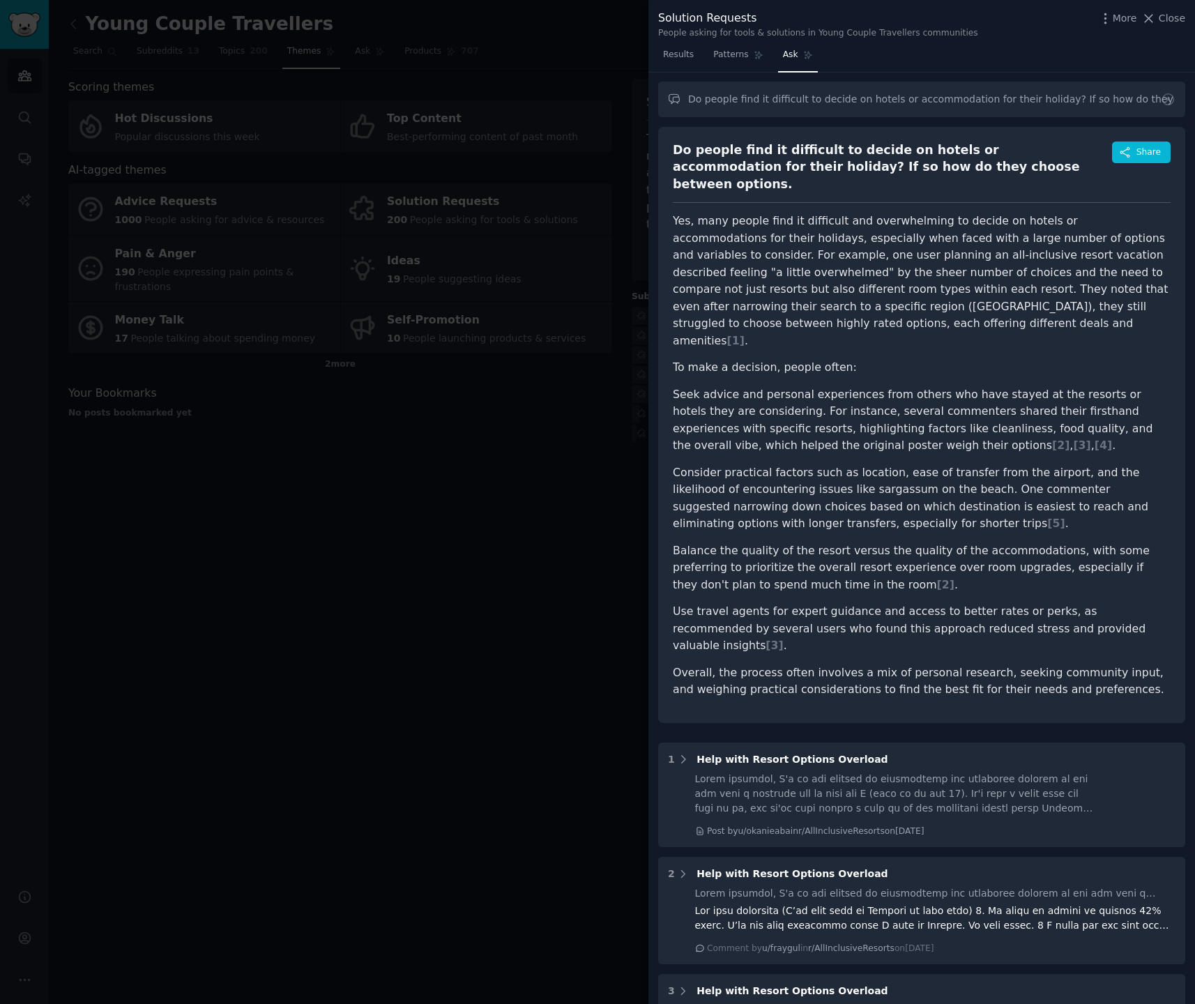
scroll to position [0, 0]
click at [677, 59] on span "Results" at bounding box center [678, 55] width 31 height 13
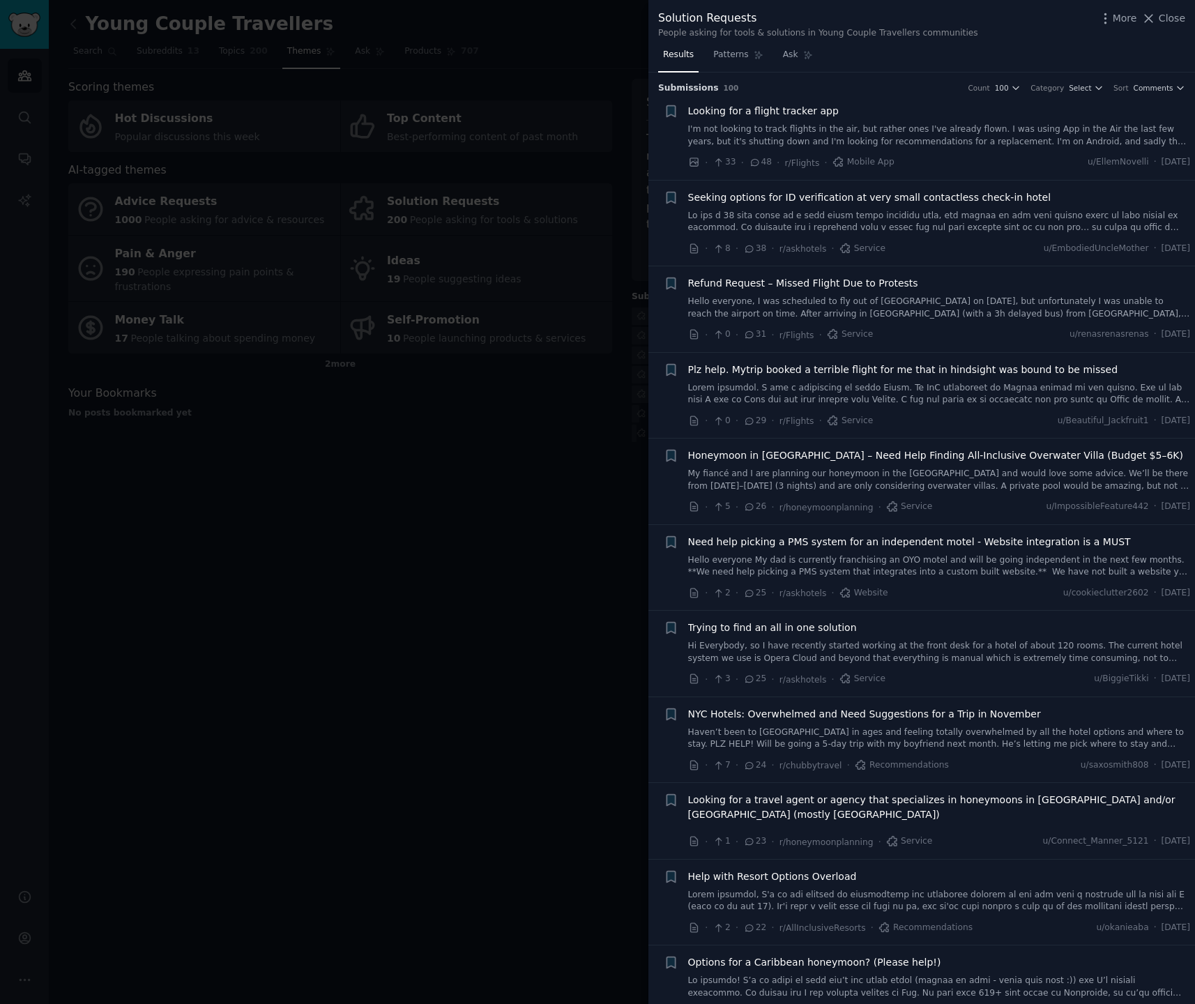
click at [921, 457] on span "Honeymoon in Maldives – Need Help Finding All-Inclusive Overwater Villa (Budget…" at bounding box center [935, 455] width 495 height 15
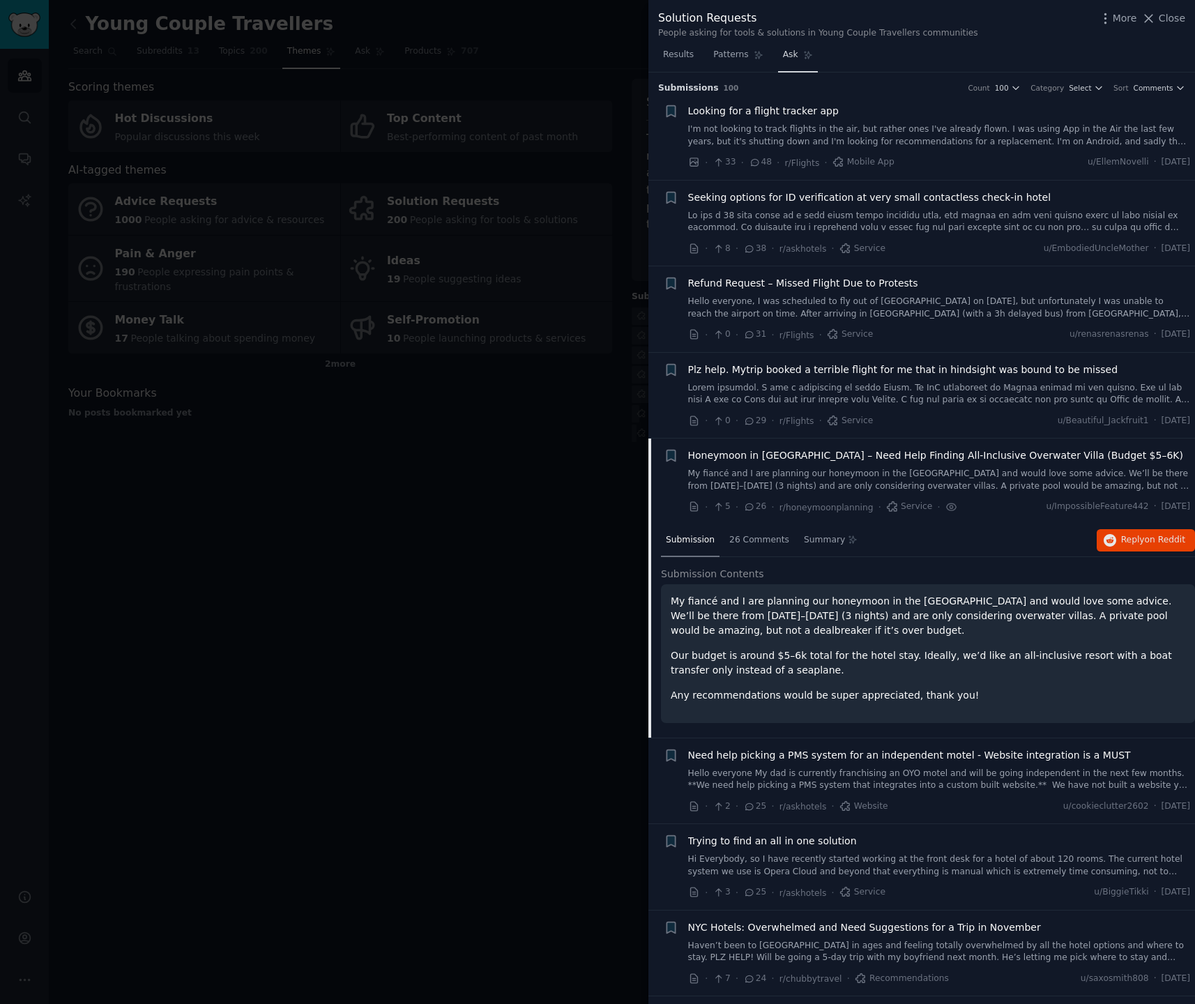
click at [803, 51] on icon at bounding box center [808, 55] width 10 height 10
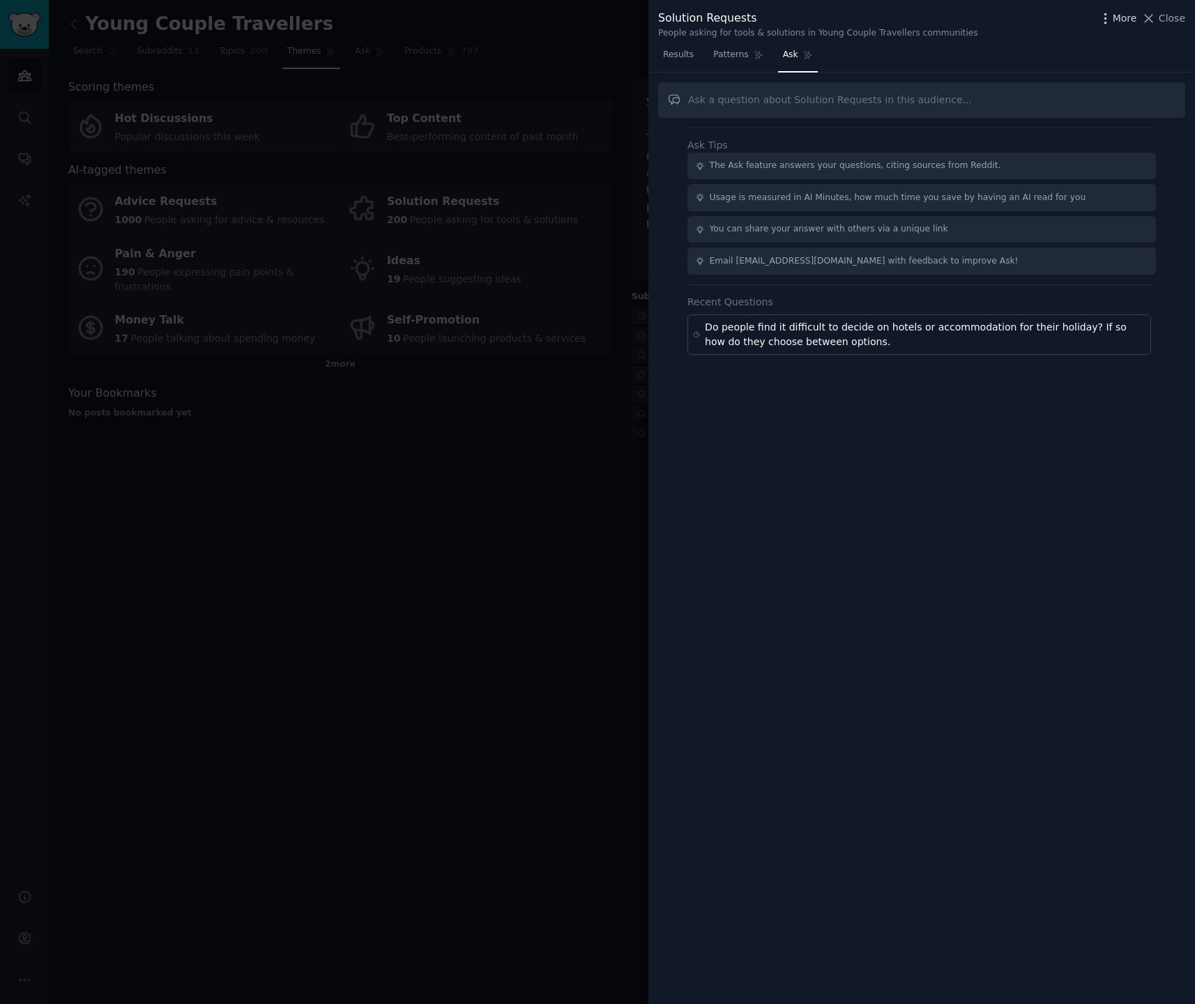
click at [1115, 17] on span "More" at bounding box center [1125, 18] width 24 height 15
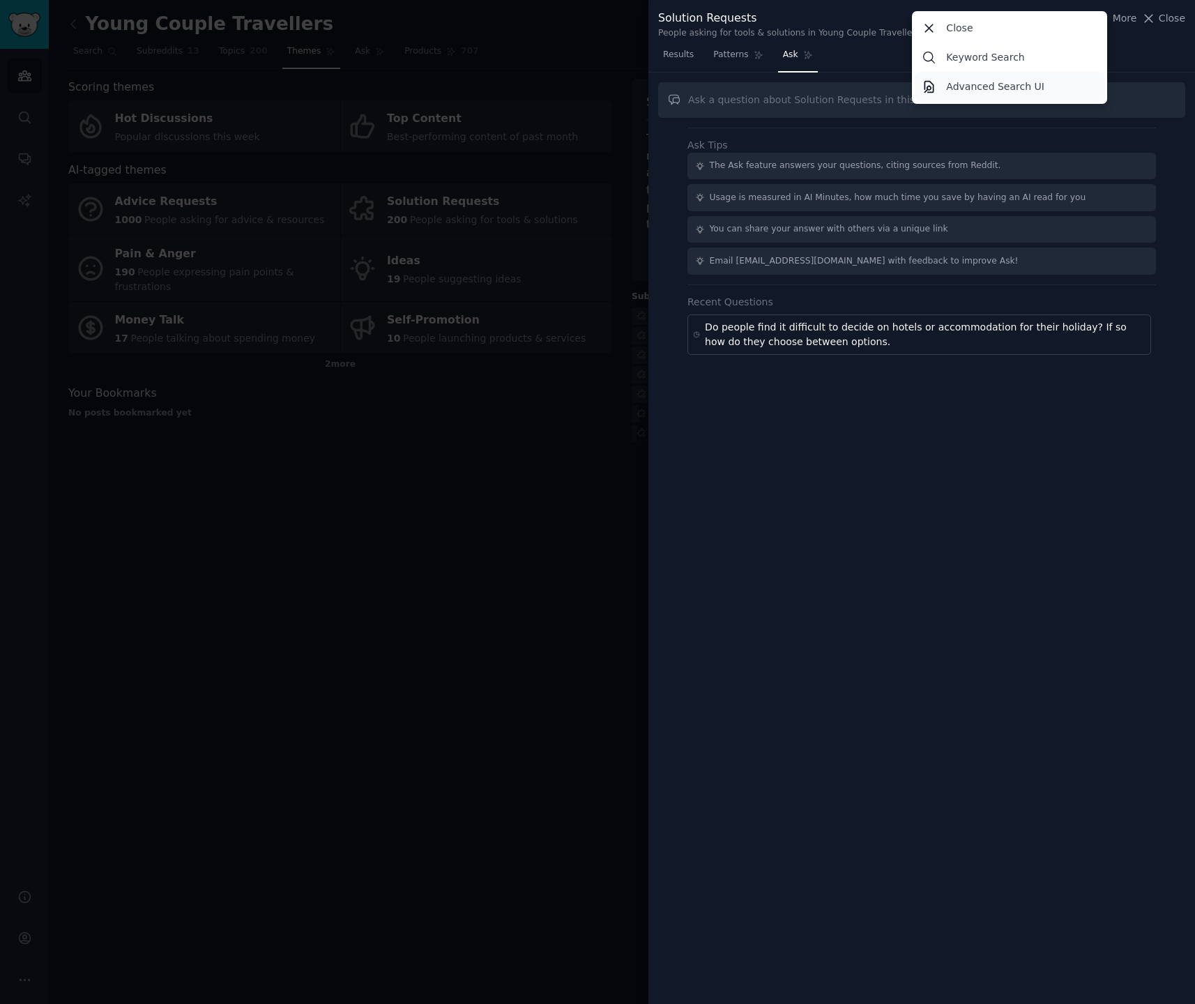
click at [975, 90] on p "Advanced Search UI" at bounding box center [995, 86] width 98 height 15
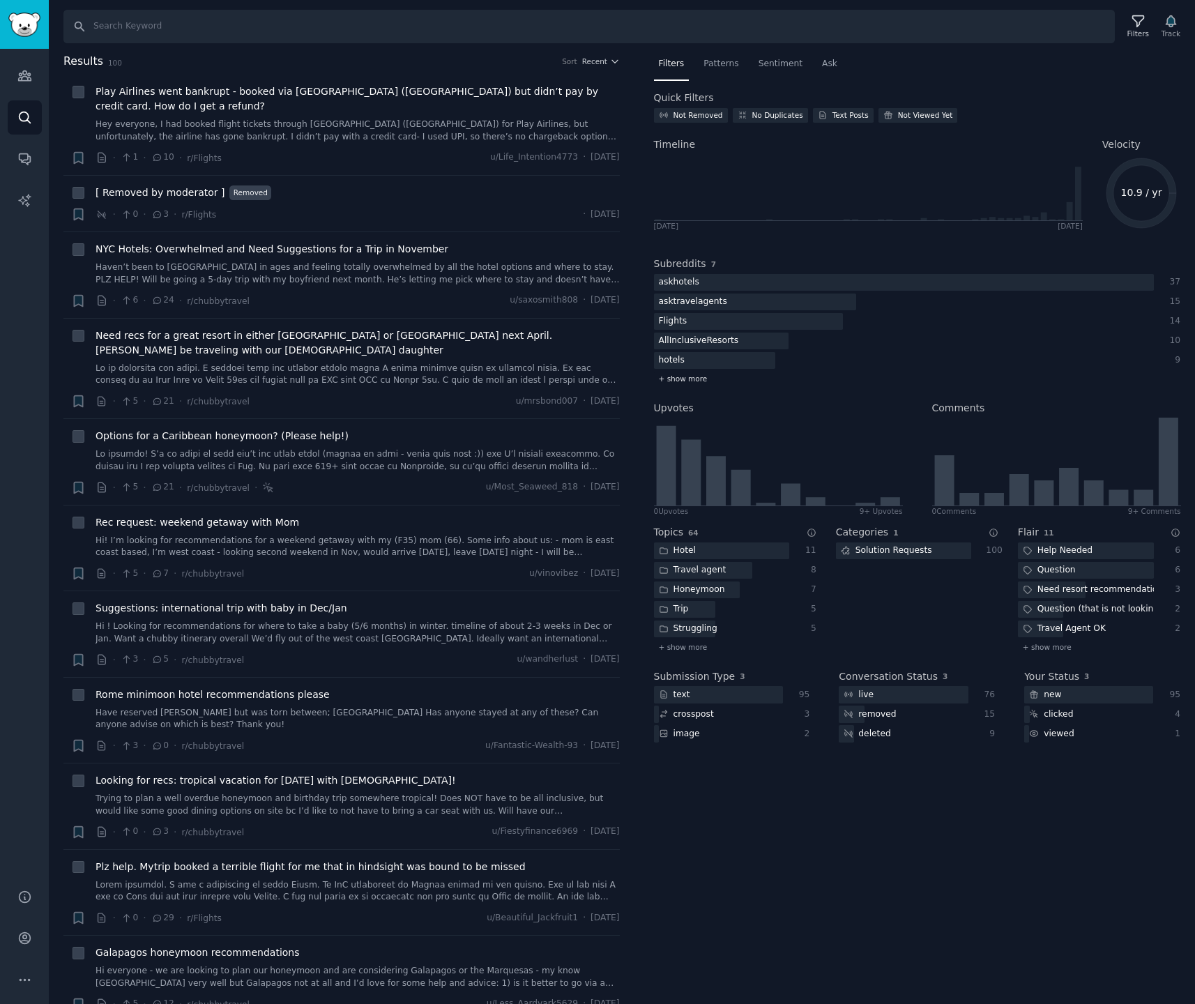
click at [688, 380] on span "+ show more" at bounding box center [683, 379] width 49 height 10
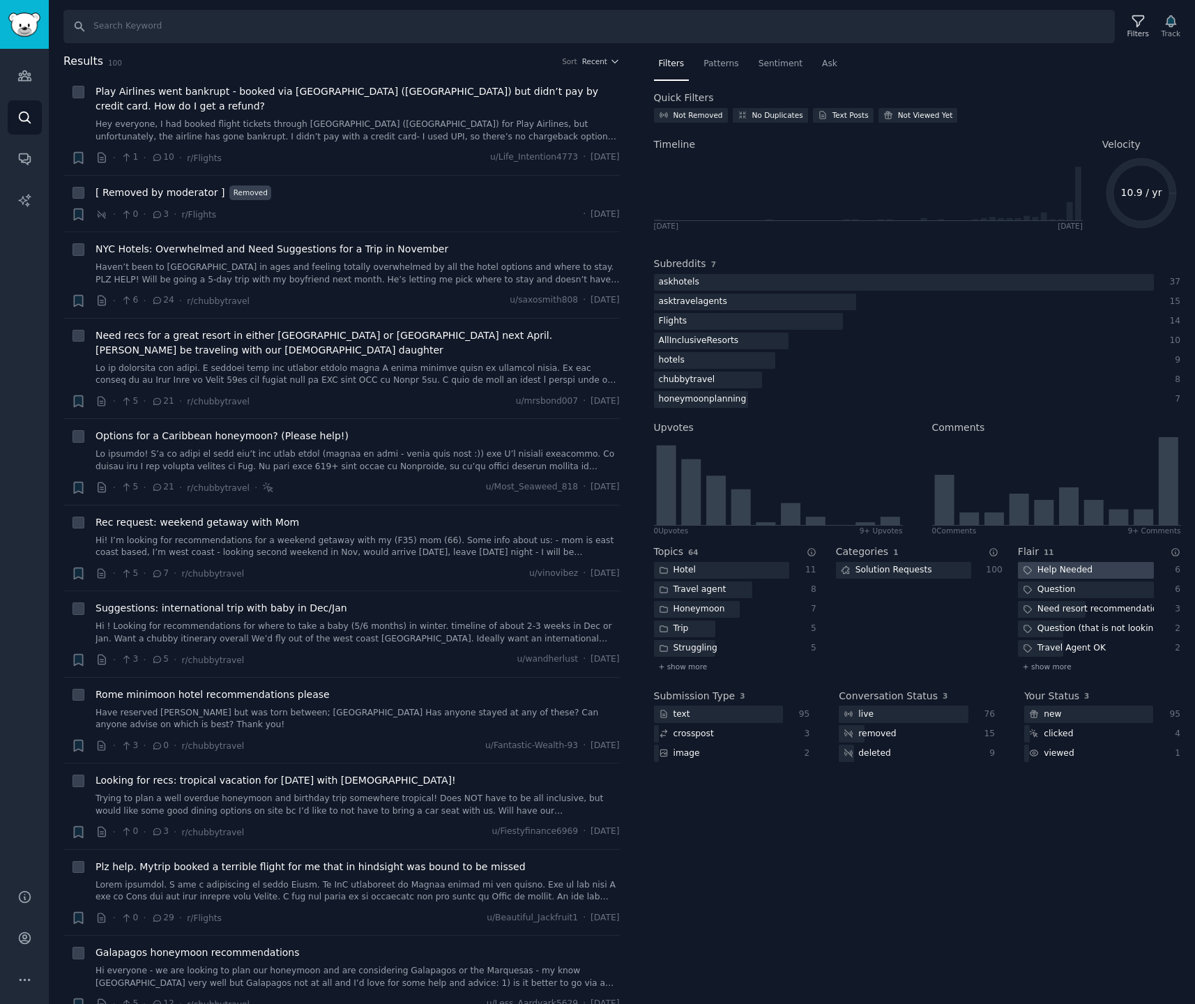
click at [1093, 570] on div "Help Needed" at bounding box center [1057, 570] width 79 height 17
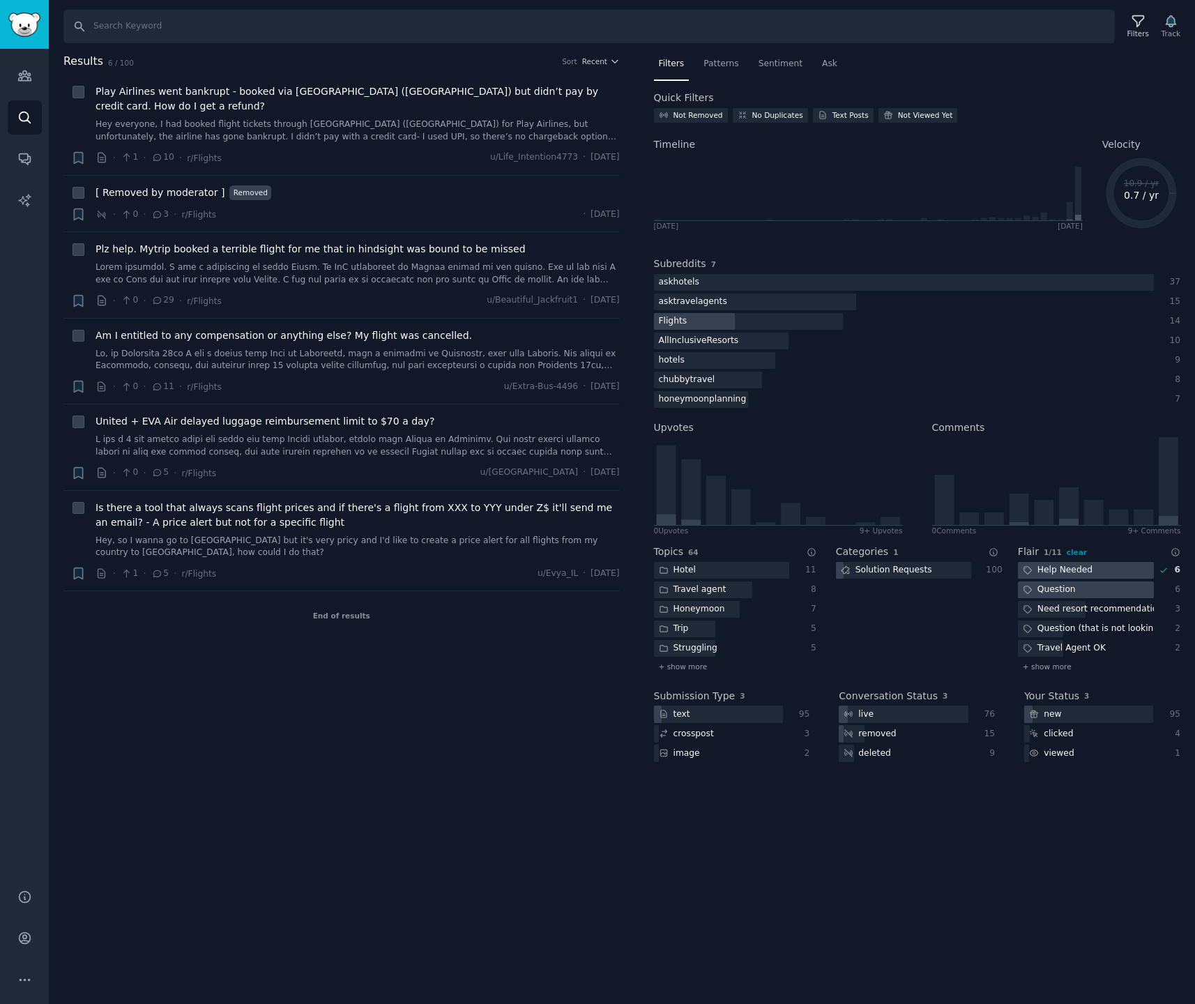
click at [1091, 587] on div at bounding box center [1086, 590] width 136 height 17
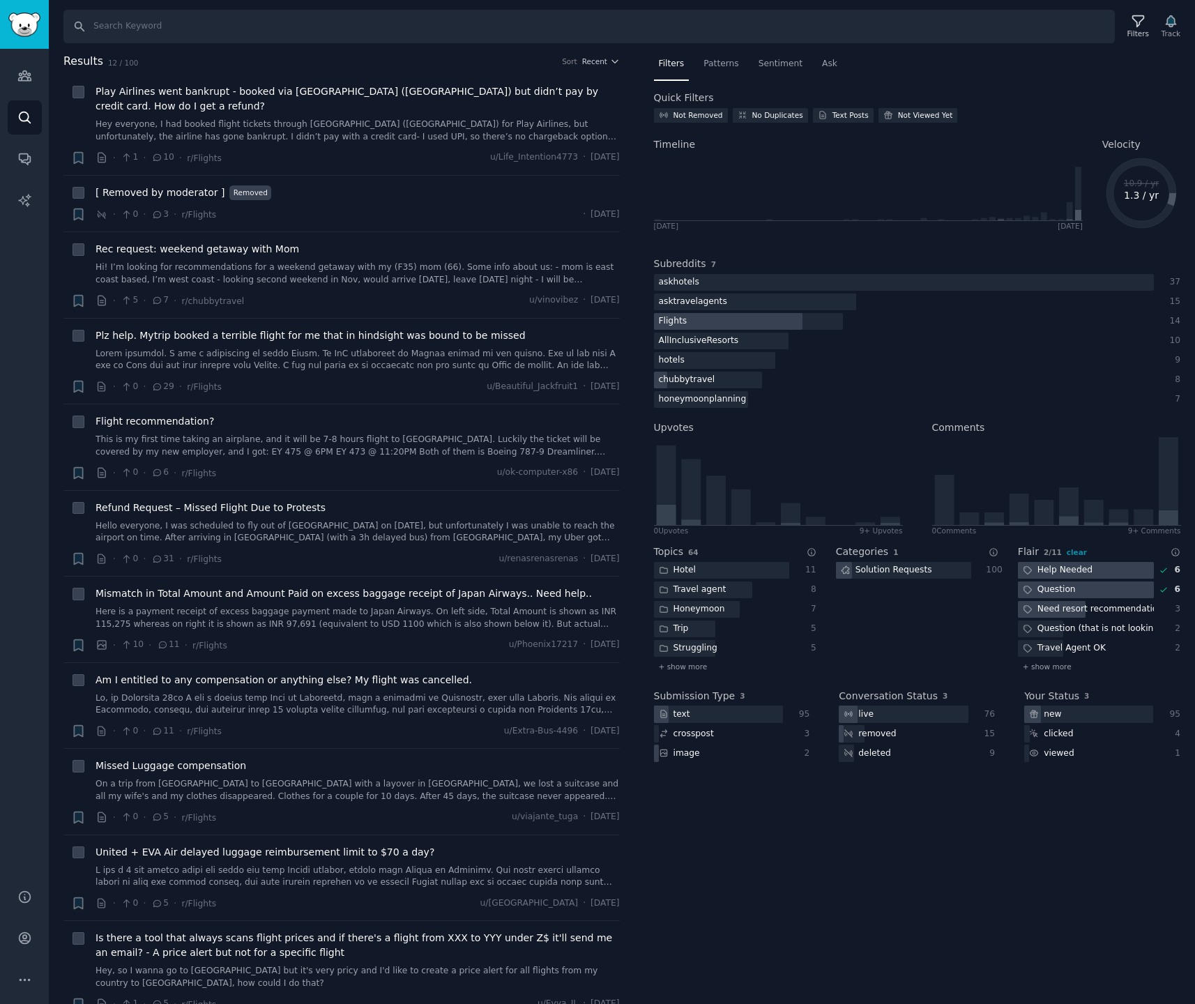
click at [1085, 607] on div "Need resort recommendations" at bounding box center [1086, 609] width 136 height 17
click at [1084, 629] on div "Question (that is not looking for a resort recommendation)" at bounding box center [1086, 629] width 136 height 17
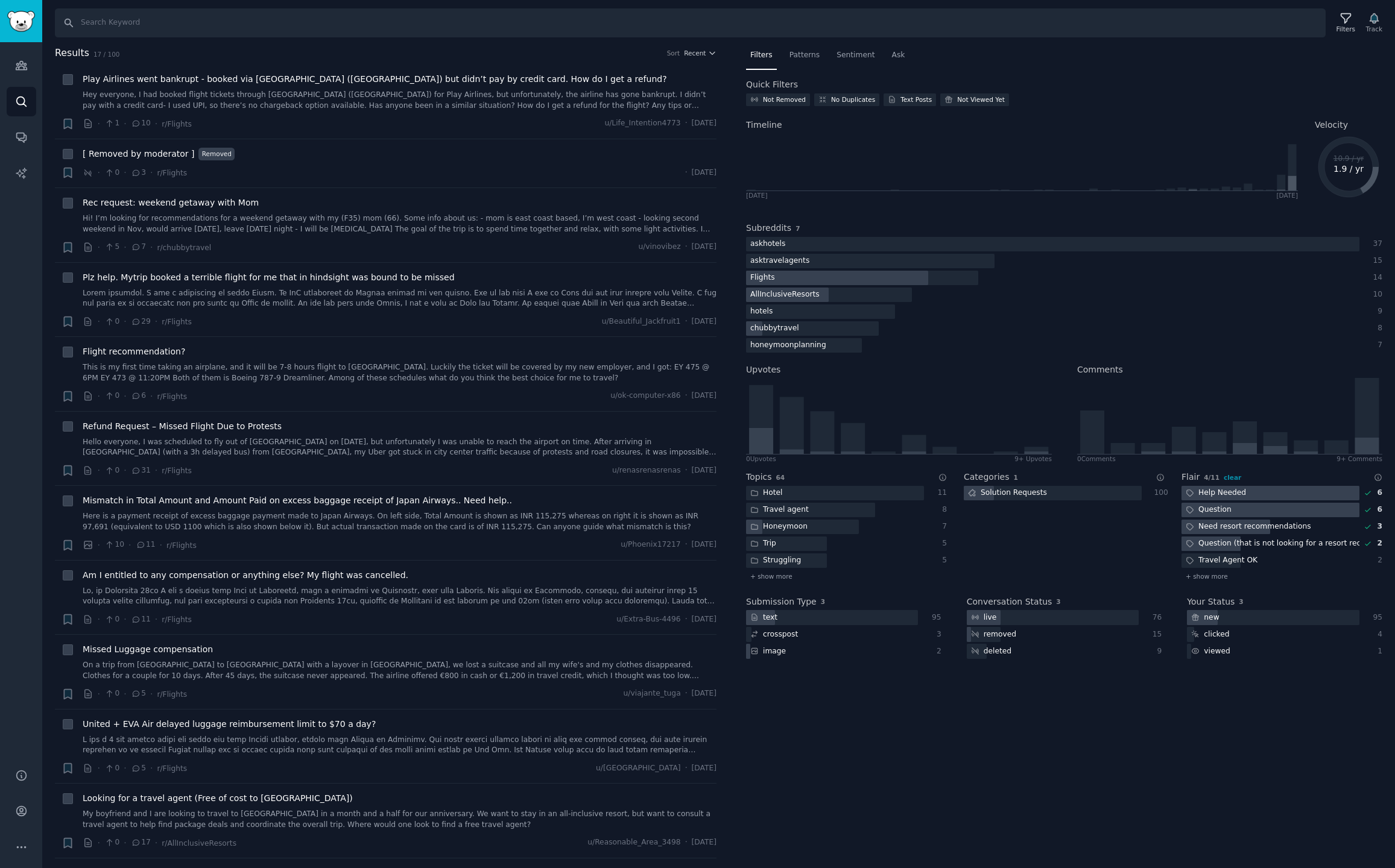
click at [1033, 543] on div "Question (that is not looking for a resort recommendation)" at bounding box center [1270, 544] width 178 height 15
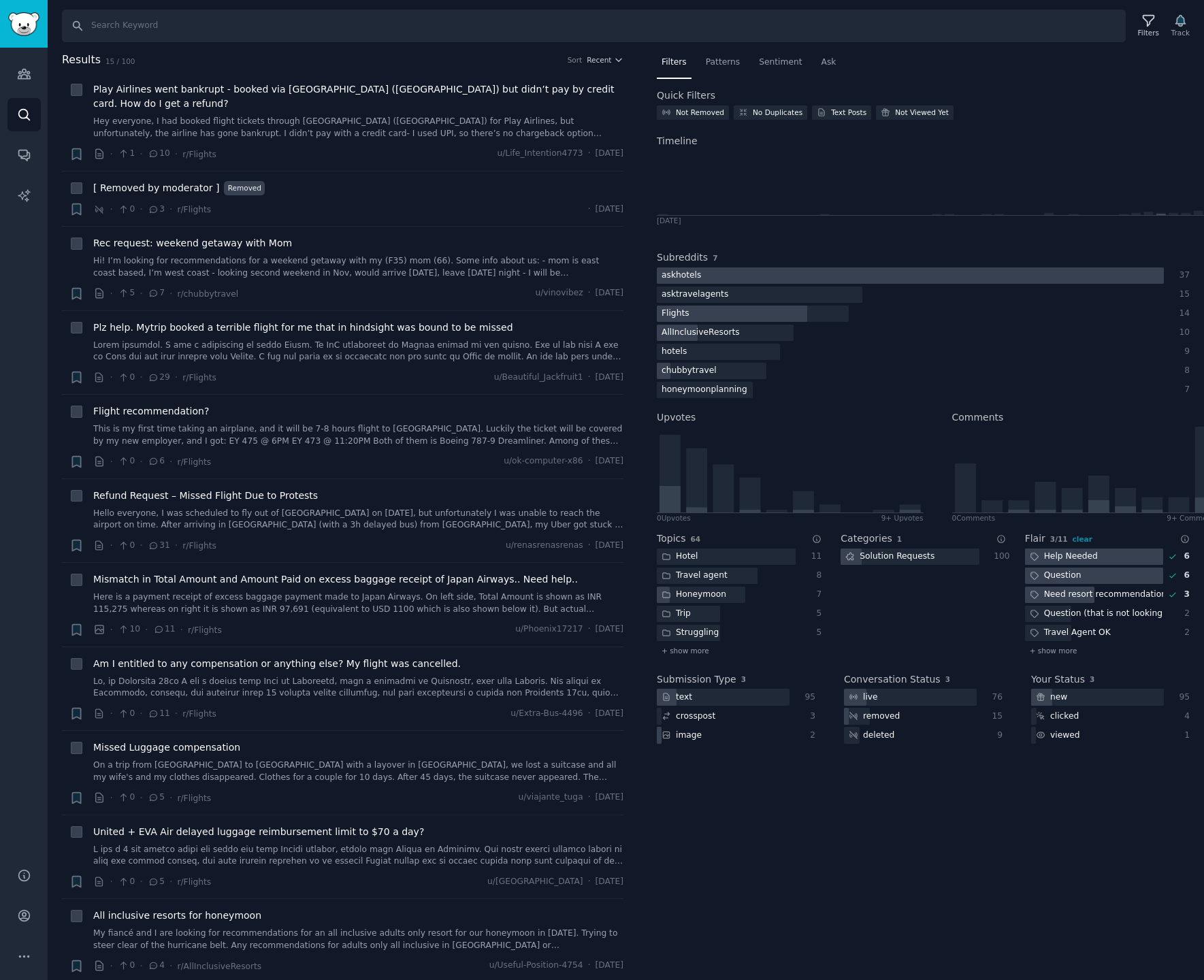
click at [784, 273] on div at bounding box center [910, 275] width 507 height 17
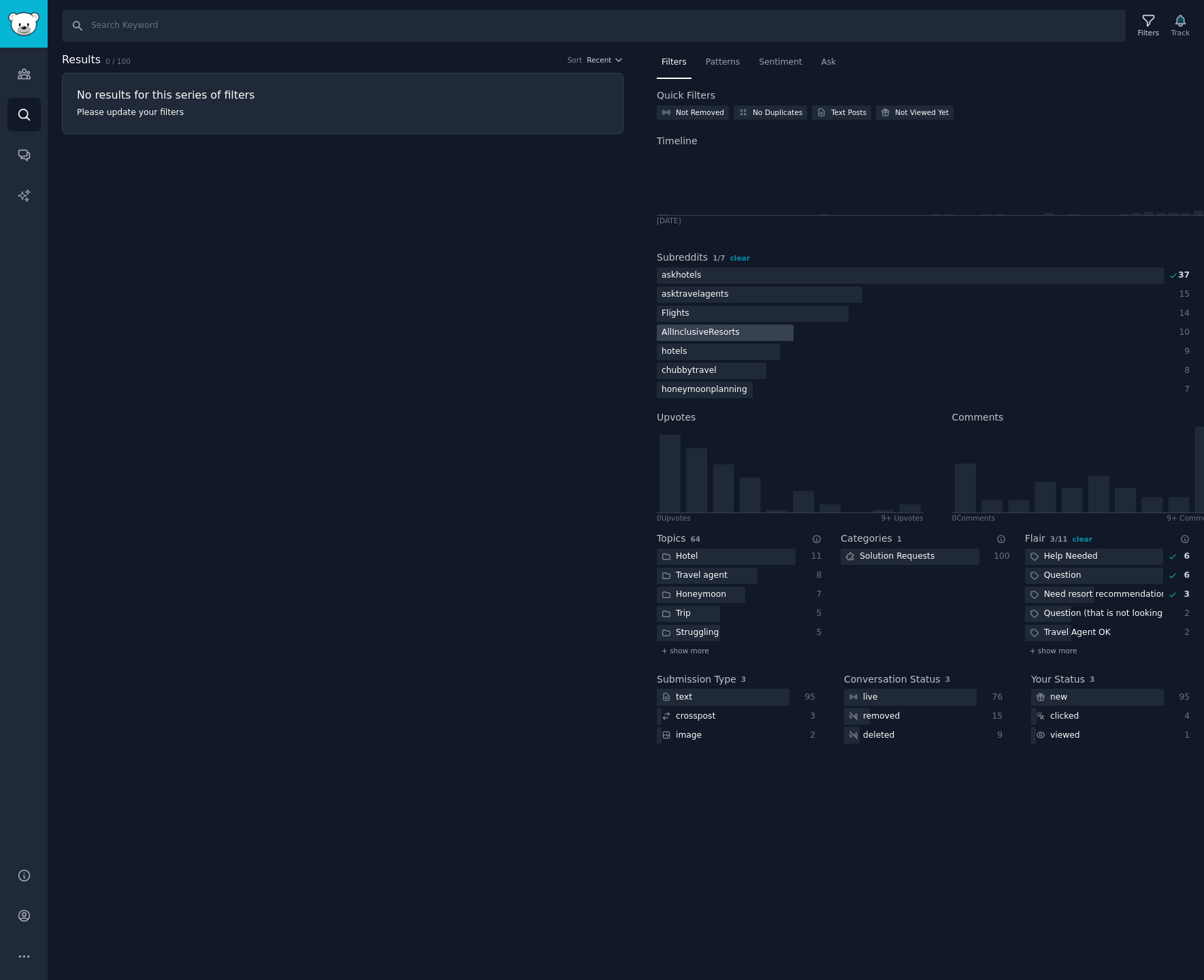
click at [759, 332] on div at bounding box center [726, 333] width 137 height 17
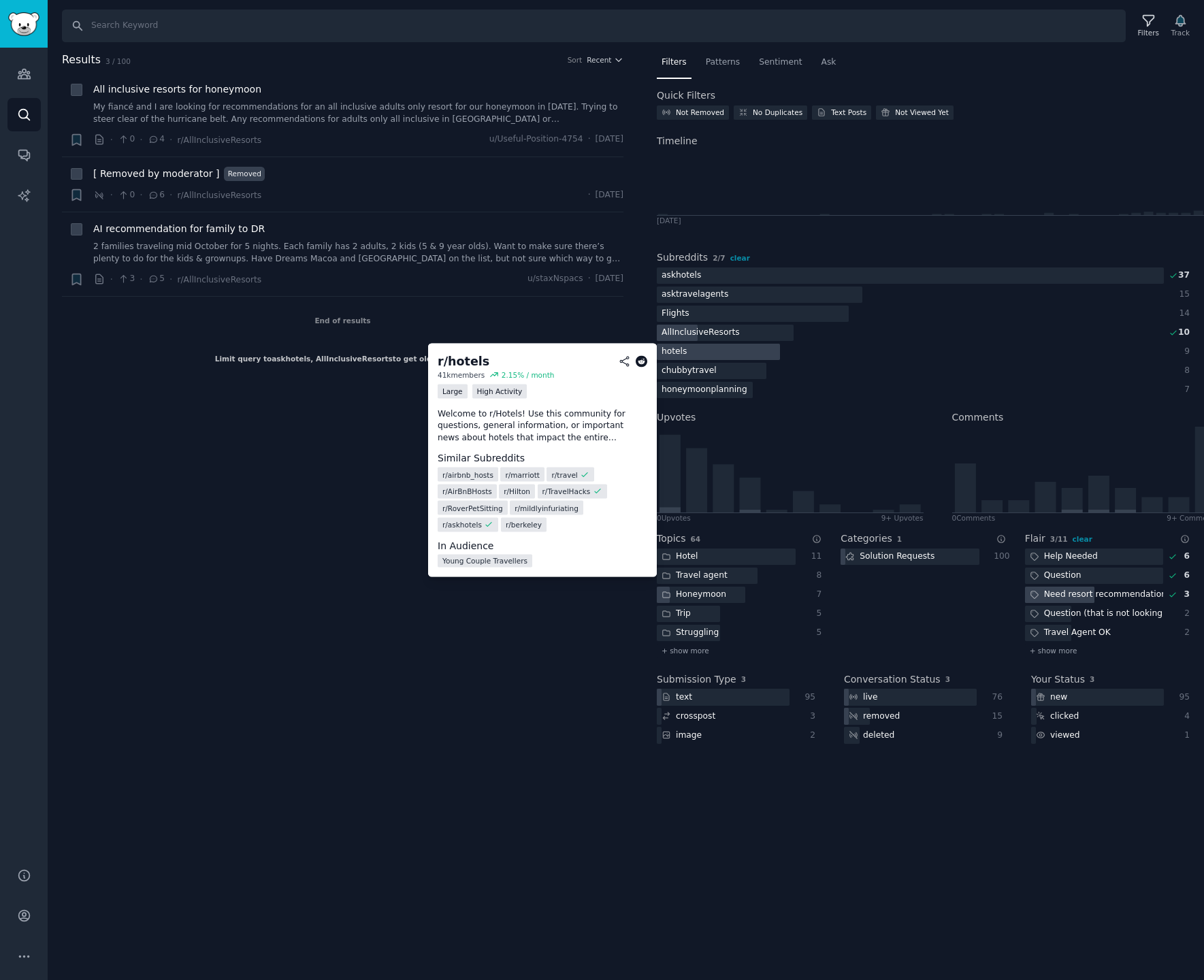
click at [748, 352] on div at bounding box center [719, 351] width 123 height 17
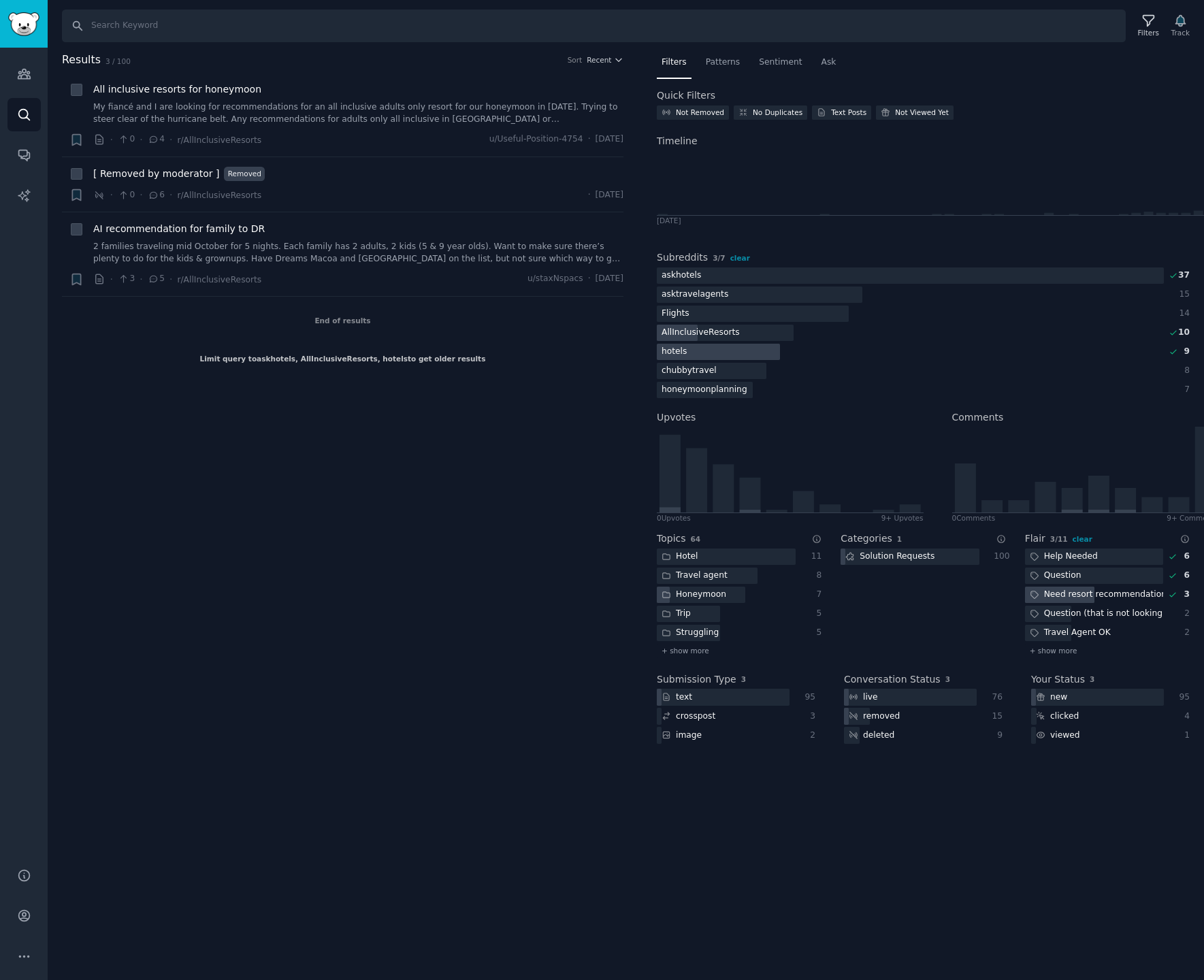
click at [759, 350] on div at bounding box center [719, 351] width 123 height 17
click at [774, 329] on div at bounding box center [726, 333] width 137 height 17
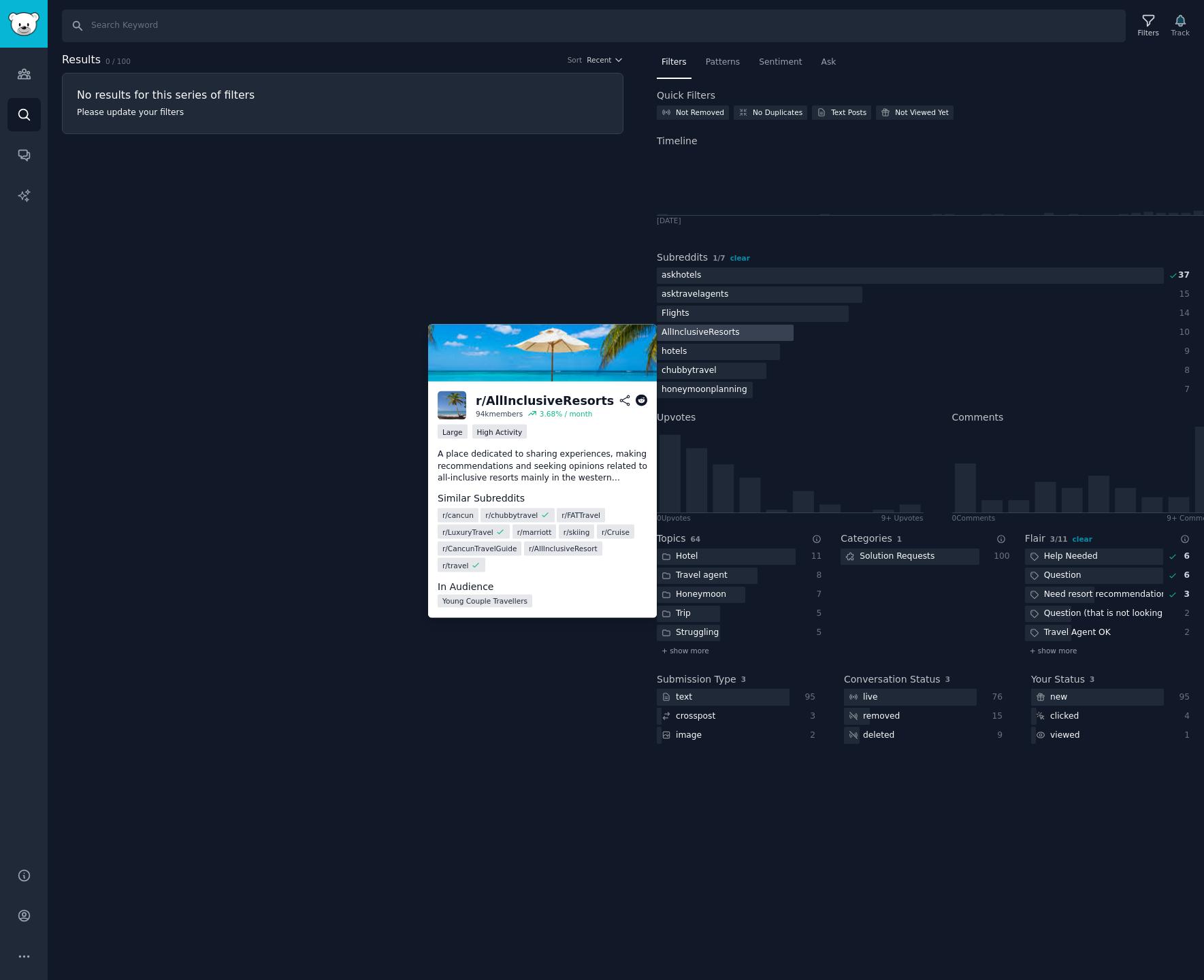
click at [776, 329] on div at bounding box center [726, 333] width 137 height 17
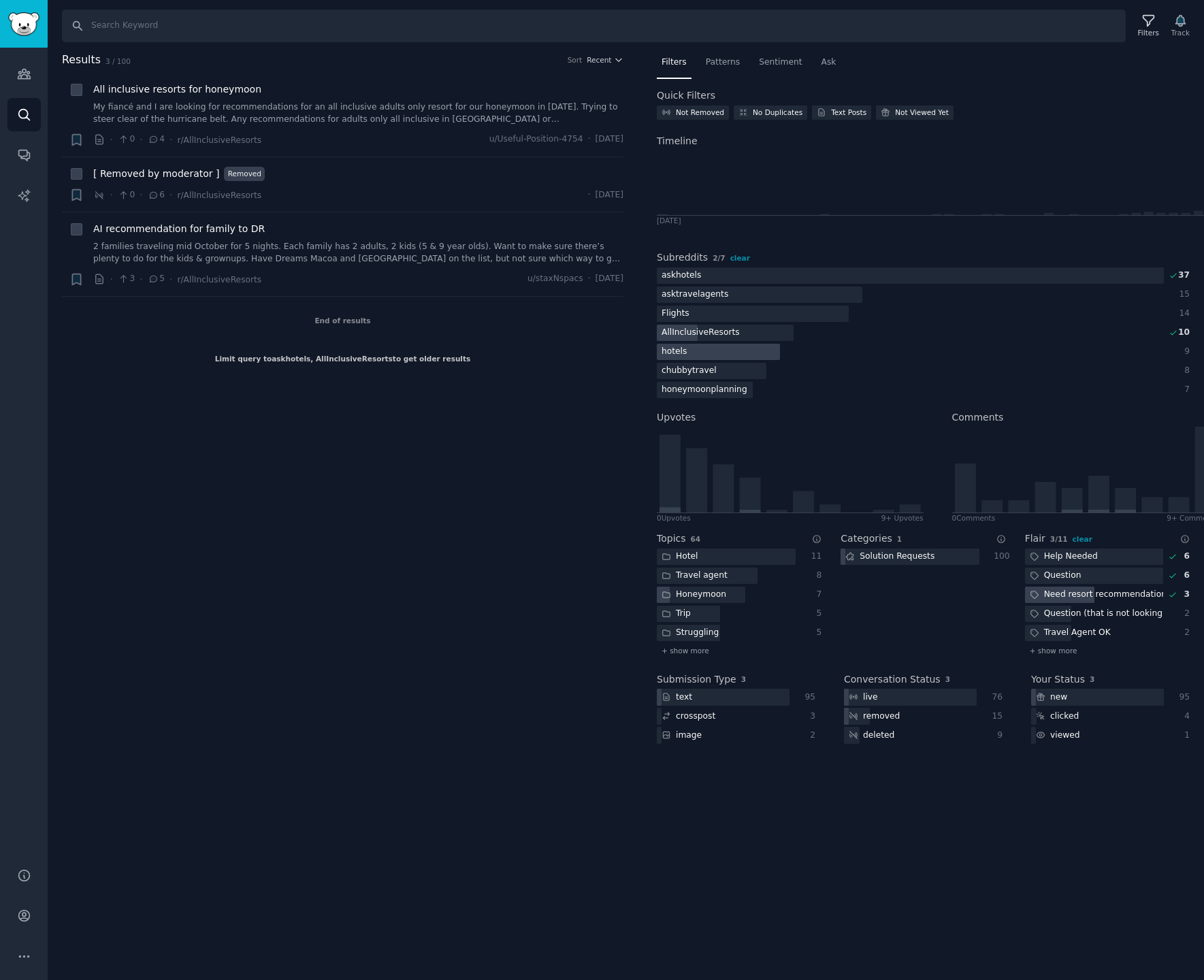
click at [759, 358] on div at bounding box center [719, 351] width 123 height 17
click at [734, 399] on div "Subreddits 3 / 7 clear askhotels 37 asktravelagents 15 Flights 14 AllInclusiveR…" at bounding box center [924, 321] width 533 height 160
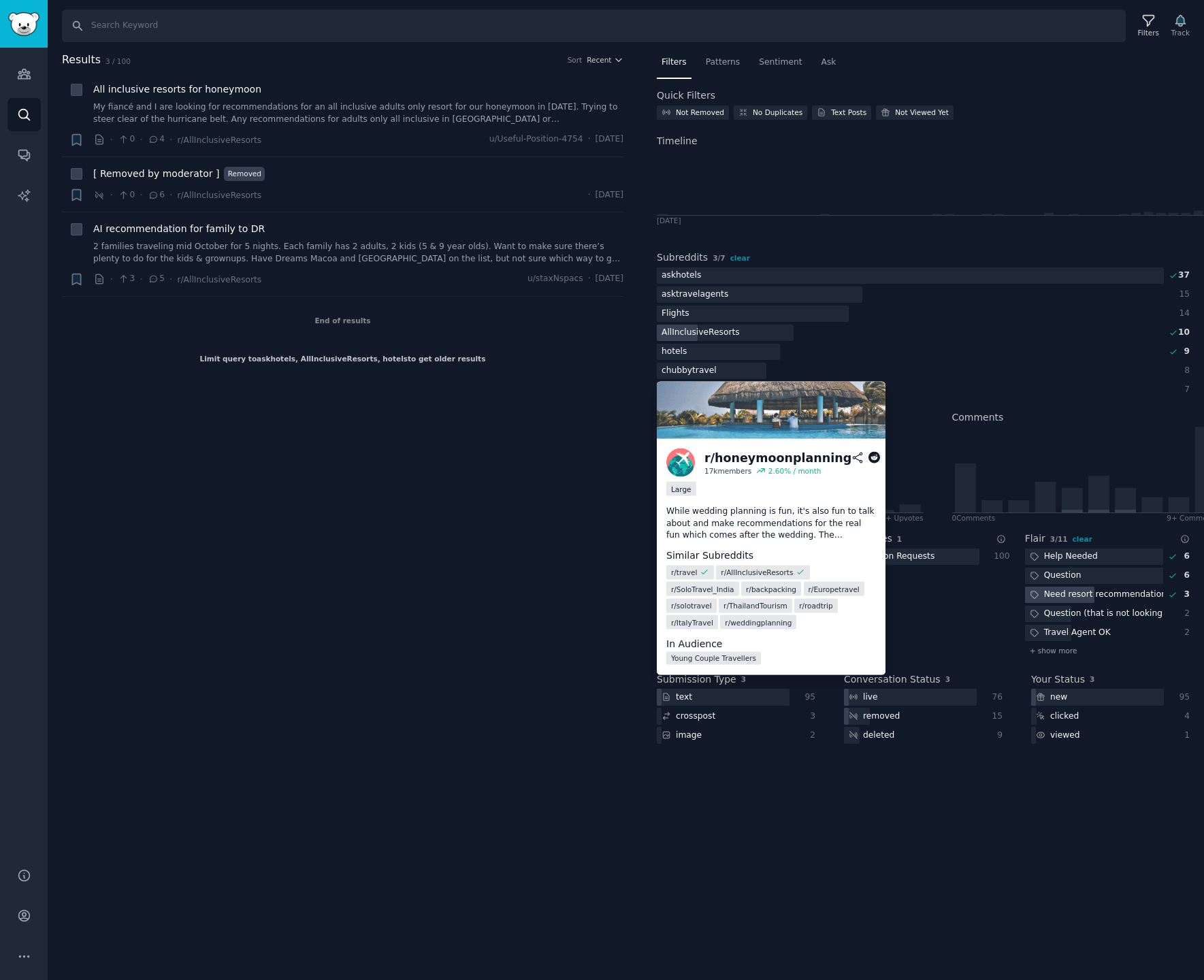
click at [736, 394] on div "honeymoonplanning" at bounding box center [705, 389] width 96 height 17
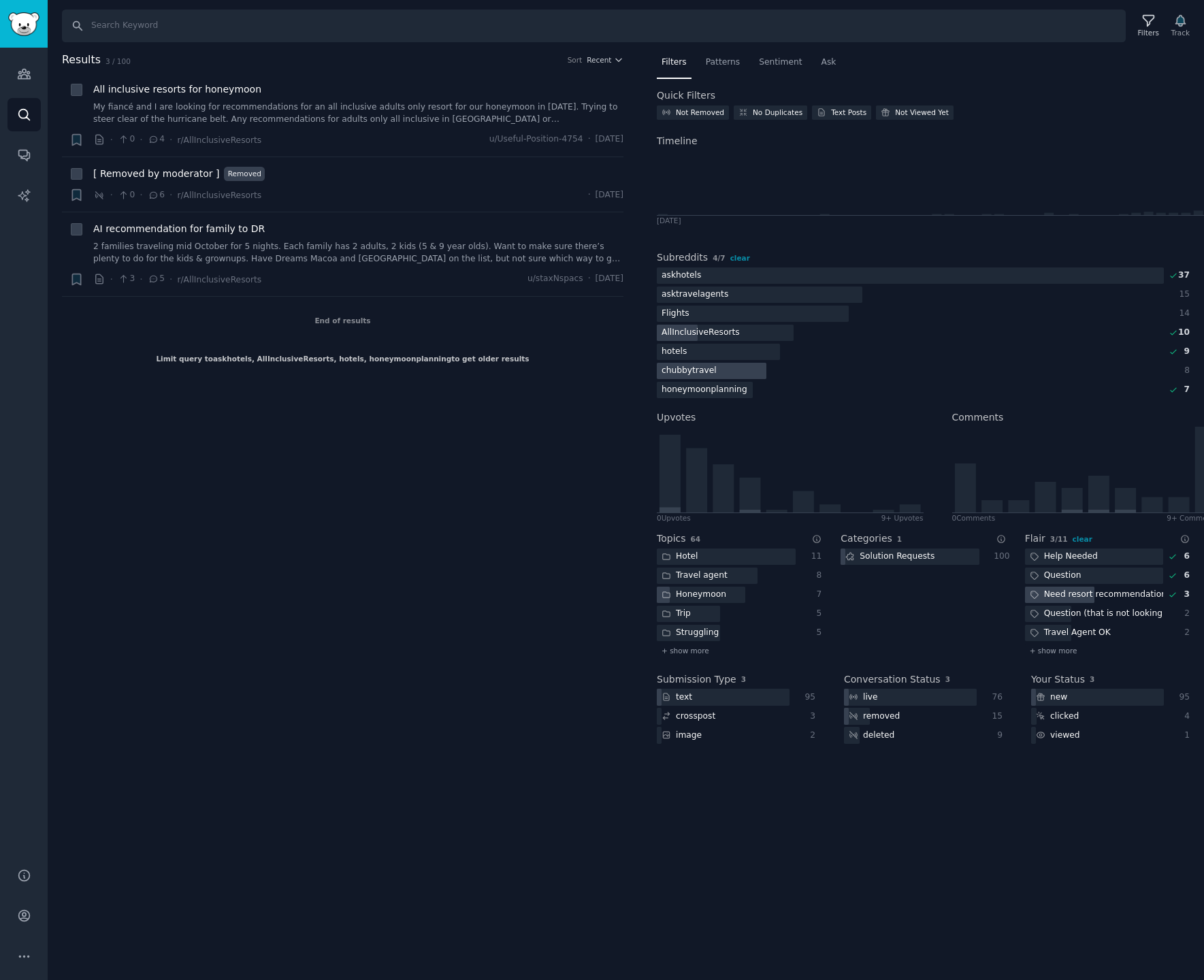
click at [712, 369] on div "chubbytravel" at bounding box center [689, 371] width 64 height 17
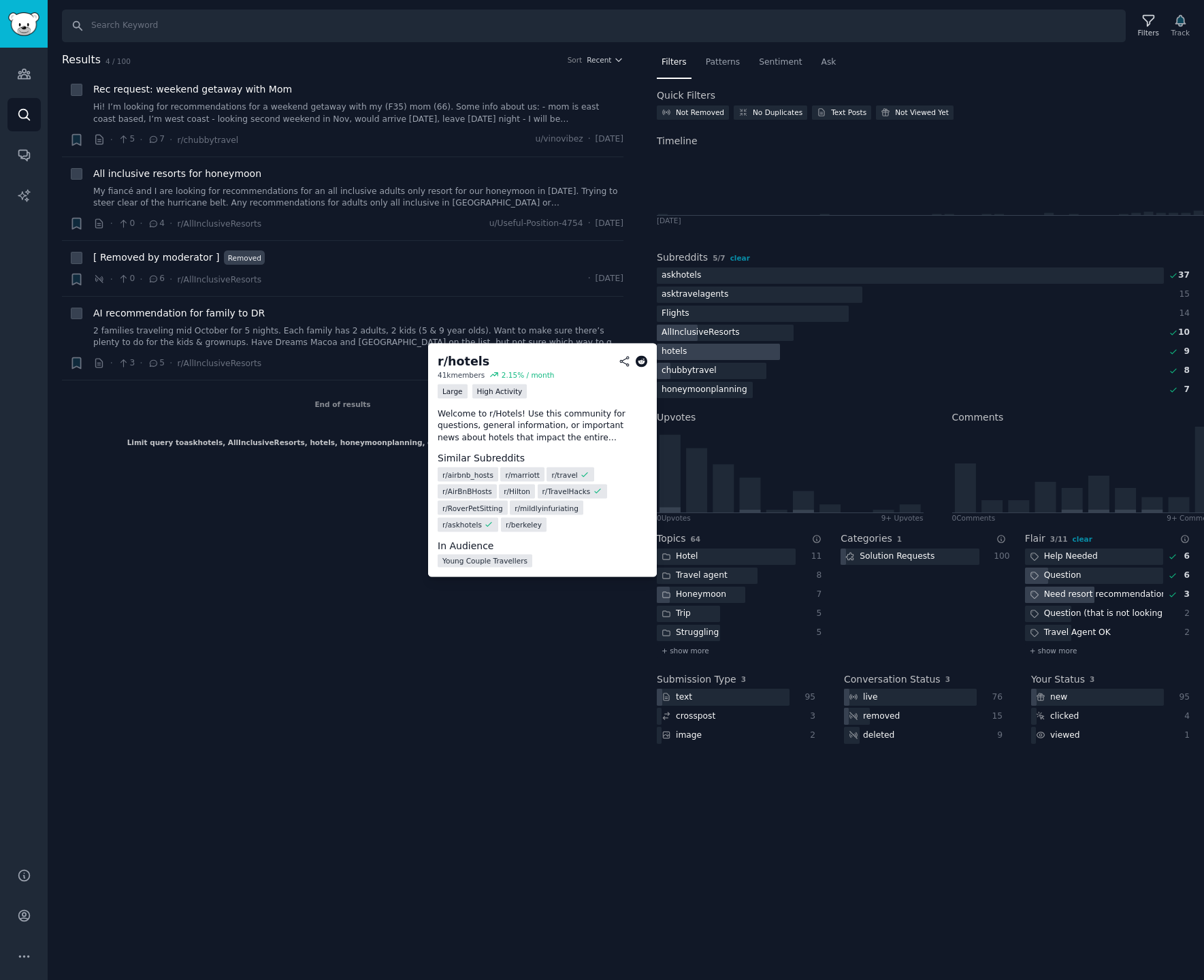
click at [716, 349] on div at bounding box center [719, 351] width 123 height 17
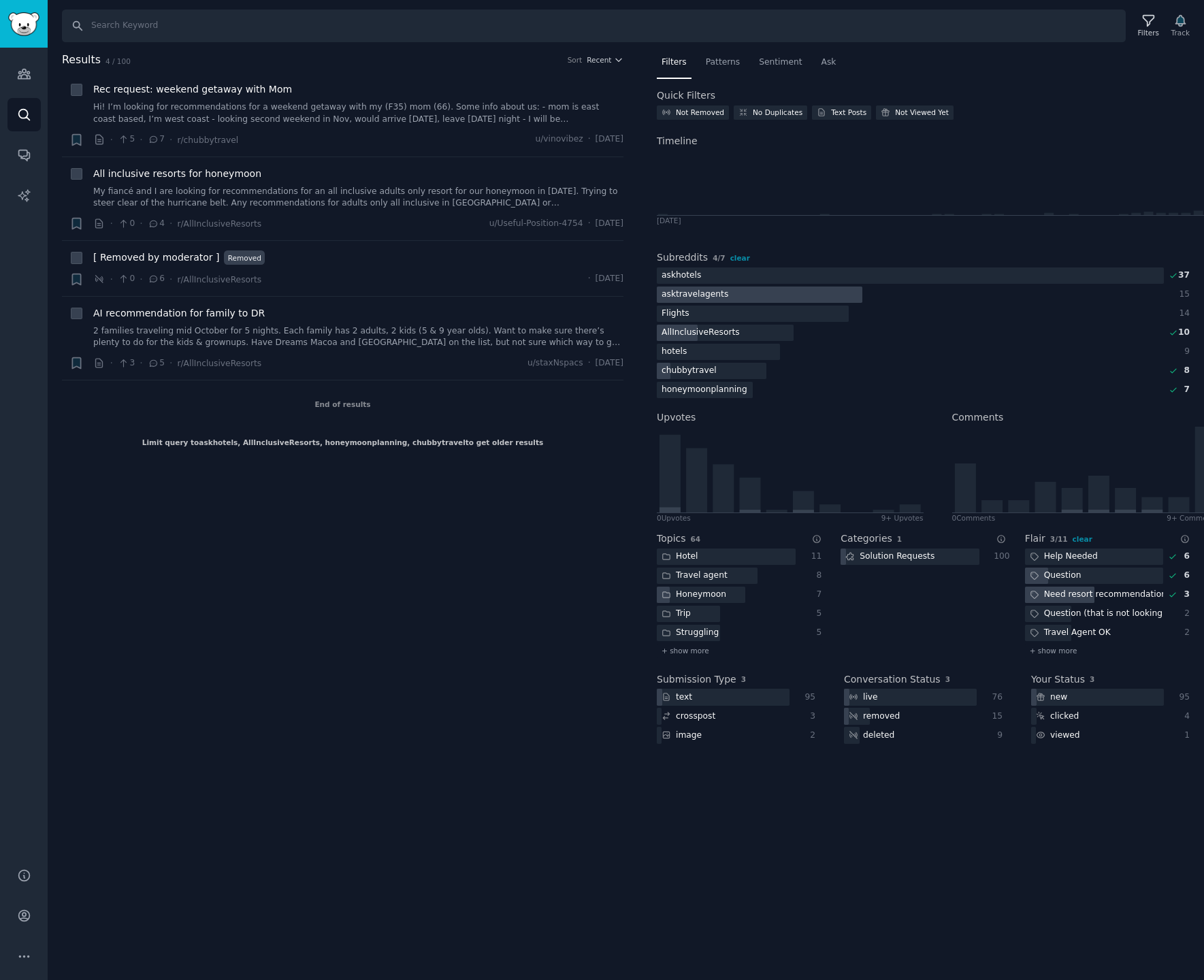
click at [728, 296] on div at bounding box center [760, 295] width 206 height 17
click at [734, 270] on div at bounding box center [910, 275] width 507 height 17
click at [784, 61] on span "Sentiment" at bounding box center [780, 62] width 43 height 13
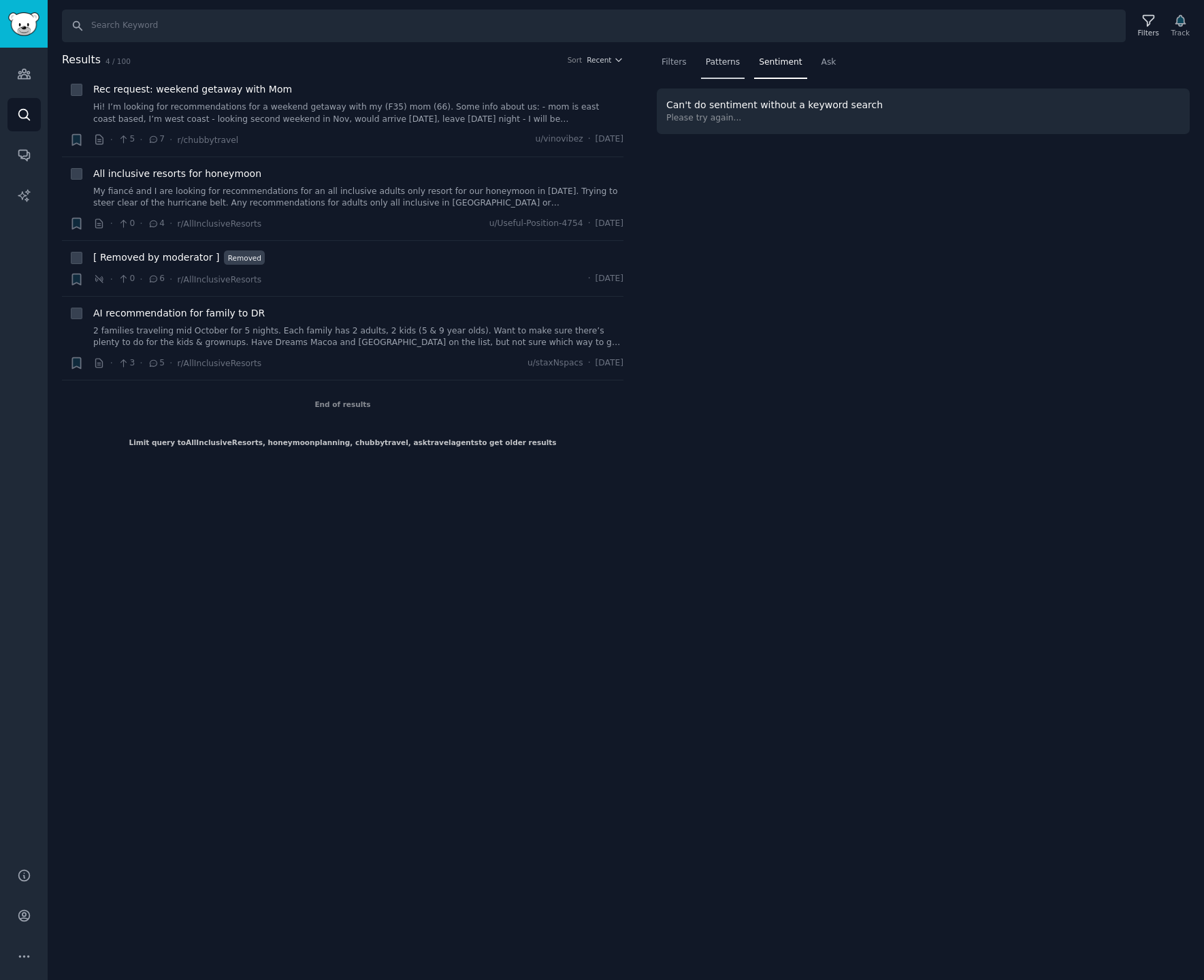
click at [712, 62] on span "Patterns" at bounding box center [723, 62] width 34 height 13
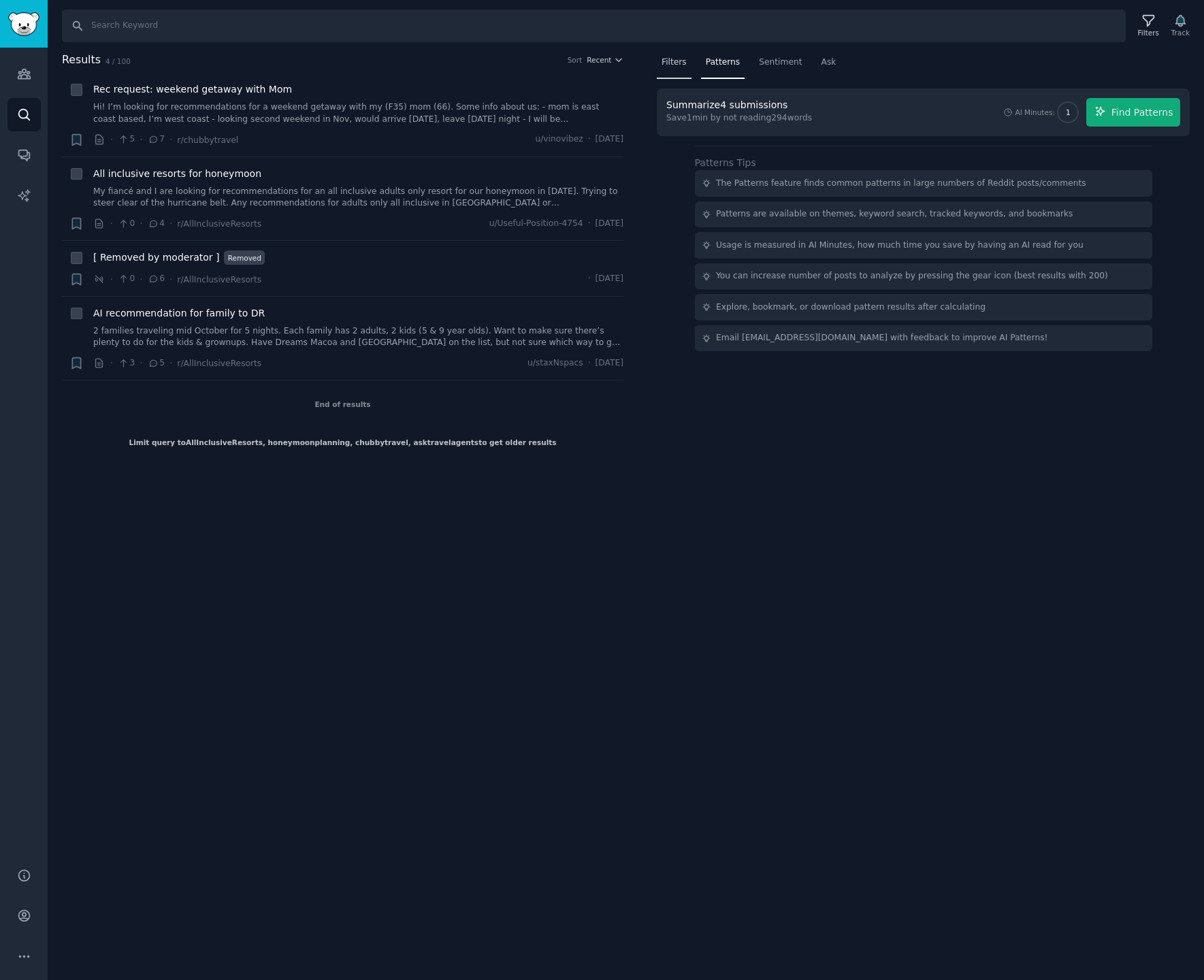
click at [664, 61] on span "Filters" at bounding box center [675, 62] width 25 height 13
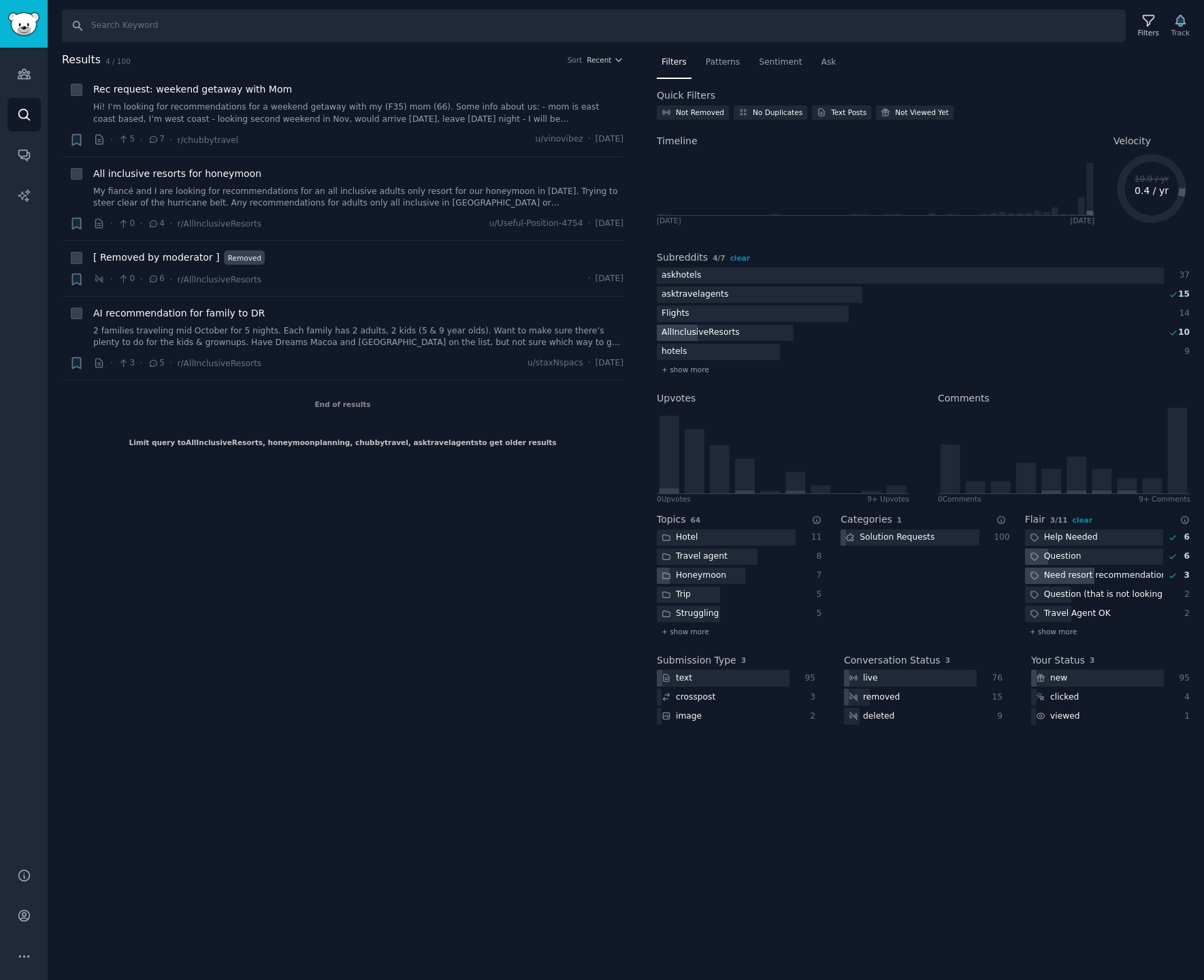
click at [1051, 573] on div "Need resort recommendations" at bounding box center [1095, 576] width 139 height 17
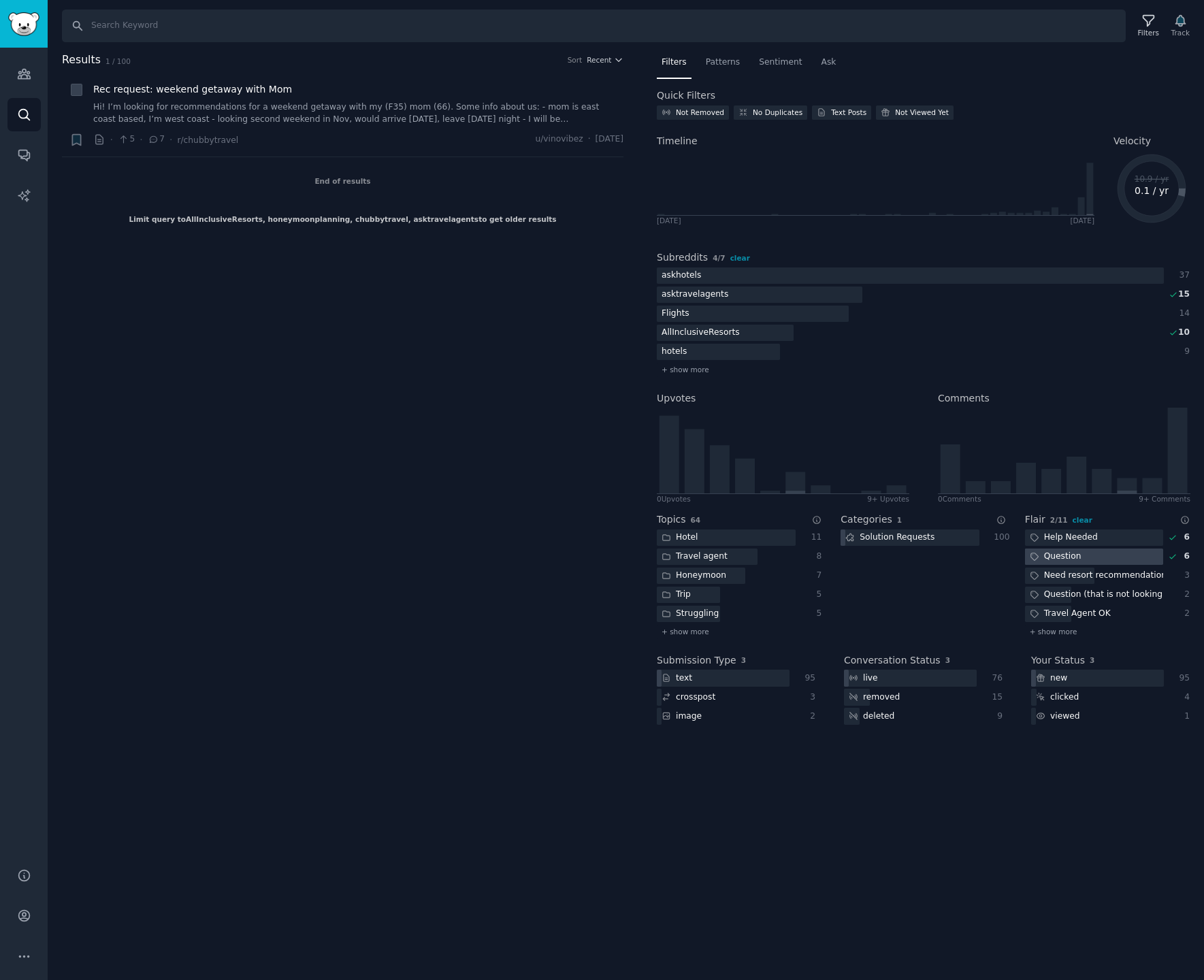
click at [1065, 556] on div "Question" at bounding box center [1056, 556] width 62 height 17
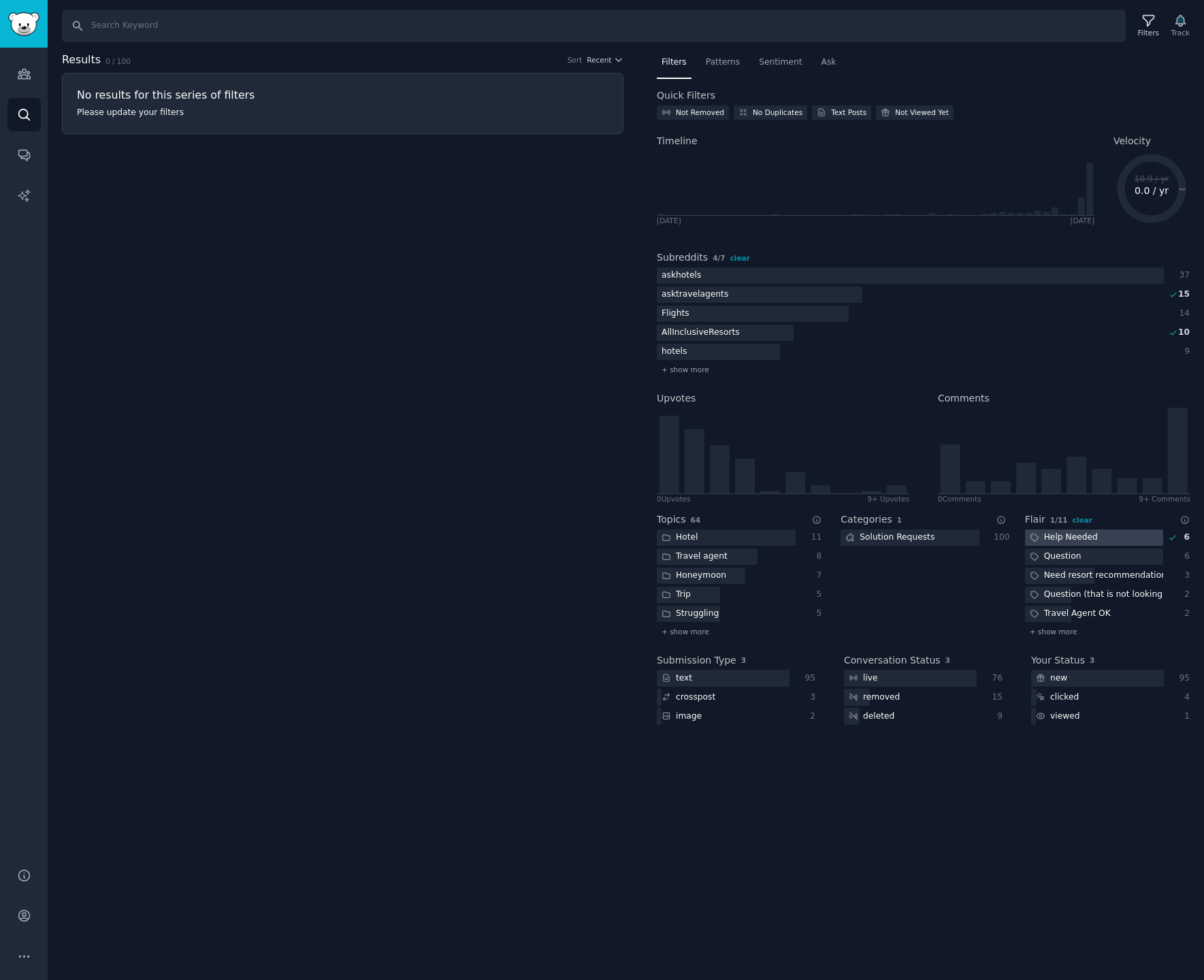
click at [1065, 539] on div "Help Needed" at bounding box center [1063, 537] width 77 height 17
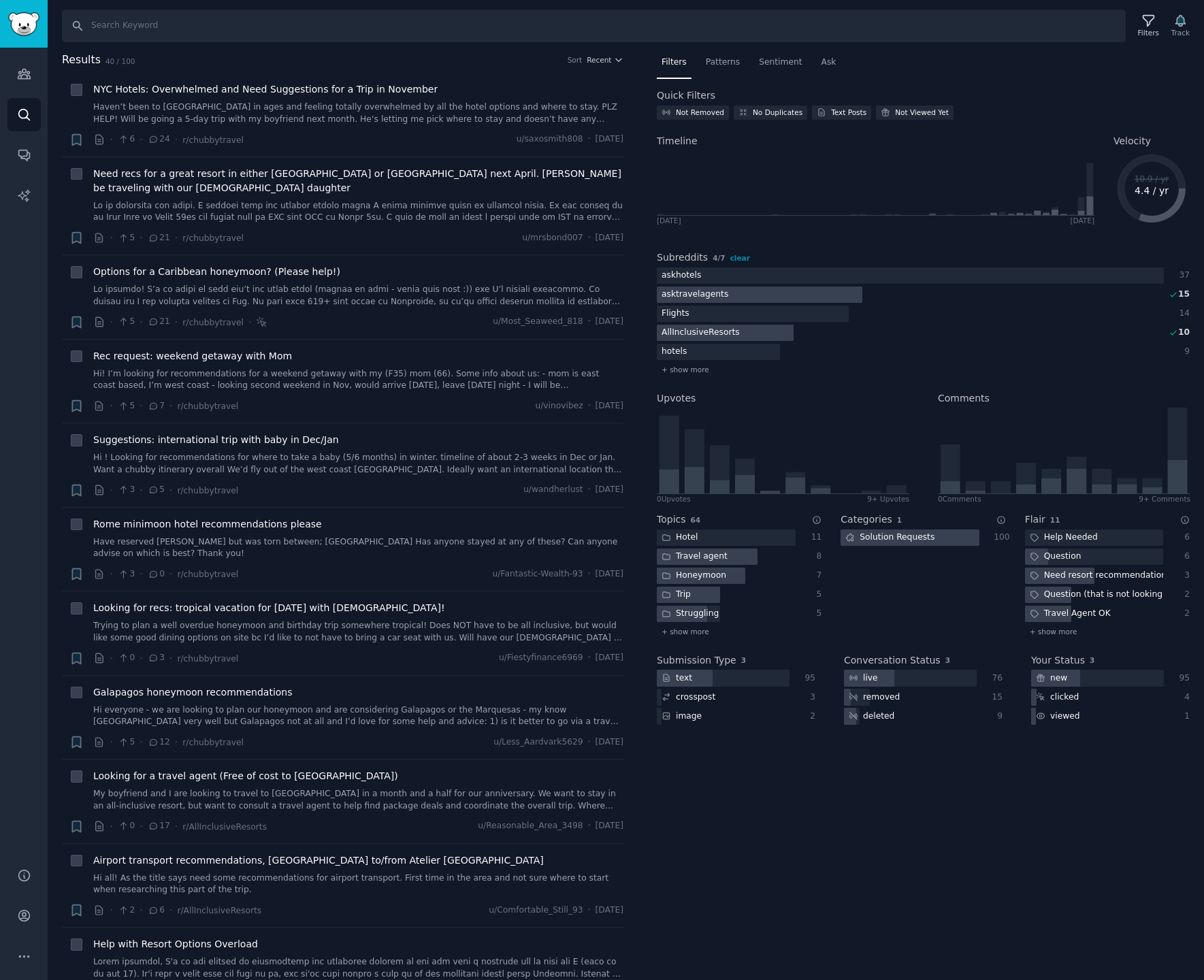
click at [911, 540] on div "Solution Requests" at bounding box center [890, 537] width 99 height 17
click at [764, 540] on div at bounding box center [727, 537] width 139 height 17
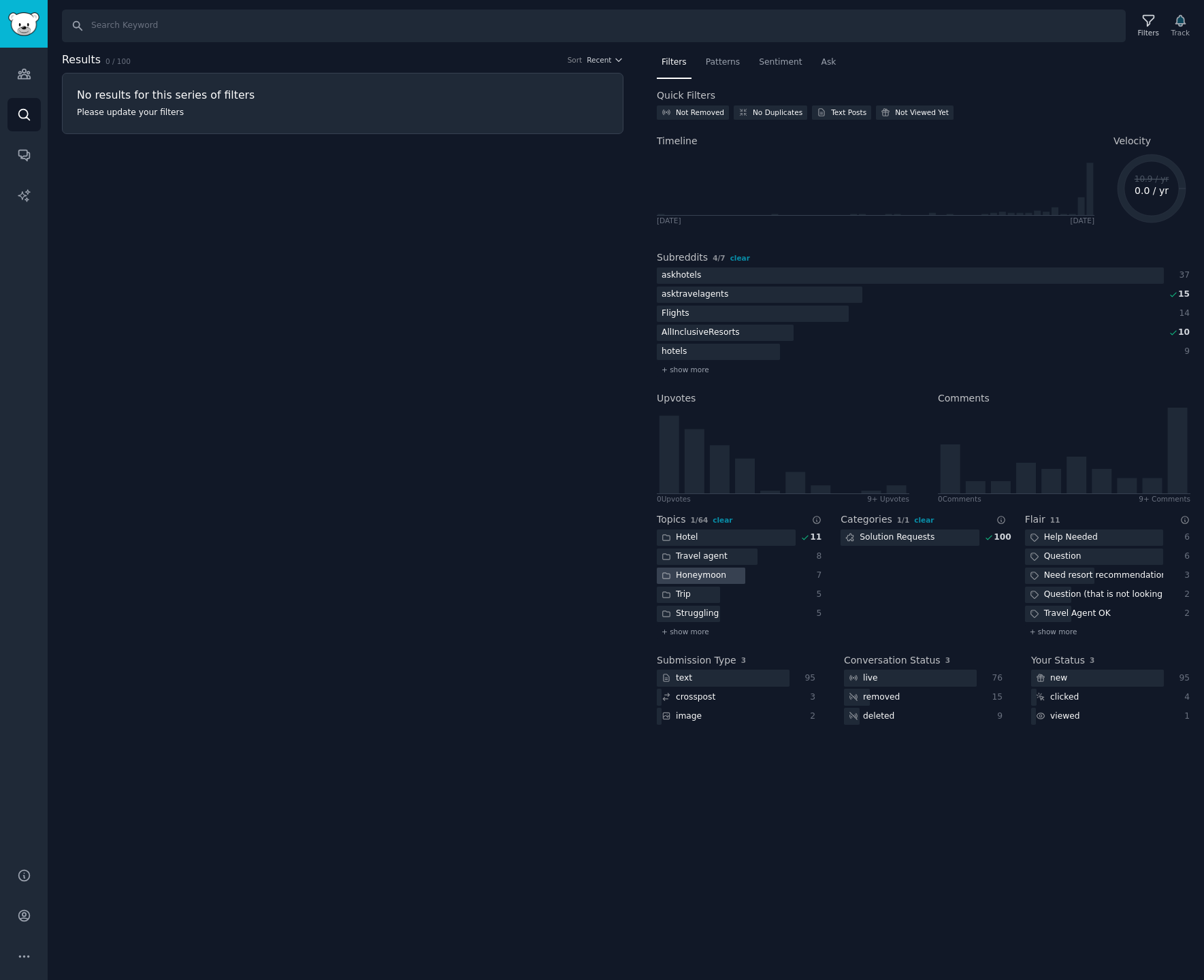
click at [728, 577] on div at bounding box center [701, 576] width 89 height 17
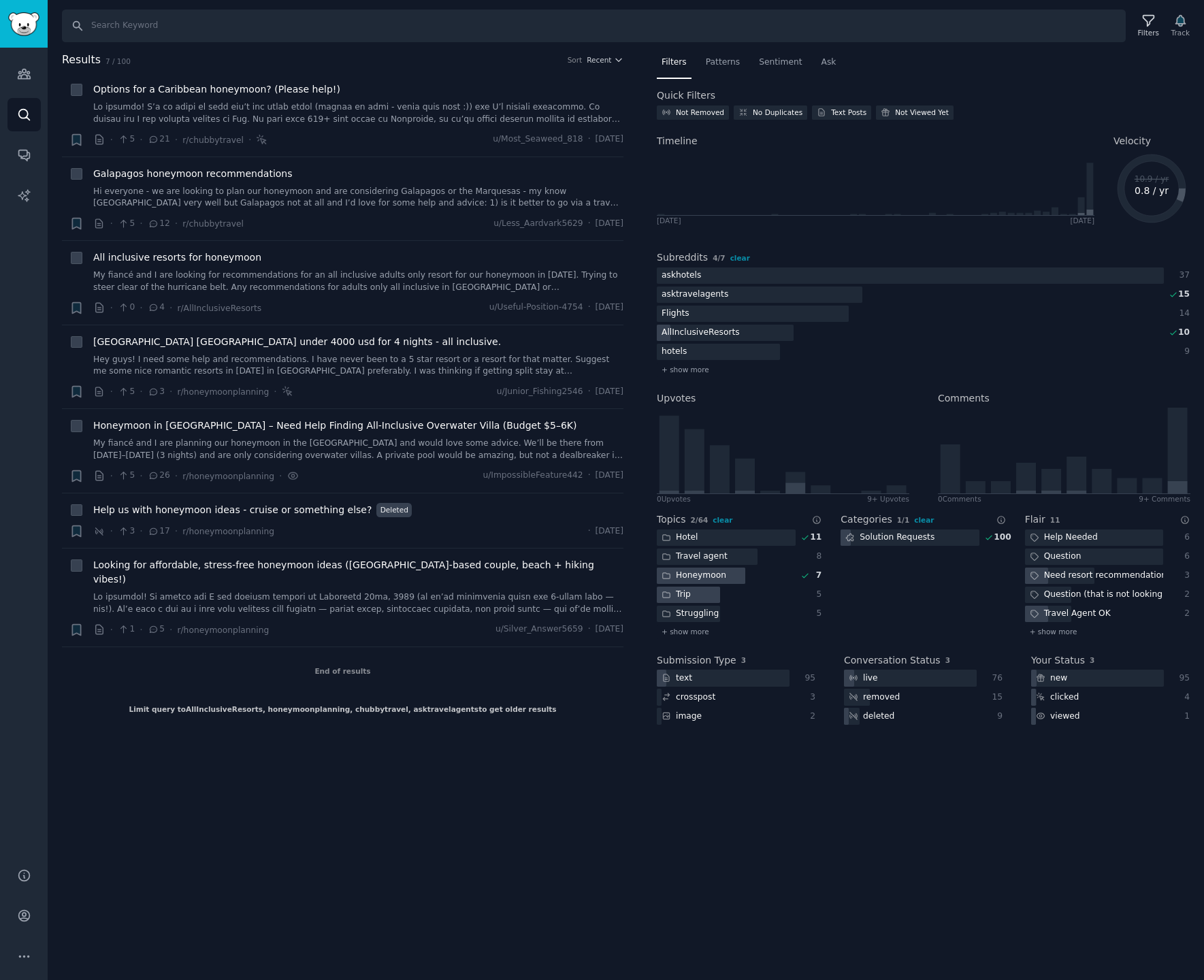
click at [691, 594] on div "Trip" at bounding box center [677, 594] width 39 height 17
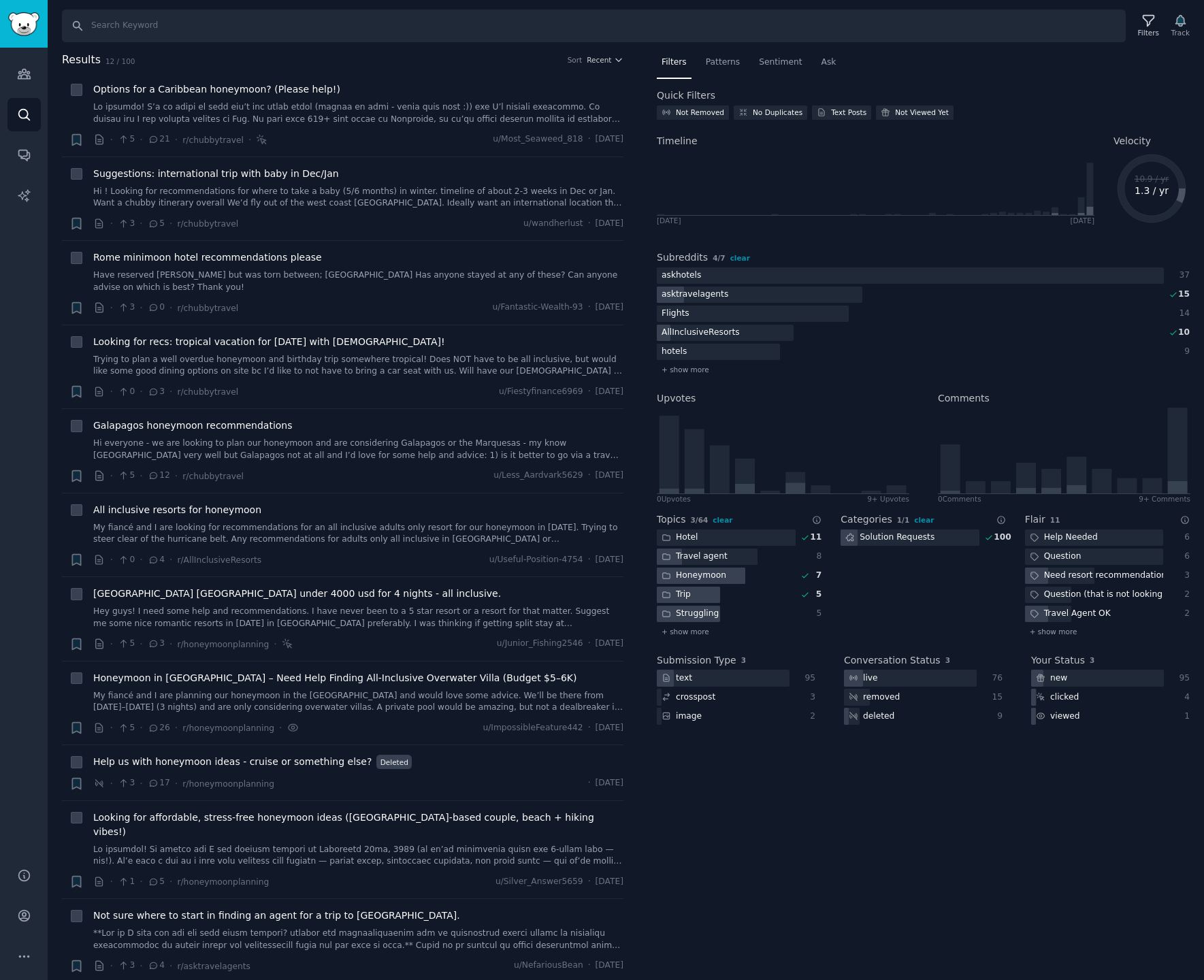
click at [691, 614] on div "Struggling" at bounding box center [690, 614] width 66 height 17
click at [686, 594] on div "Trip" at bounding box center [677, 594] width 39 height 17
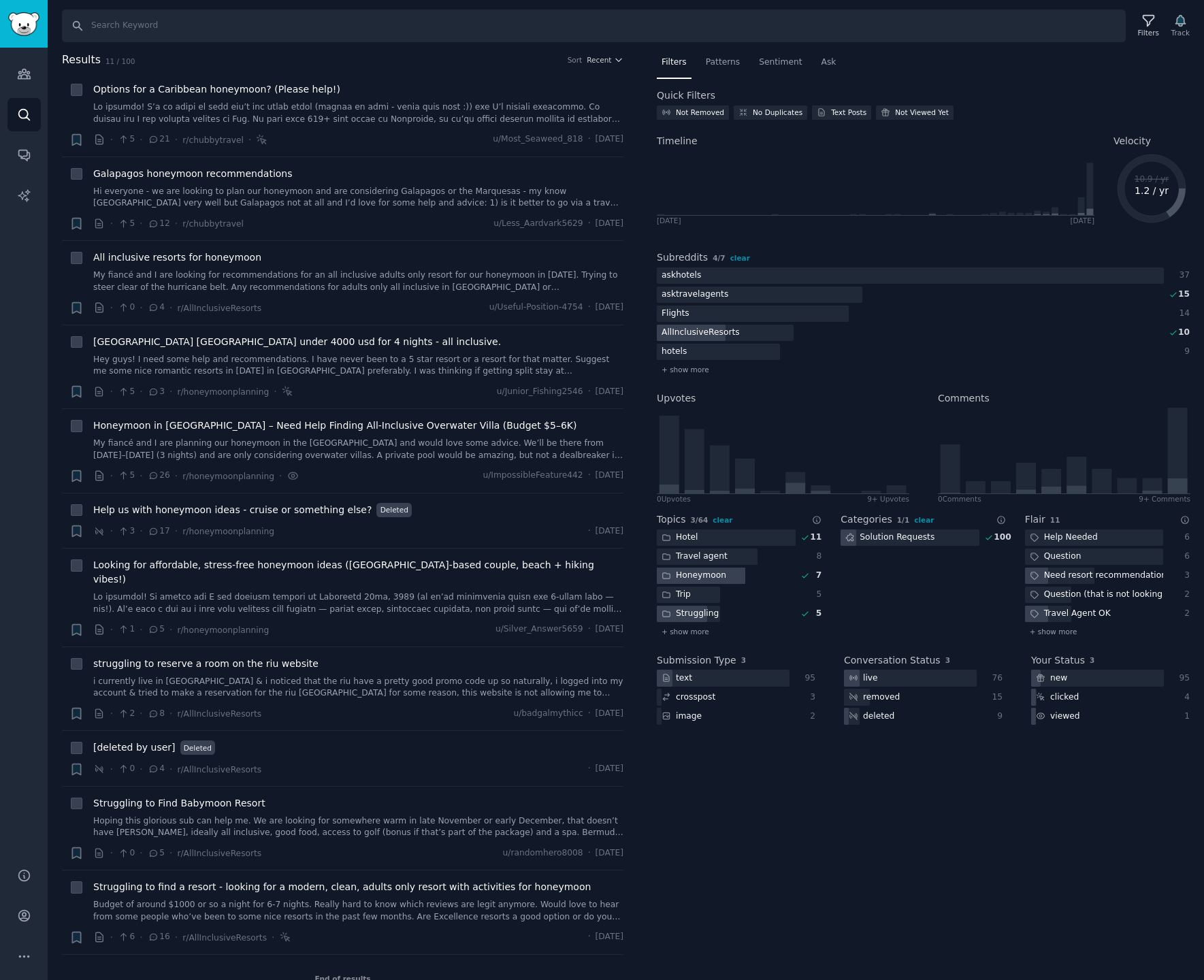
click at [686, 574] on div "Honeymoon" at bounding box center [694, 576] width 74 height 17
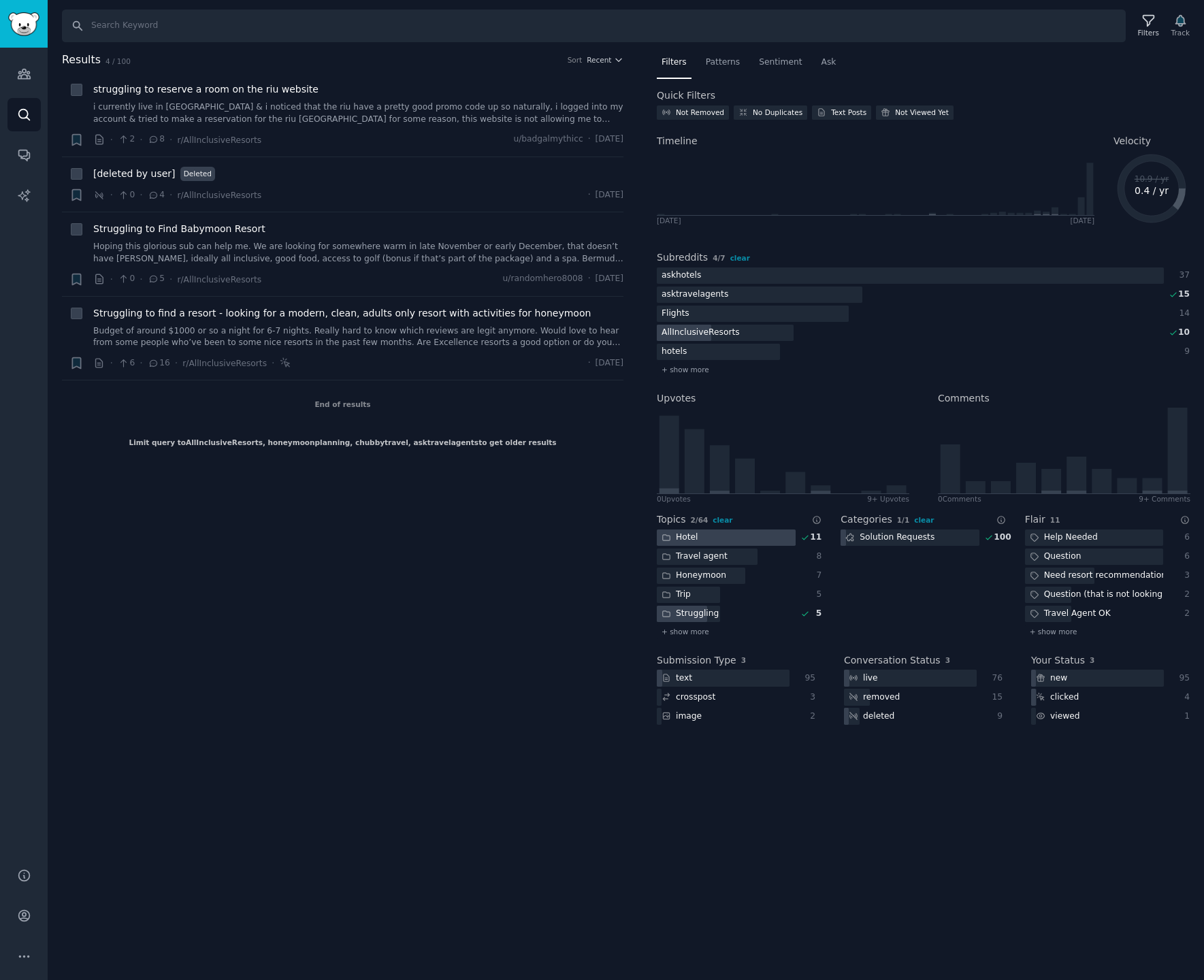
click at [689, 536] on div "Hotel" at bounding box center [680, 537] width 46 height 17
click at [208, 229] on span "Struggling to Find Babymoon Resort" at bounding box center [180, 228] width 172 height 15
click at [80, 277] on icon "button" at bounding box center [76, 278] width 8 height 11
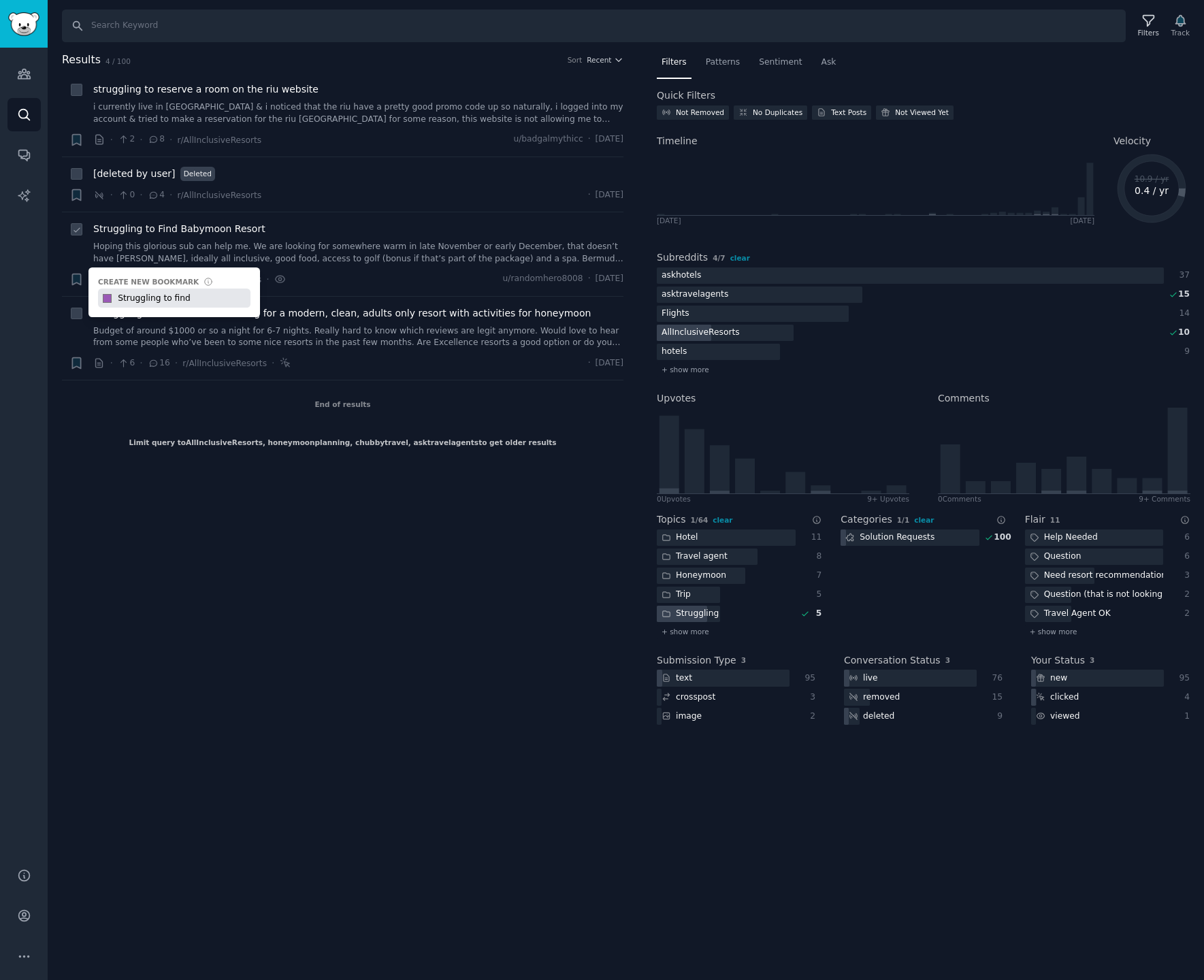
drag, startPoint x: 204, startPoint y: 297, endPoint x: 172, endPoint y: 302, distance: 32.4
click at [172, 302] on input "Struggling to find" at bounding box center [184, 299] width 135 height 20
type input "Struggling to decide"
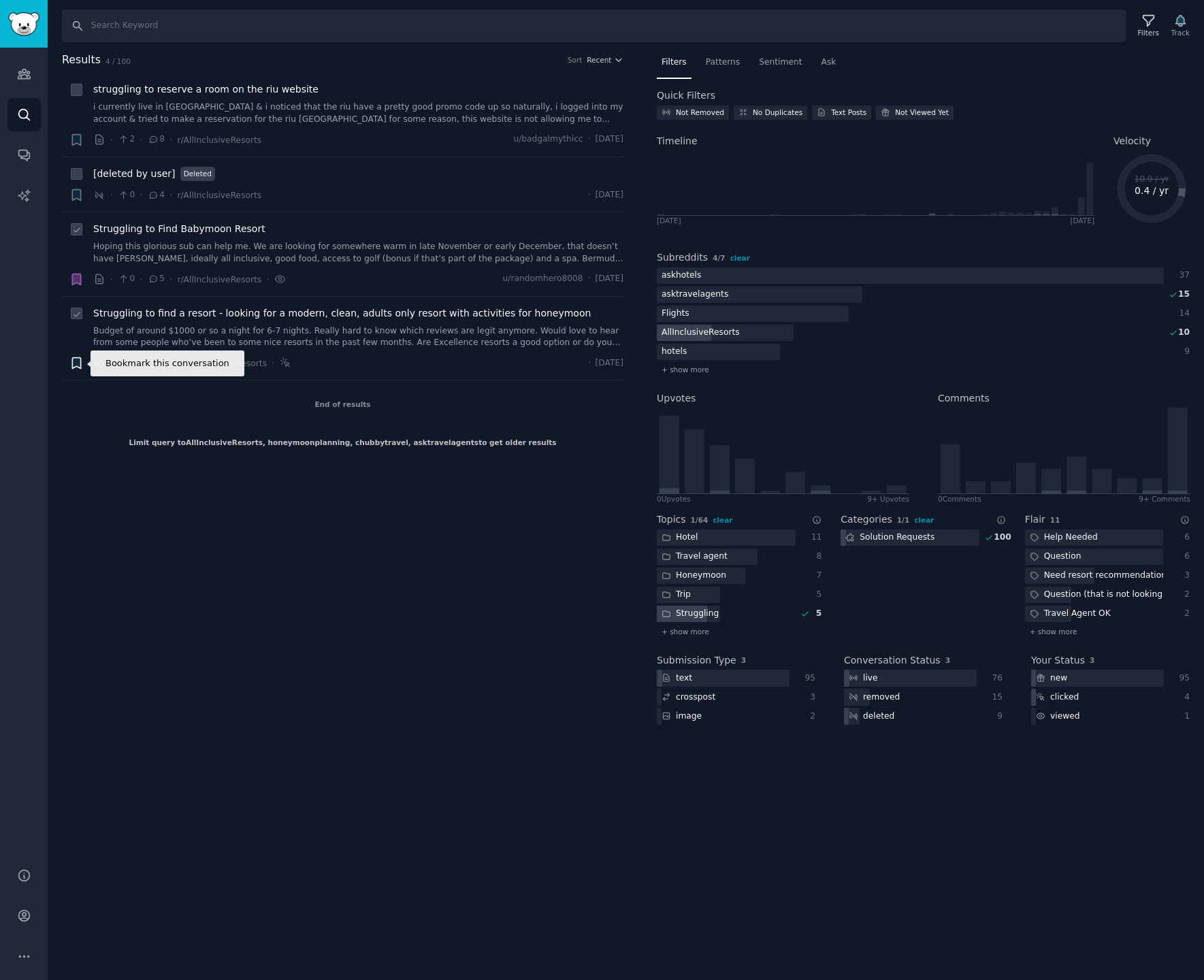
click at [73, 363] on icon "button" at bounding box center [76, 363] width 8 height 11
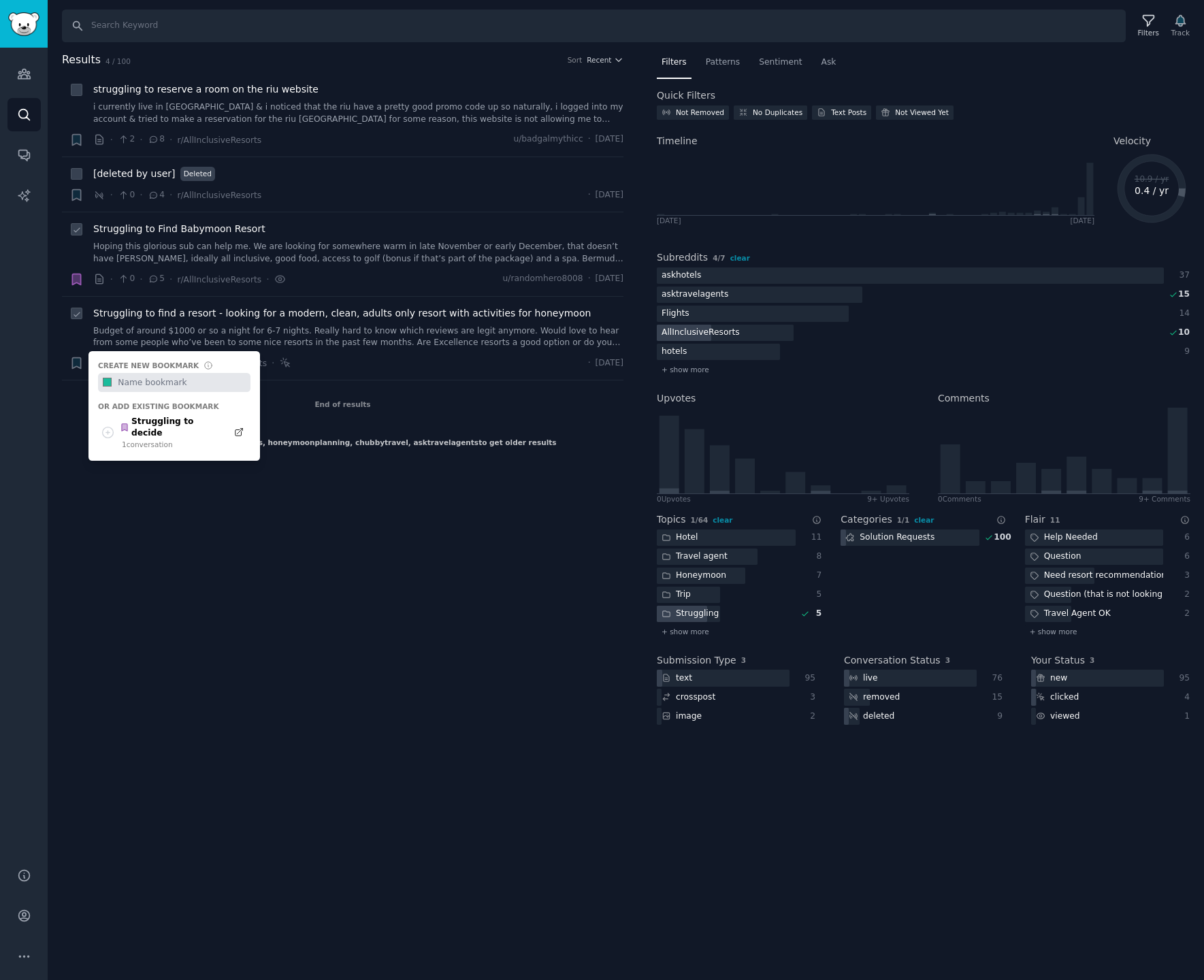
drag, startPoint x: 168, startPoint y: 421, endPoint x: 174, endPoint y: 399, distance: 22.8
click at [168, 421] on div "Struggling to decide" at bounding box center [170, 428] width 100 height 23
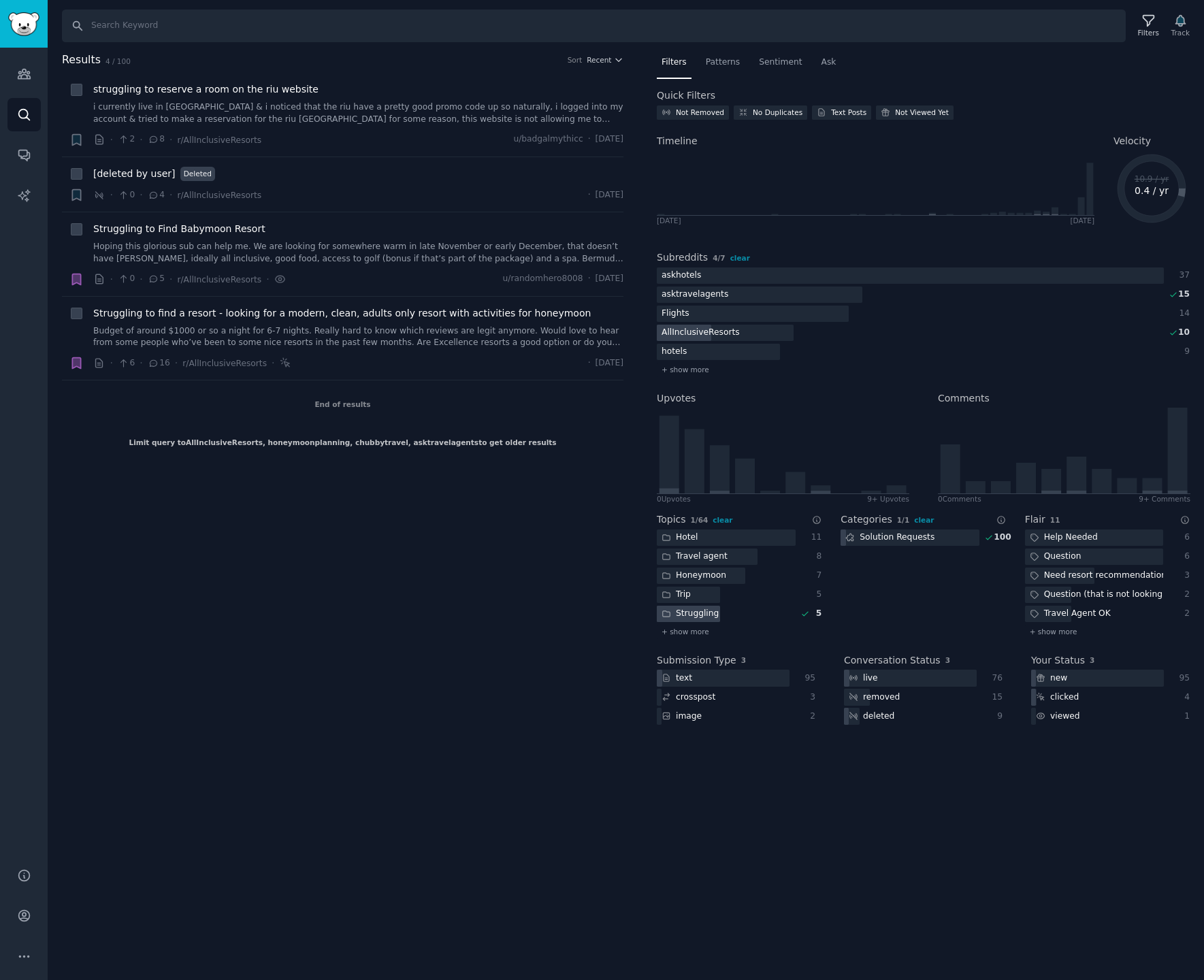
click at [691, 613] on div "Struggling" at bounding box center [690, 614] width 66 height 17
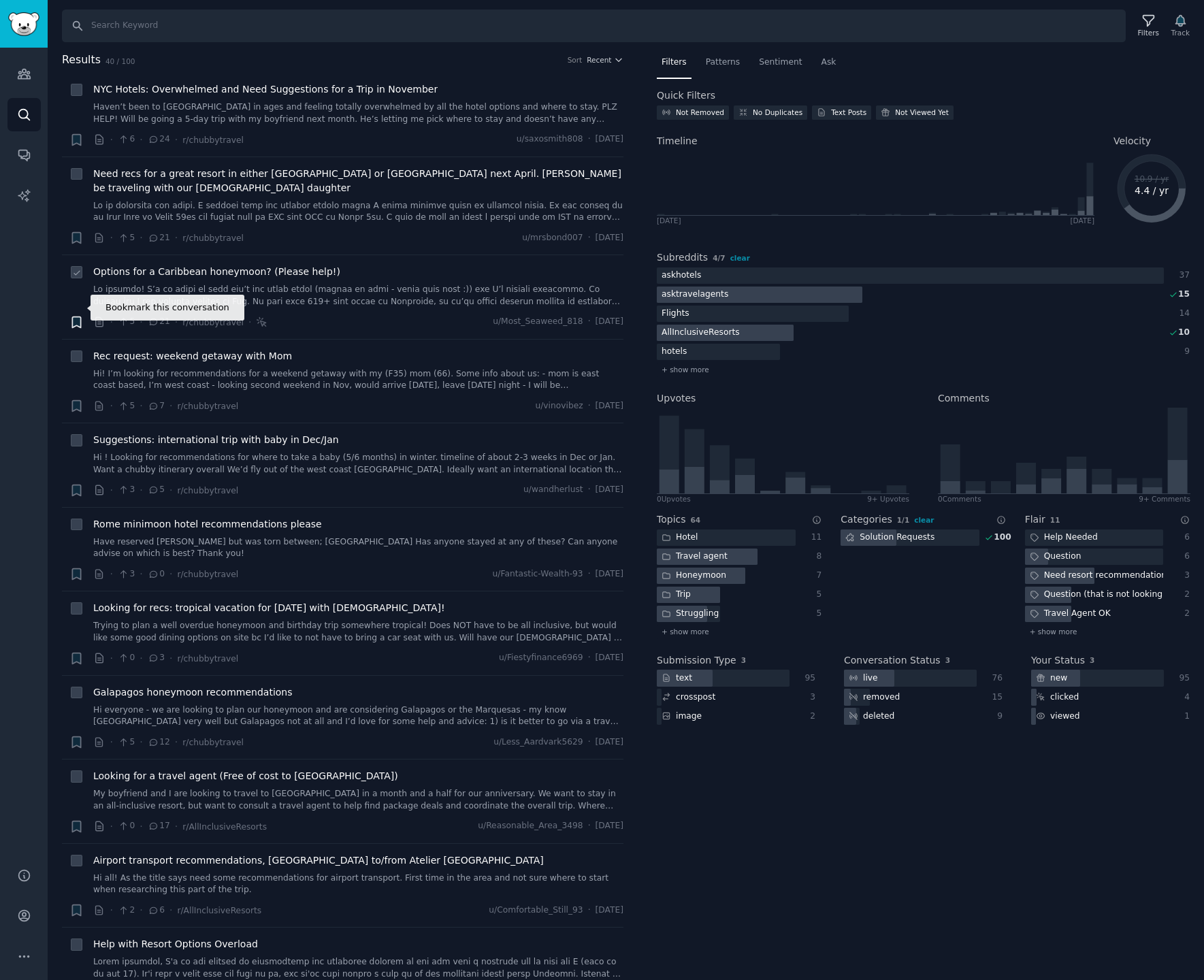
click at [76, 316] on icon "button" at bounding box center [76, 321] width 8 height 11
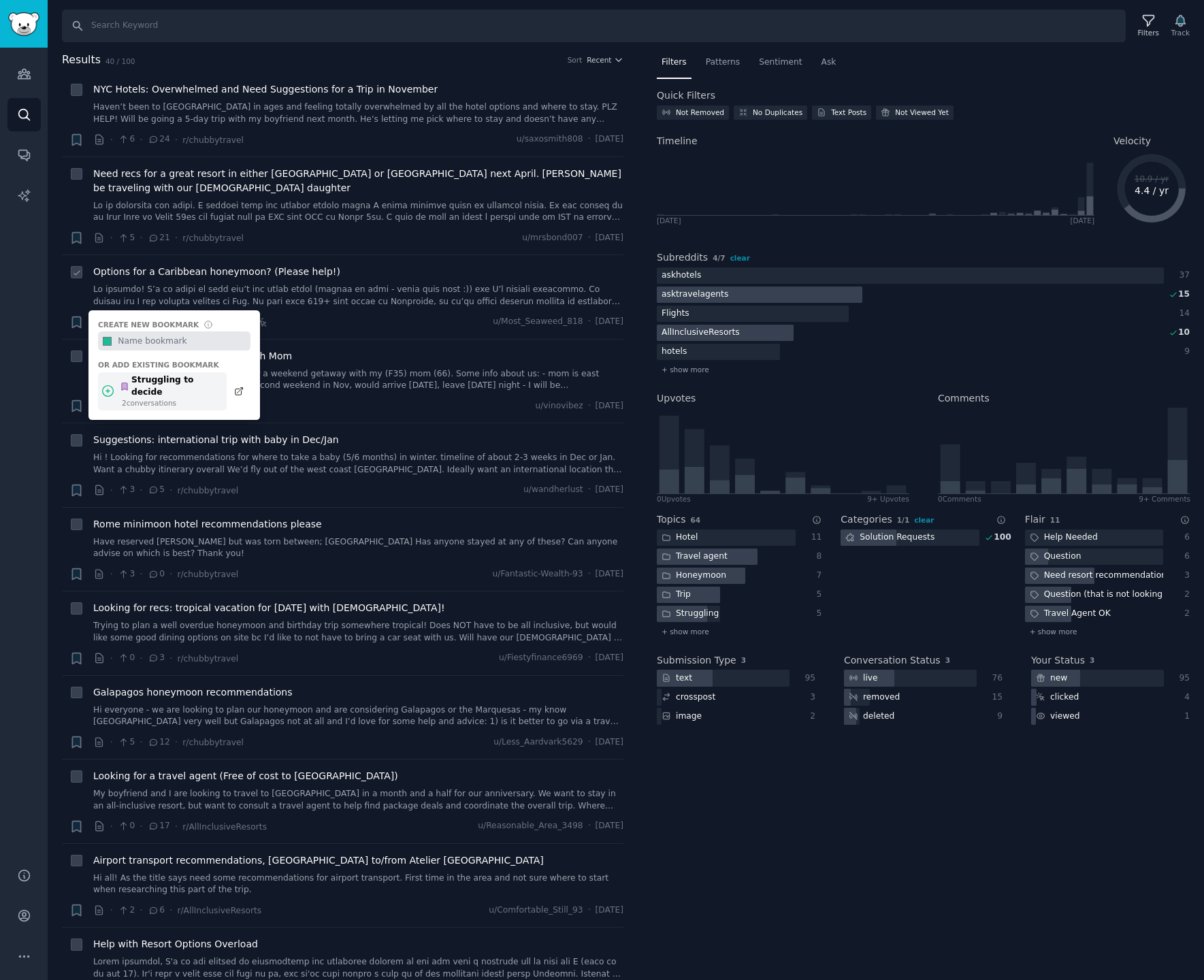
click at [145, 398] on div "2 conversation s" at bounding box center [171, 403] width 98 height 10
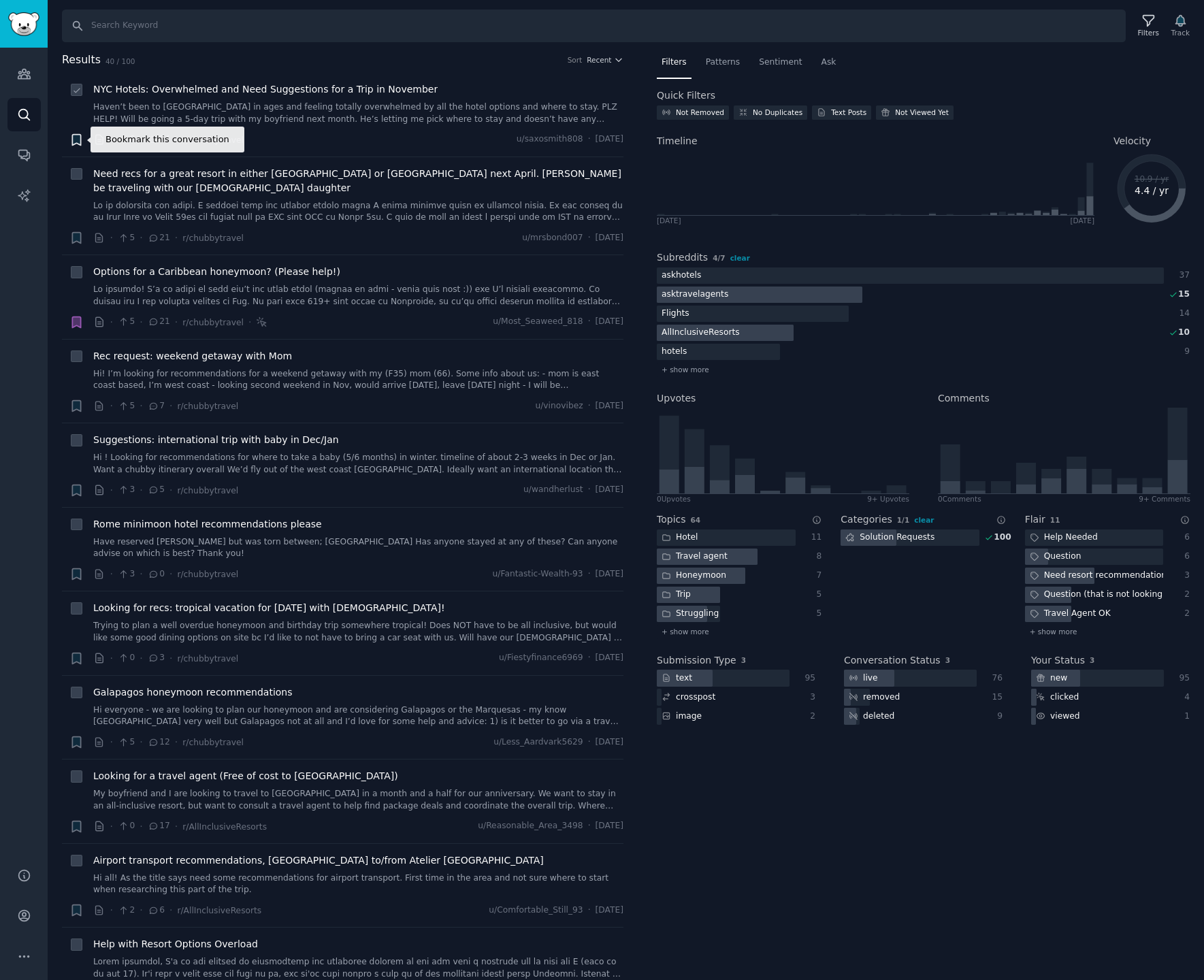
click at [76, 139] on icon "button" at bounding box center [76, 139] width 8 height 11
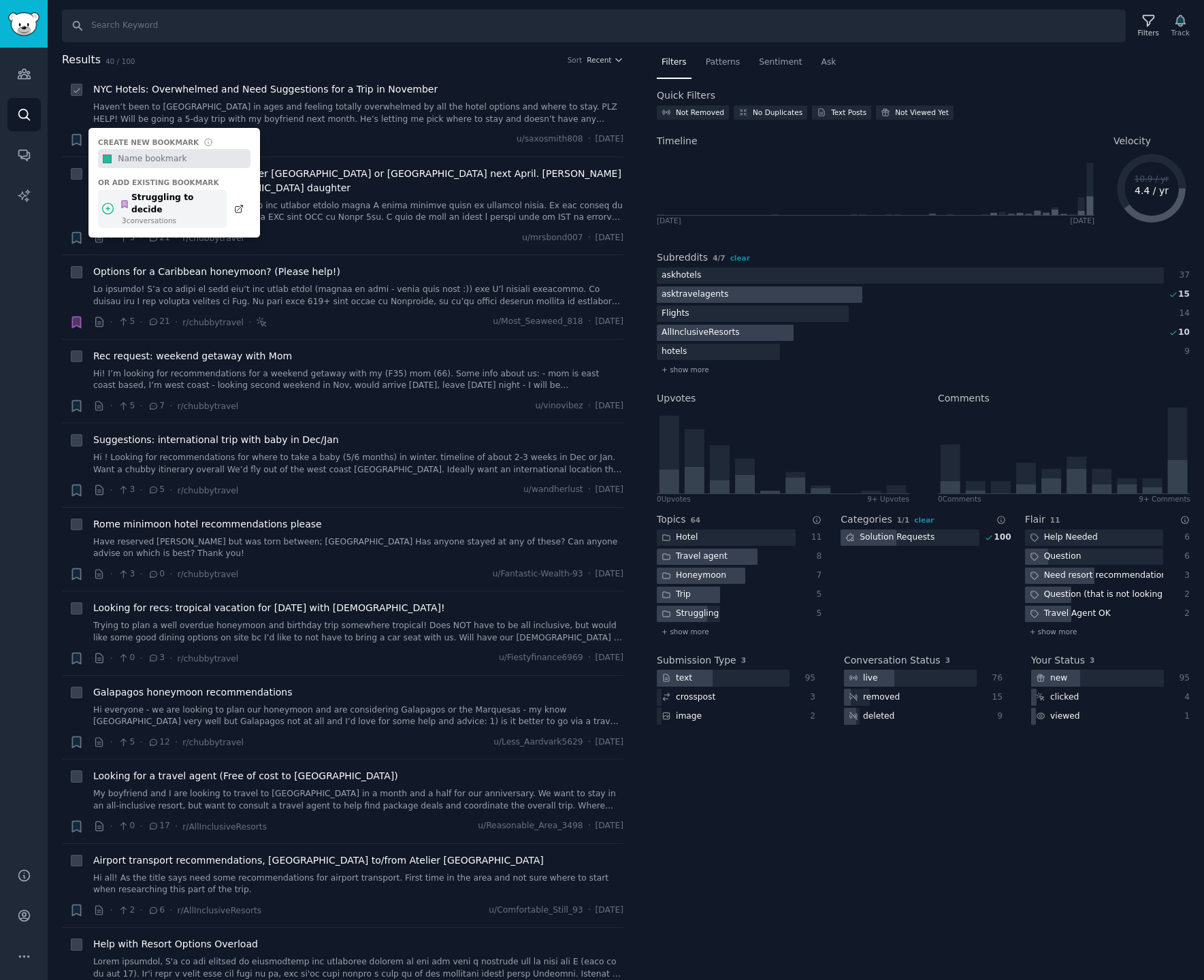
click at [174, 197] on div "Struggling to decide" at bounding box center [170, 204] width 100 height 23
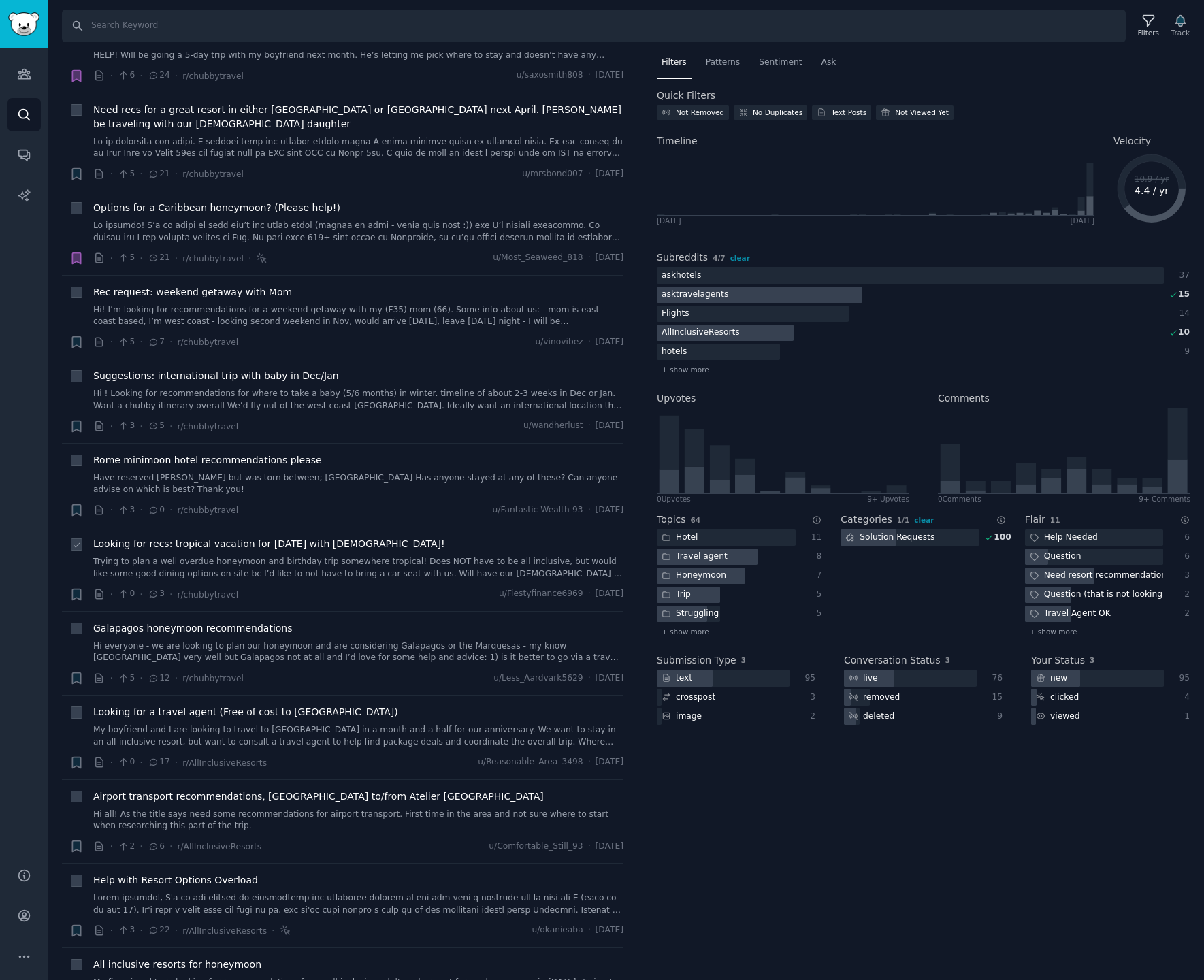
scroll to position [305, 0]
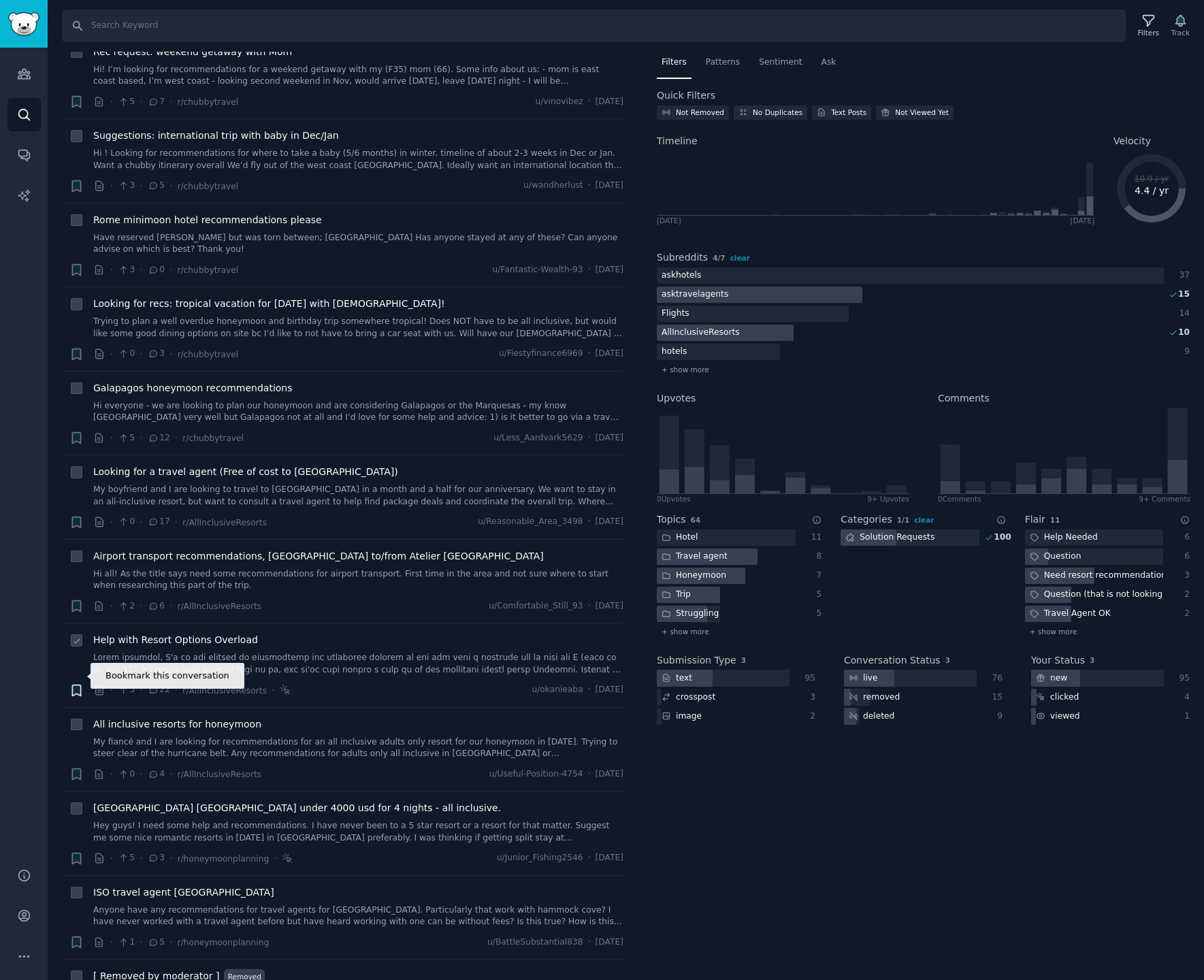
click at [75, 684] on icon "button" at bounding box center [76, 689] width 8 height 11
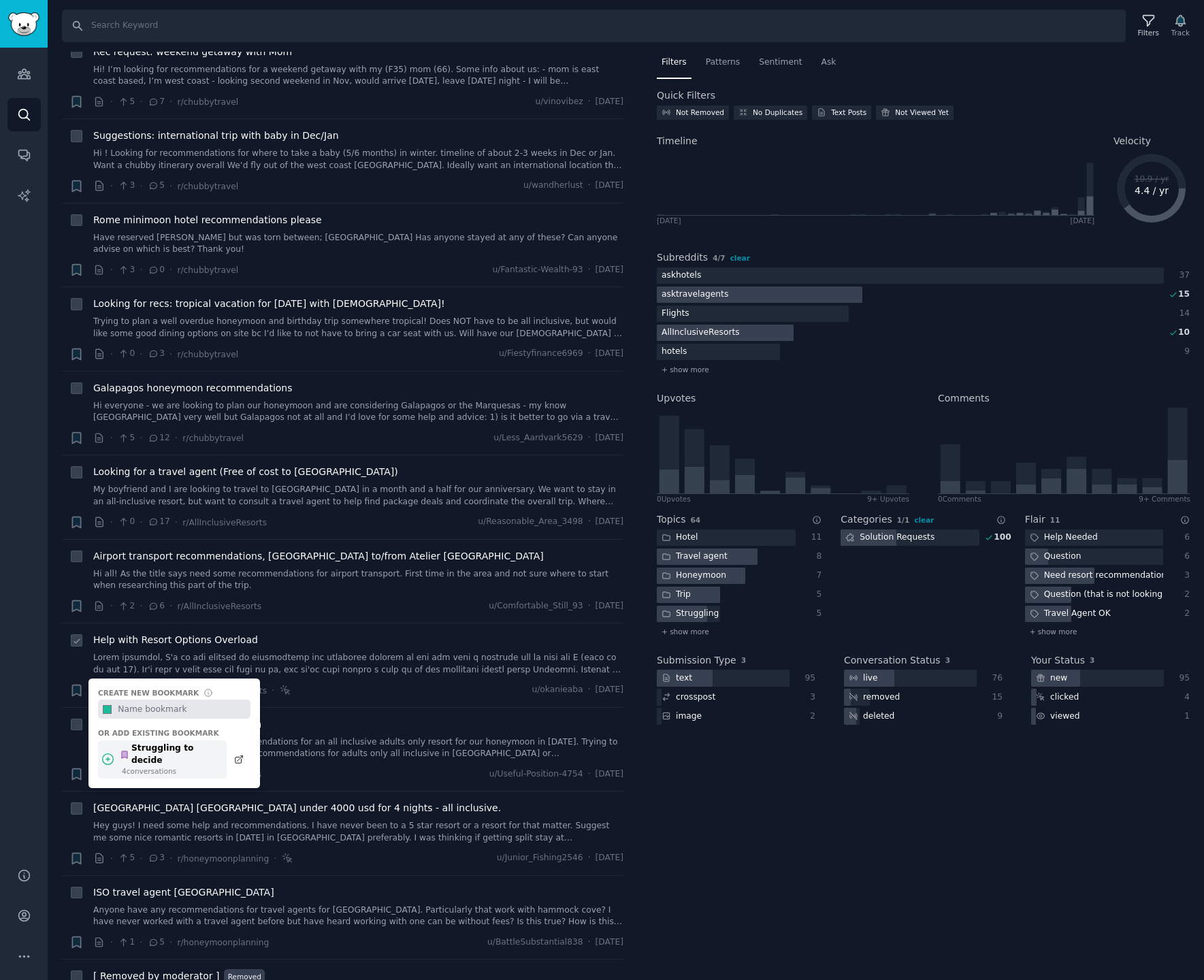
click at [173, 743] on div "Struggling to decide" at bounding box center [170, 755] width 100 height 23
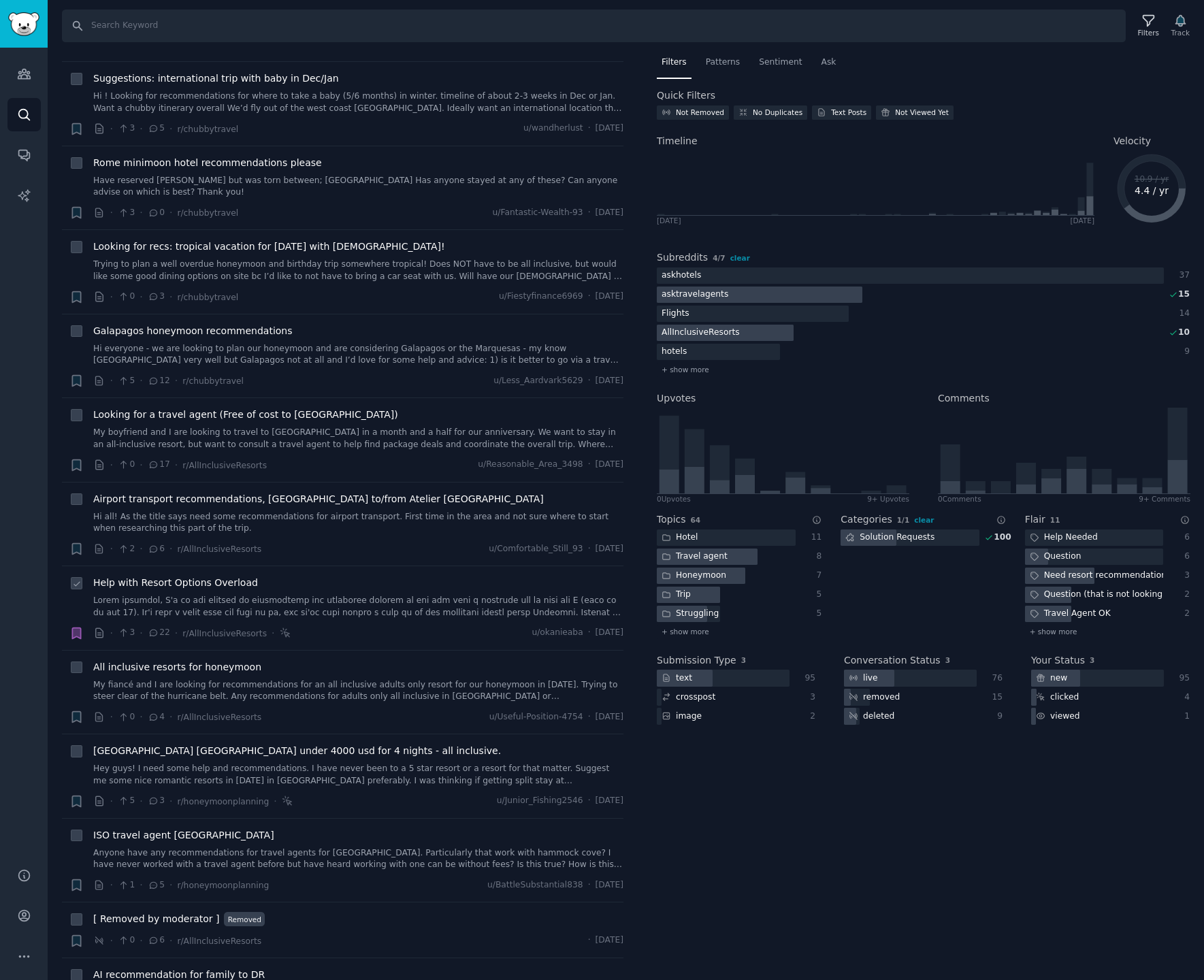
scroll to position [381, 0]
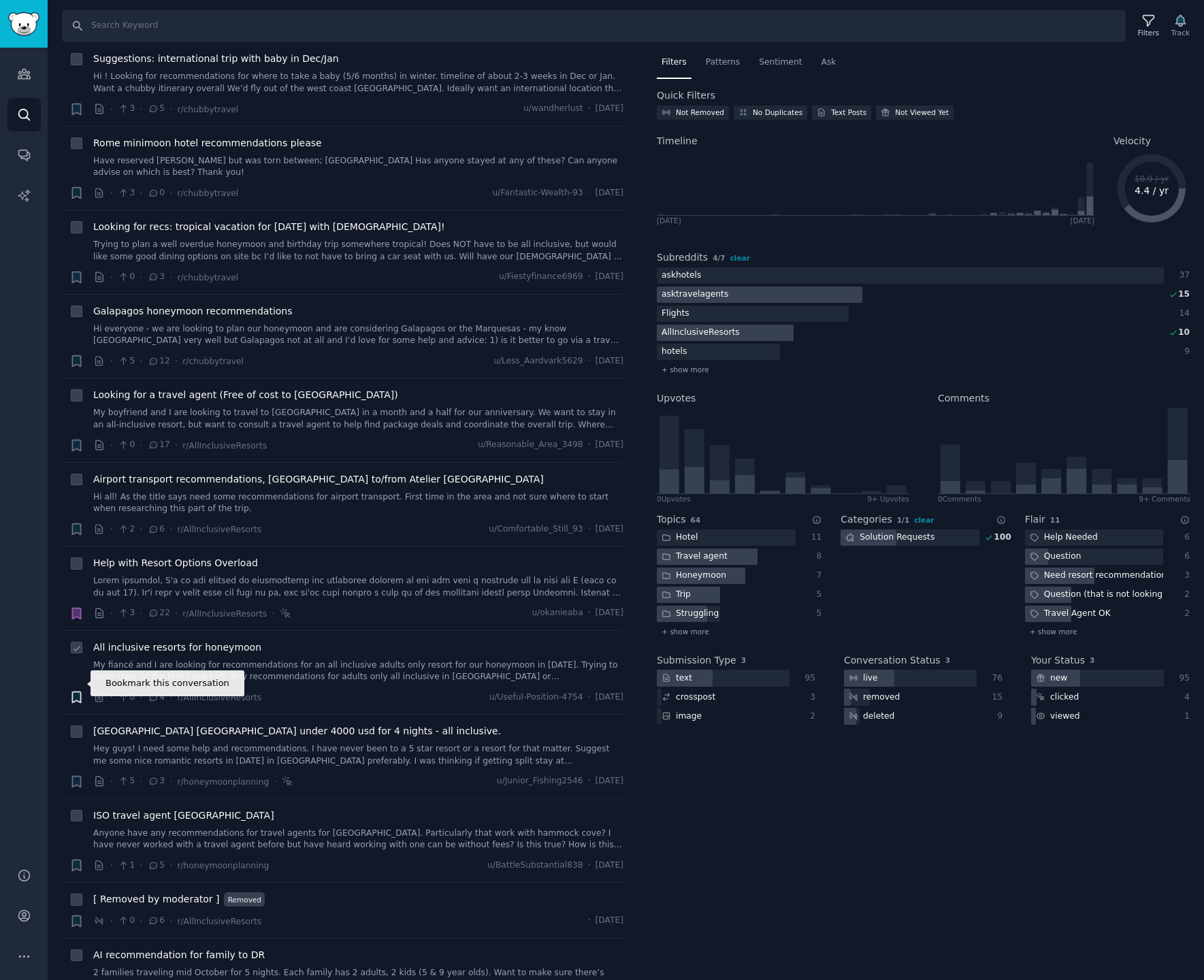
click at [77, 692] on icon "button" at bounding box center [76, 697] width 8 height 11
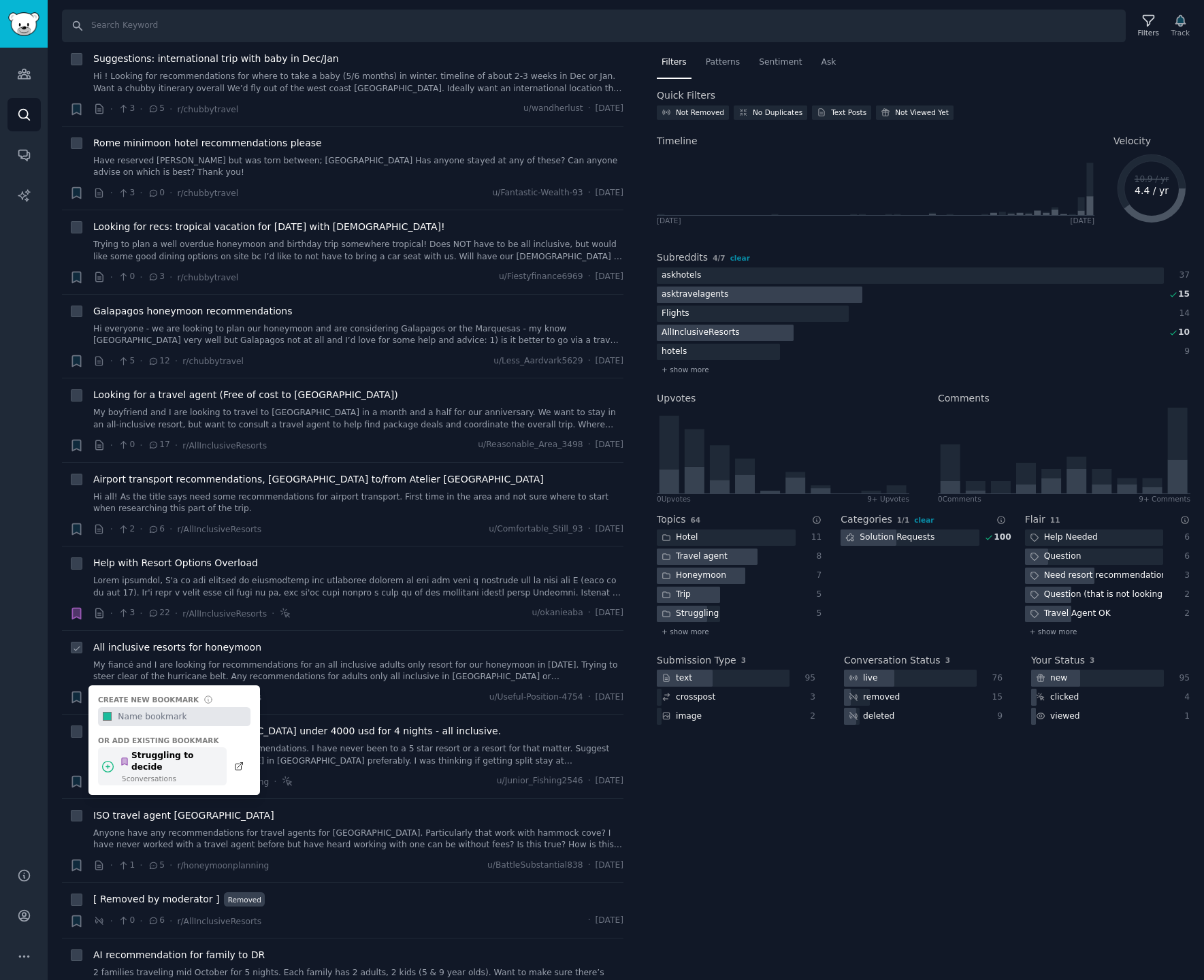
click at [175, 774] on div "5 conversation s" at bounding box center [171, 779] width 98 height 10
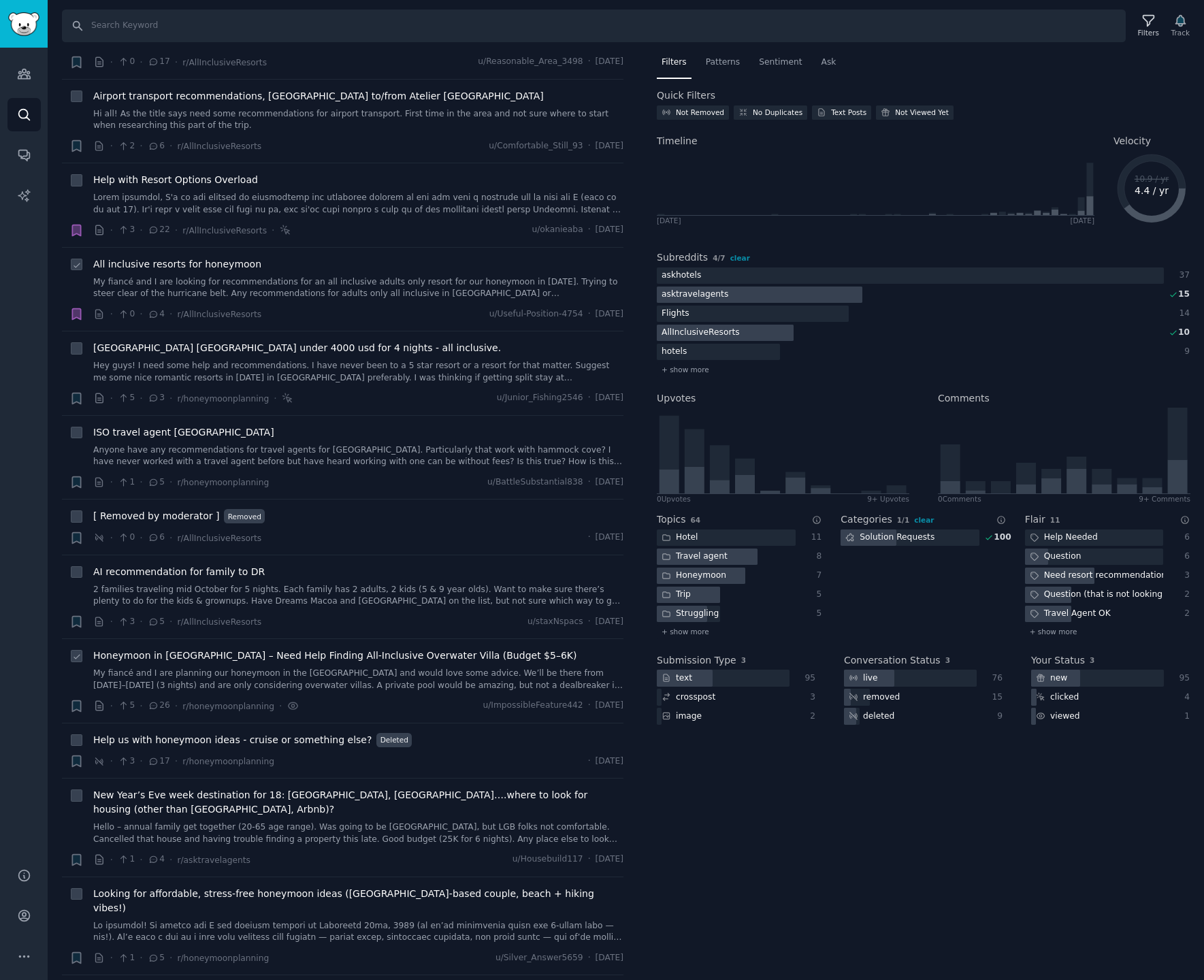
scroll to position [971, 0]
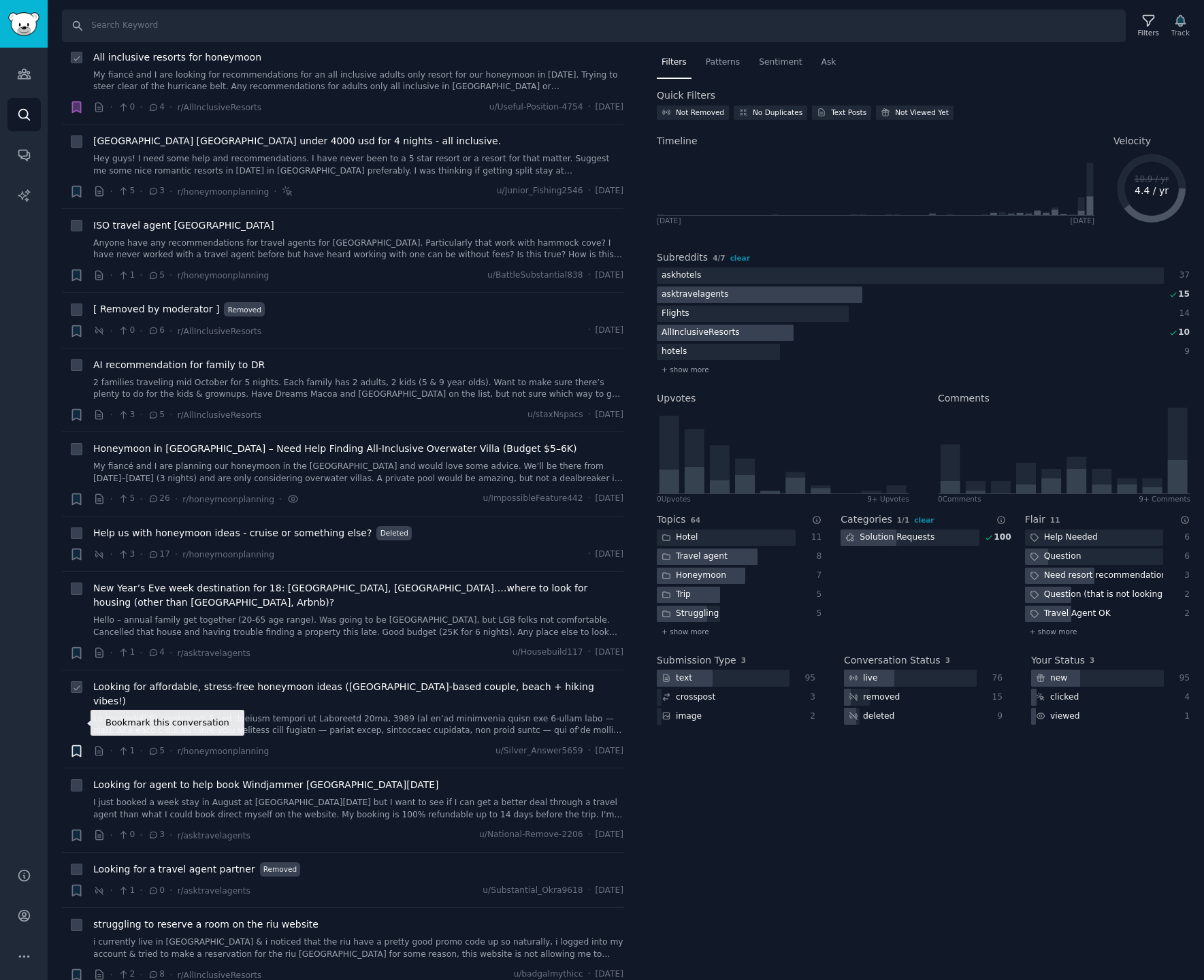
click at [77, 746] on icon "button" at bounding box center [76, 751] width 8 height 11
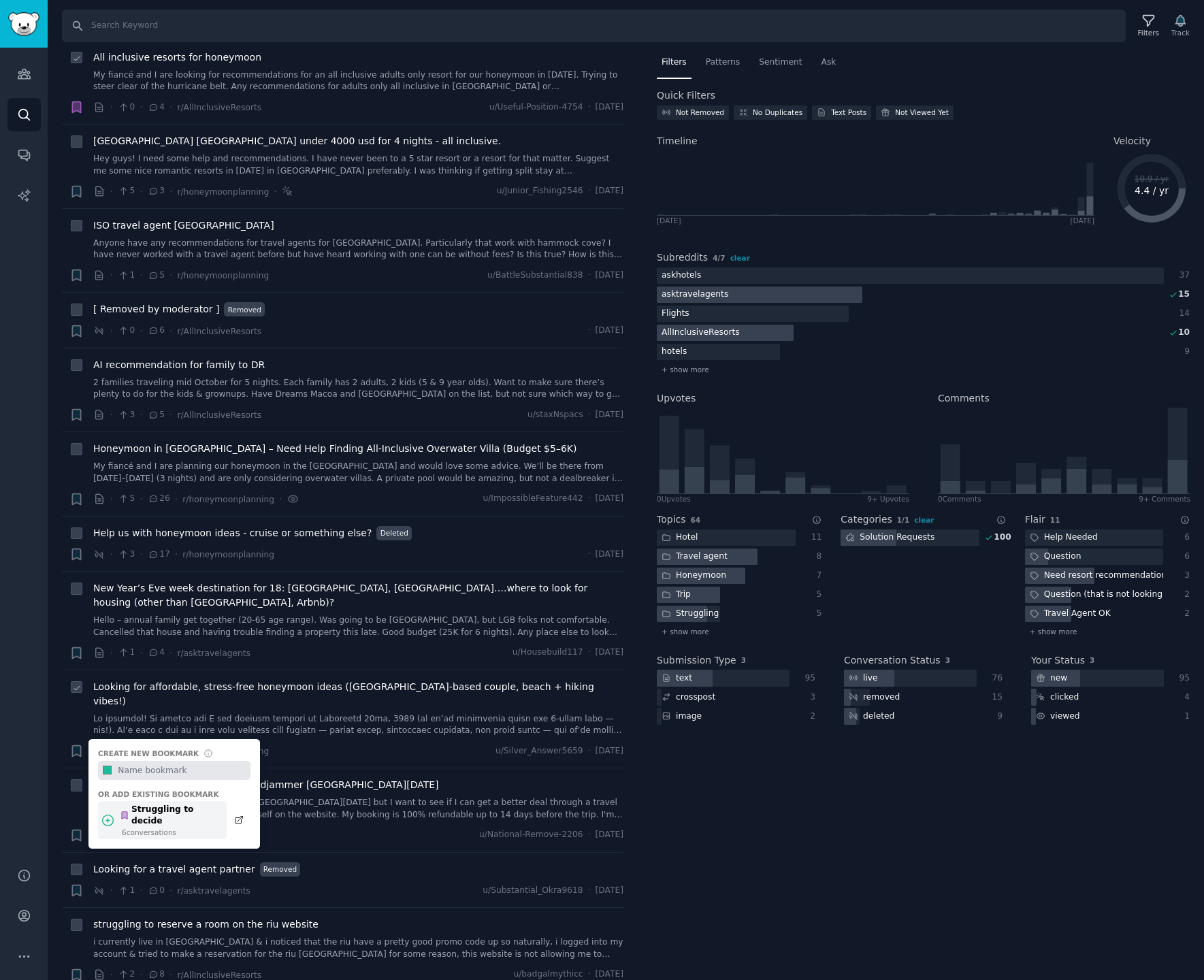
click at [178, 828] on div "6 conversation s" at bounding box center [171, 833] width 98 height 10
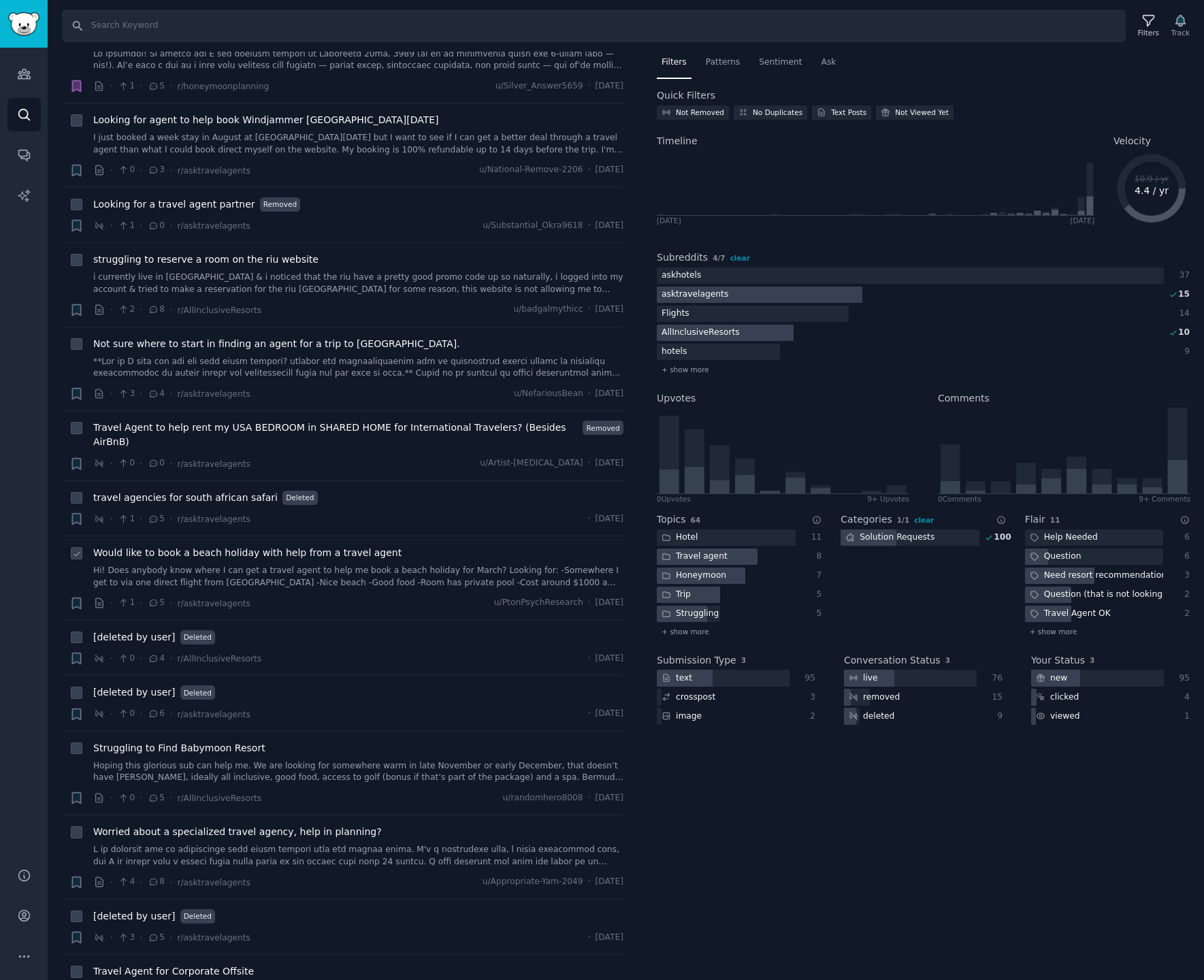
scroll to position [1721, 0]
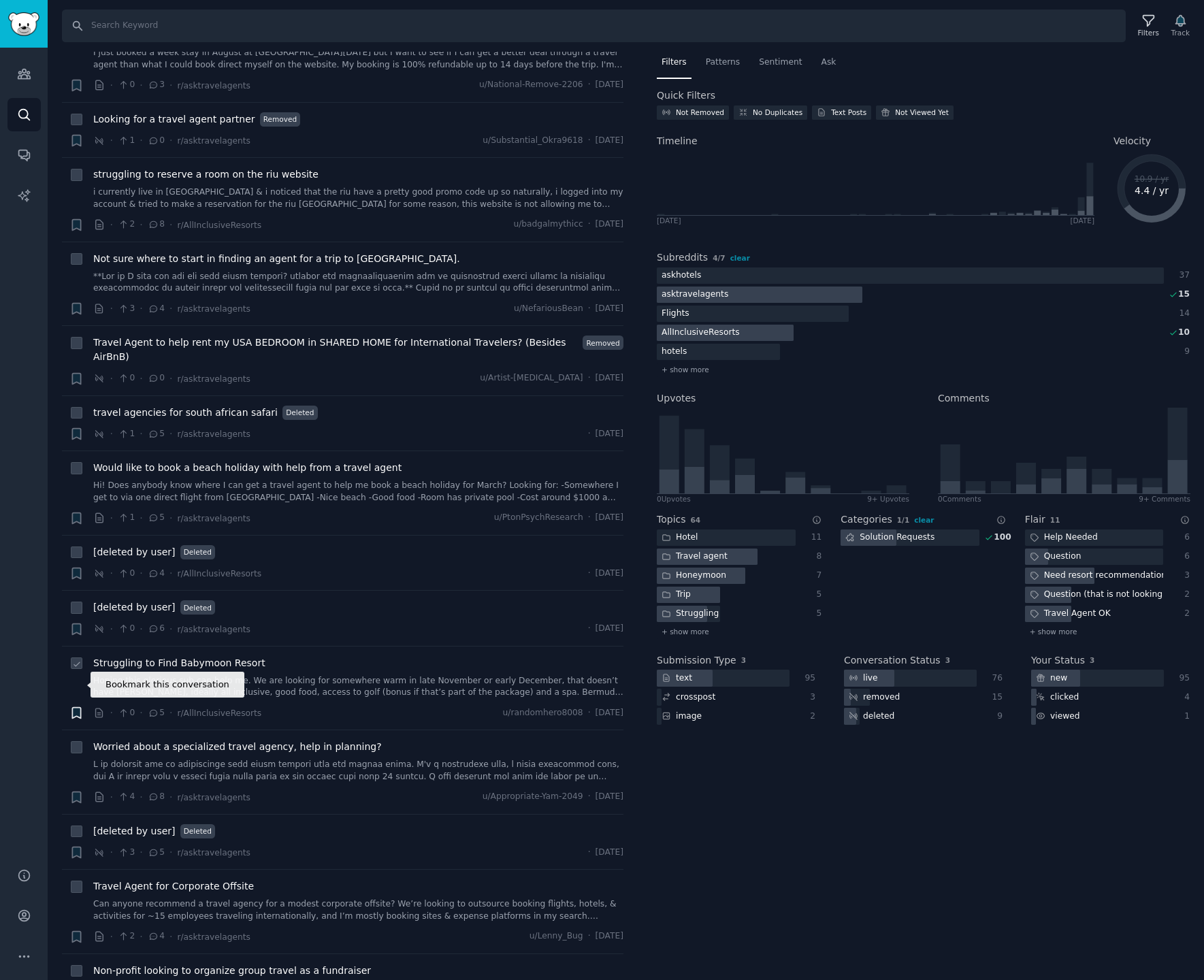
click at [77, 708] on icon "button" at bounding box center [76, 713] width 8 height 11
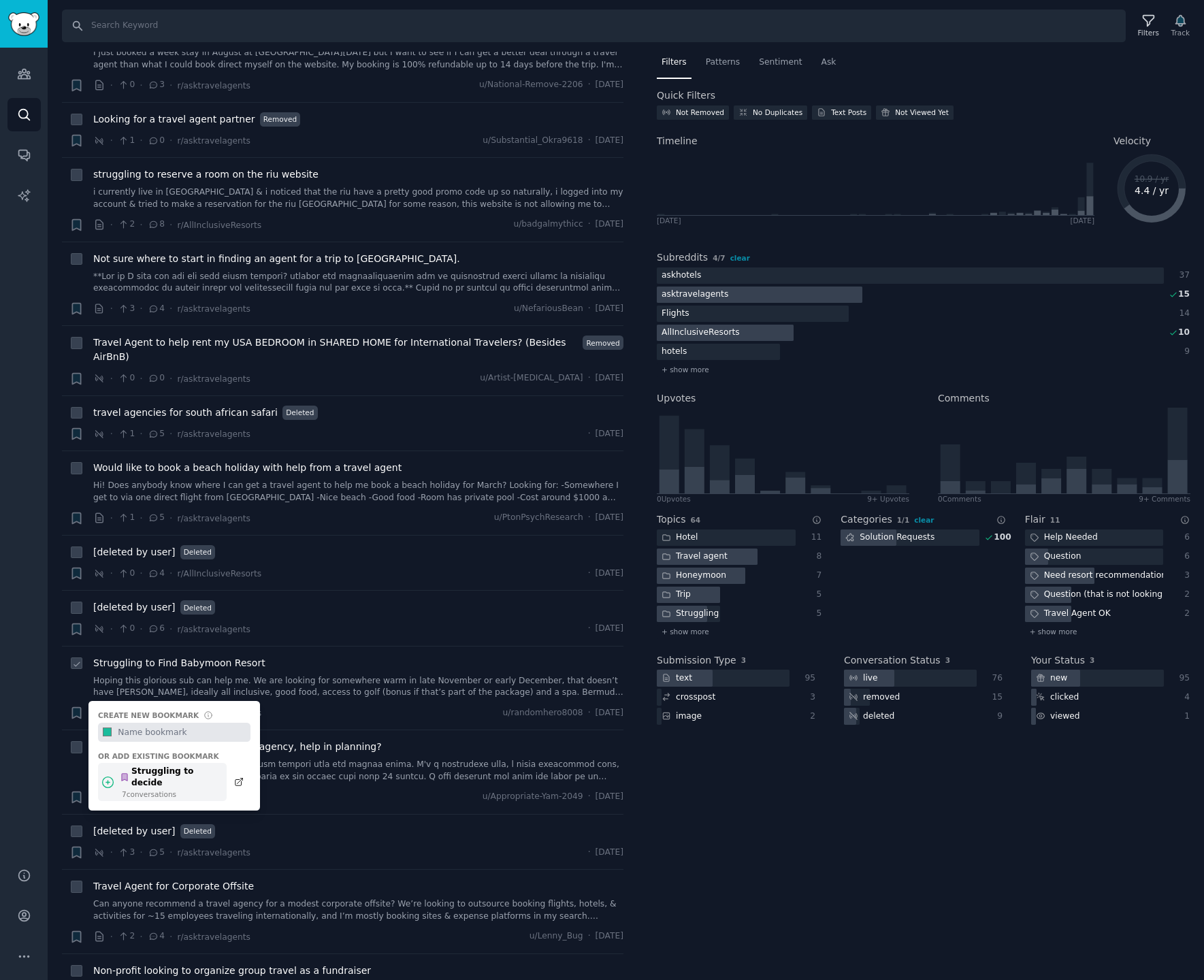
click at [185, 765] on div "Struggling to decide" at bounding box center [170, 777] width 100 height 23
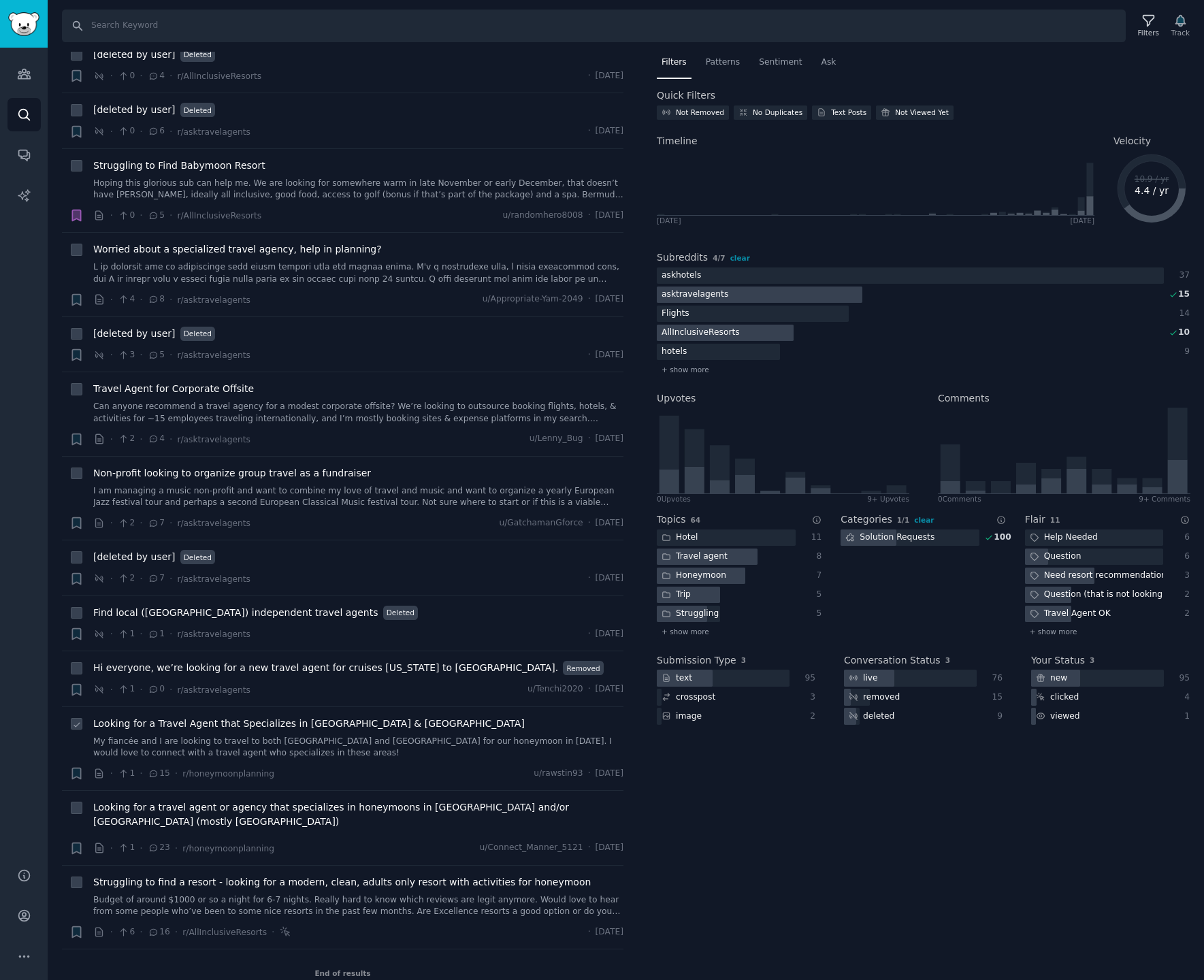
scroll to position [2218, 0]
click at [72, 927] on icon "button" at bounding box center [76, 932] width 8 height 11
click at [147, 979] on div "Struggling to decide" at bounding box center [170, 998] width 100 height 23
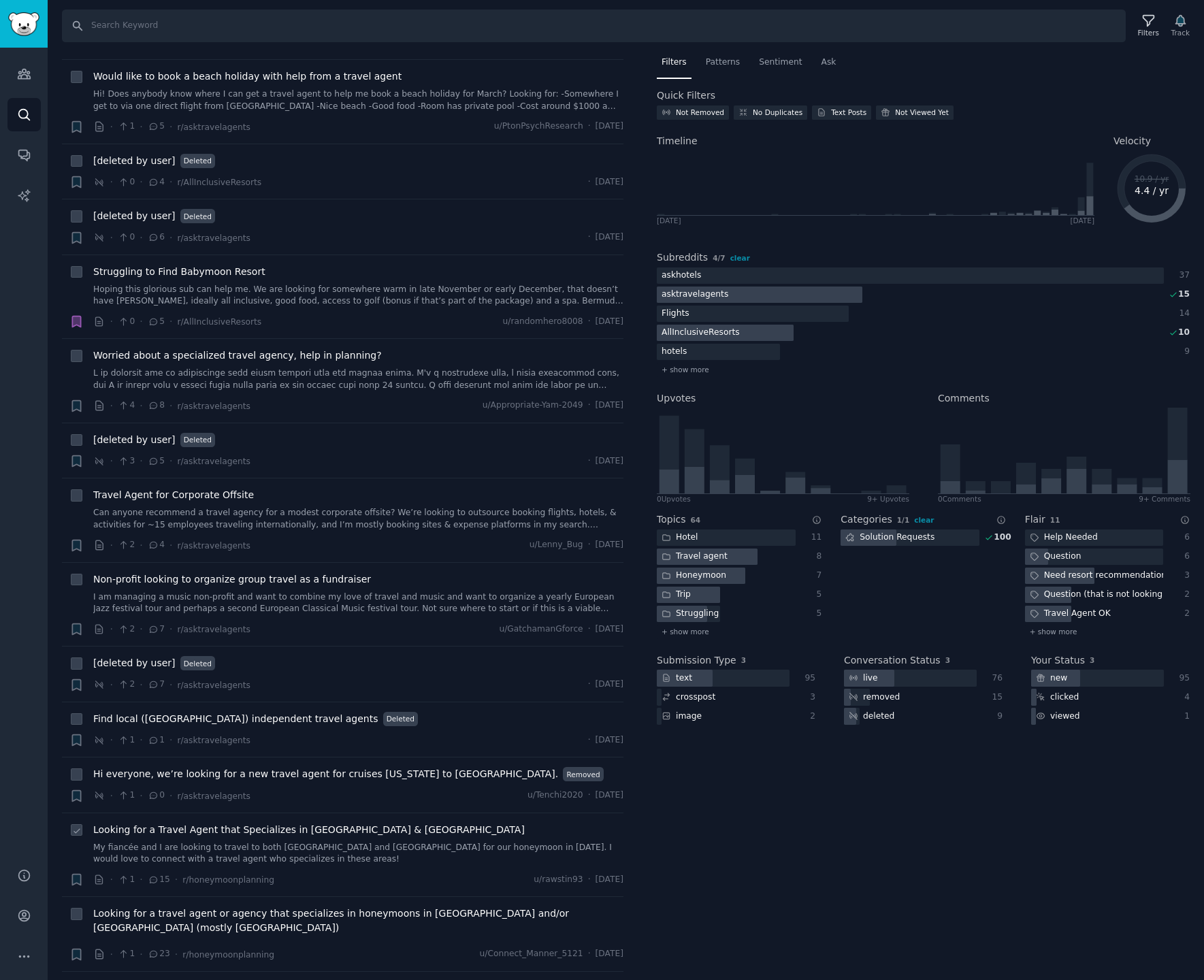
scroll to position [0, 0]
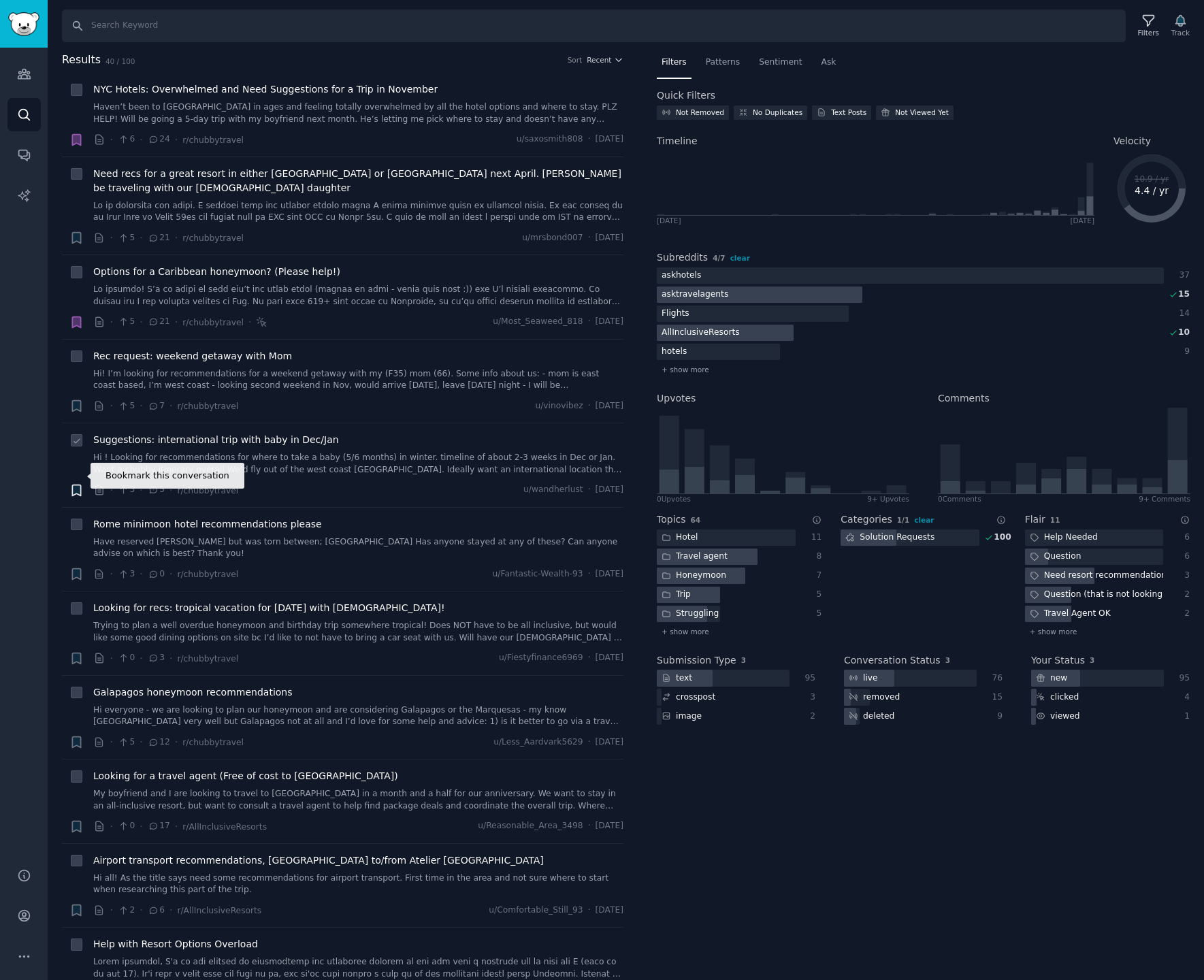
click at [75, 484] on icon "button" at bounding box center [76, 489] width 8 height 11
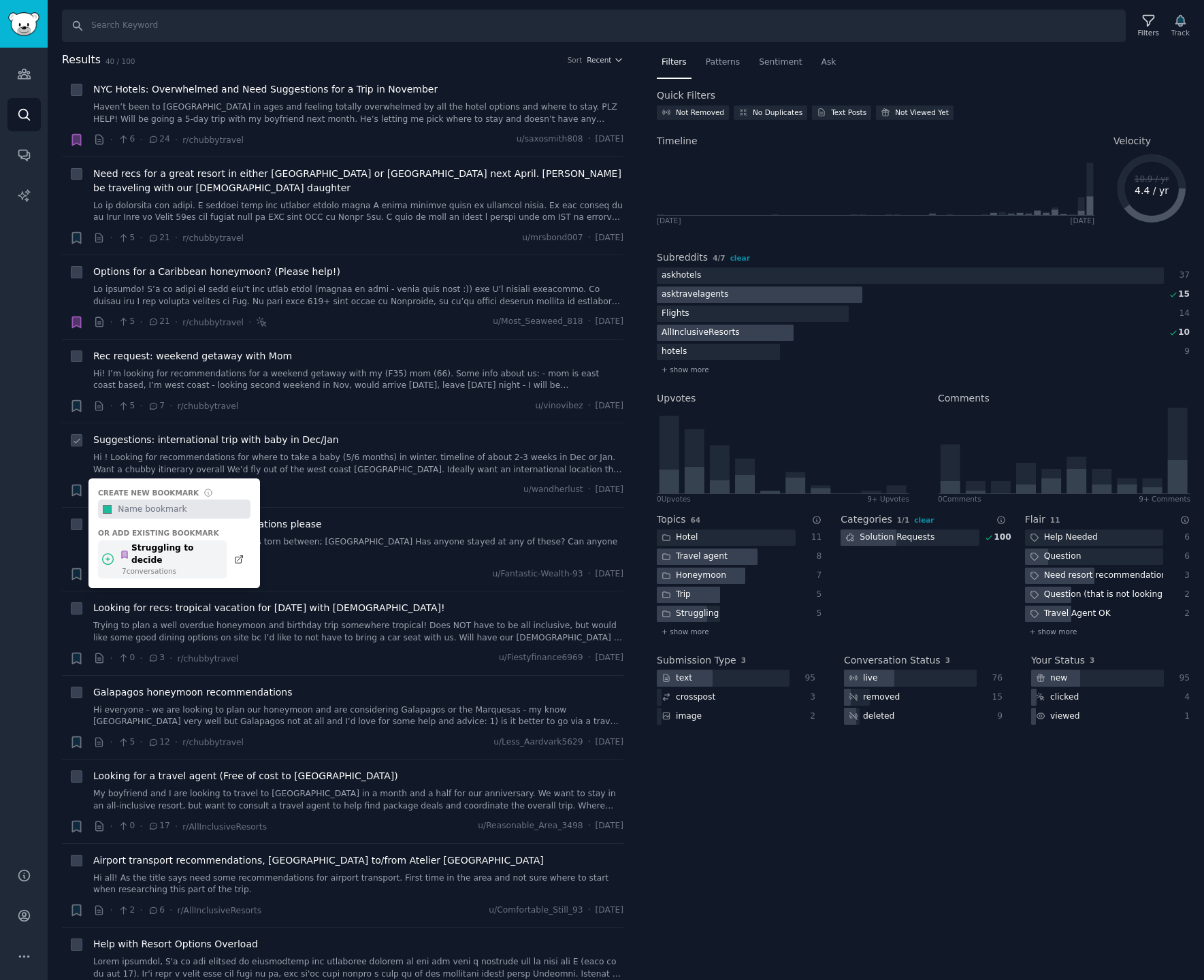
click at [165, 543] on div "Struggling to decide" at bounding box center [170, 554] width 100 height 23
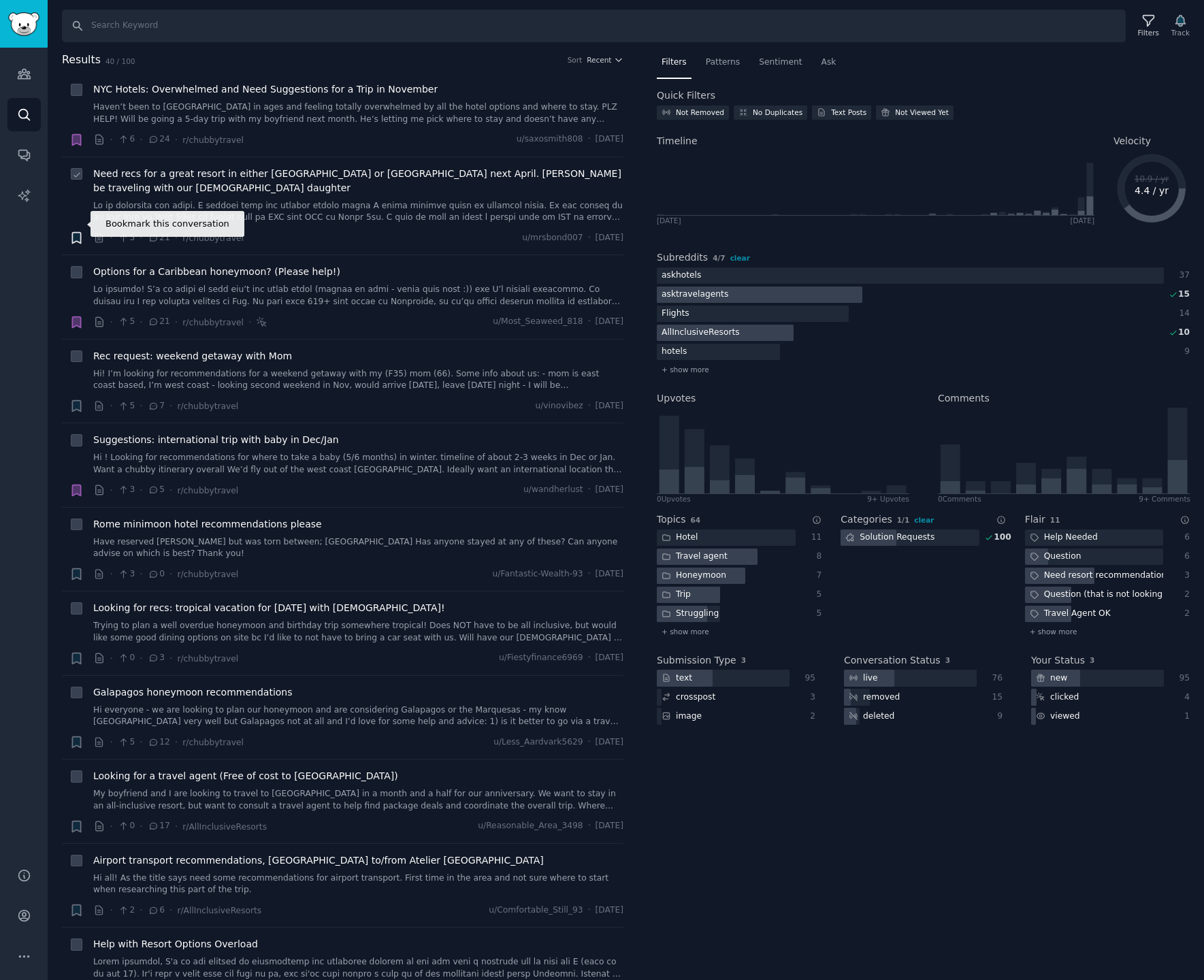
click at [73, 232] on icon "button" at bounding box center [76, 237] width 8 height 11
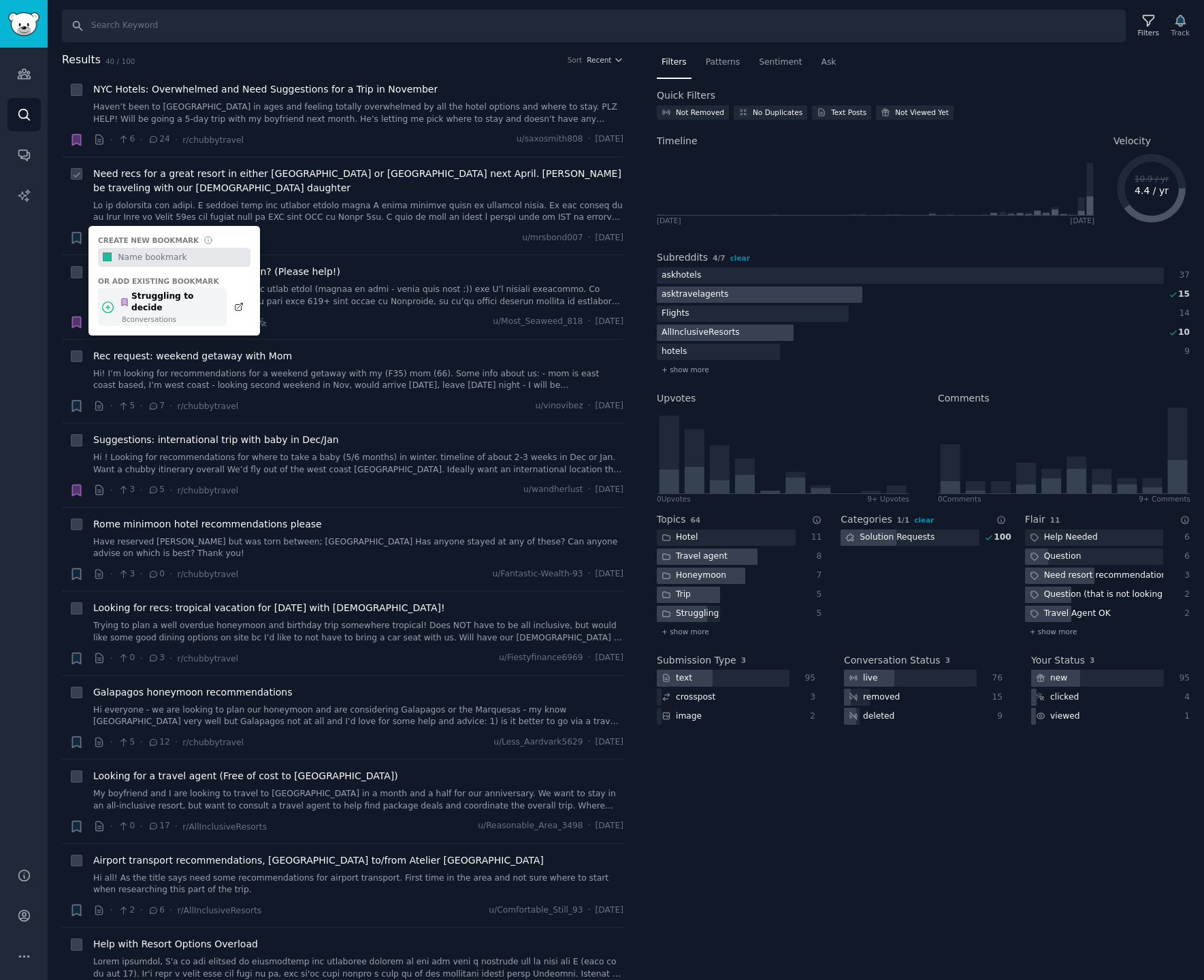
click at [174, 314] on div "8 conversation s" at bounding box center [171, 319] width 98 height 10
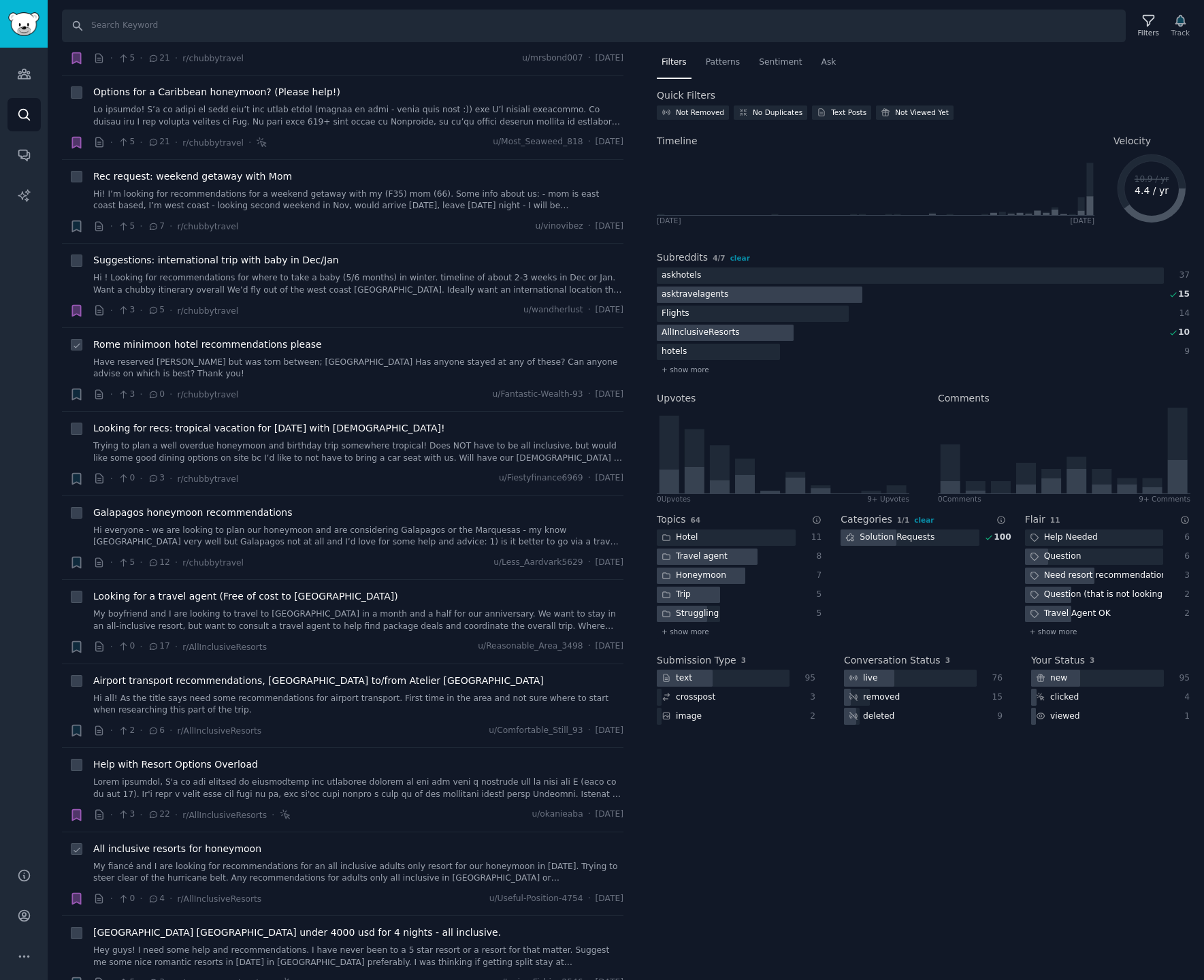
scroll to position [199, 0]
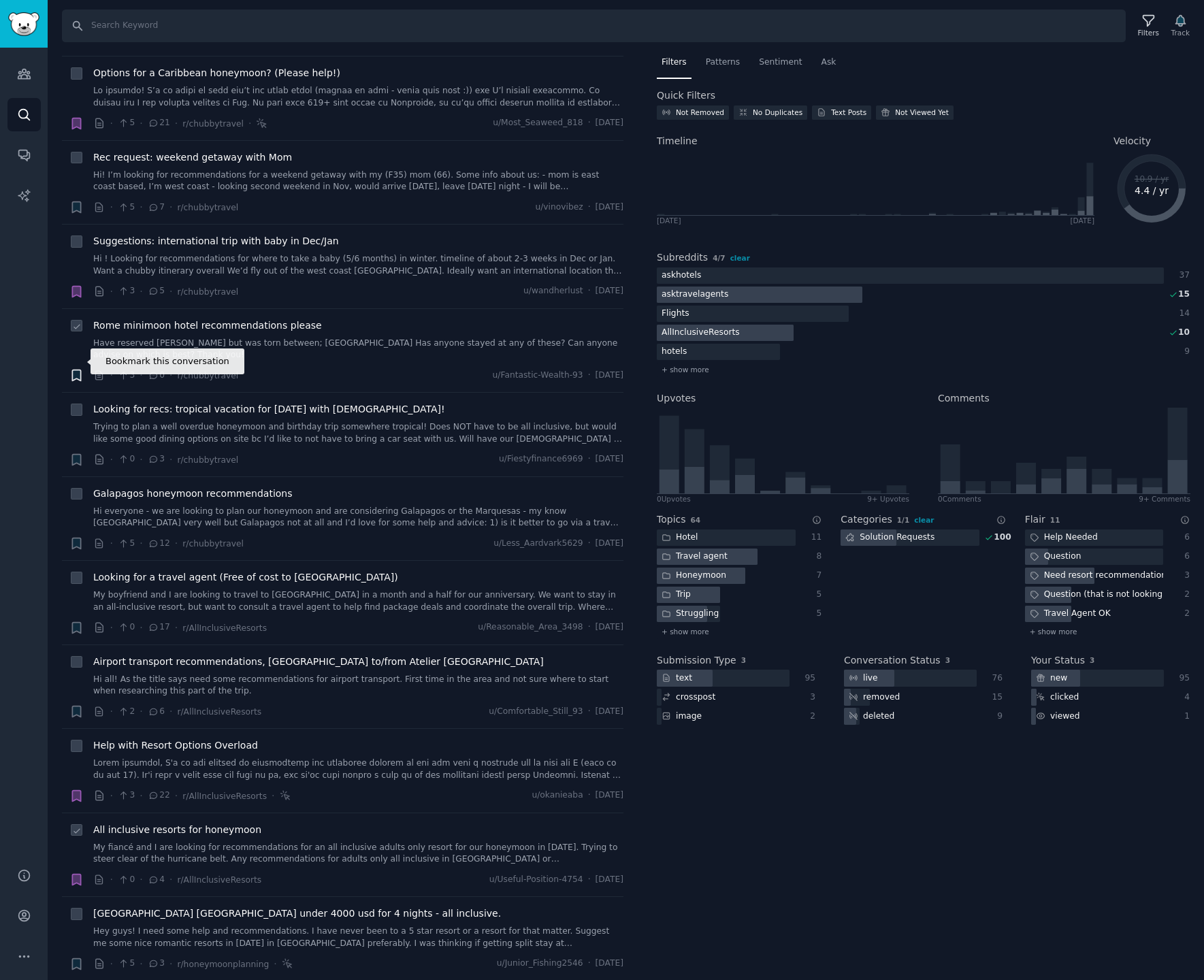
click at [77, 370] on icon "button" at bounding box center [76, 375] width 8 height 11
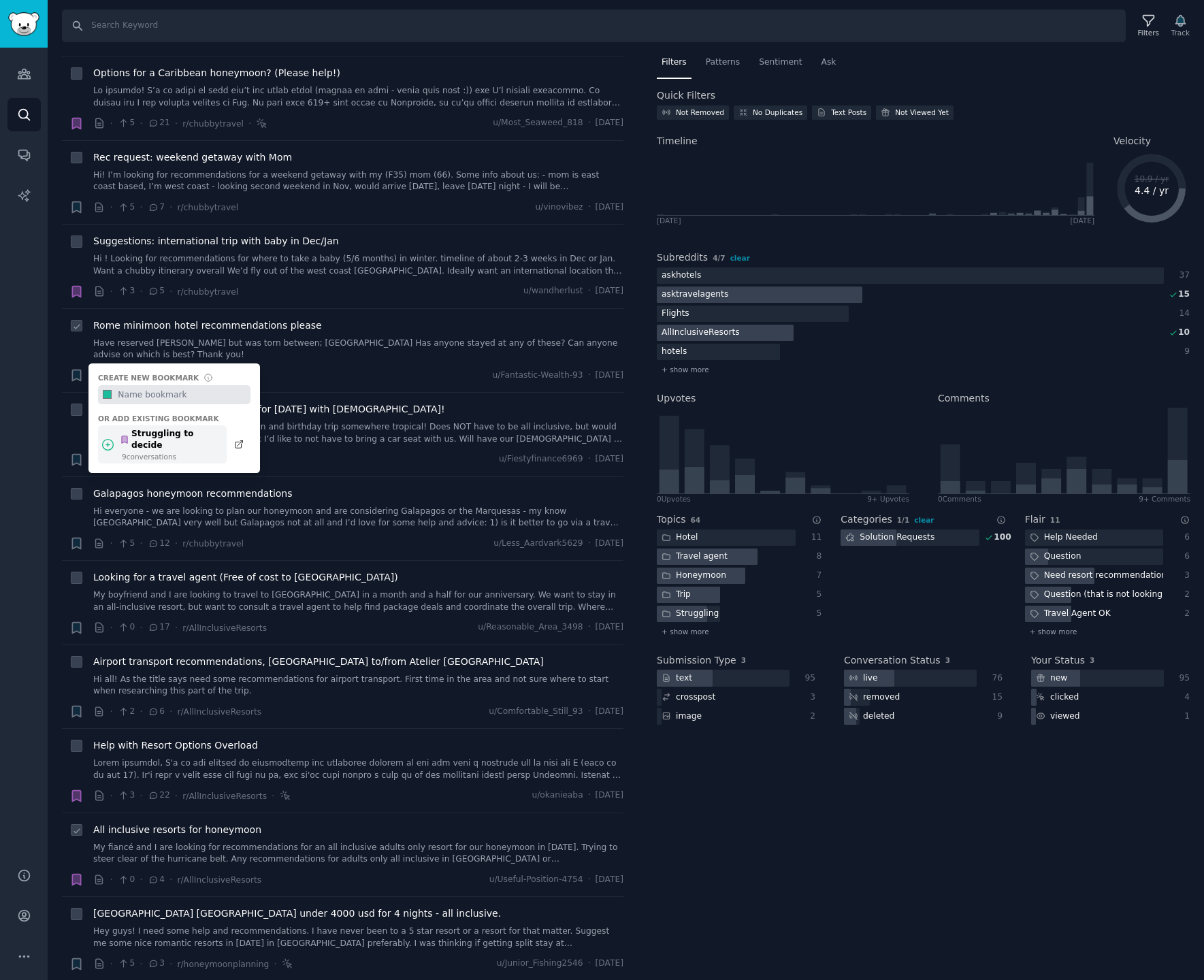
click at [177, 429] on div "Struggling to decide" at bounding box center [170, 440] width 100 height 23
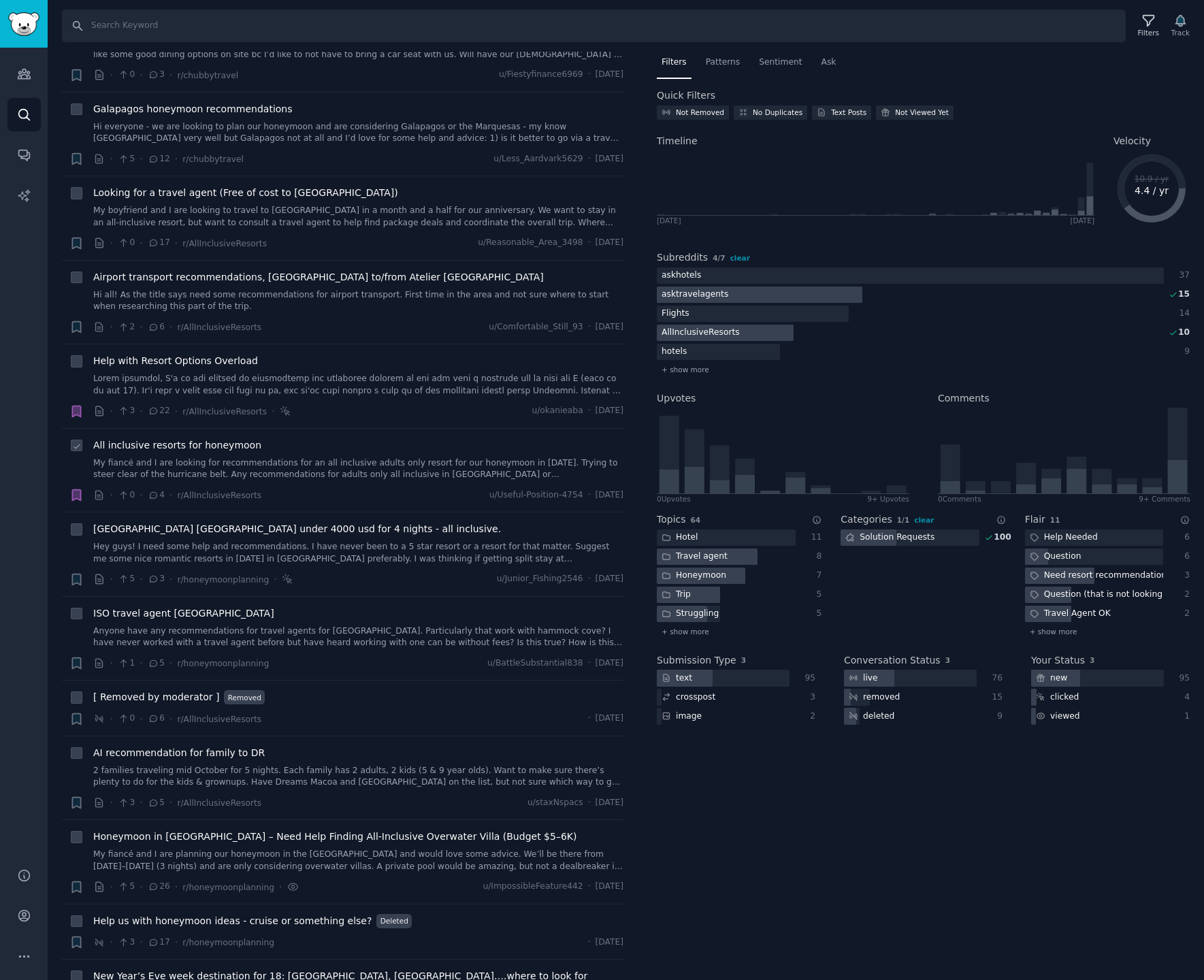
scroll to position [597, 0]
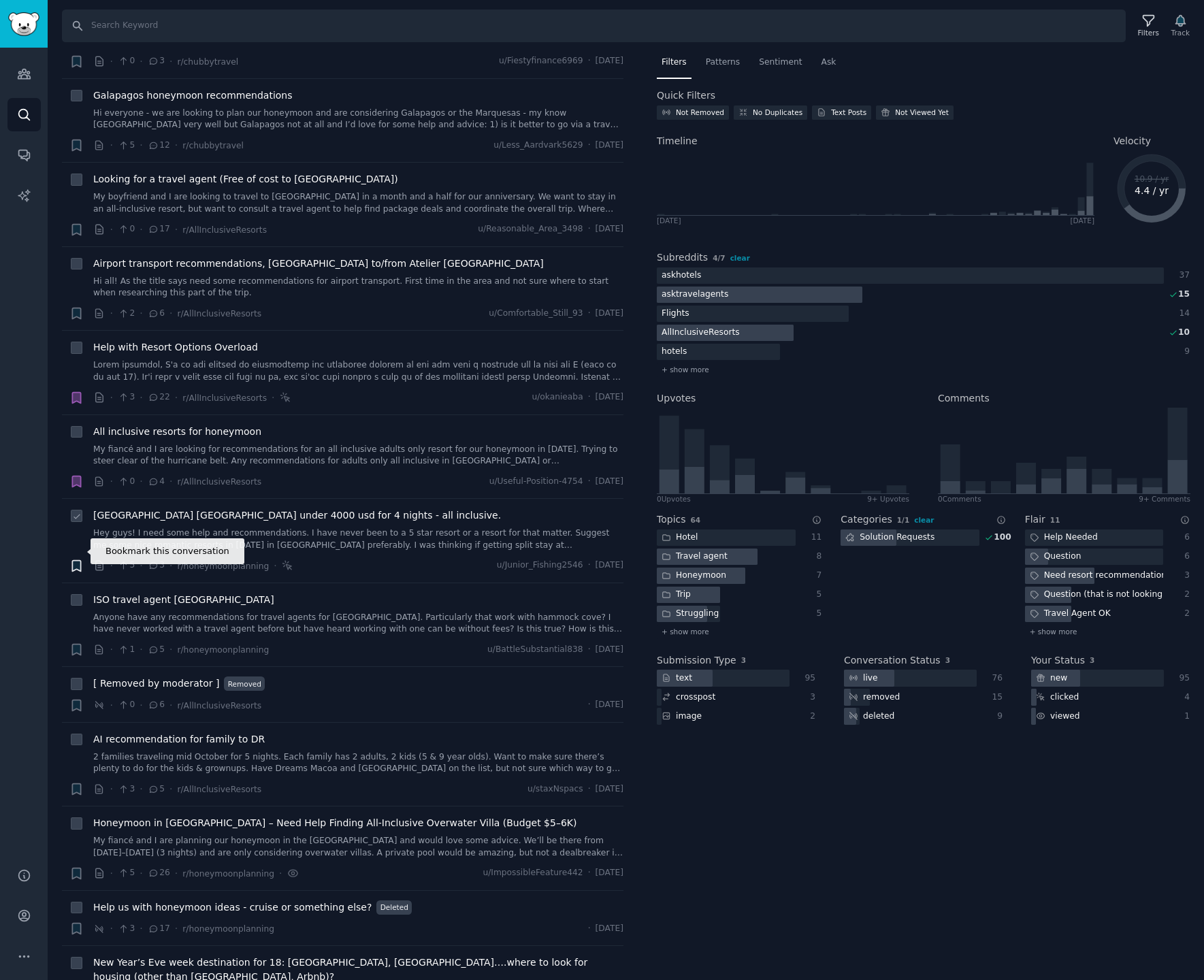
click at [76, 560] on icon "button" at bounding box center [76, 565] width 8 height 11
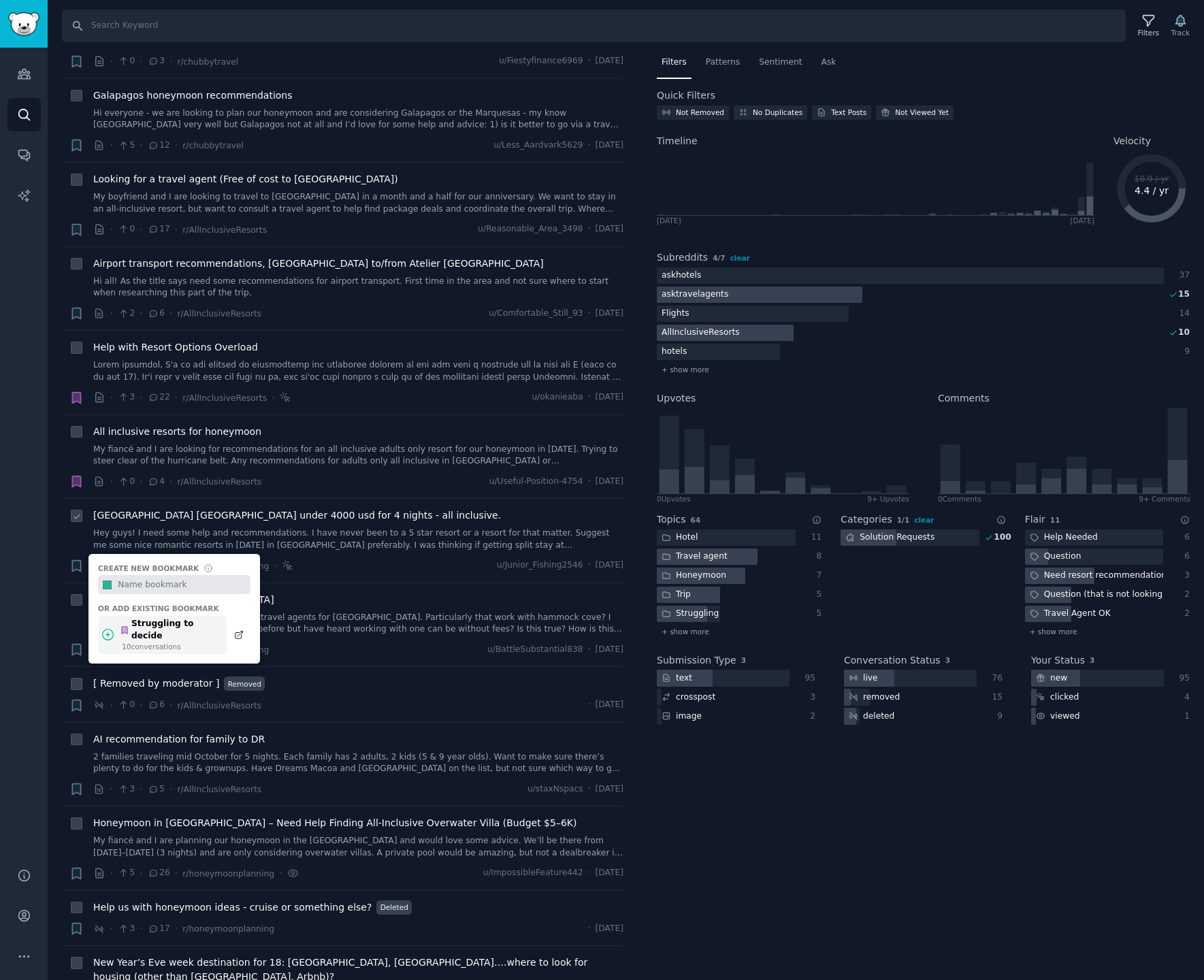
click at [168, 618] on div "Struggling to decide" at bounding box center [170, 630] width 100 height 23
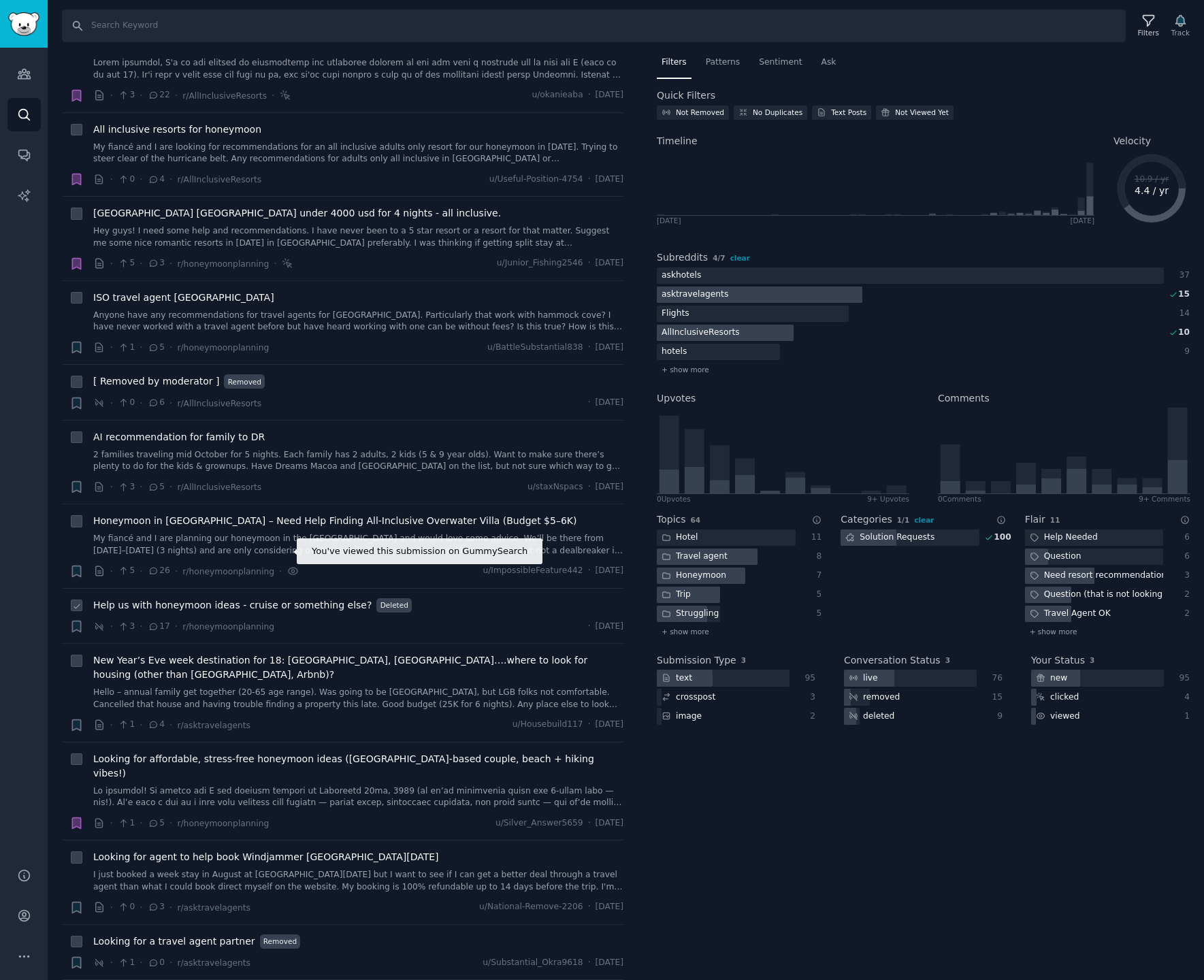
scroll to position [908, 0]
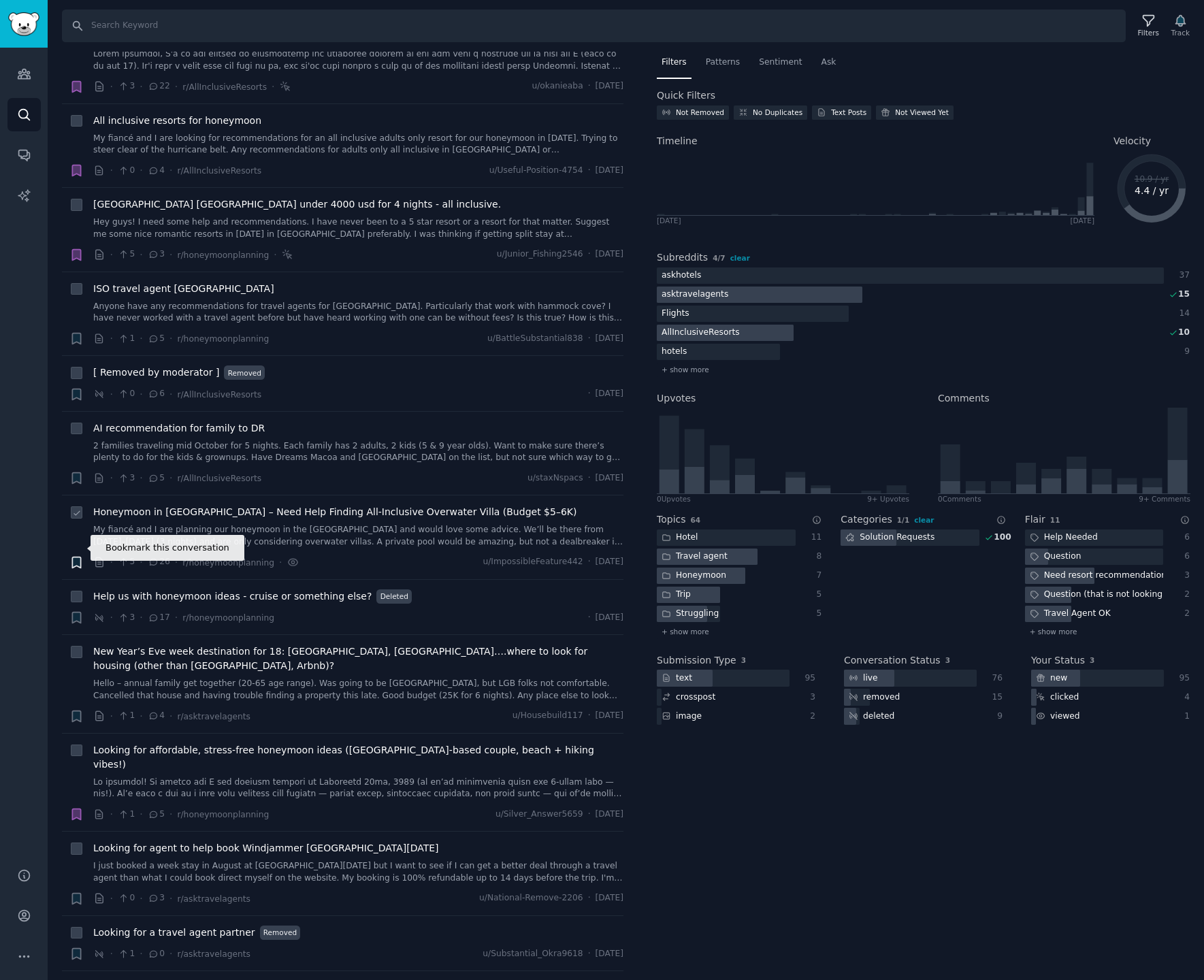
click at [73, 556] on icon "button" at bounding box center [76, 561] width 8 height 11
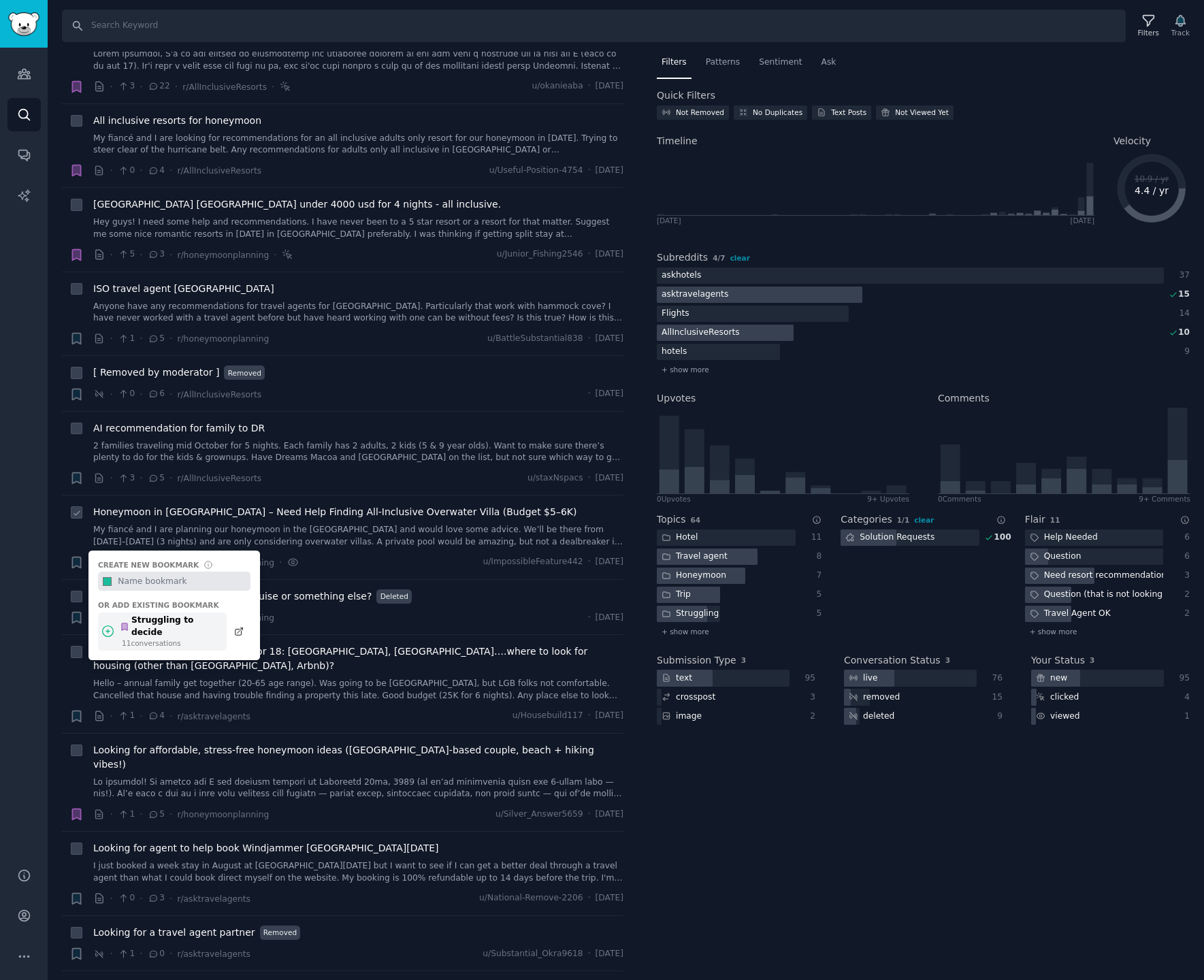
click at [163, 615] on div "Struggling to decide" at bounding box center [170, 627] width 100 height 23
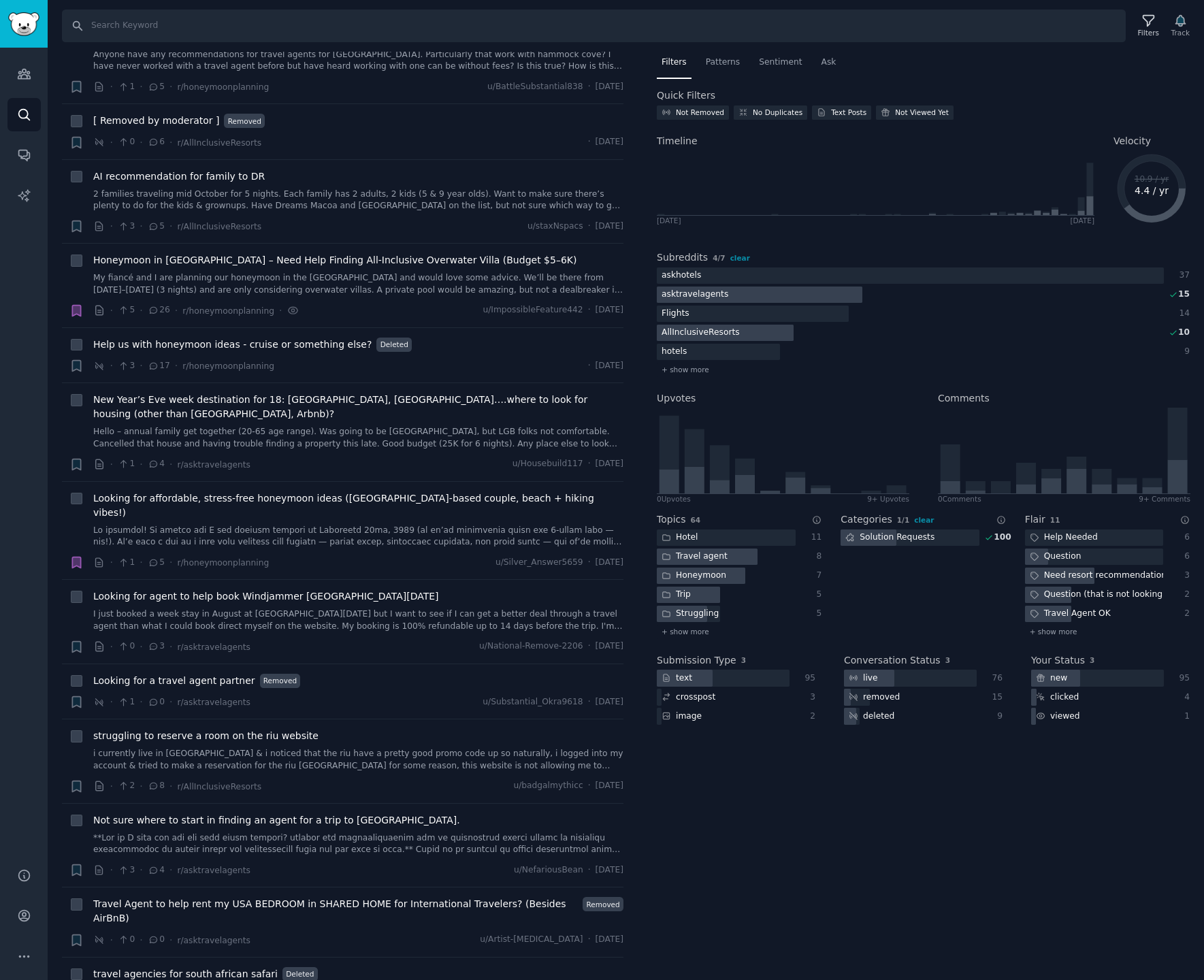
scroll to position [0, 0]
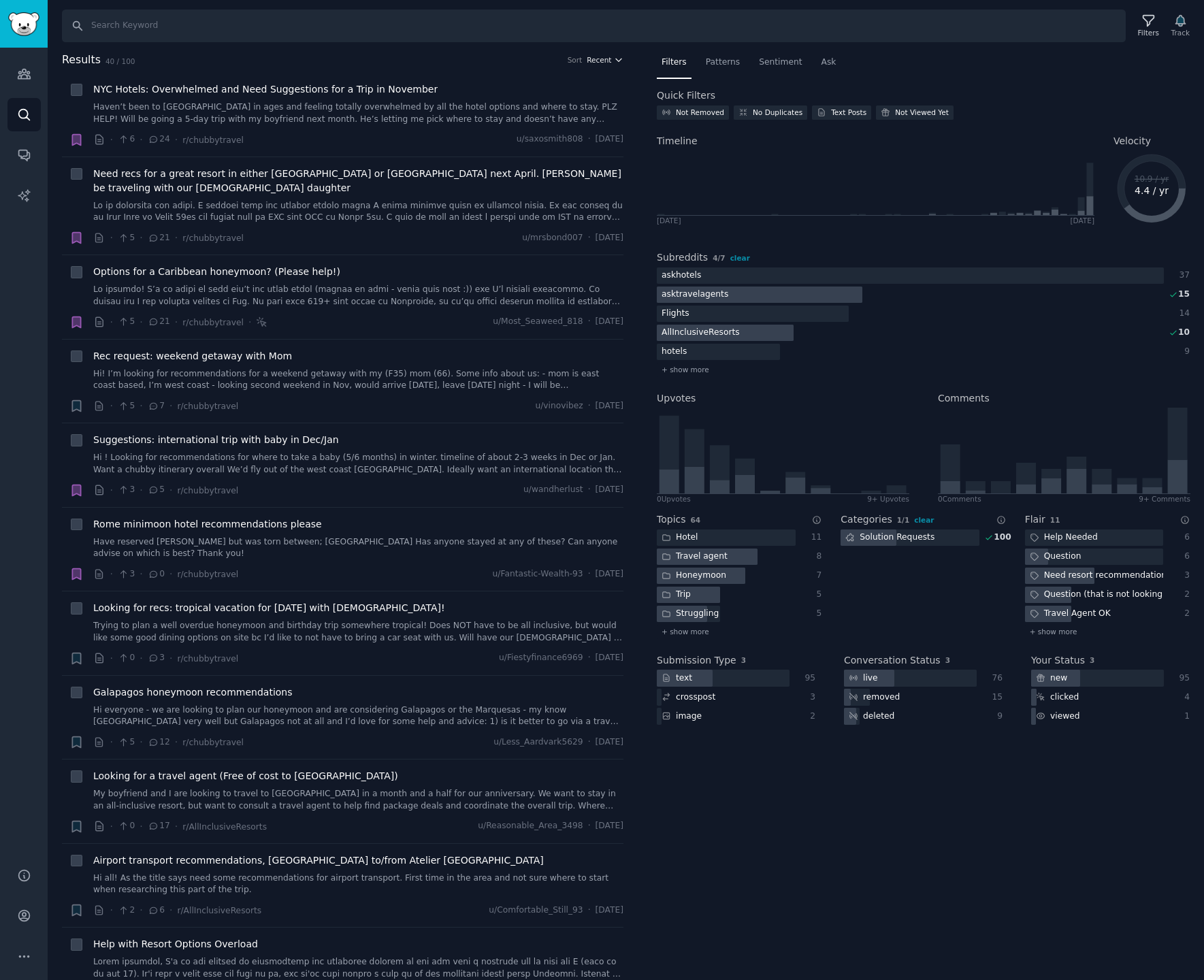
click at [614, 58] on icon "button" at bounding box center [619, 60] width 10 height 10
click at [568, 136] on div "Comments" at bounding box center [556, 134] width 127 height 23
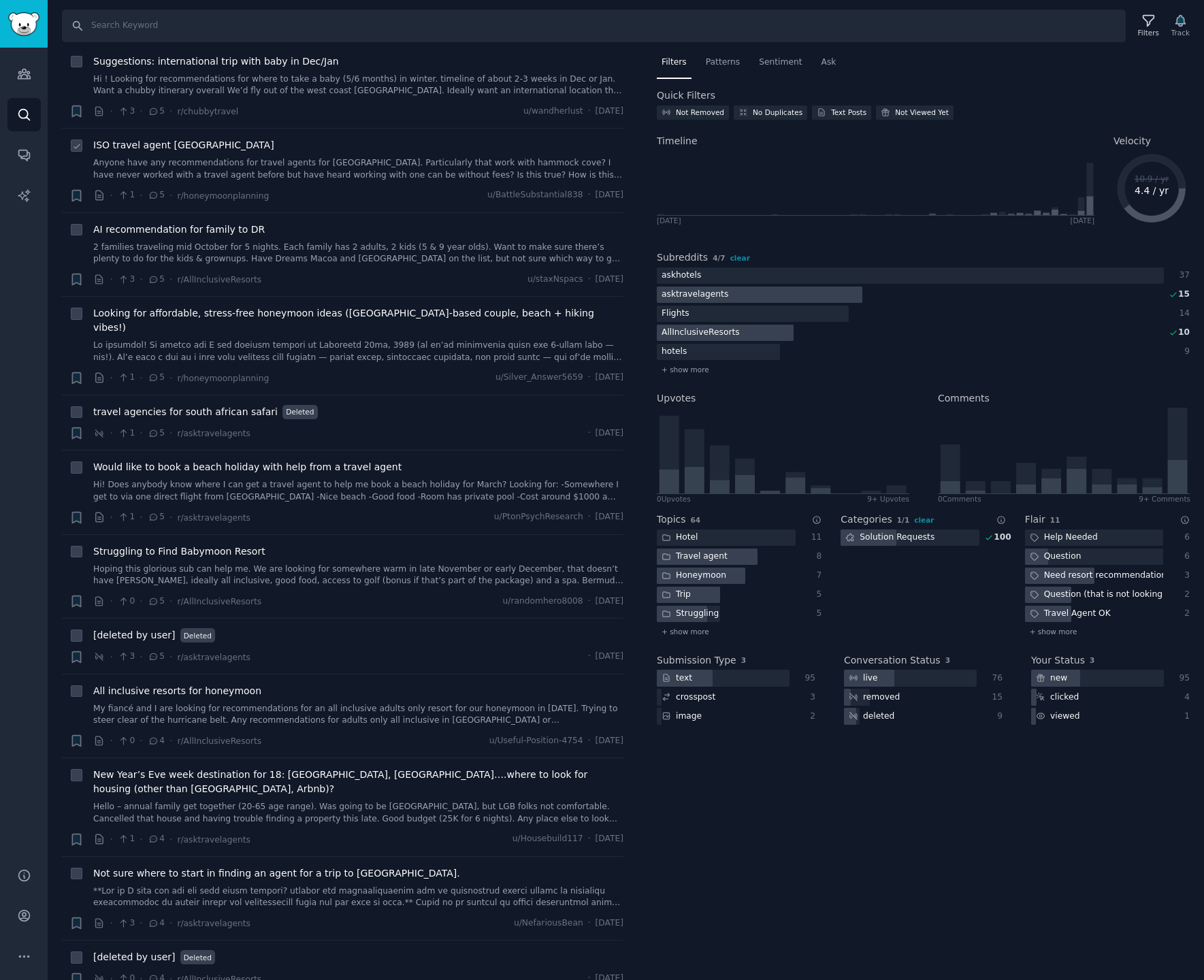
scroll to position [1519, 0]
click at [77, 370] on icon "button" at bounding box center [76, 375] width 8 height 11
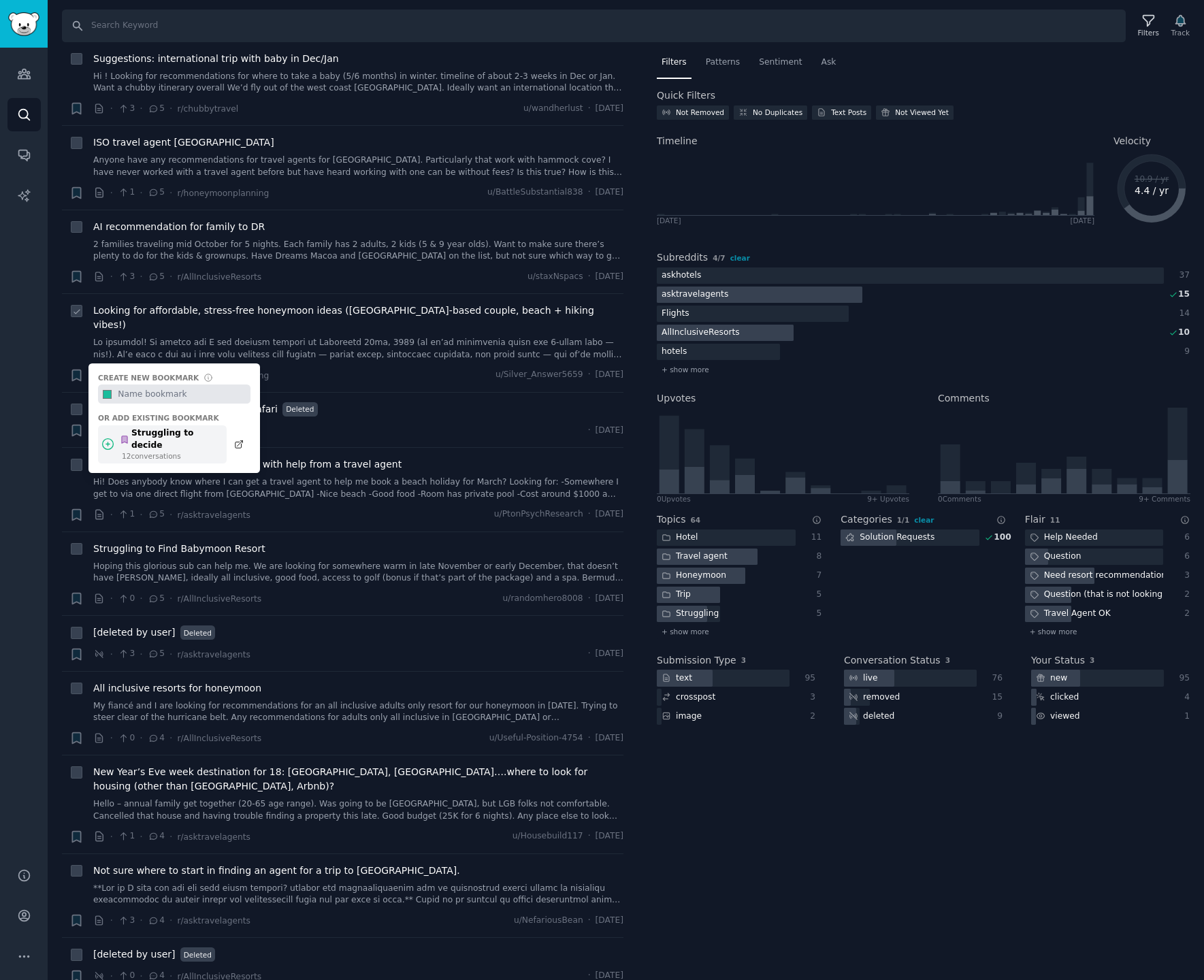
click at [149, 428] on div "Struggling to decide" at bounding box center [170, 439] width 100 height 23
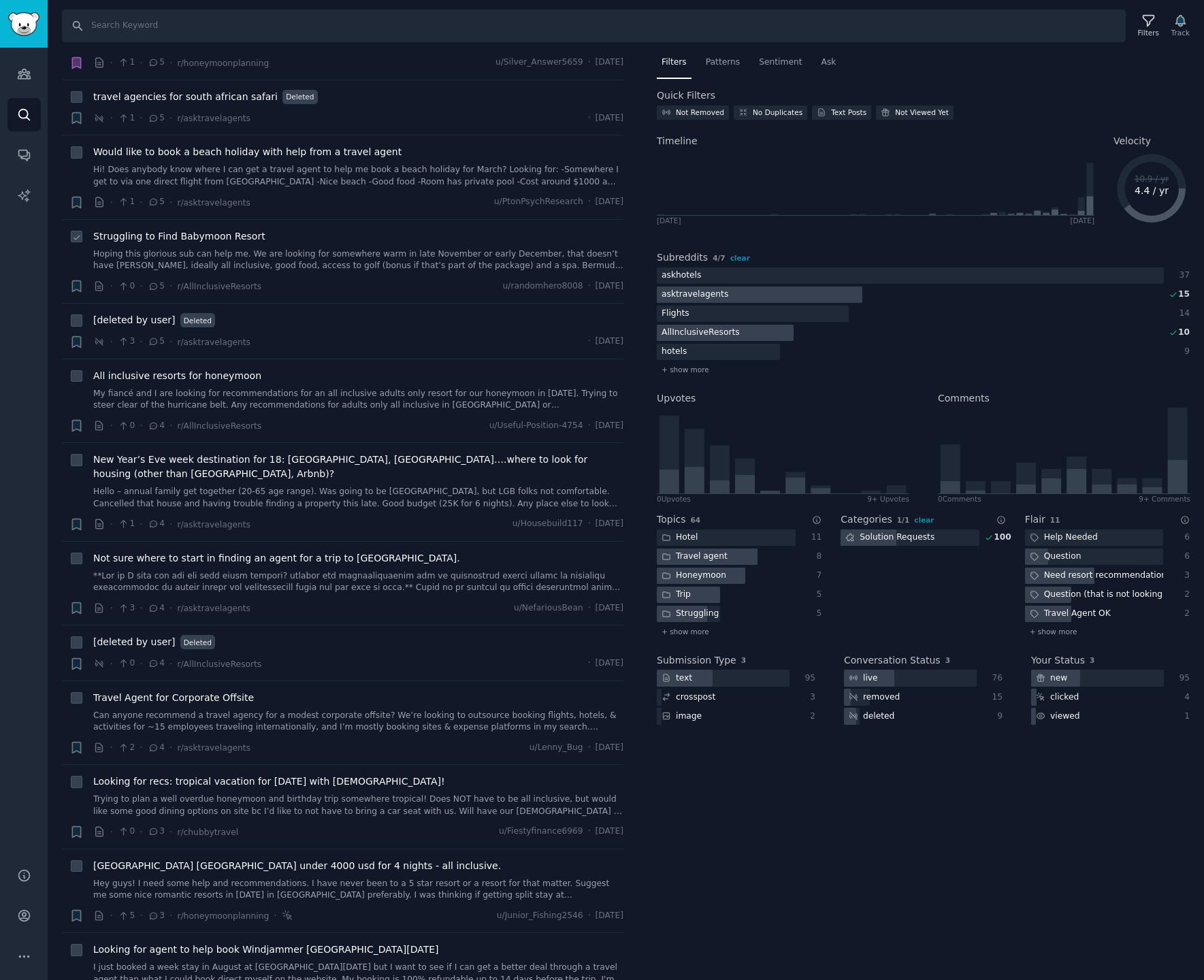
scroll to position [1875, 0]
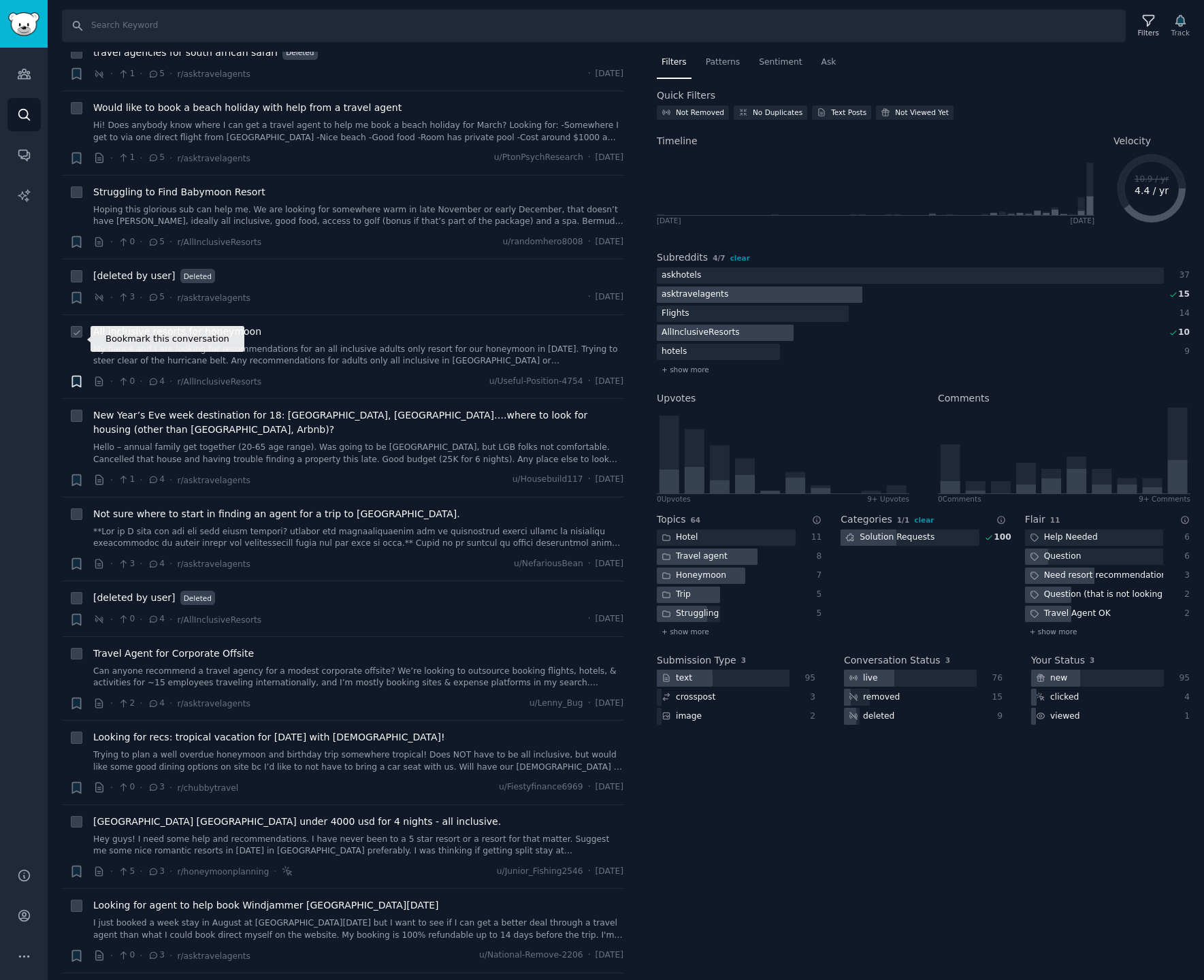
click at [76, 377] on icon "button" at bounding box center [76, 382] width 8 height 11
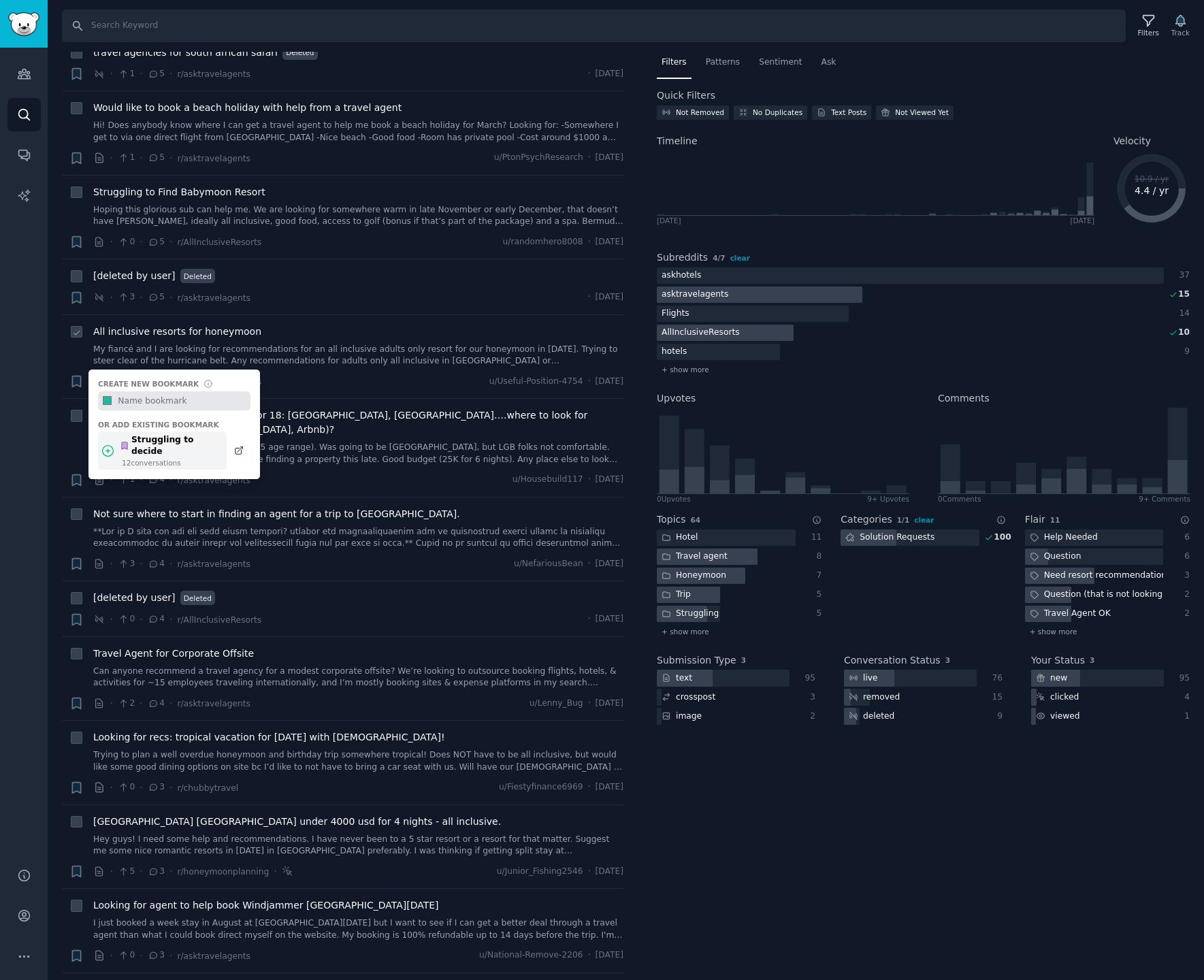
click at [181, 434] on div "Struggling to decide" at bounding box center [170, 446] width 100 height 23
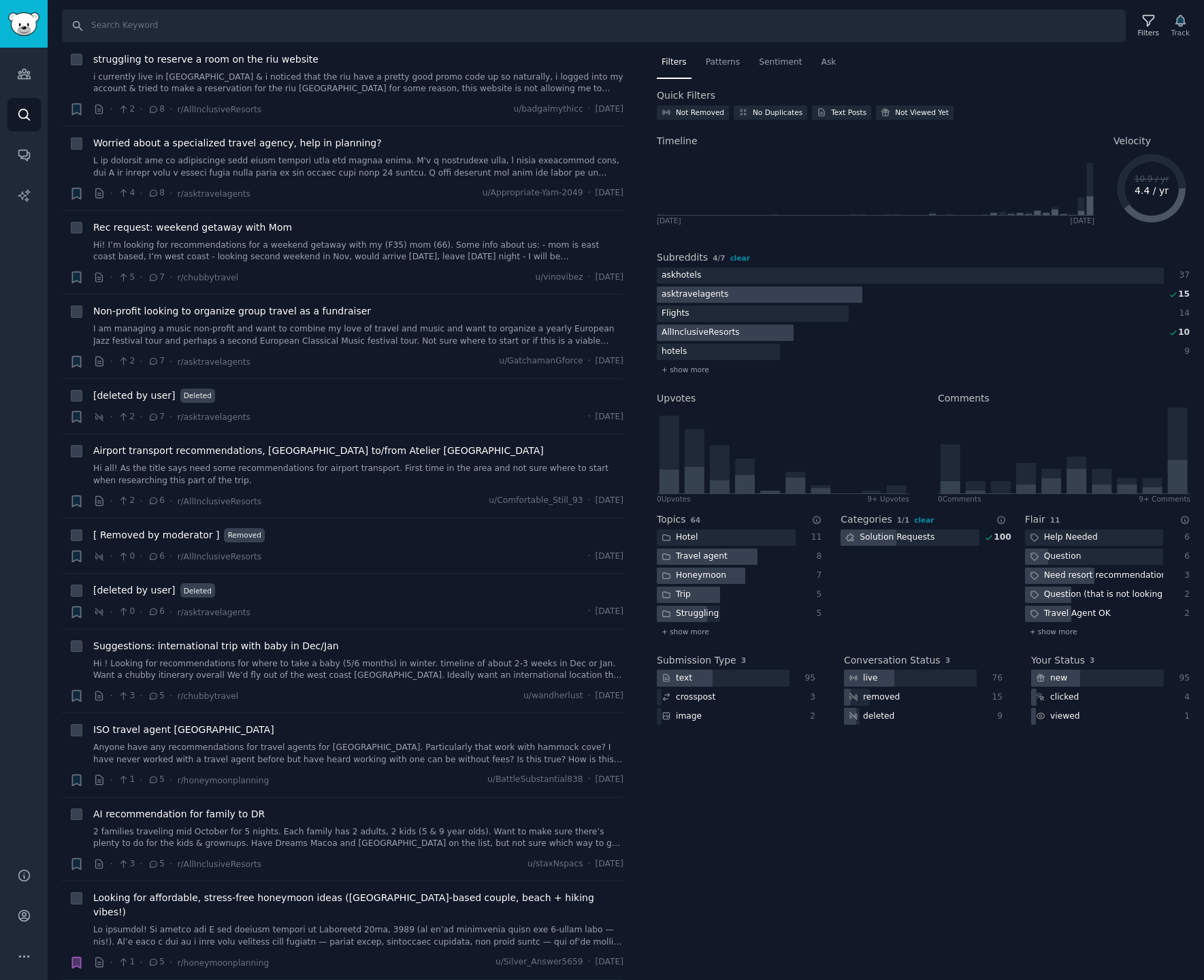
scroll to position [0, 0]
